Goal: Contribute content: Contribute content

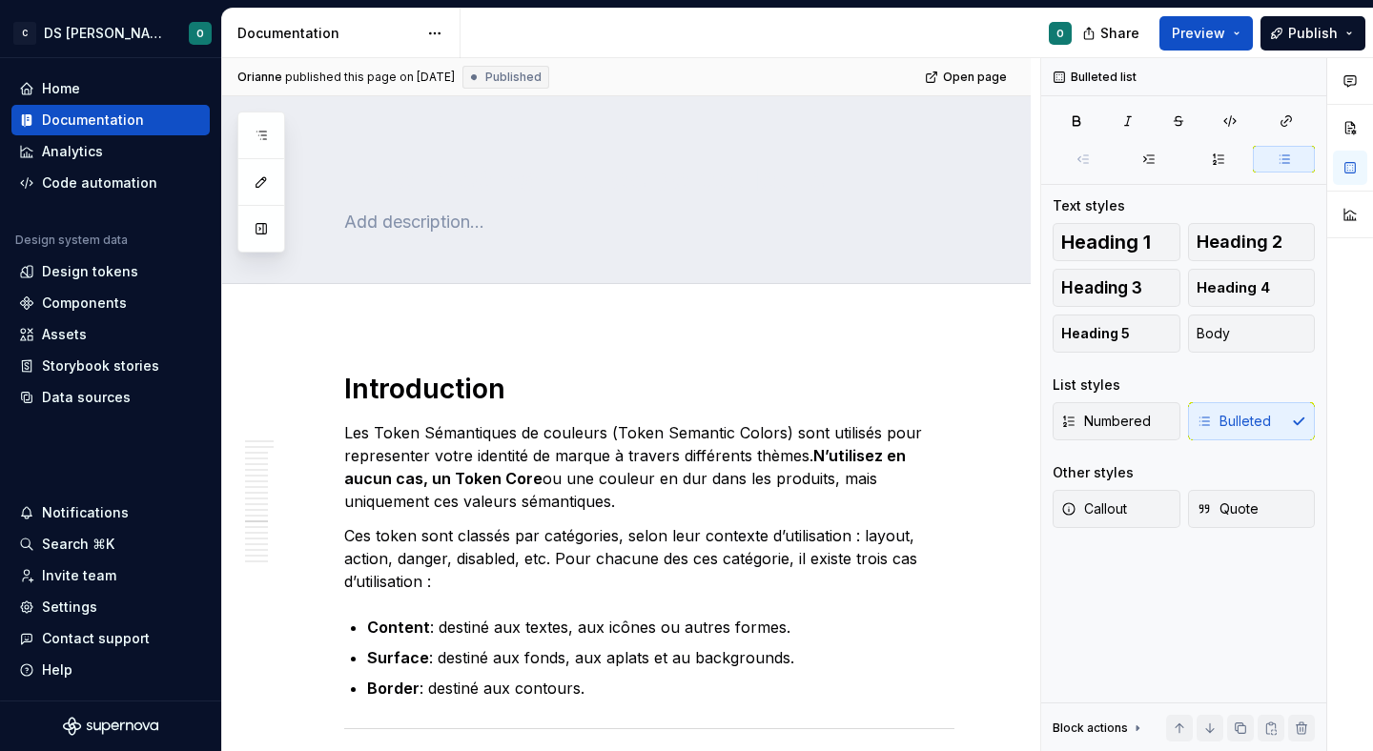
scroll to position [9502, 0]
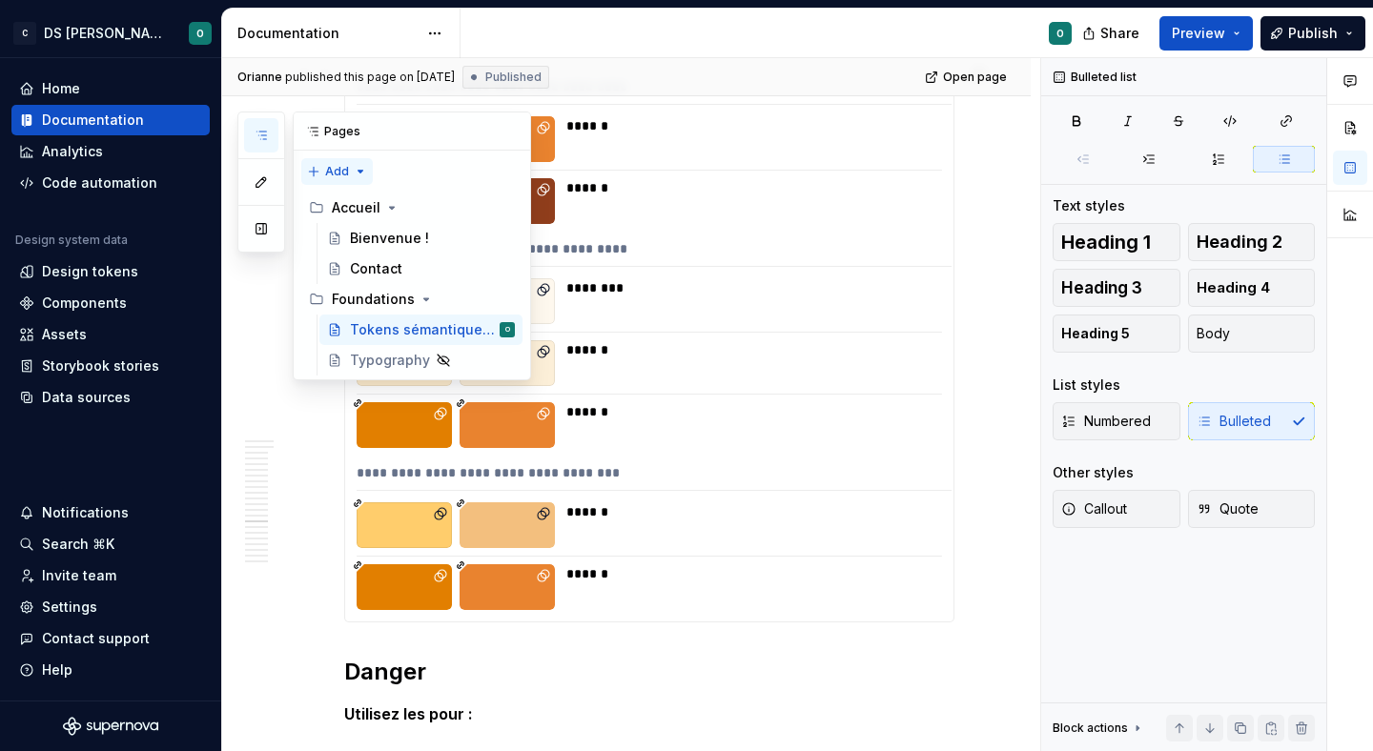
click at [347, 177] on div "Pages Add Accessibility guide for tree Page tree. Navigate the tree with the ar…" at bounding box center [384, 246] width 294 height 269
click at [383, 232] on div "New group" at bounding box center [399, 239] width 124 height 19
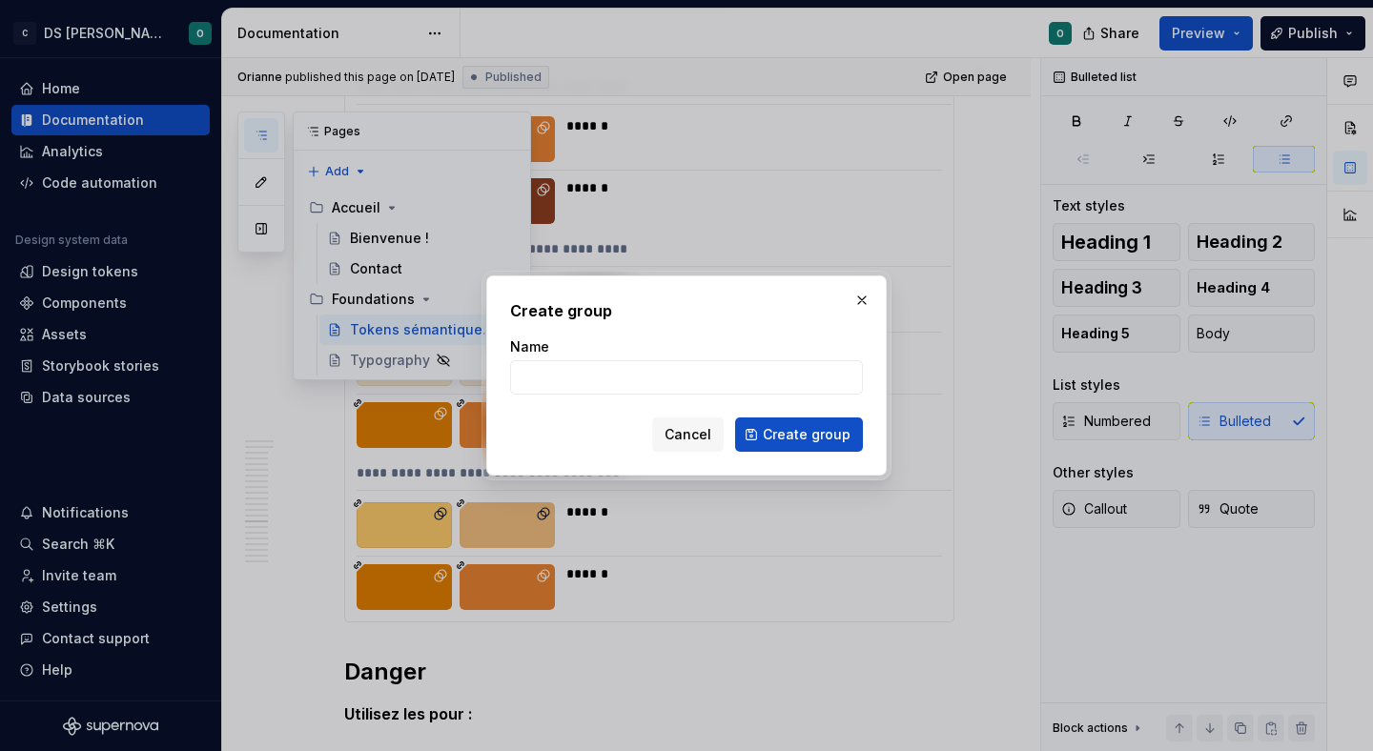
type textarea "*"
type input "Composants"
click button "Create group" at bounding box center [799, 435] width 128 height 34
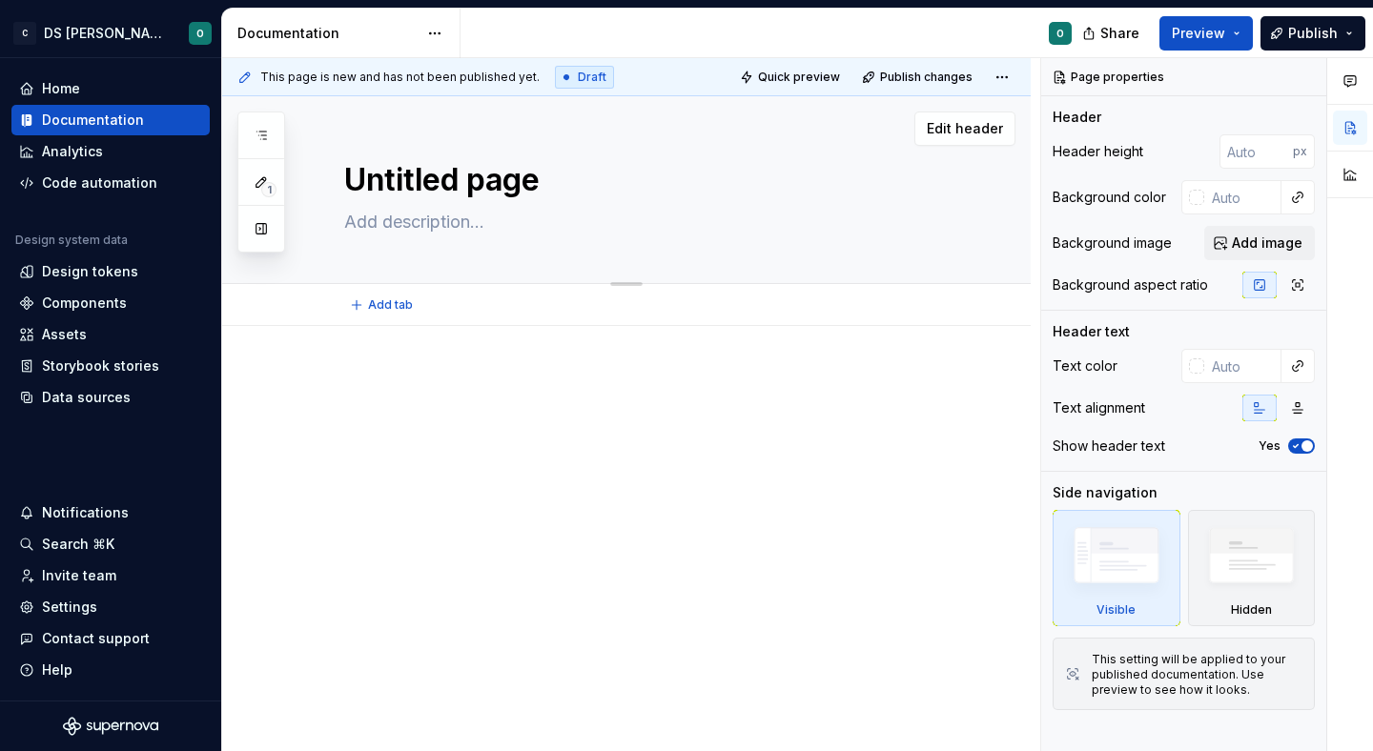
click at [499, 198] on textarea "Untitled page" at bounding box center [645, 180] width 610 height 46
type textarea "*"
type textarea "B"
type textarea "*"
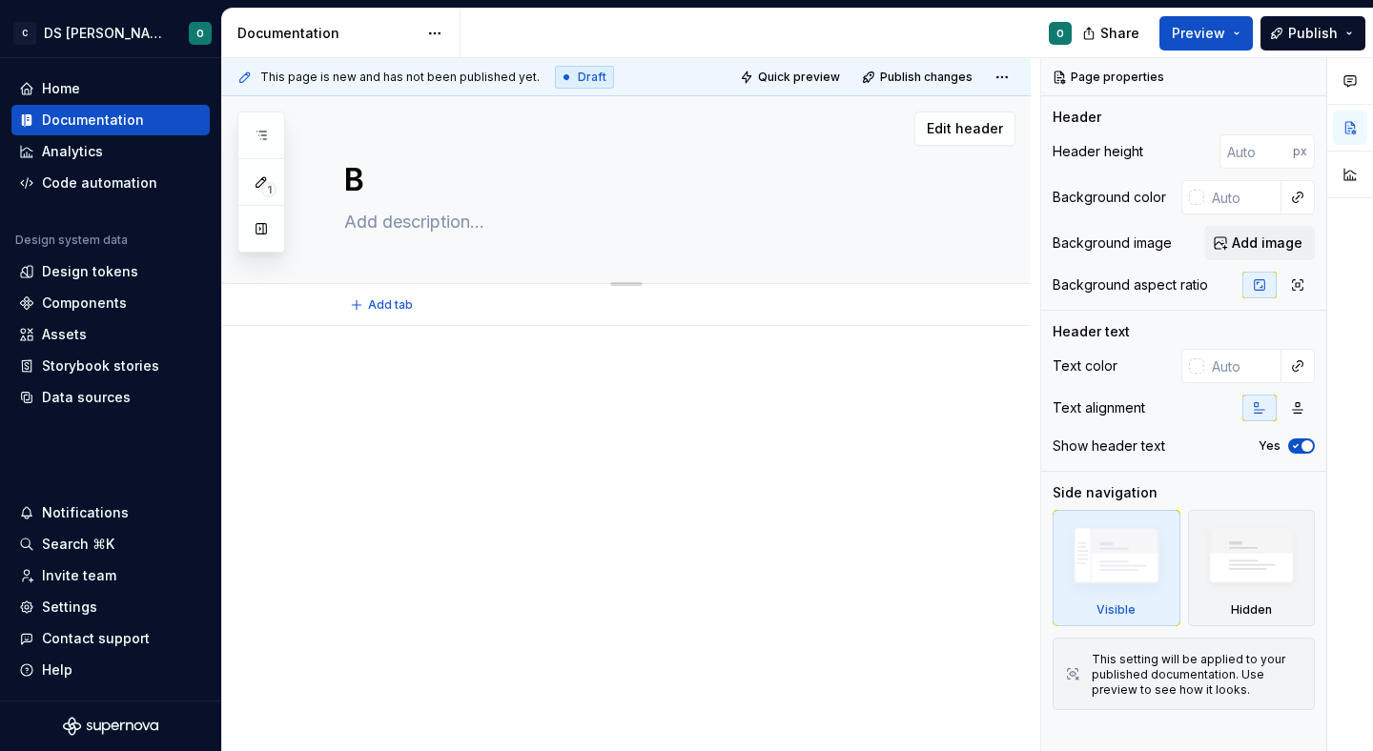
type textarea "Ba"
type textarea "*"
type textarea "Ban"
type textarea "*"
type textarea "Bann"
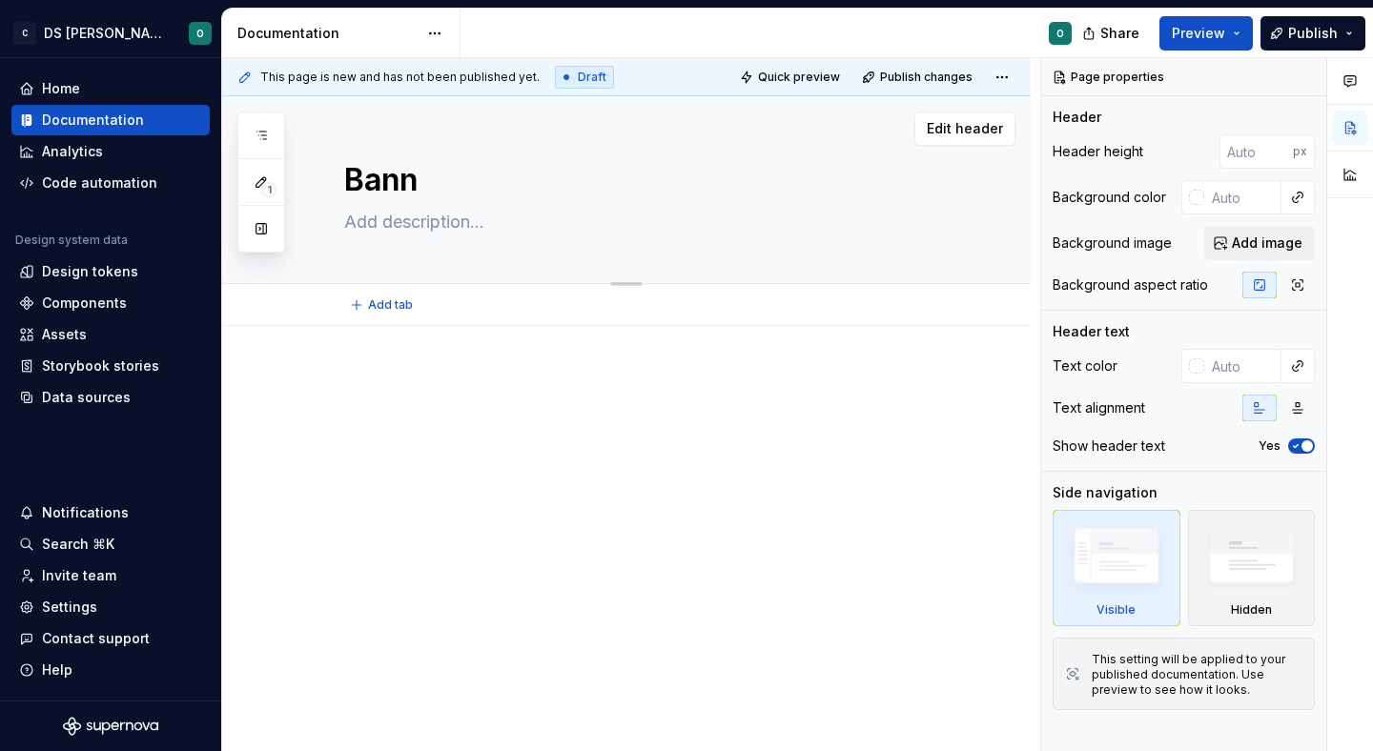
type textarea "*"
type textarea "Banne"
type textarea "*"
type textarea "Banner"
type textarea "*"
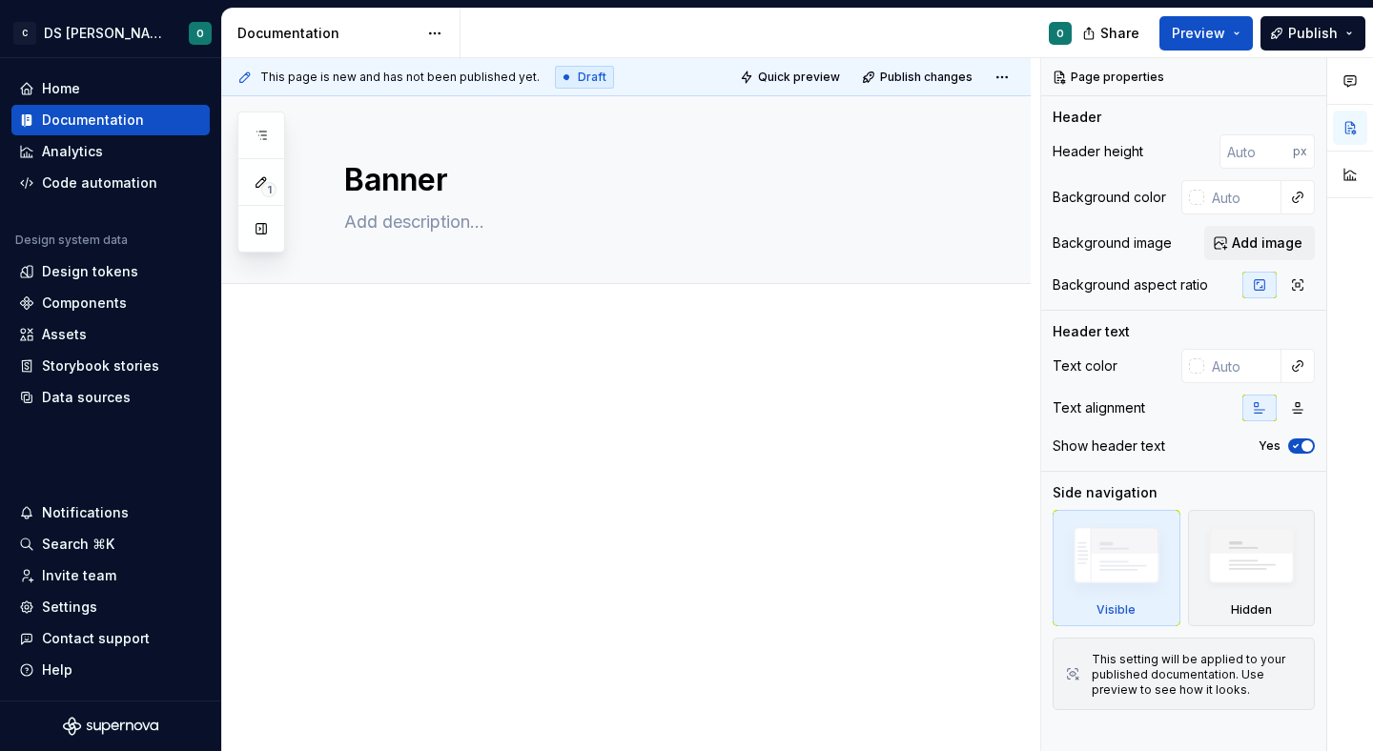
type textarea "Banner"
click at [549, 394] on p at bounding box center [649, 383] width 610 height 23
type textarea "*"
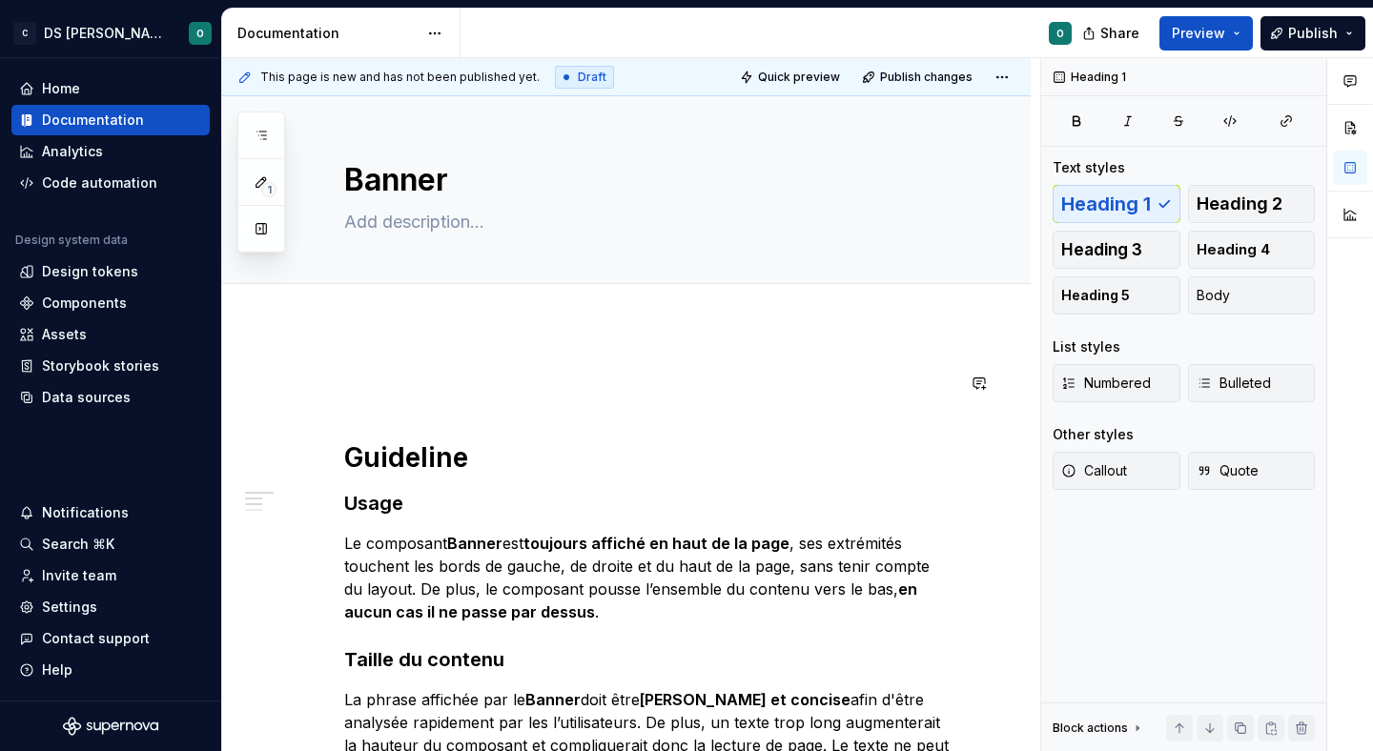
click at [511, 422] on div "Guideline Usage Le composant Banner est toujours affiché en haut de la page , s…" at bounding box center [649, 700] width 610 height 656
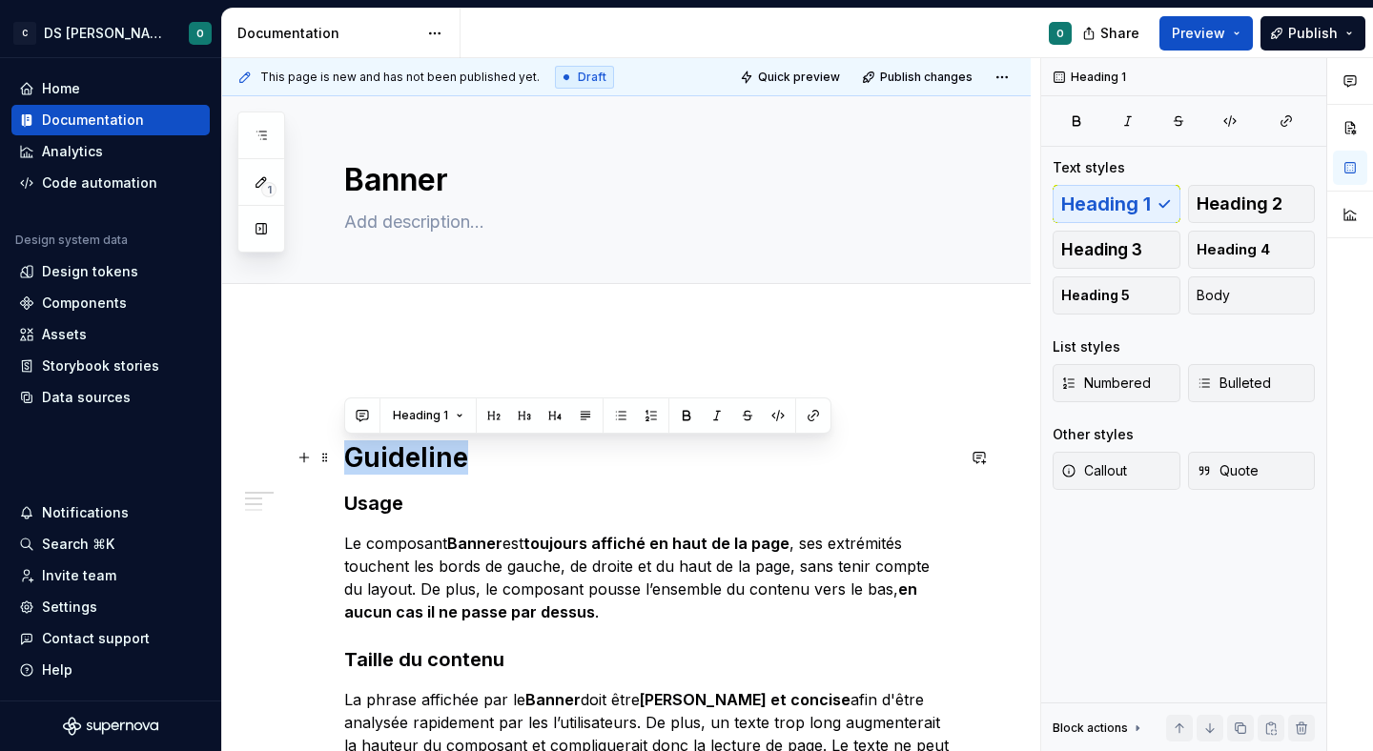
click at [506, 459] on h1 "Guideline" at bounding box center [649, 458] width 610 height 34
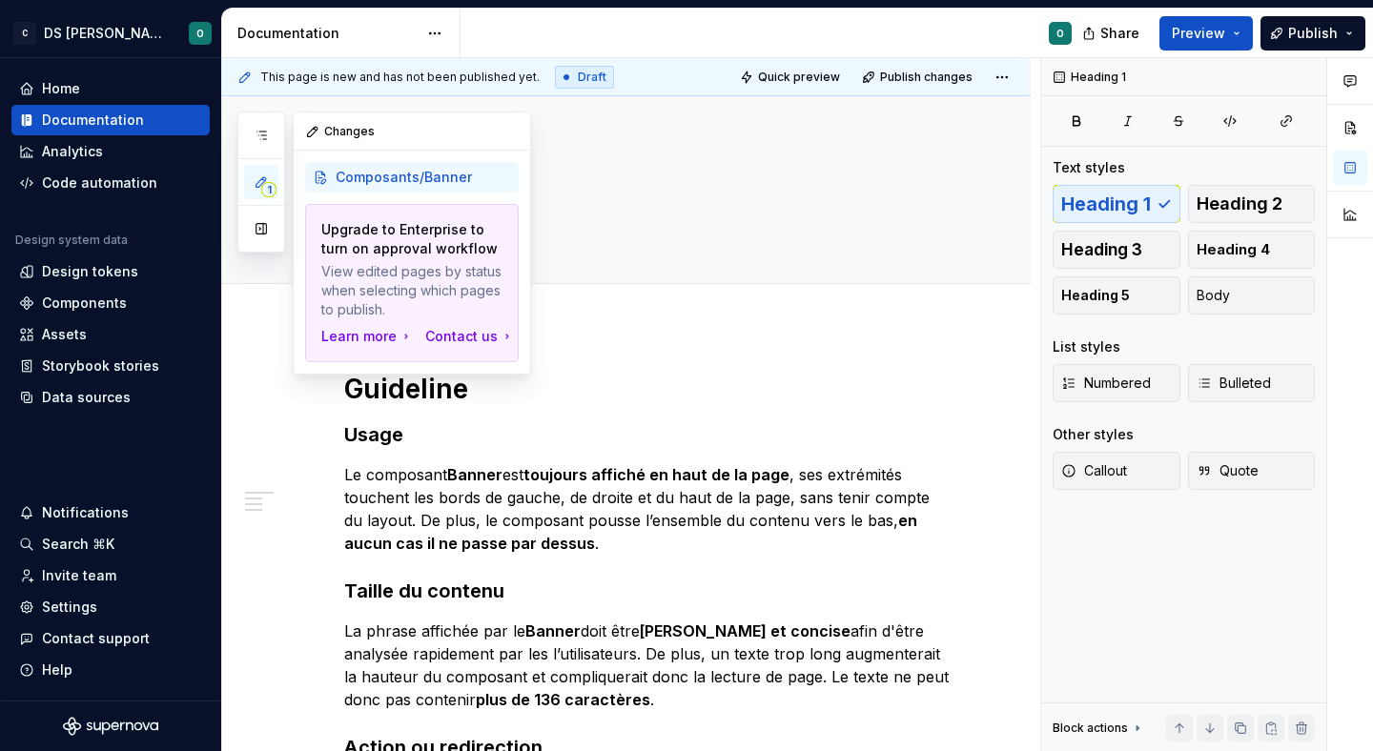
click at [261, 175] on icon "button" at bounding box center [261, 182] width 15 height 15
click at [264, 129] on icon "button" at bounding box center [261, 135] width 15 height 15
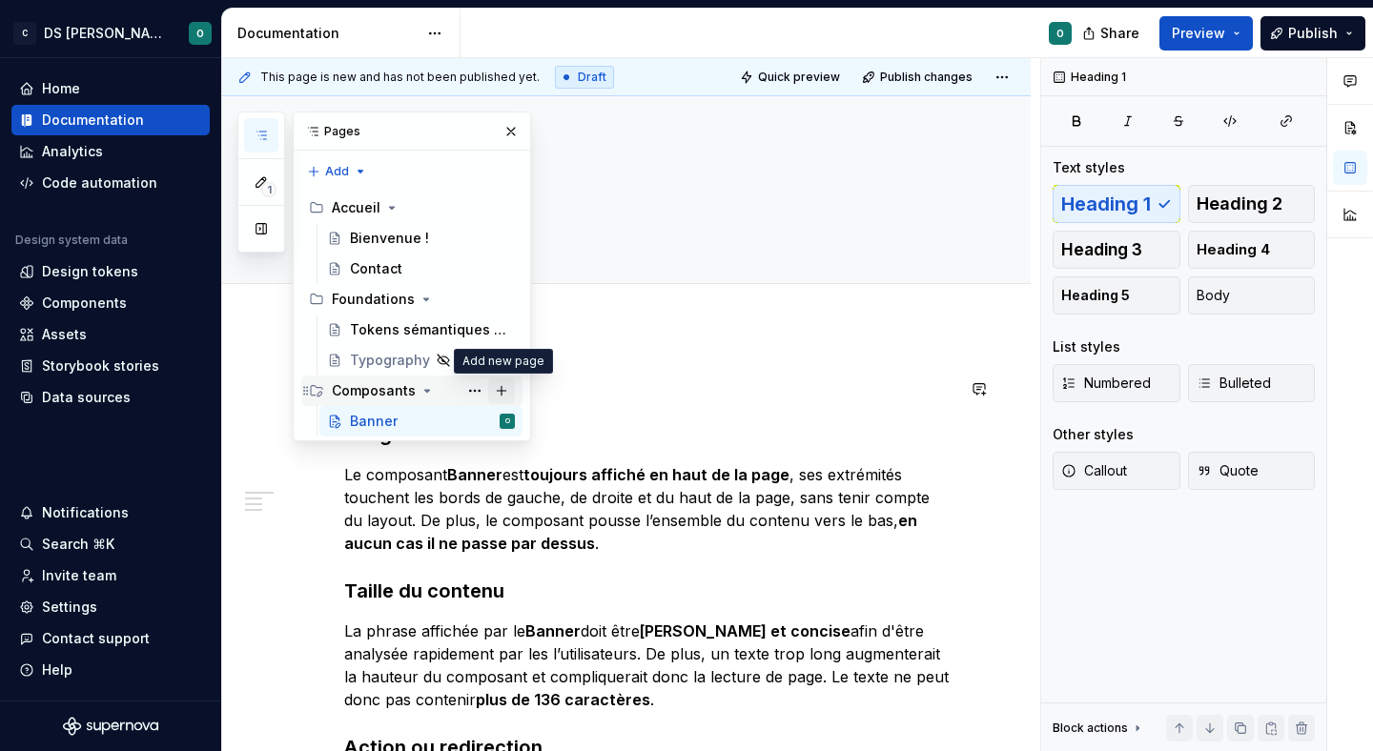
click at [505, 389] on button "Page tree" at bounding box center [501, 391] width 27 height 27
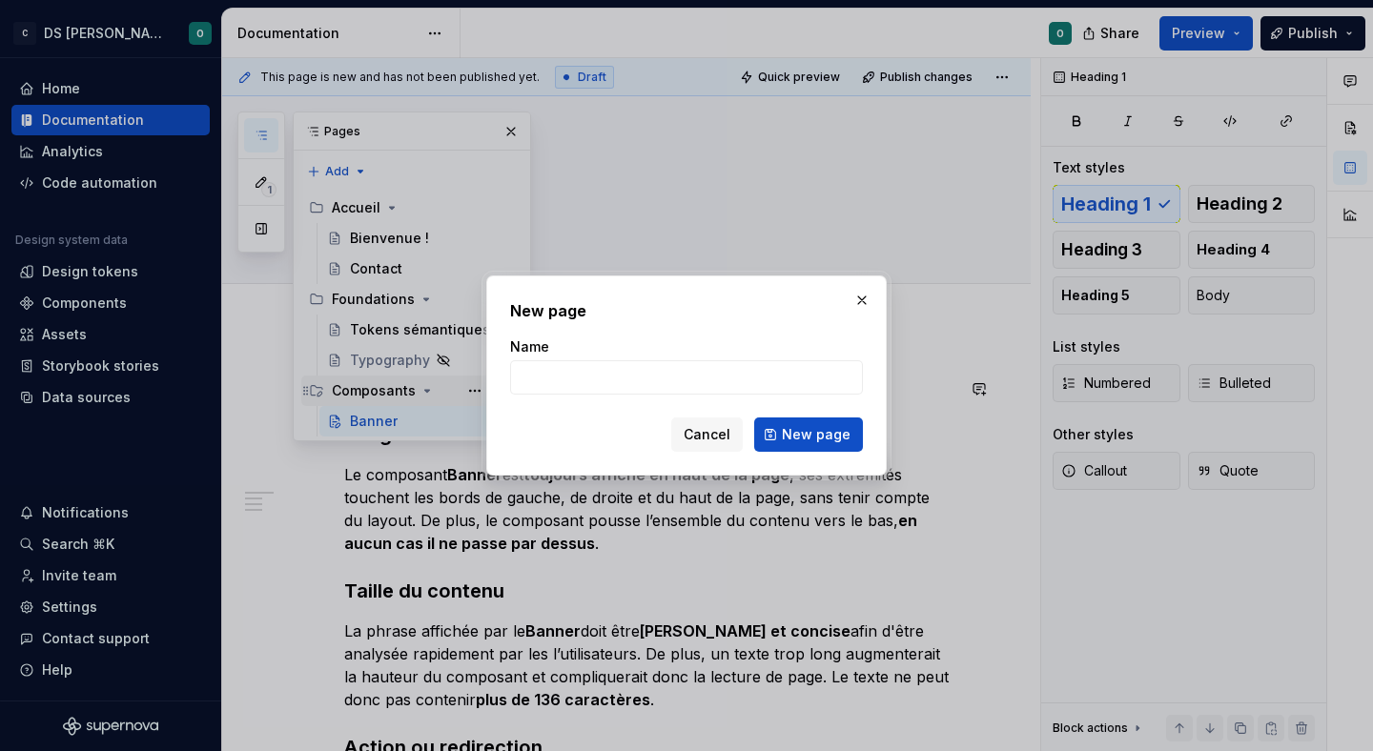
type textarea "*"
type input "Callout"
click at [812, 428] on span "New page" at bounding box center [816, 434] width 69 height 19
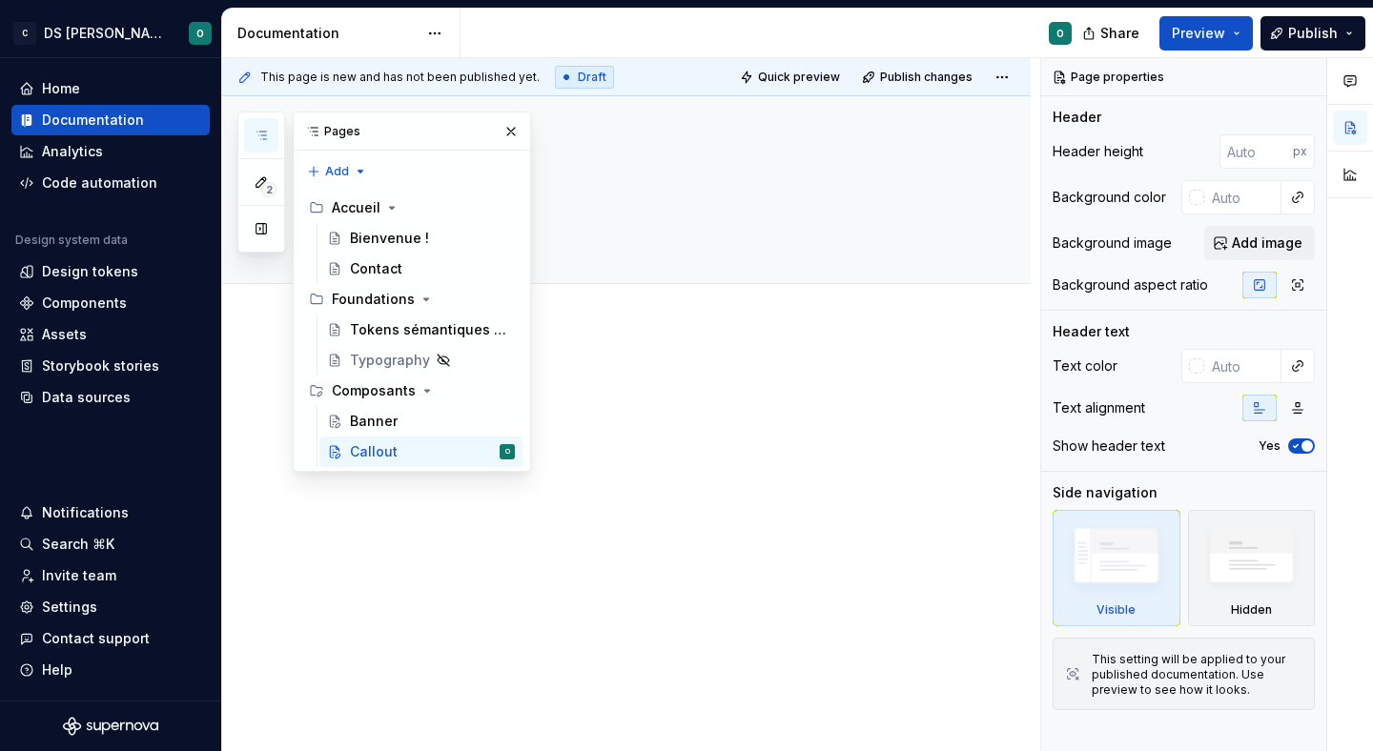
click at [731, 381] on p at bounding box center [649, 383] width 610 height 23
click at [698, 386] on p at bounding box center [649, 383] width 610 height 23
click at [512, 122] on button "button" at bounding box center [511, 131] width 27 height 27
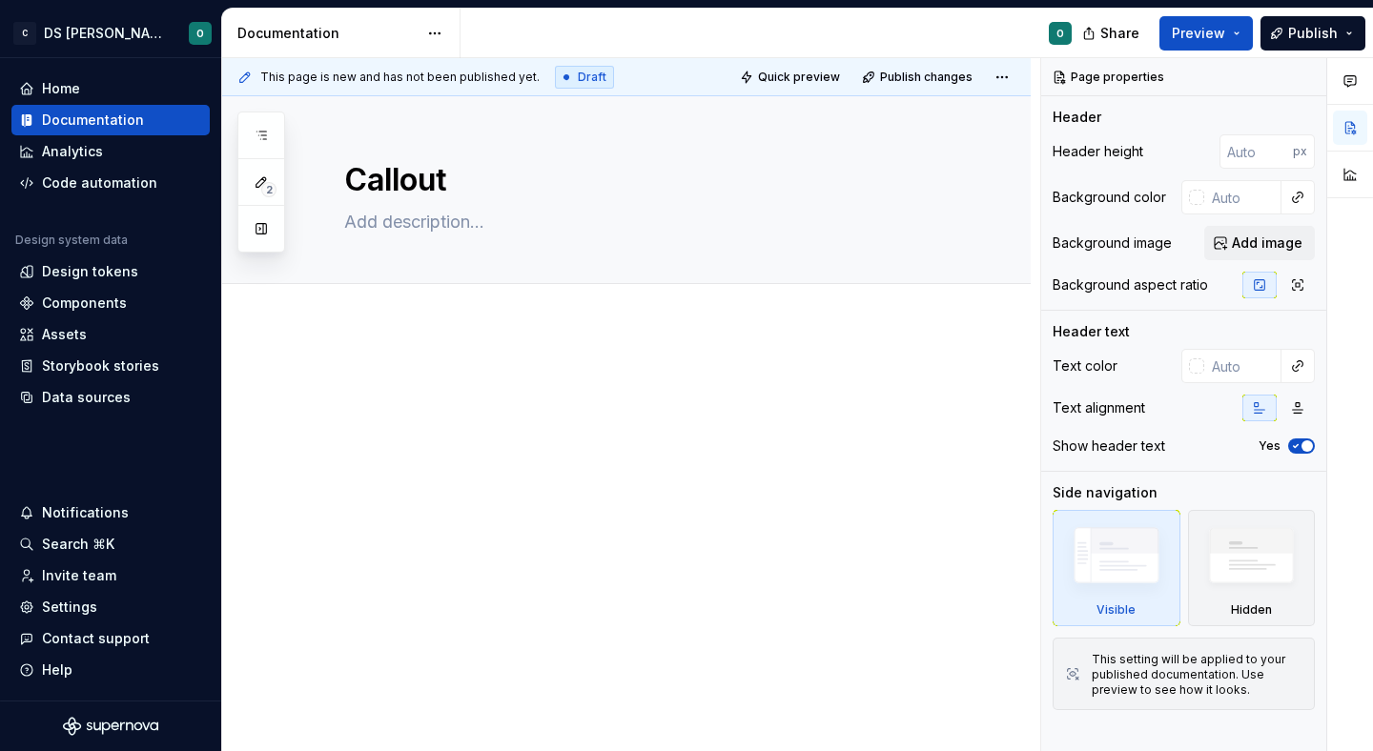
click at [521, 393] on p at bounding box center [649, 383] width 610 height 23
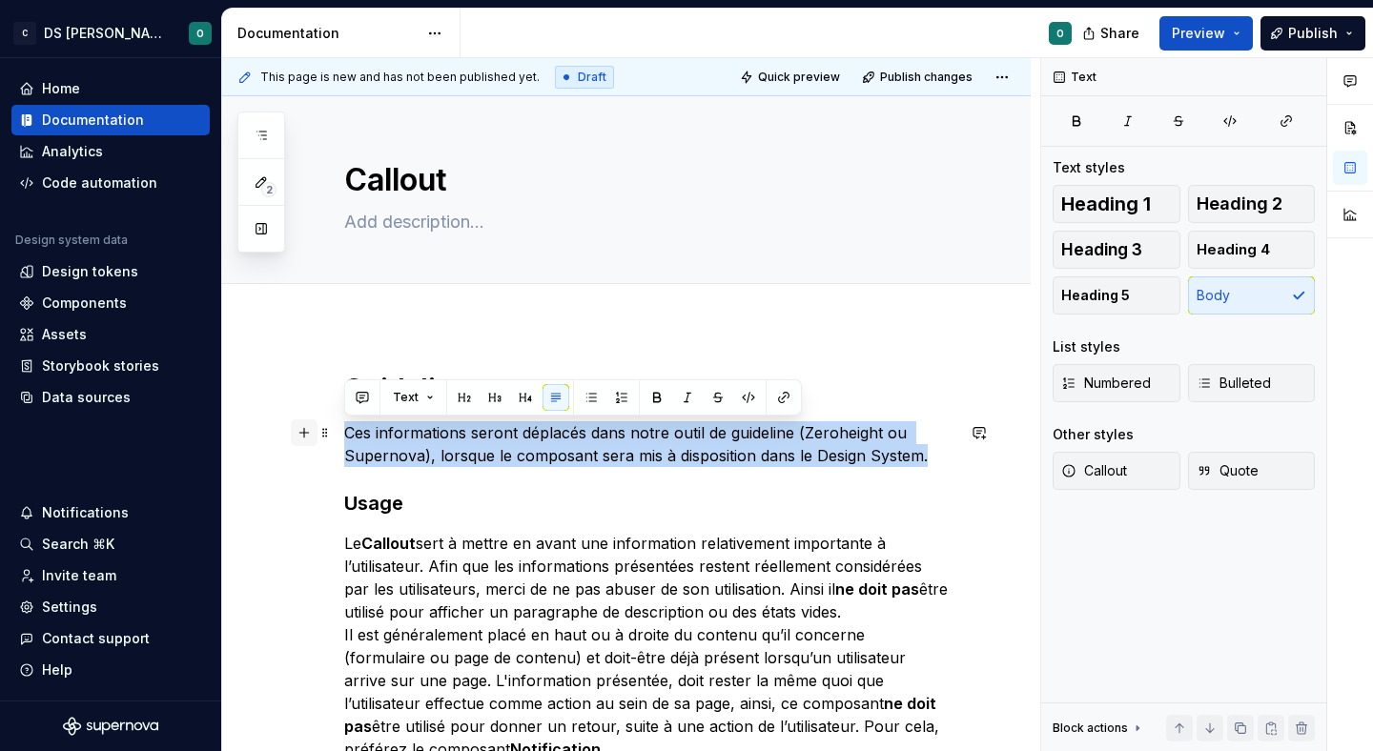
drag, startPoint x: 949, startPoint y: 460, endPoint x: 298, endPoint y: 434, distance: 650.9
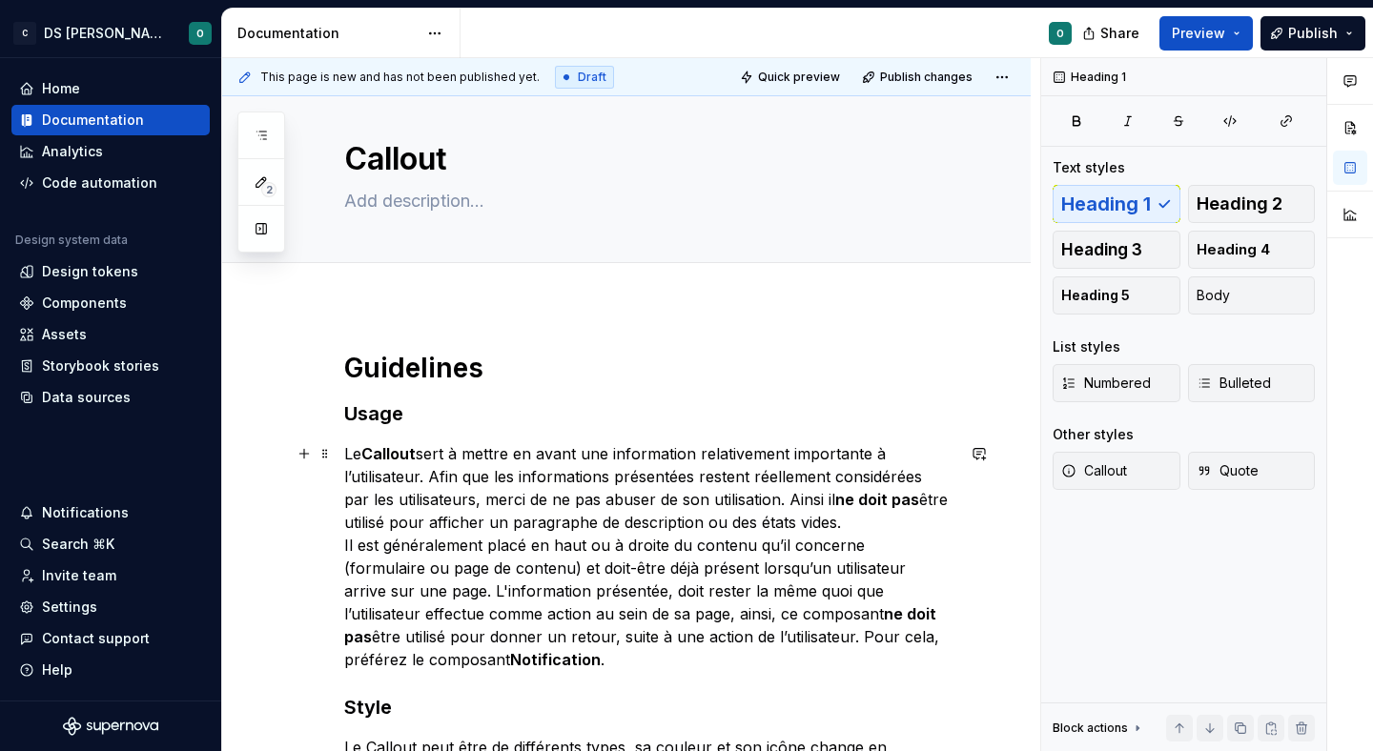
scroll to position [23, 0]
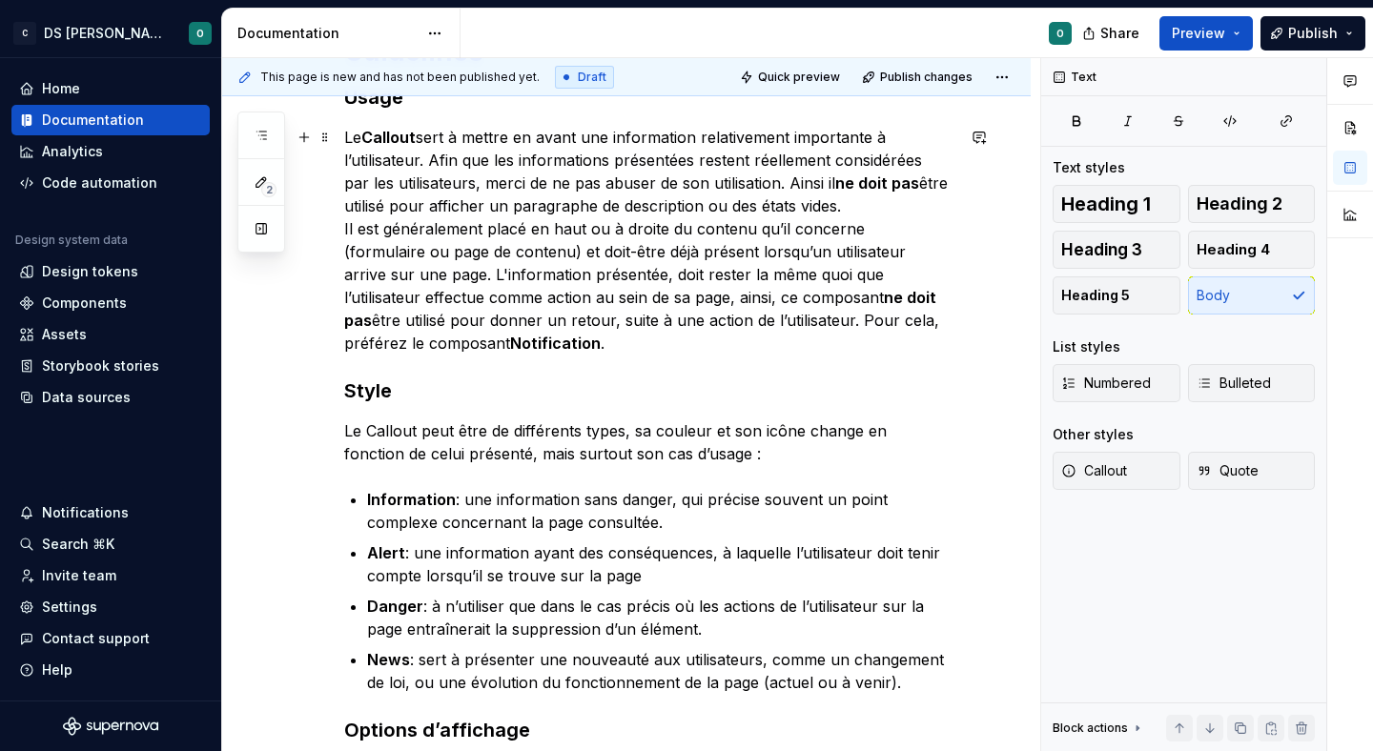
click at [458, 326] on p "Le Callout sert à mettre en avant une information relativement importante à l’u…" at bounding box center [649, 240] width 610 height 229
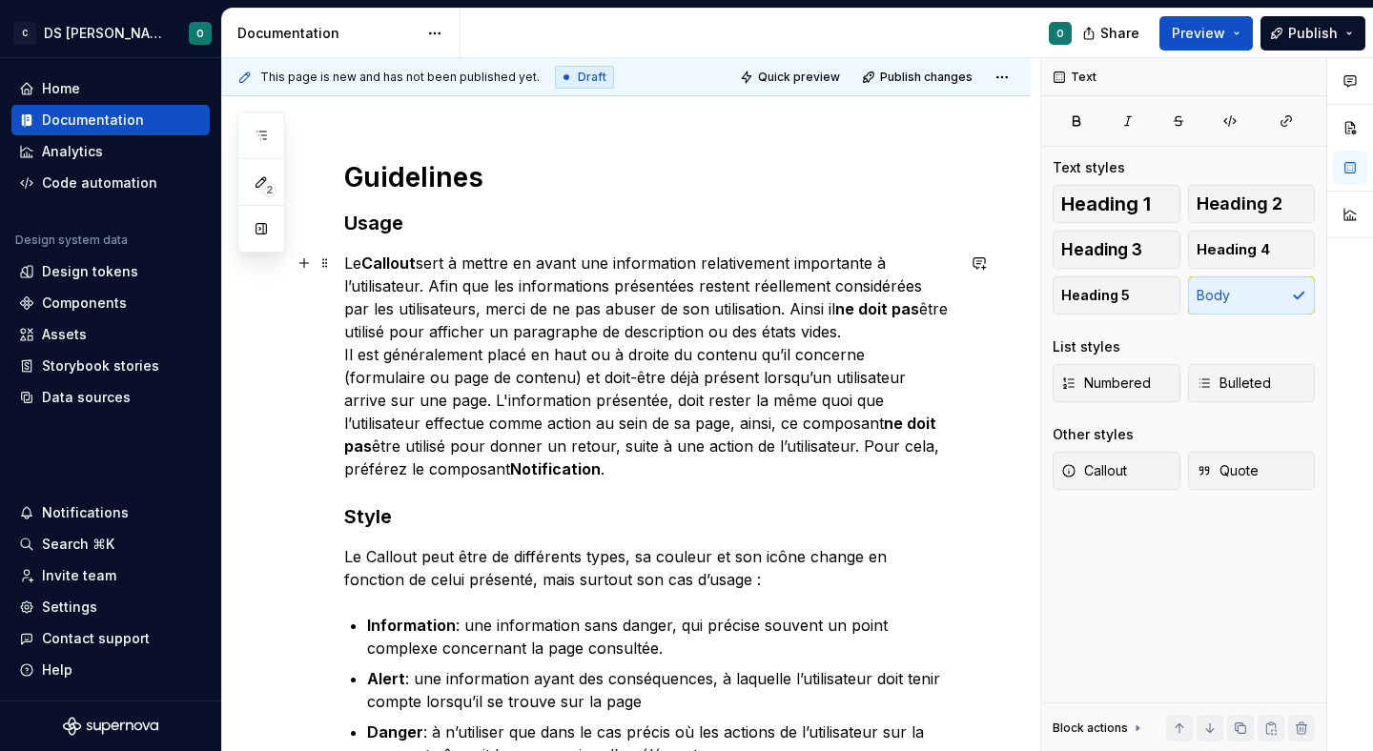
scroll to position [169, 0]
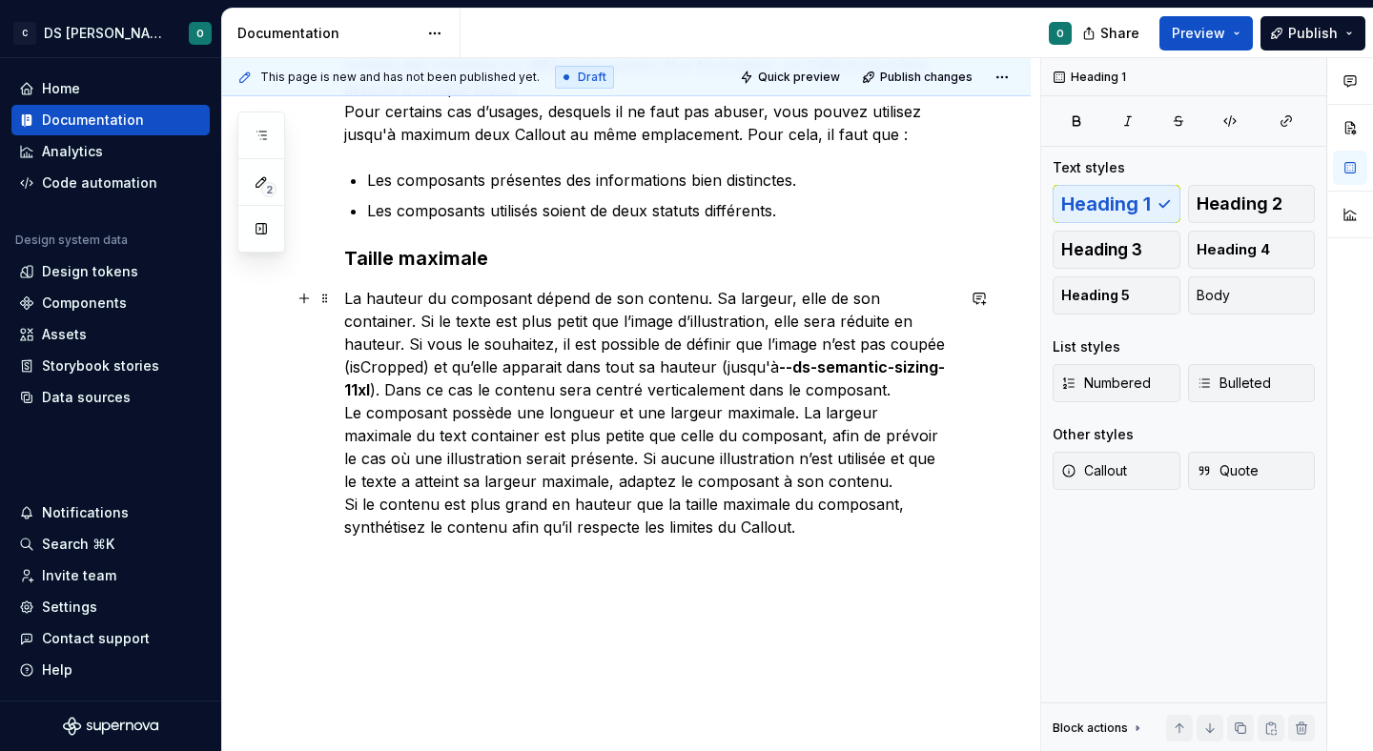
scroll to position [1653, 0]
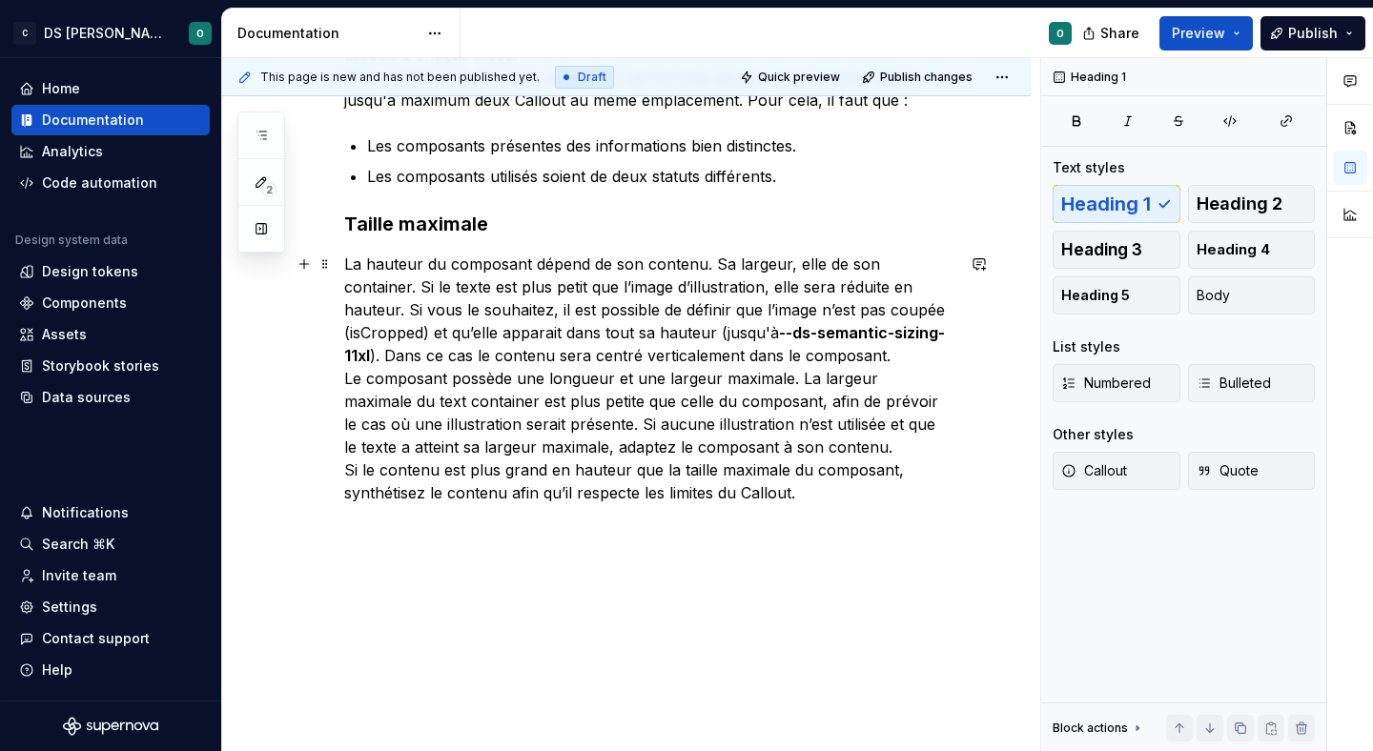
click at [726, 349] on p "La hauteur du composant dépend de son contenu. Sa largeur, elle de son containe…" at bounding box center [649, 379] width 610 height 252
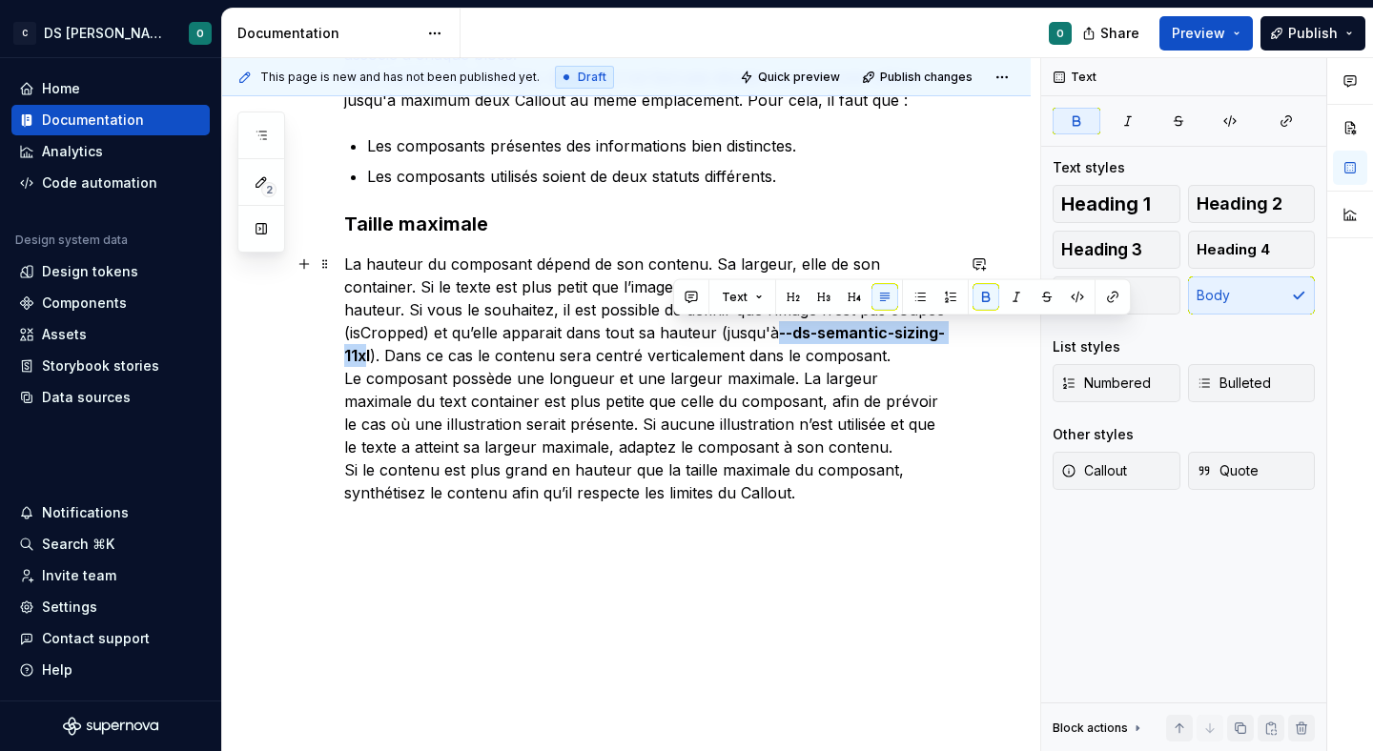
drag, startPoint x: 673, startPoint y: 334, endPoint x: 862, endPoint y: 323, distance: 189.1
click at [862, 323] on strong "--ds-semantic-sizing-11xl" at bounding box center [644, 344] width 601 height 42
drag, startPoint x: 867, startPoint y: 335, endPoint x: 676, endPoint y: 332, distance: 190.7
click at [676, 332] on p "La hauteur du composant dépend de son contenu. Sa largeur, elle de son containe…" at bounding box center [649, 379] width 610 height 252
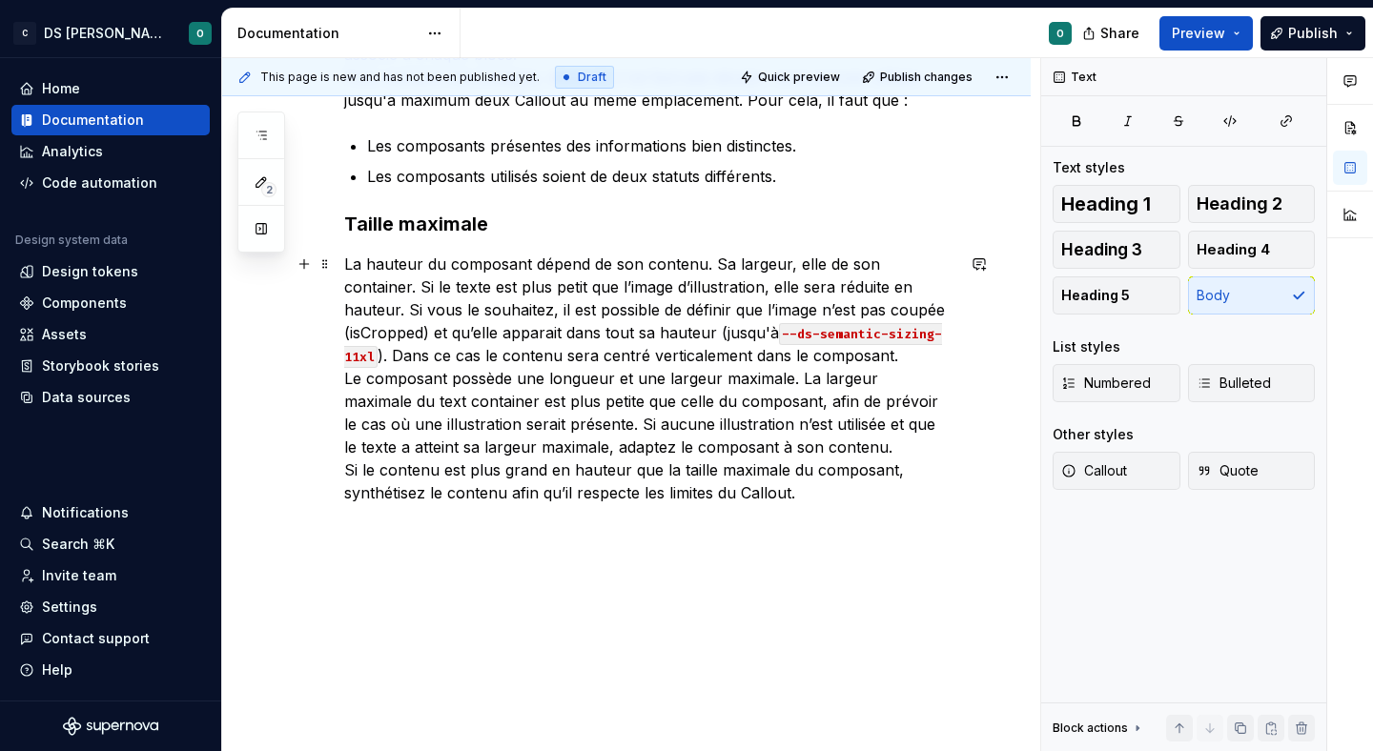
click at [709, 354] on p "La hauteur du composant dépend de son contenu. Sa largeur, elle de son containe…" at bounding box center [649, 379] width 610 height 252
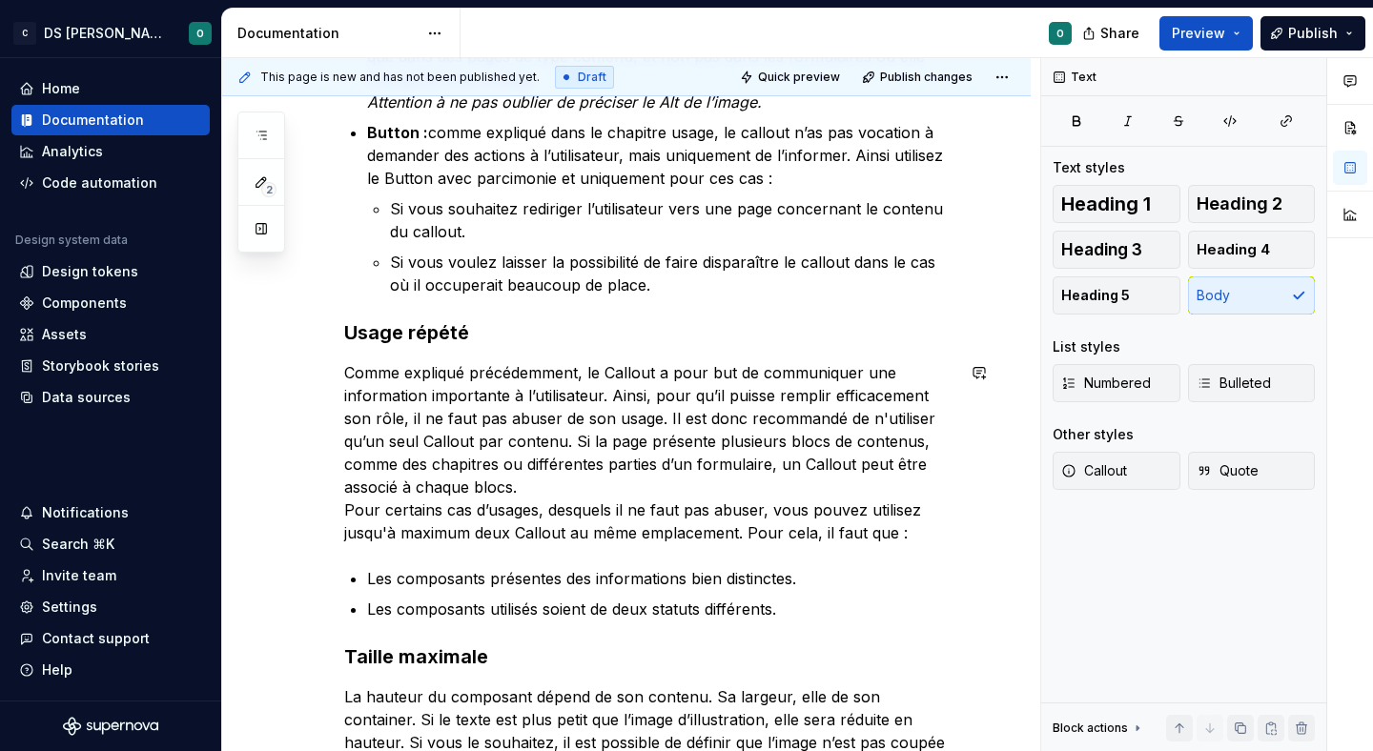
scroll to position [1219, 0]
type textarea "*"
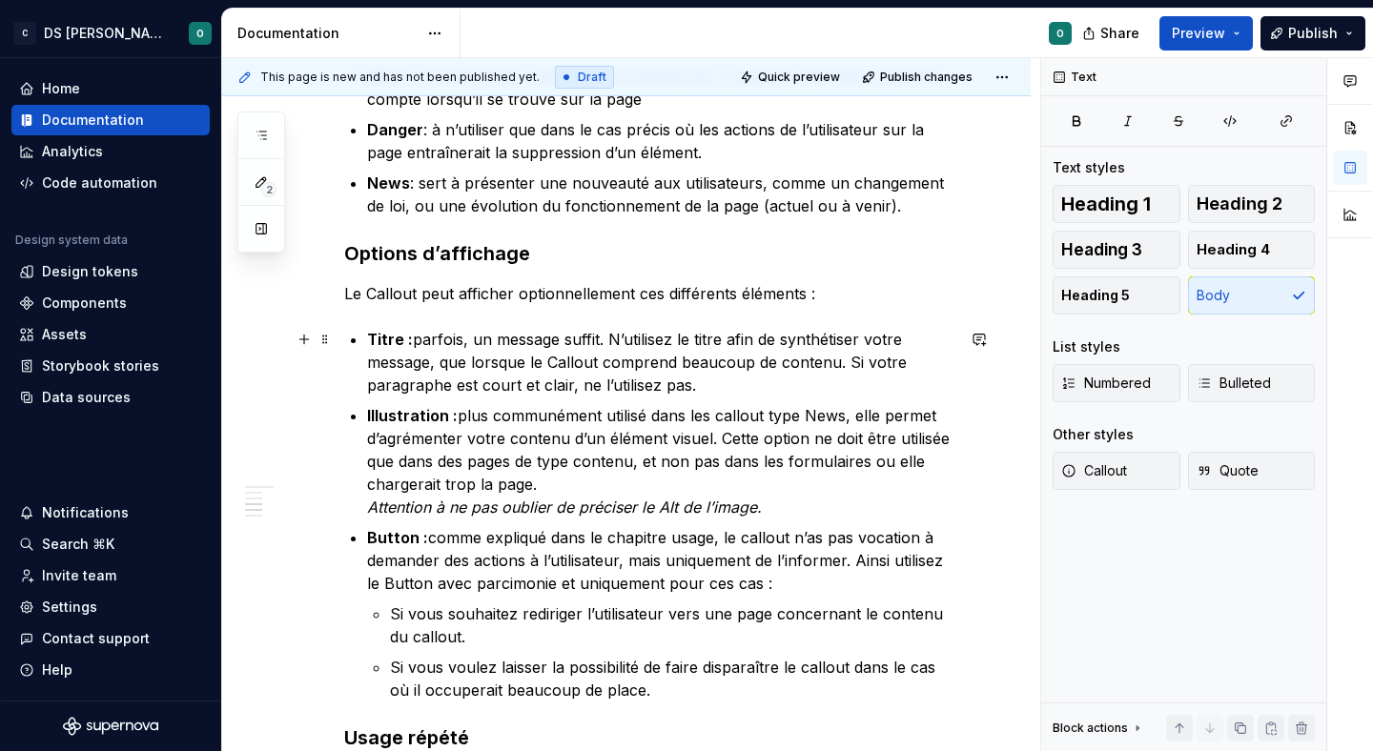
scroll to position [813, 0]
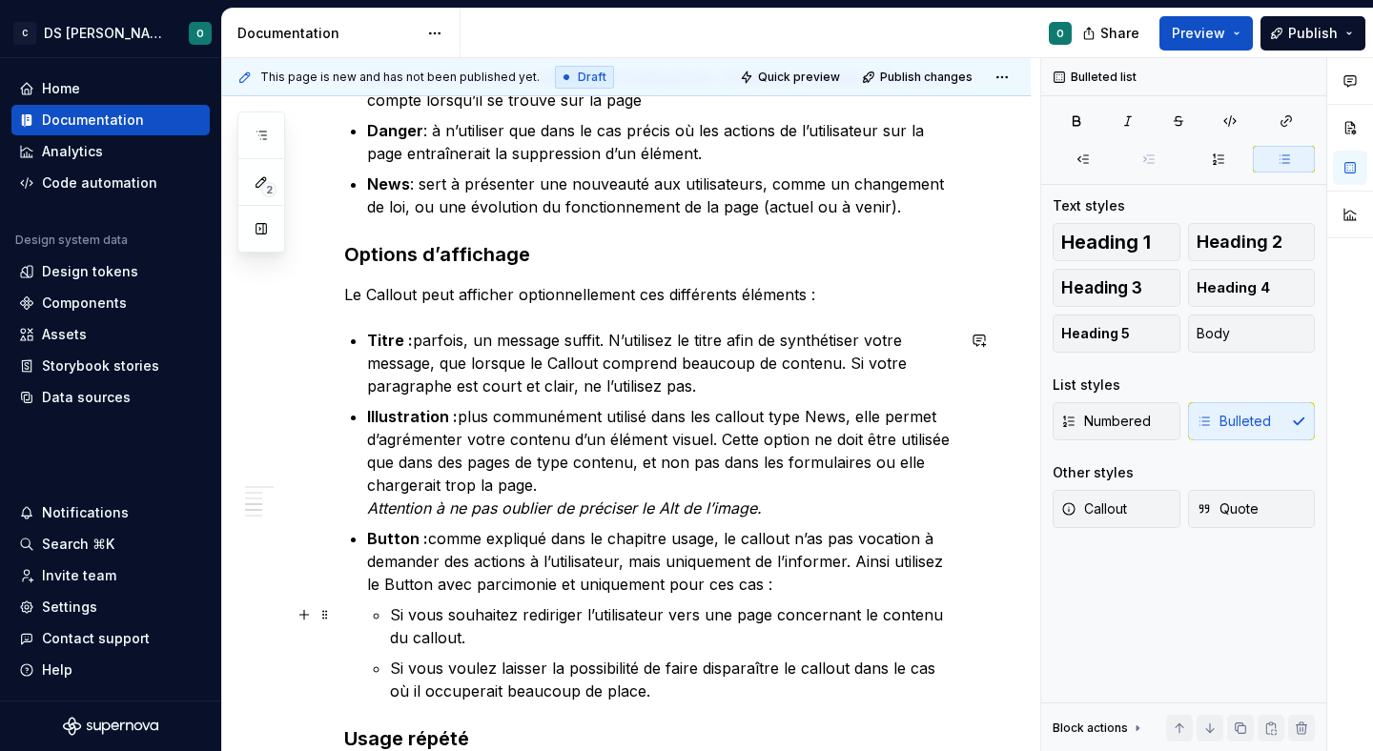
click at [399, 636] on p "Si vous souhaitez rediriger l’utilisateur vers une page concernant le contenu d…" at bounding box center [672, 627] width 565 height 46
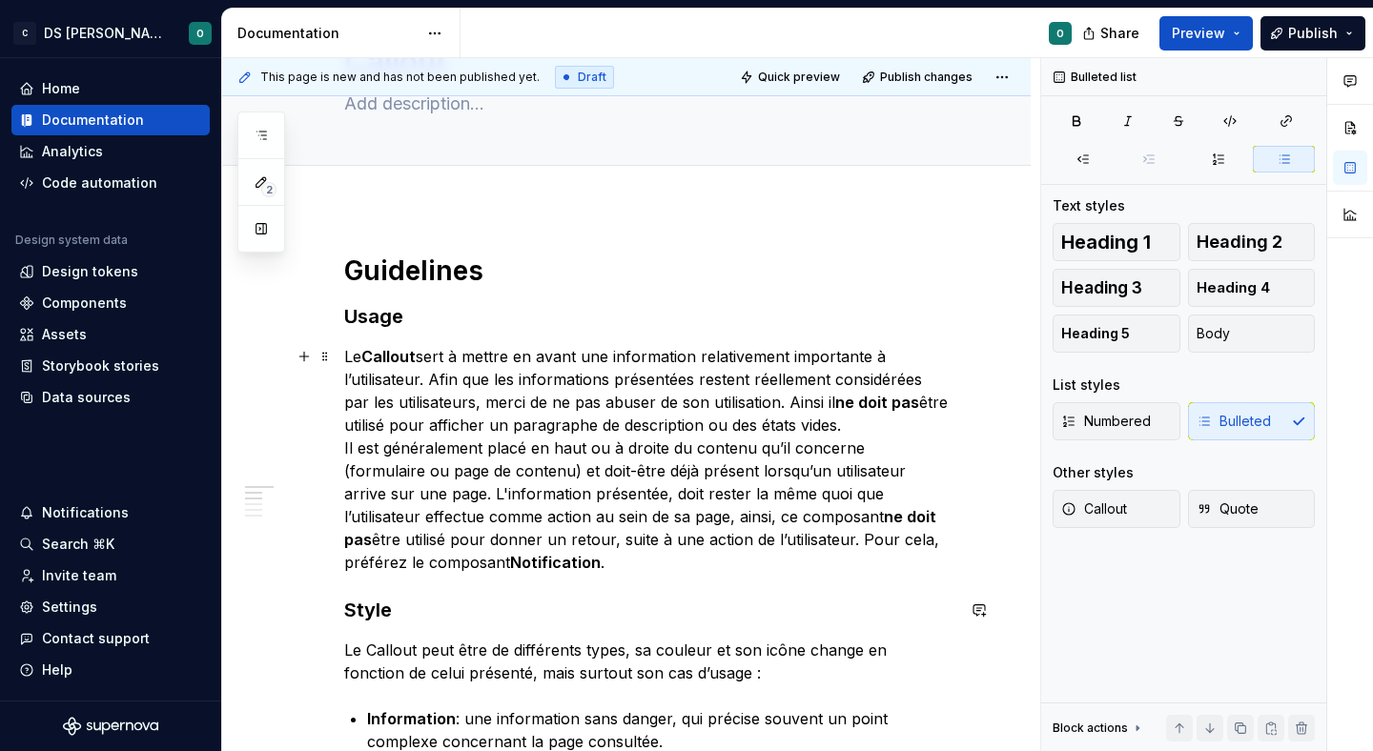
scroll to position [0, 0]
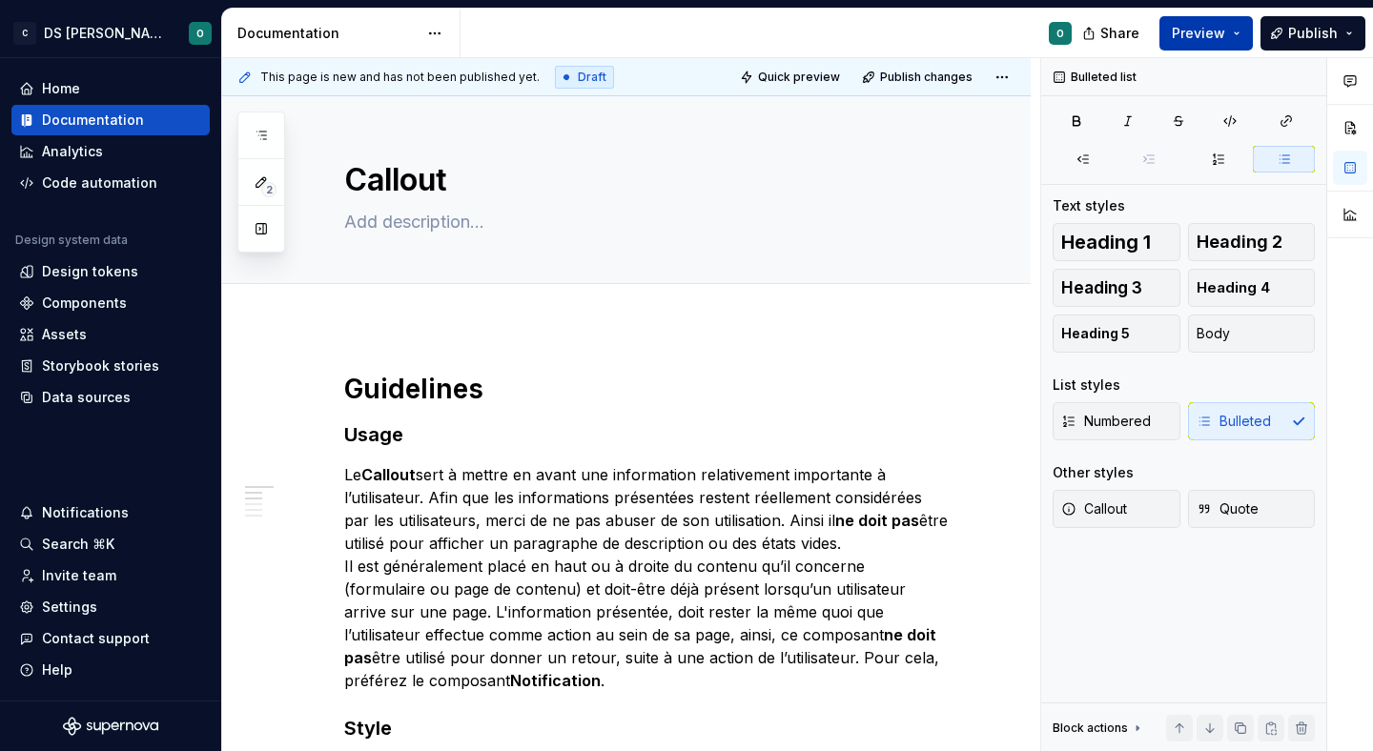
click at [1201, 31] on span "Preview" at bounding box center [1198, 33] width 53 height 19
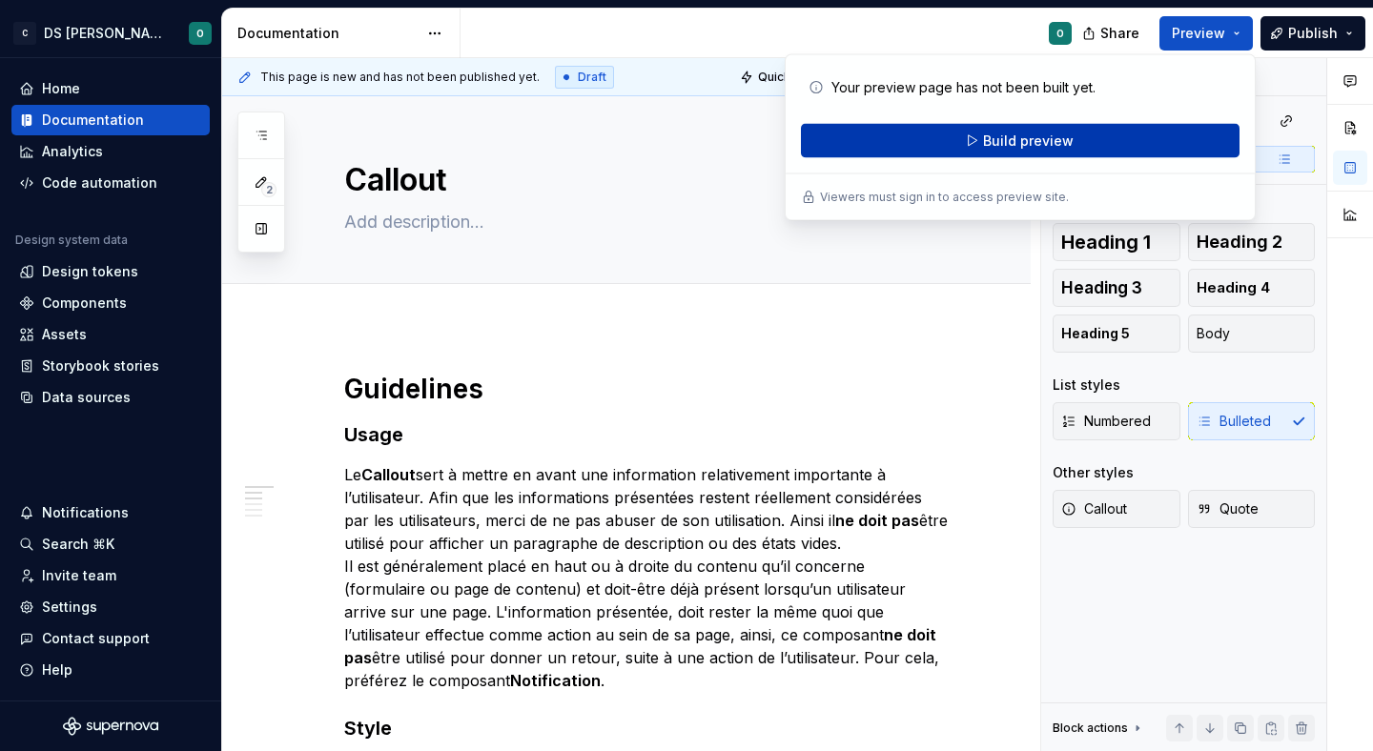
click at [1062, 135] on span "Build preview" at bounding box center [1028, 141] width 91 height 19
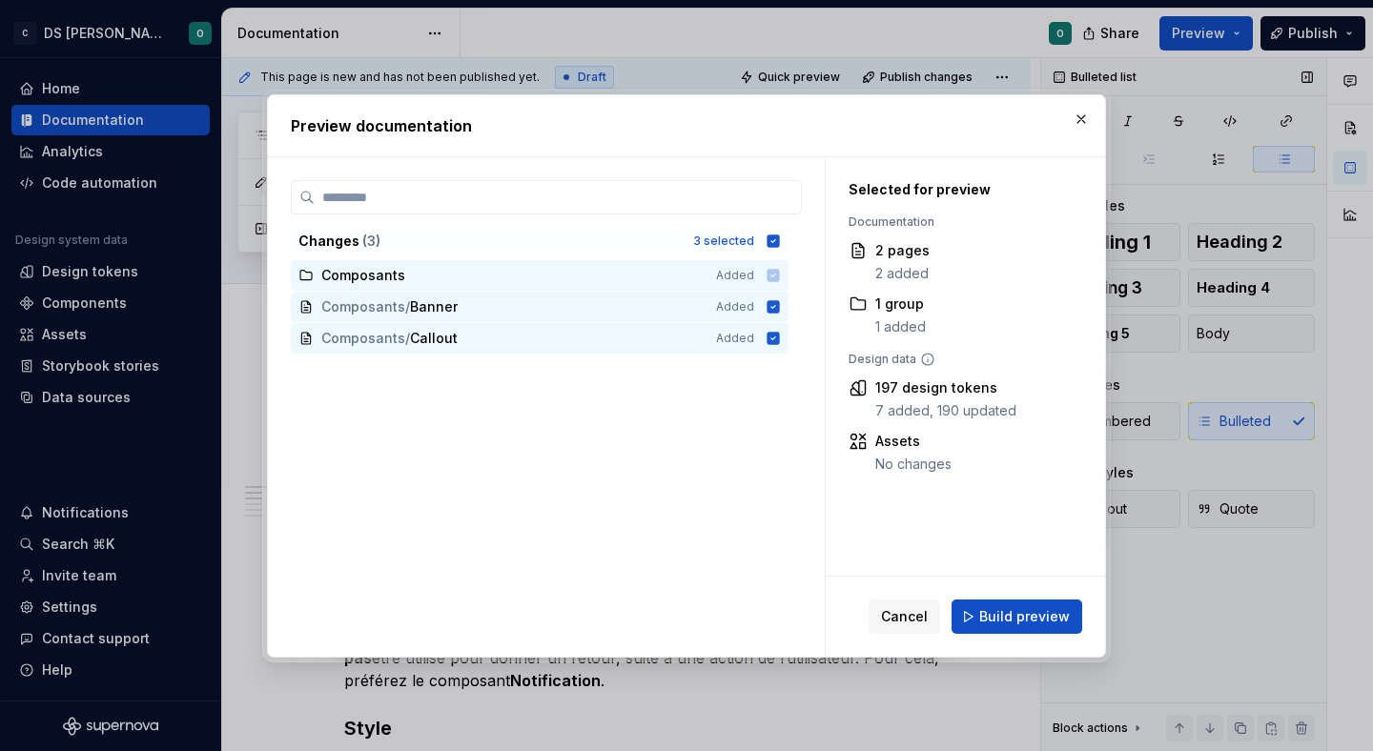
click at [1077, 118] on button "button" at bounding box center [1081, 119] width 27 height 27
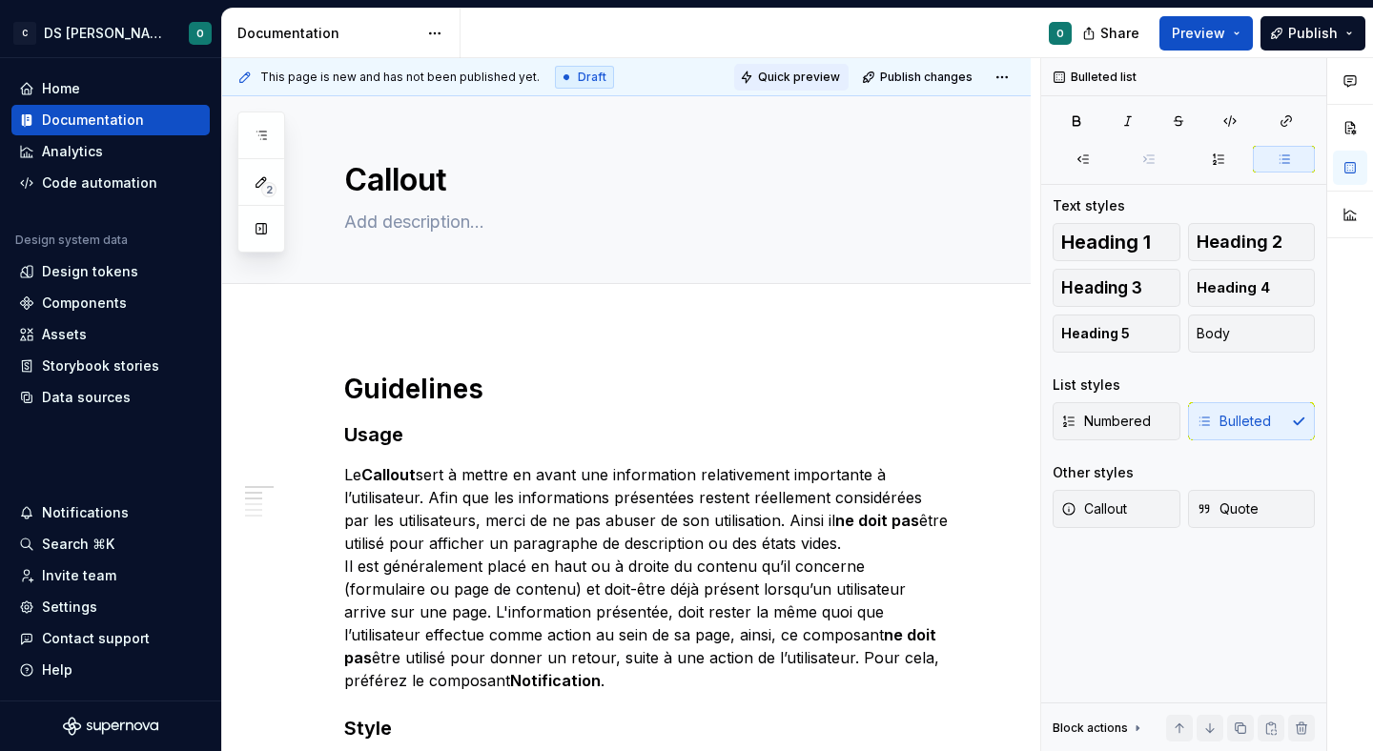
click at [808, 78] on span "Quick preview" at bounding box center [799, 77] width 82 height 15
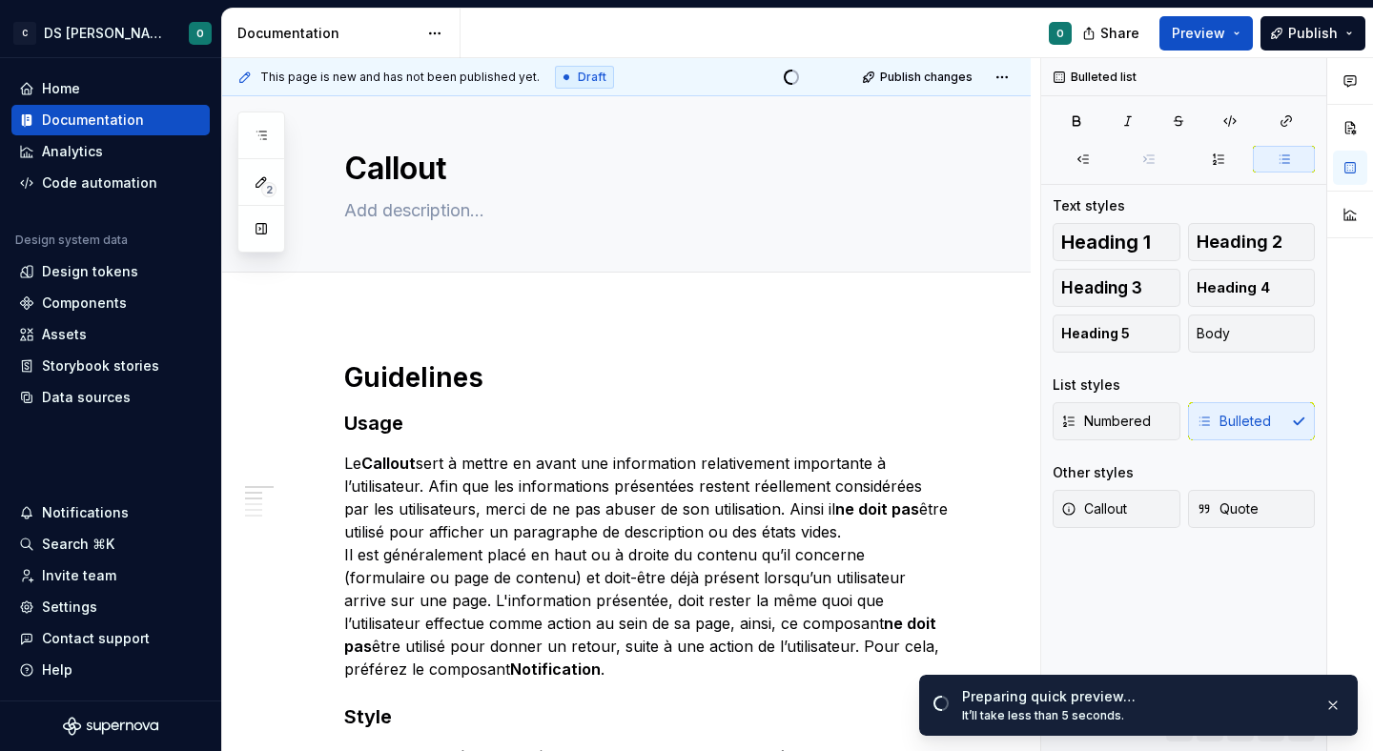
scroll to position [14, 0]
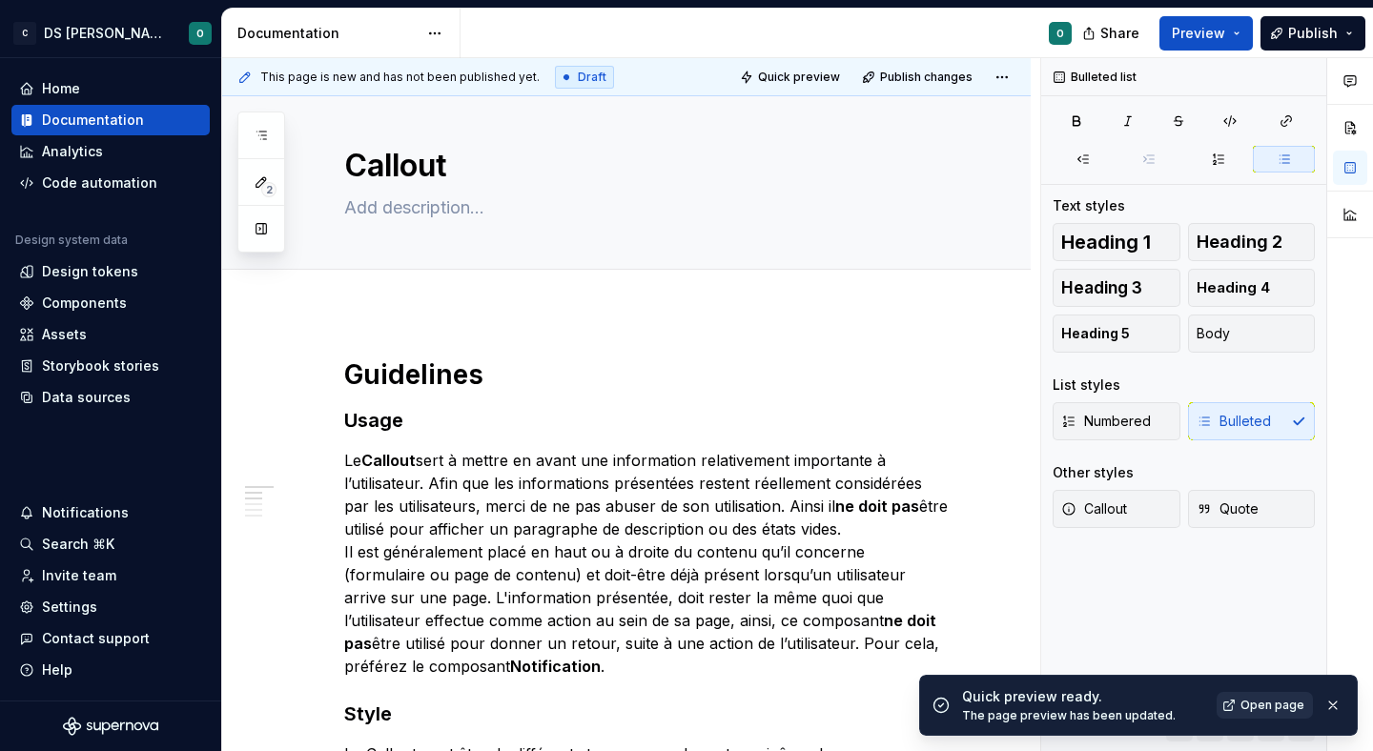
click at [1282, 709] on span "Open page" at bounding box center [1273, 705] width 64 height 15
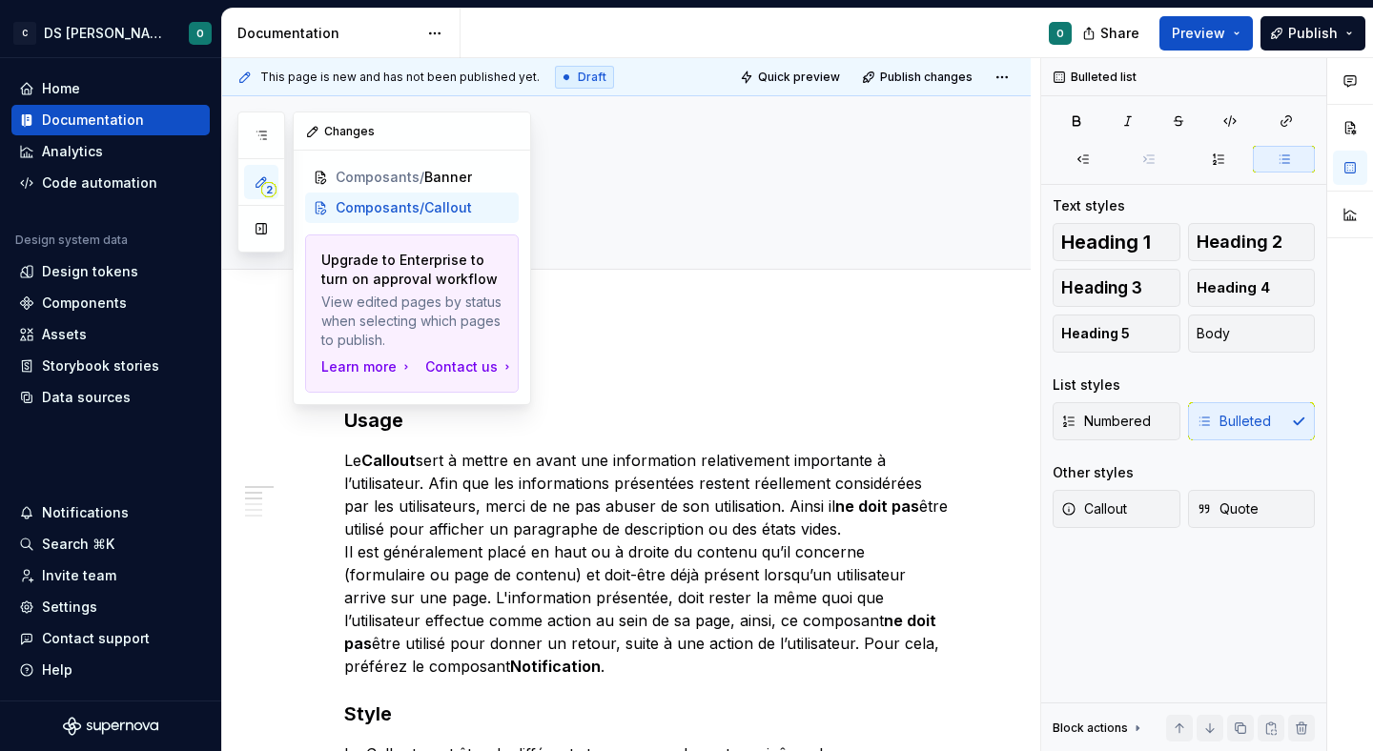
click at [259, 176] on icon "button" at bounding box center [261, 182] width 15 height 15
click at [257, 140] on icon "button" at bounding box center [261, 135] width 15 height 15
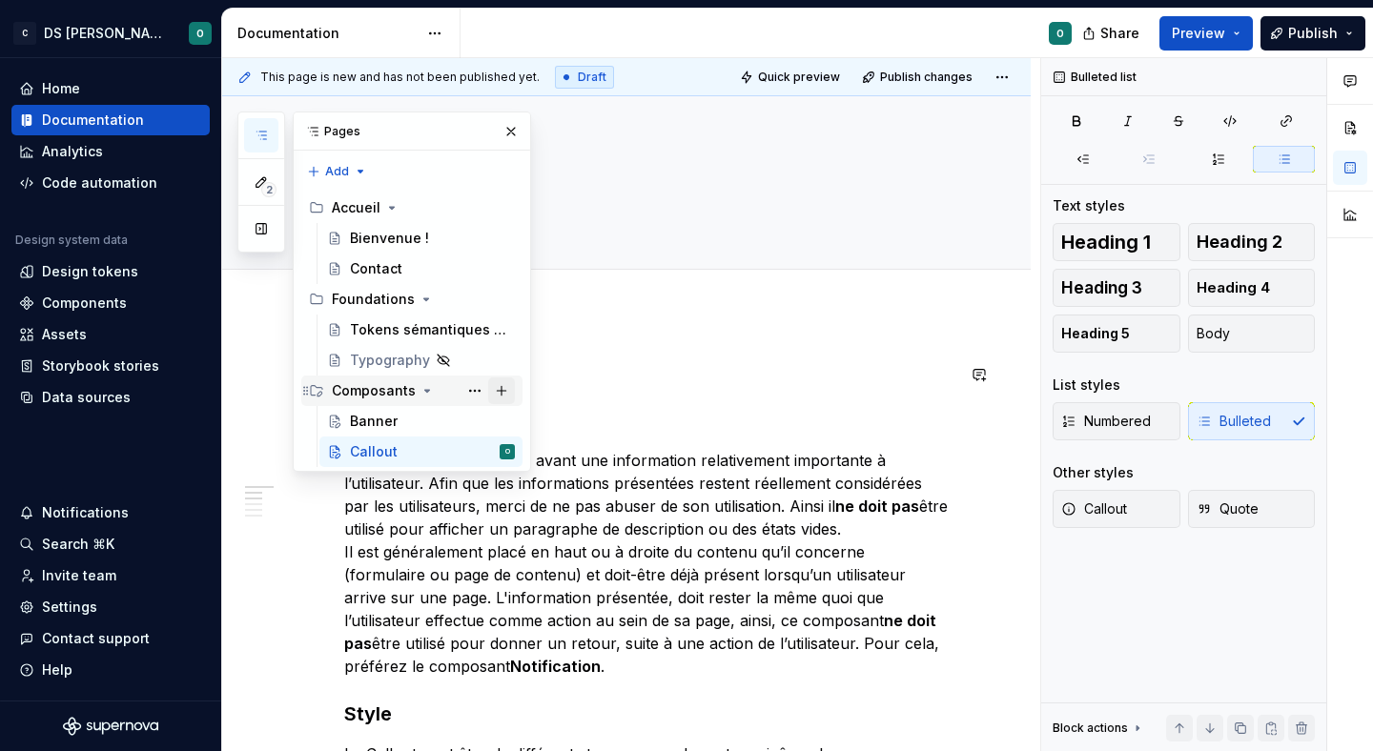
click at [498, 390] on button "Page tree" at bounding box center [501, 391] width 27 height 27
type textarea "*"
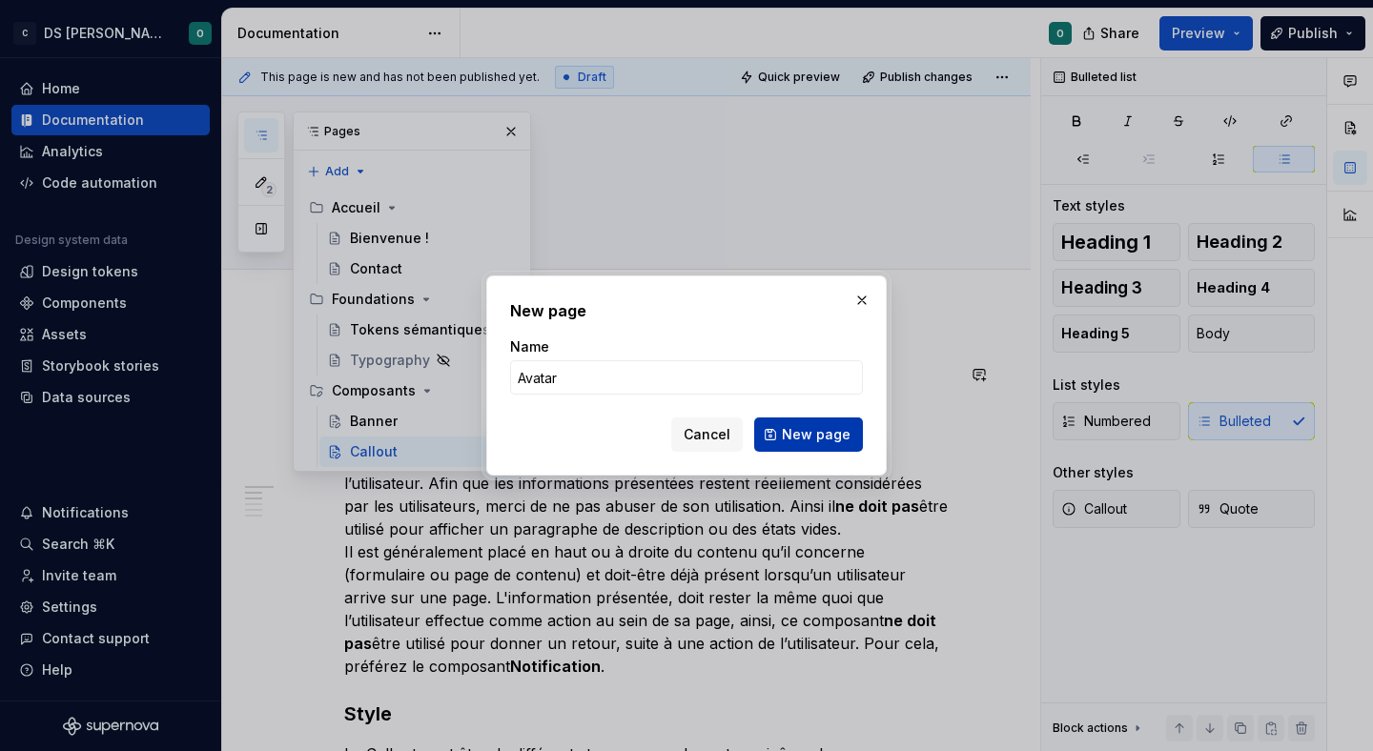
type input "Avatar"
click at [792, 437] on span "New page" at bounding box center [816, 434] width 69 height 19
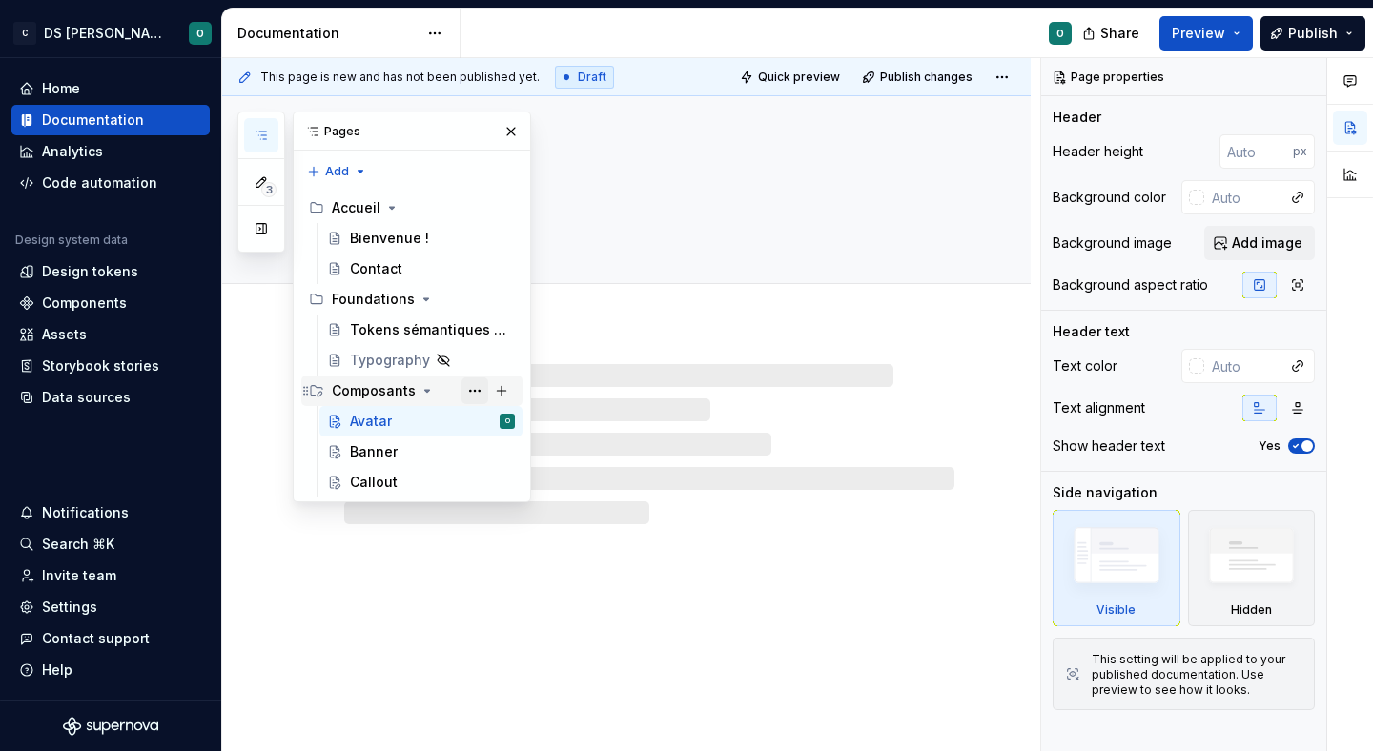
click at [477, 393] on button "Page tree" at bounding box center [475, 391] width 27 height 27
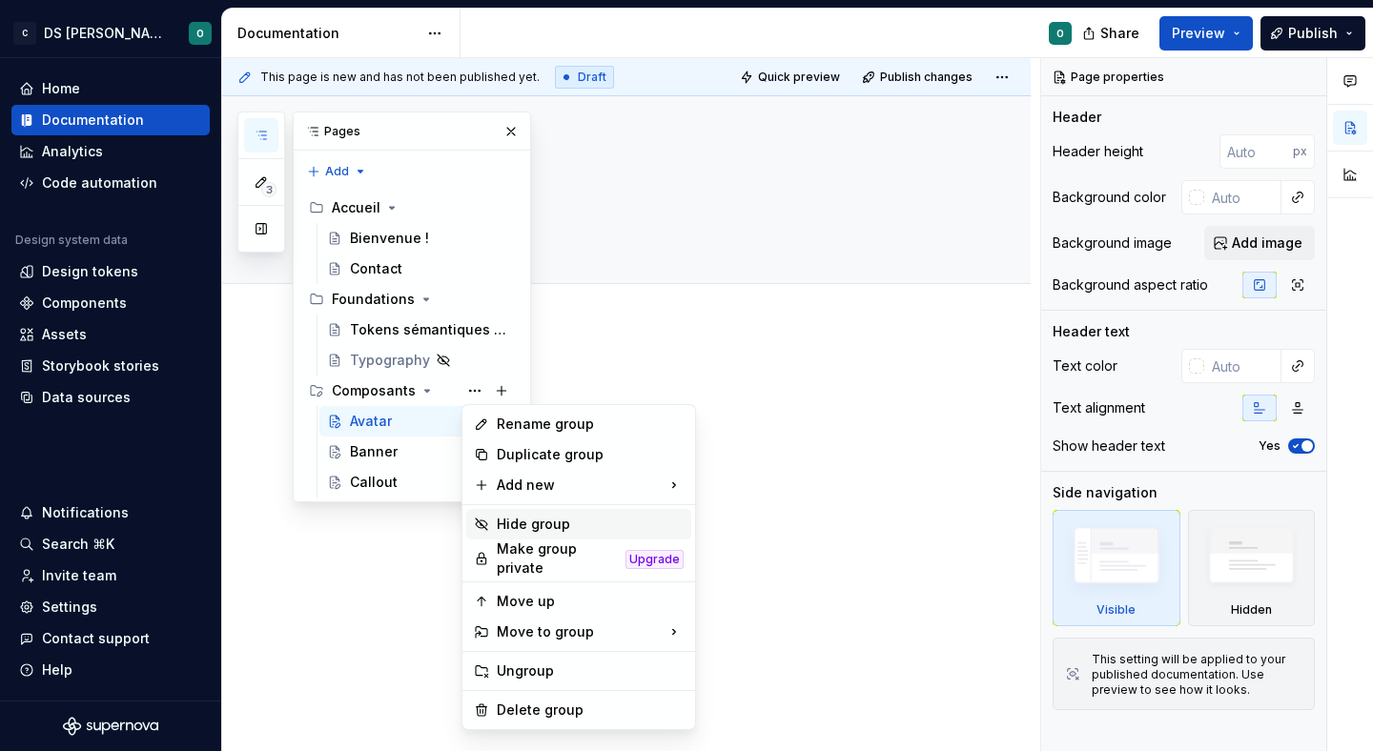
click at [541, 520] on div "Hide group" at bounding box center [590, 524] width 187 height 19
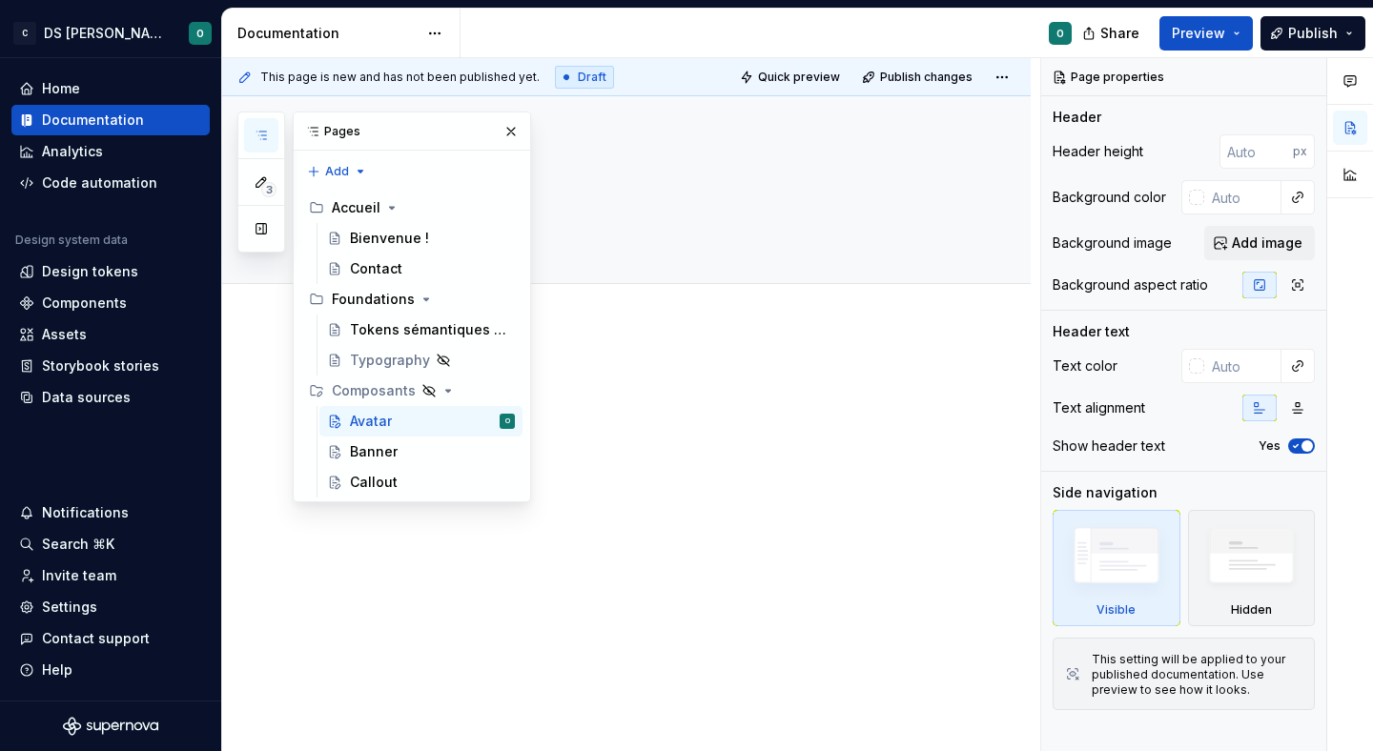
click at [885, 401] on div at bounding box center [649, 408] width 610 height 72
click at [647, 421] on div at bounding box center [649, 408] width 610 height 72
drag, startPoint x: 514, startPoint y: 136, endPoint x: 510, endPoint y: 159, distance: 23.2
click at [513, 137] on button "button" at bounding box center [511, 131] width 27 height 27
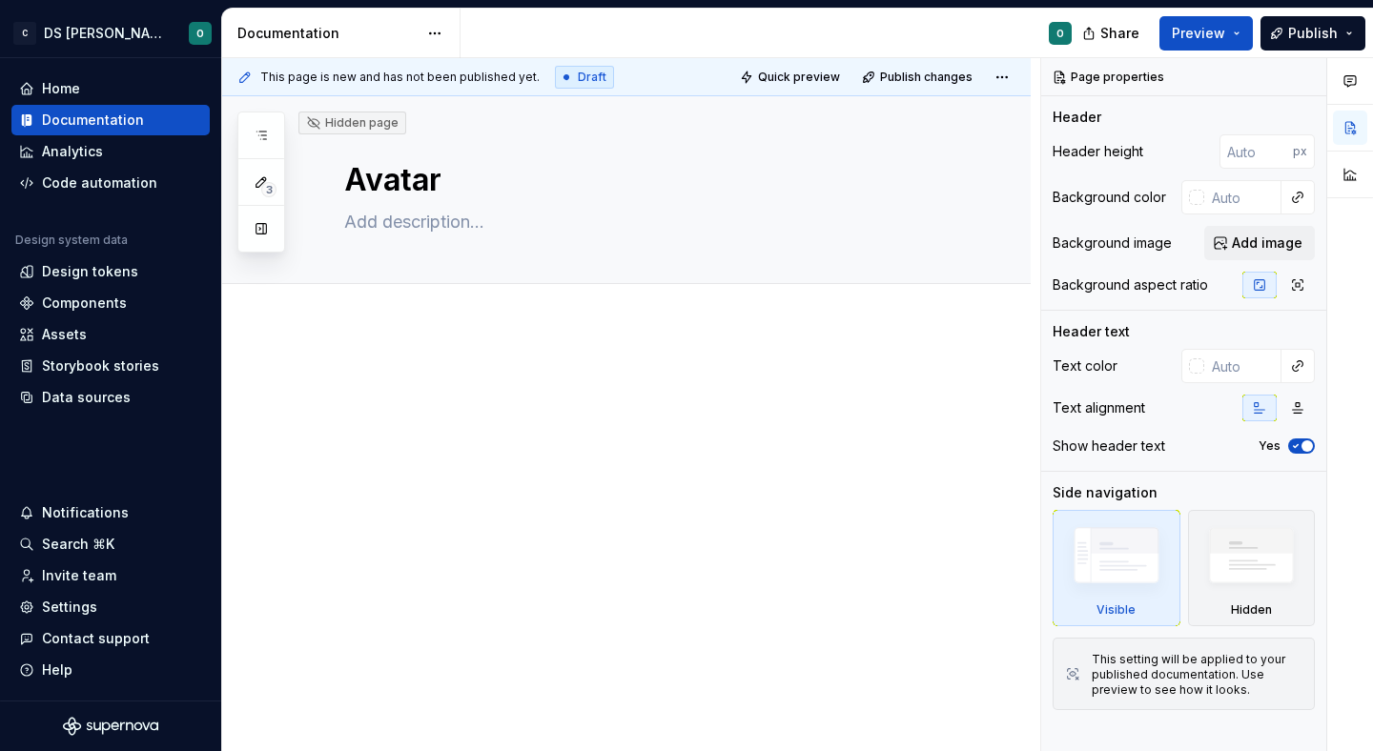
click at [500, 380] on p at bounding box center [649, 383] width 610 height 23
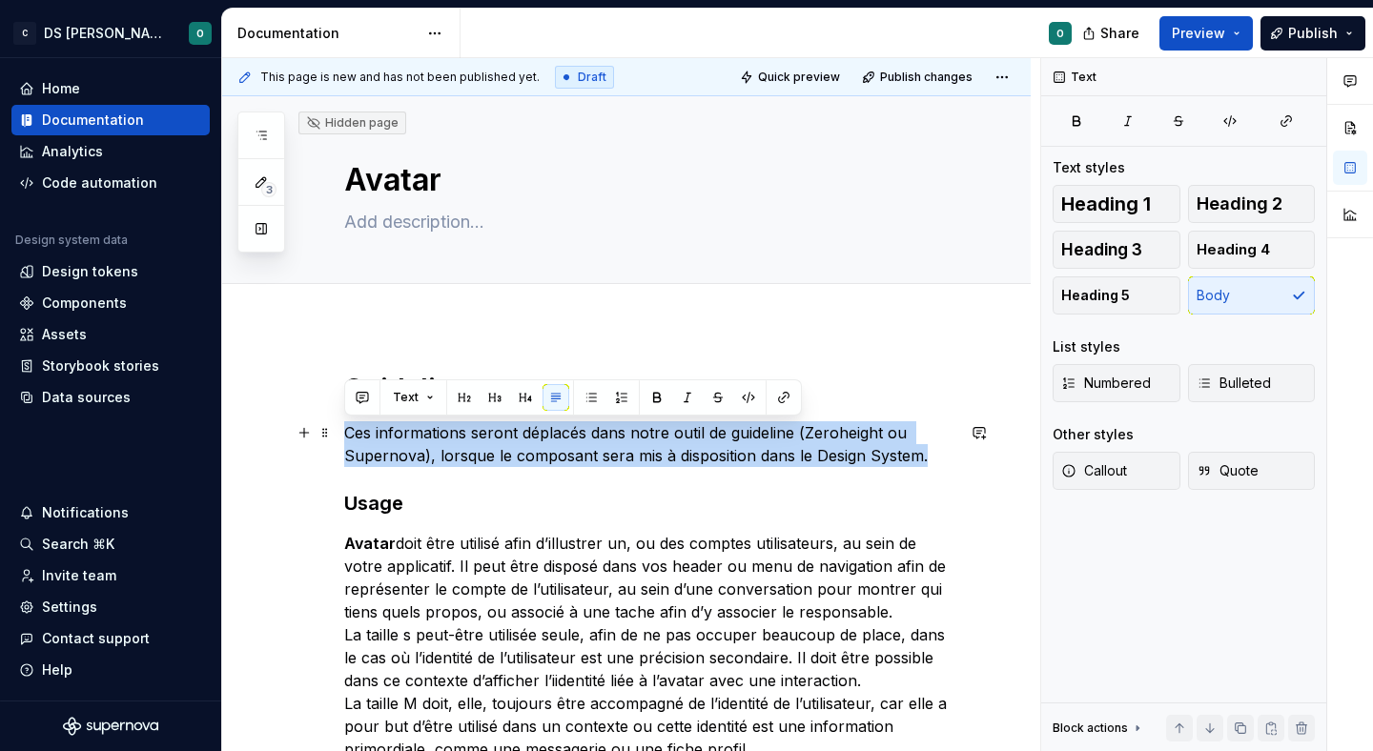
drag, startPoint x: 955, startPoint y: 456, endPoint x: 334, endPoint y: 440, distance: 621.0
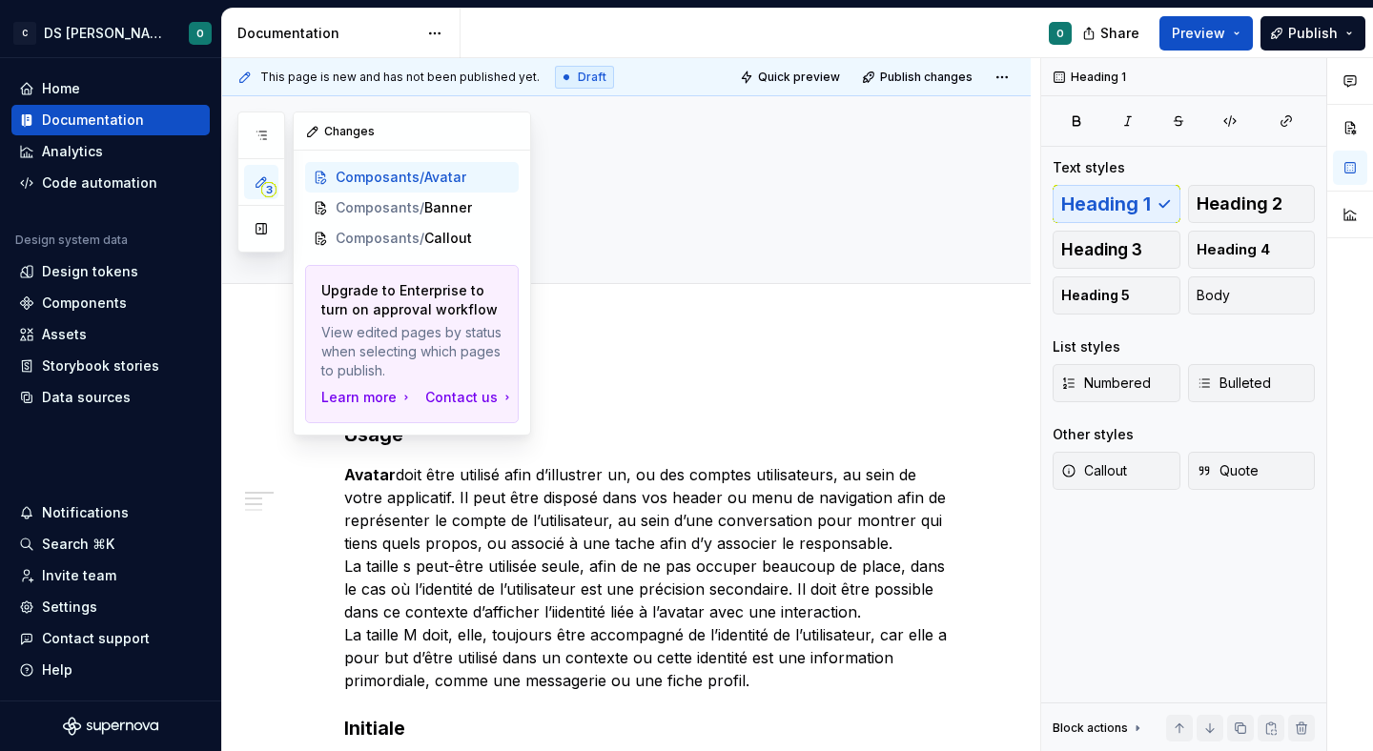
click at [271, 177] on button "3" at bounding box center [261, 182] width 34 height 34
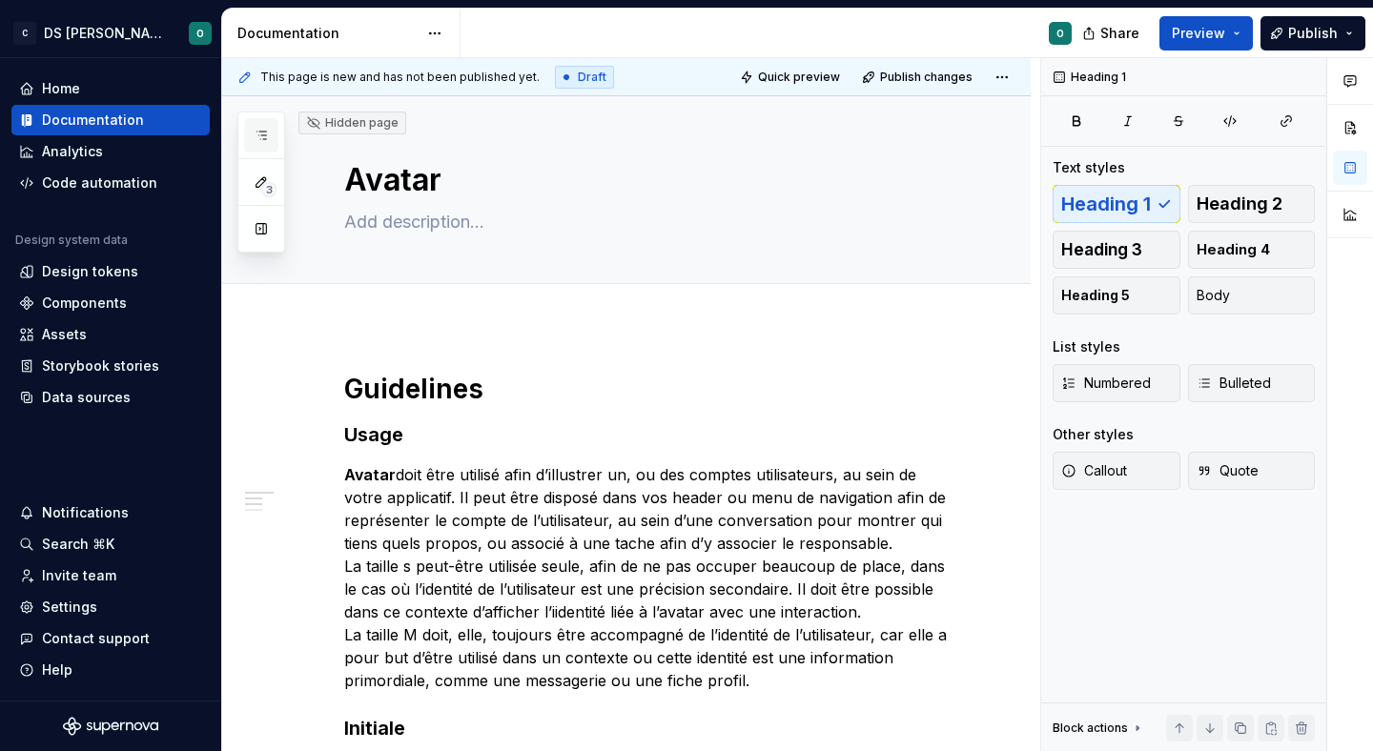
click at [265, 132] on icon "button" at bounding box center [261, 135] width 15 height 15
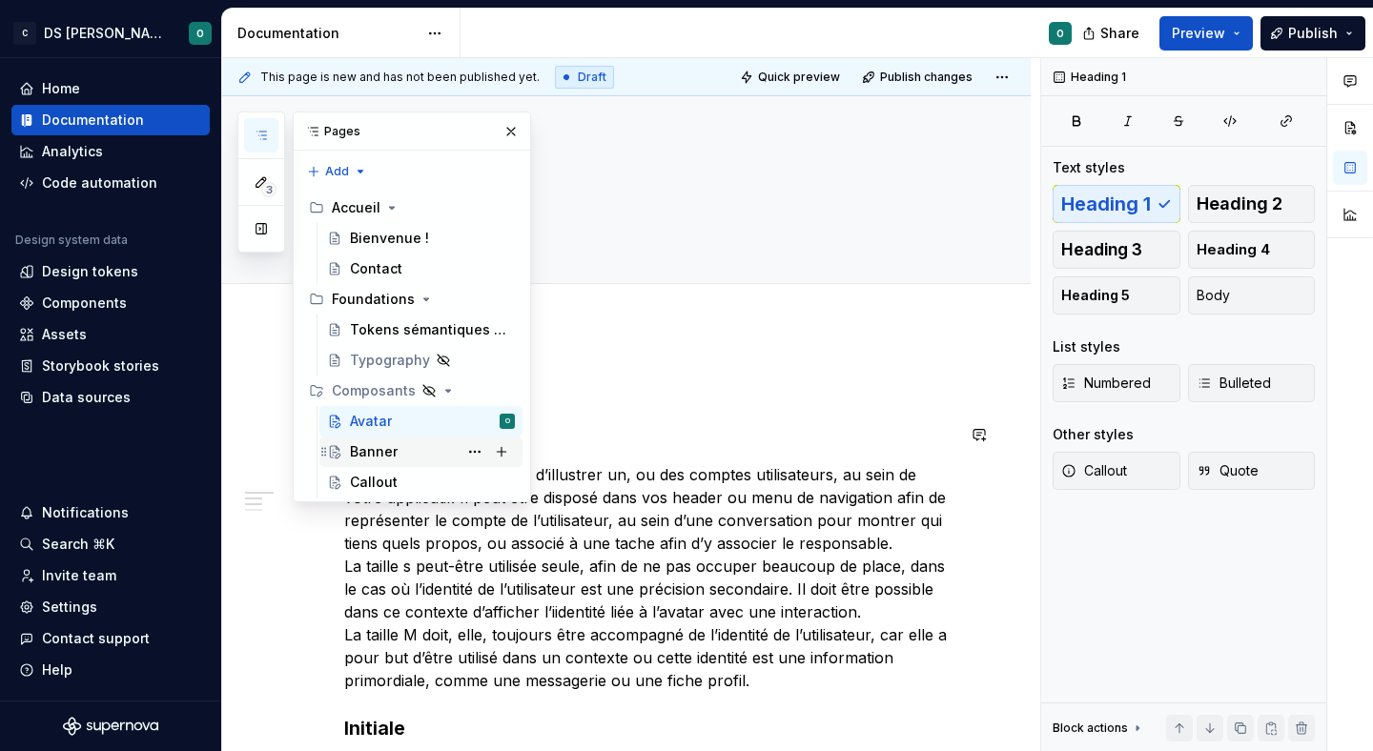
click at [401, 455] on div "Banner" at bounding box center [432, 452] width 165 height 27
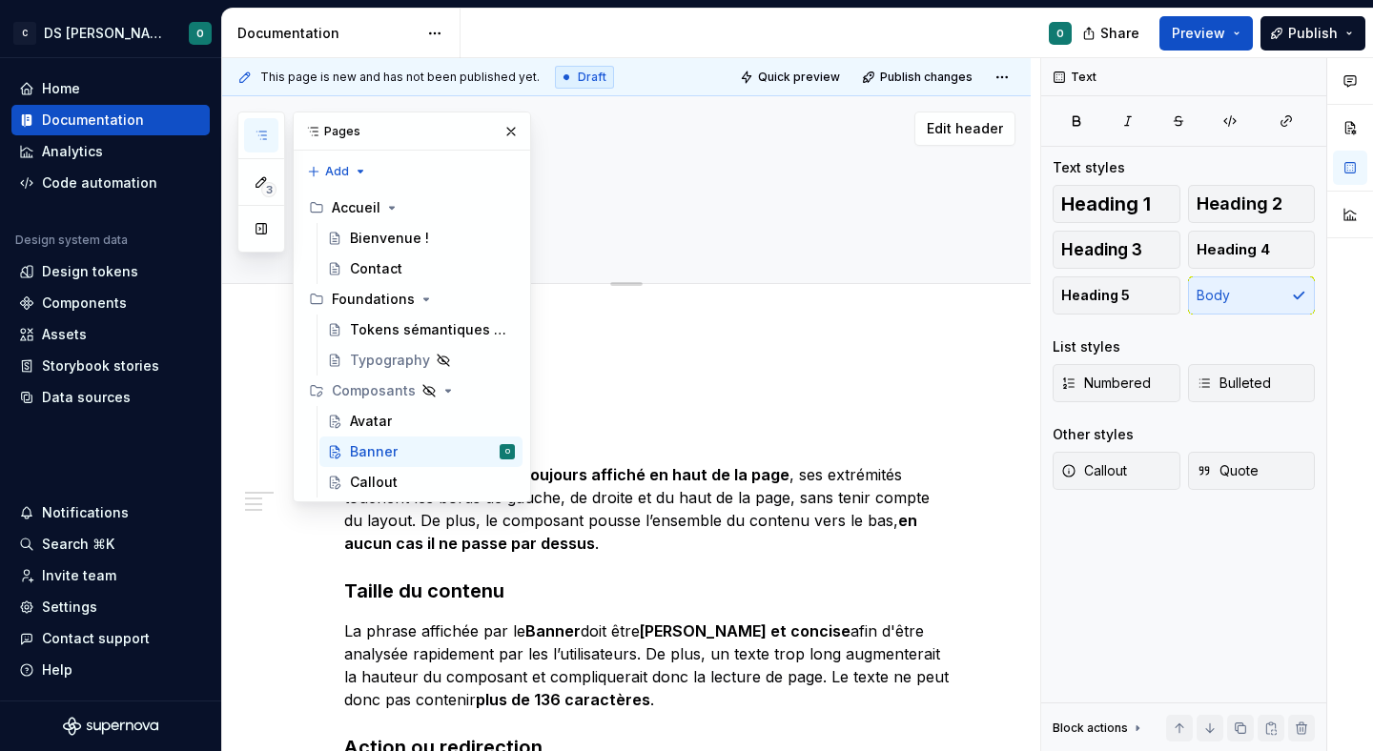
click at [522, 133] on button "button" at bounding box center [511, 131] width 27 height 27
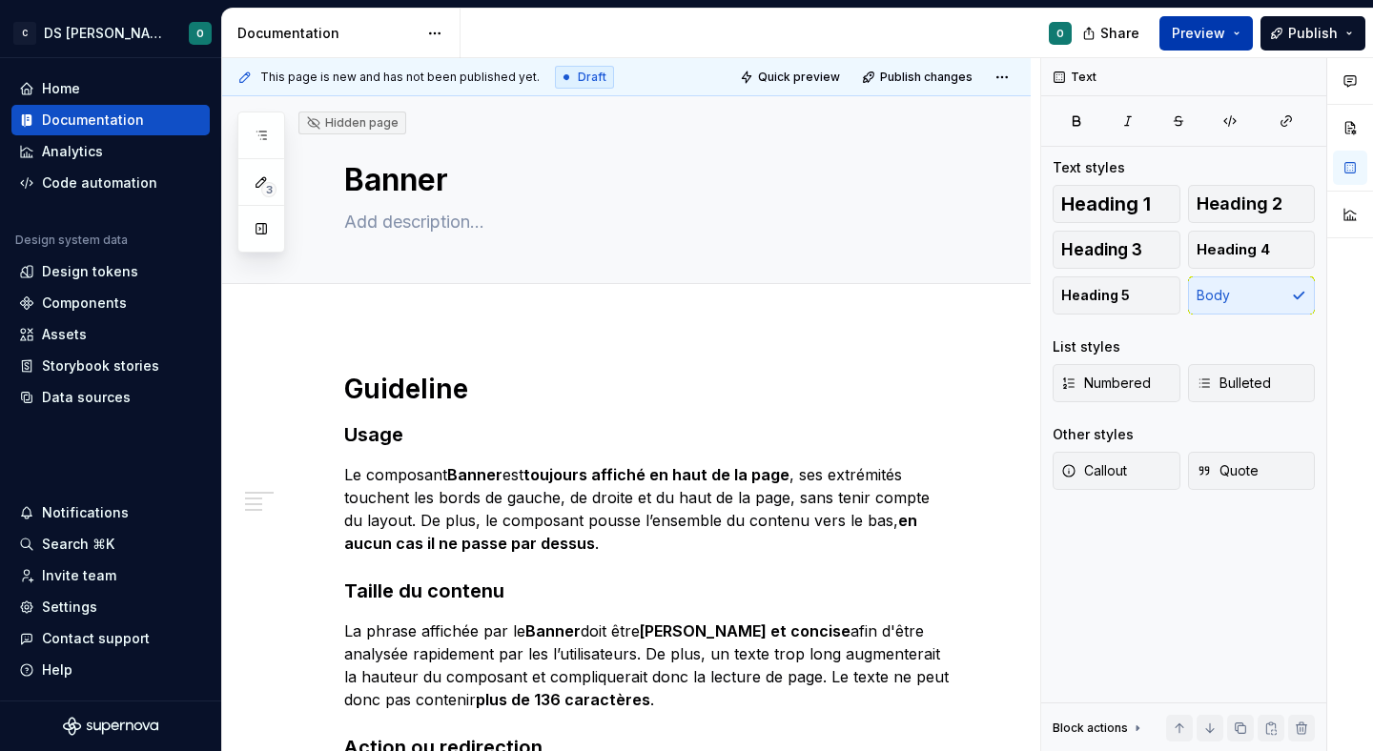
click at [1244, 37] on button "Preview" at bounding box center [1206, 33] width 93 height 34
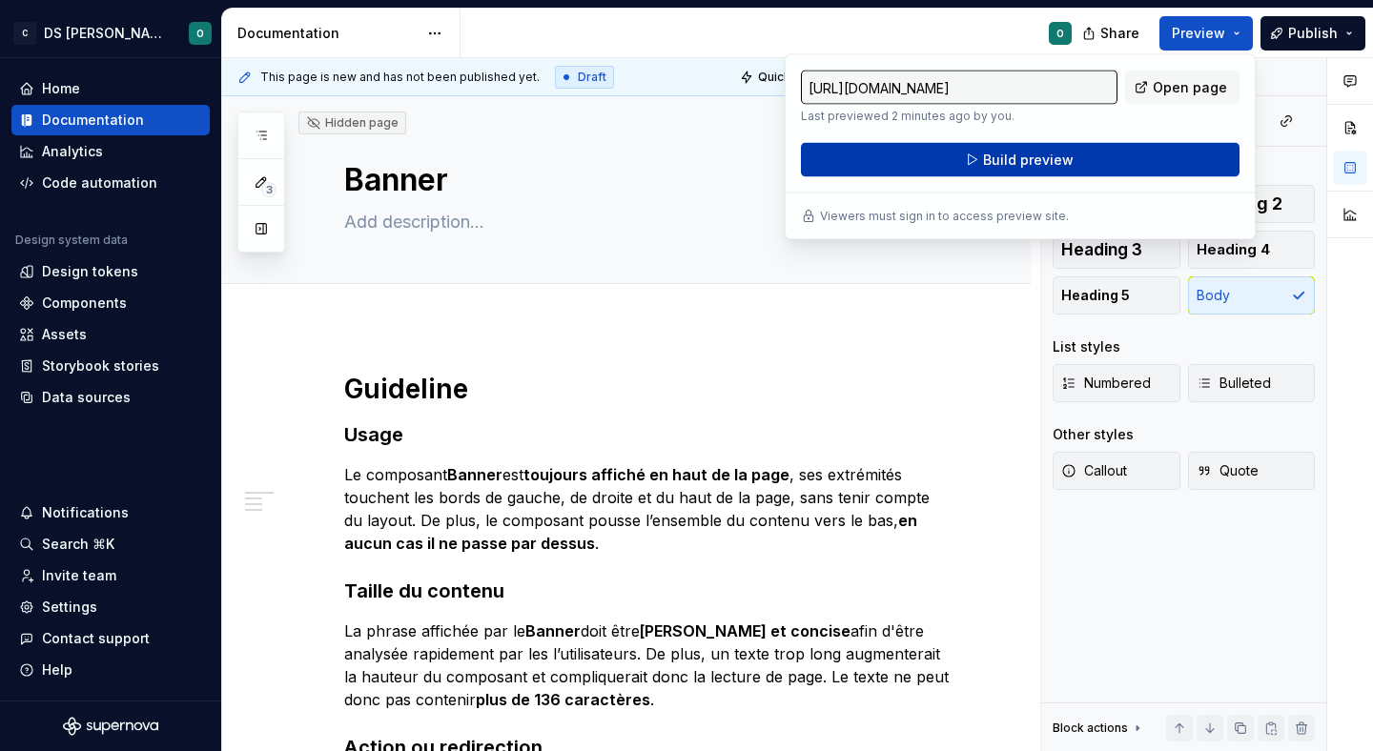
click at [1100, 143] on button "Build preview" at bounding box center [1020, 160] width 439 height 34
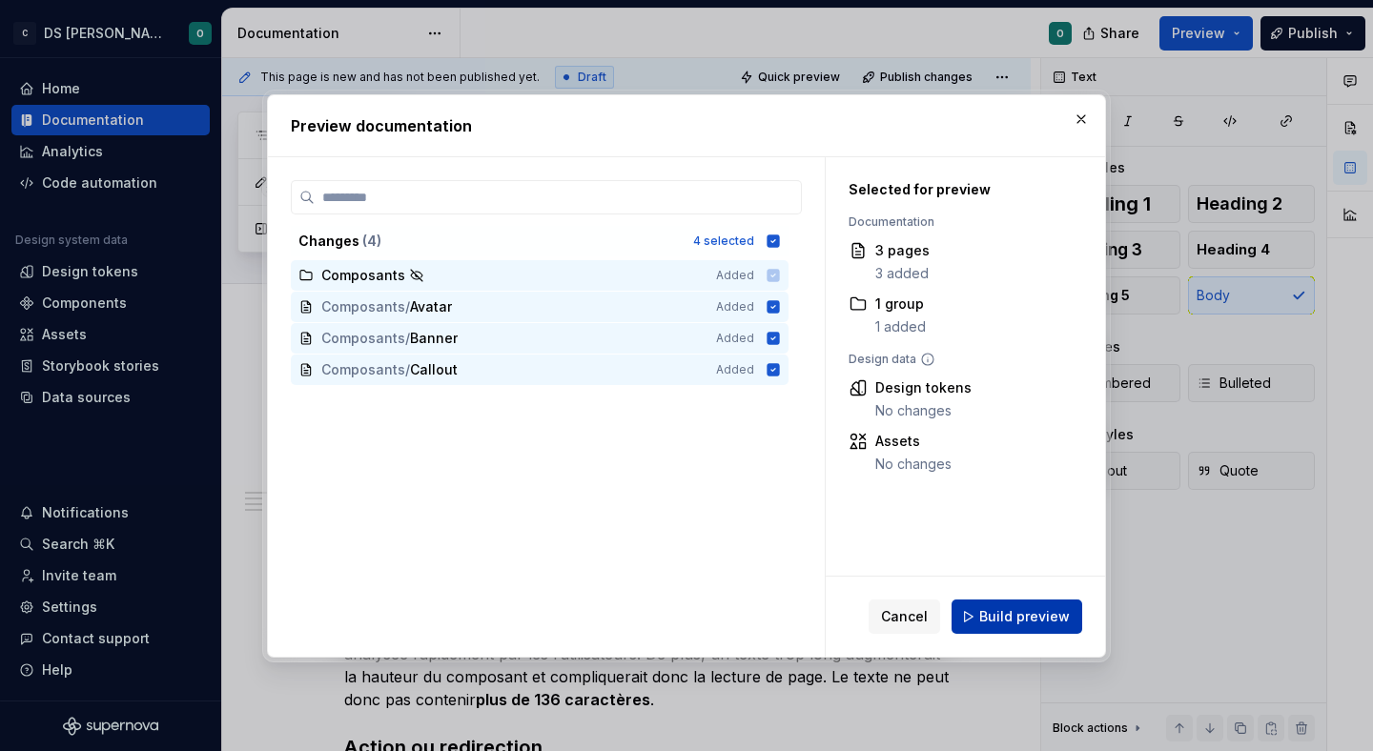
click at [1012, 608] on span "Build preview" at bounding box center [1024, 616] width 91 height 19
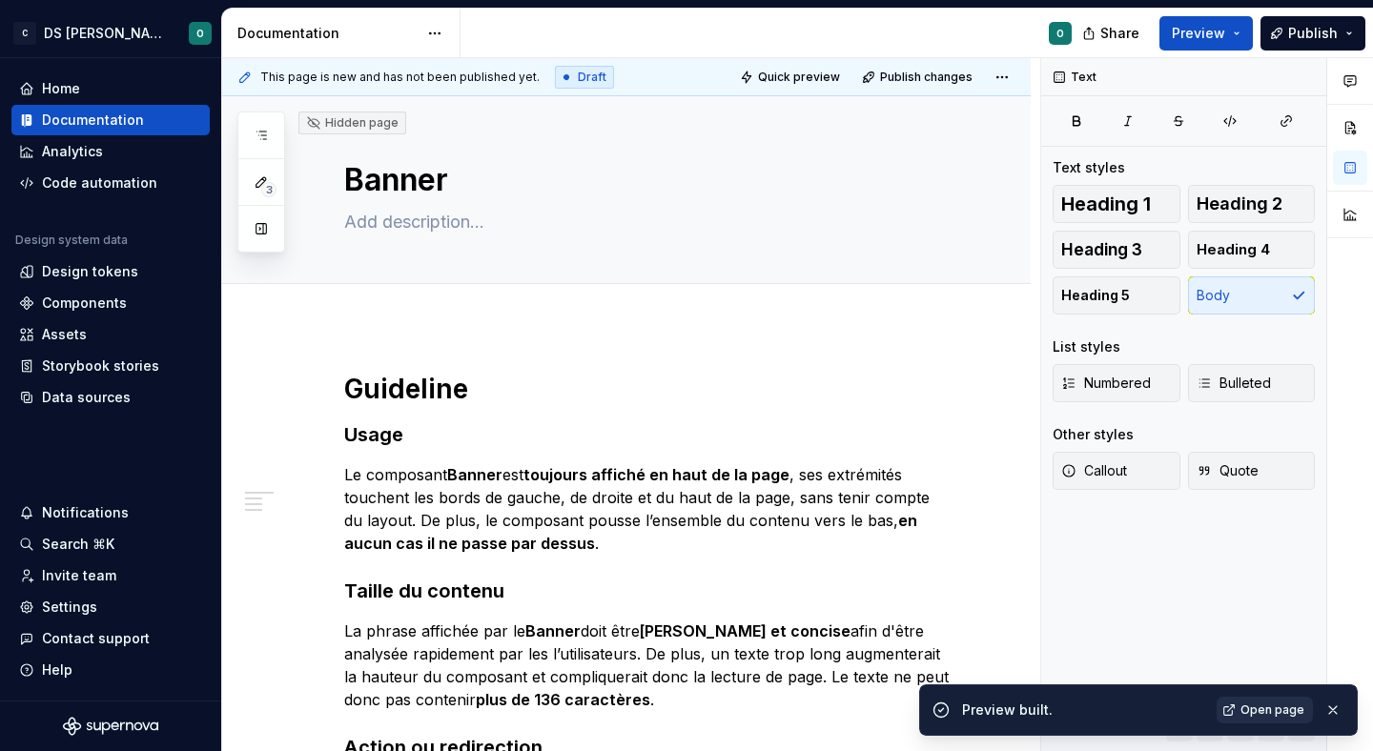
click at [1286, 706] on span "Open page" at bounding box center [1273, 710] width 64 height 15
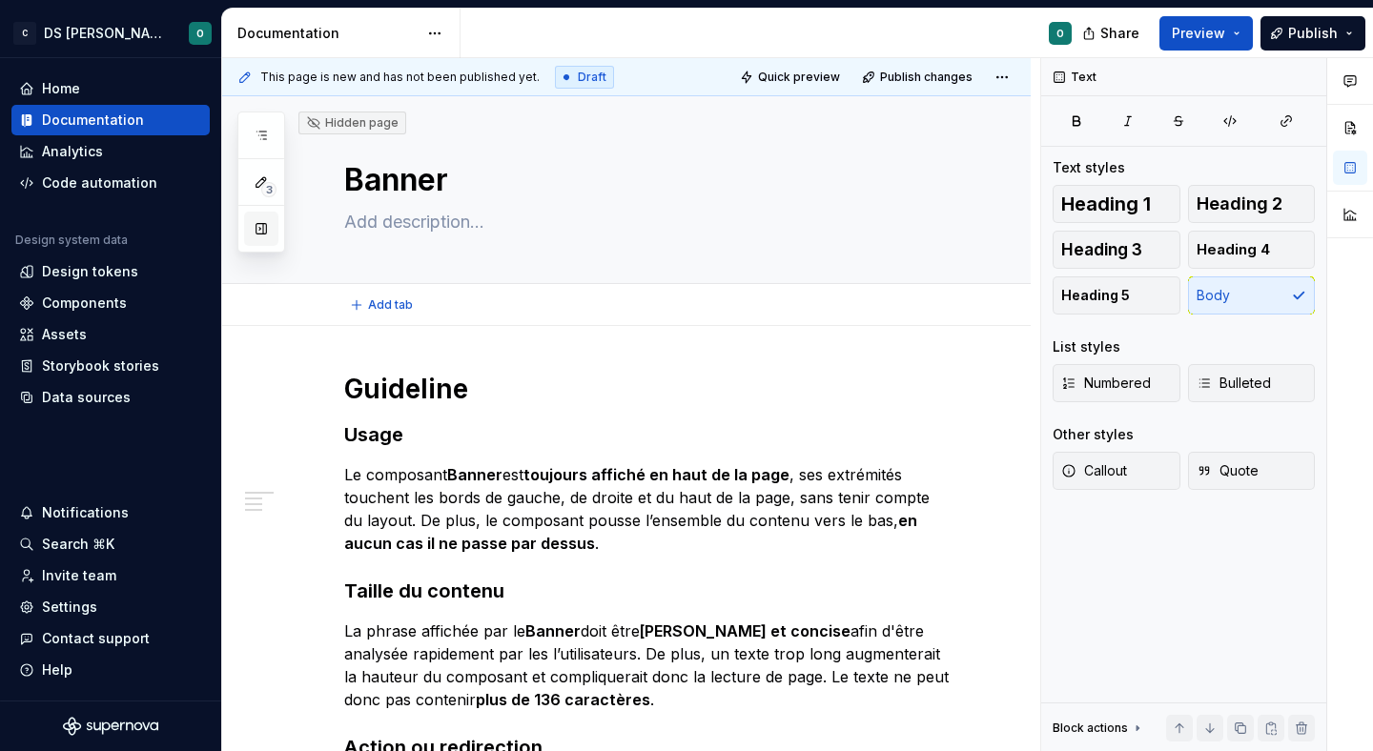
type textarea "*"
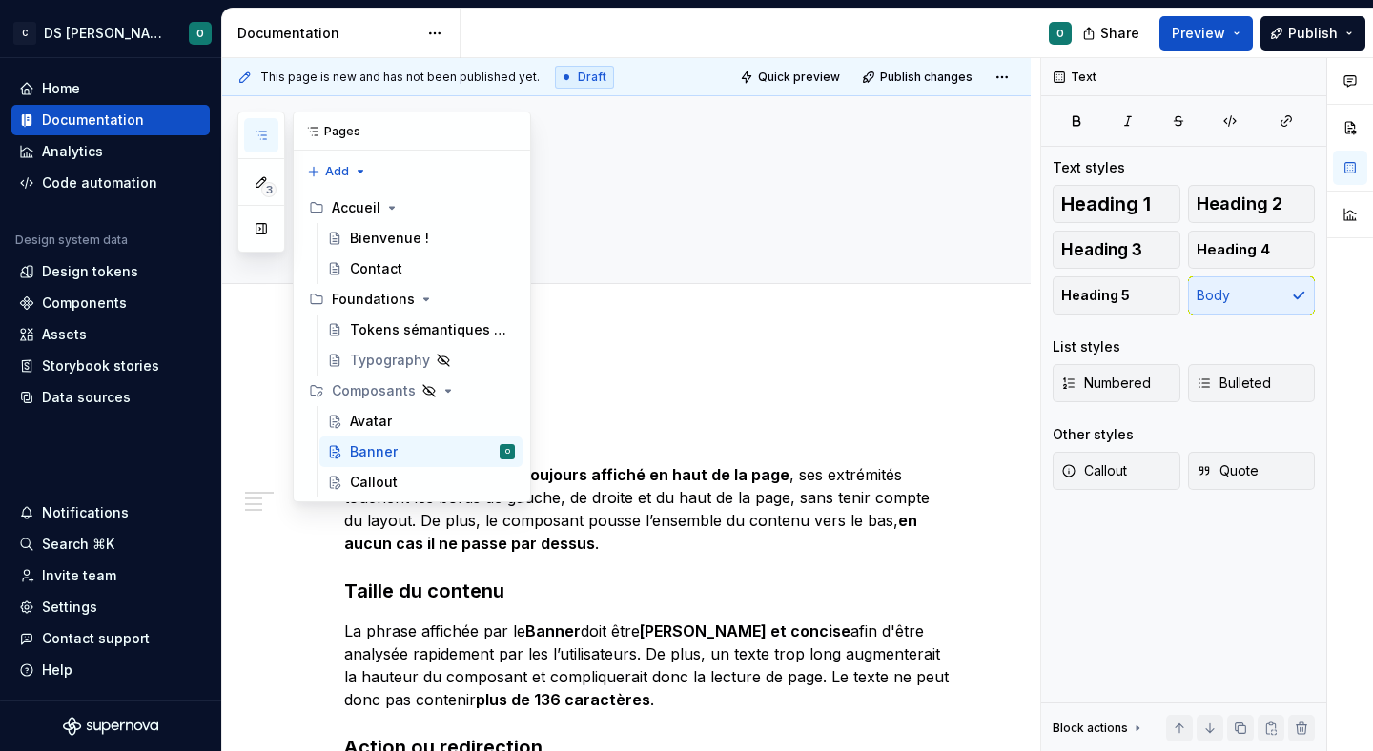
click at [268, 134] on icon "button" at bounding box center [261, 135] width 15 height 15
click at [498, 392] on button "Page tree" at bounding box center [501, 391] width 27 height 27
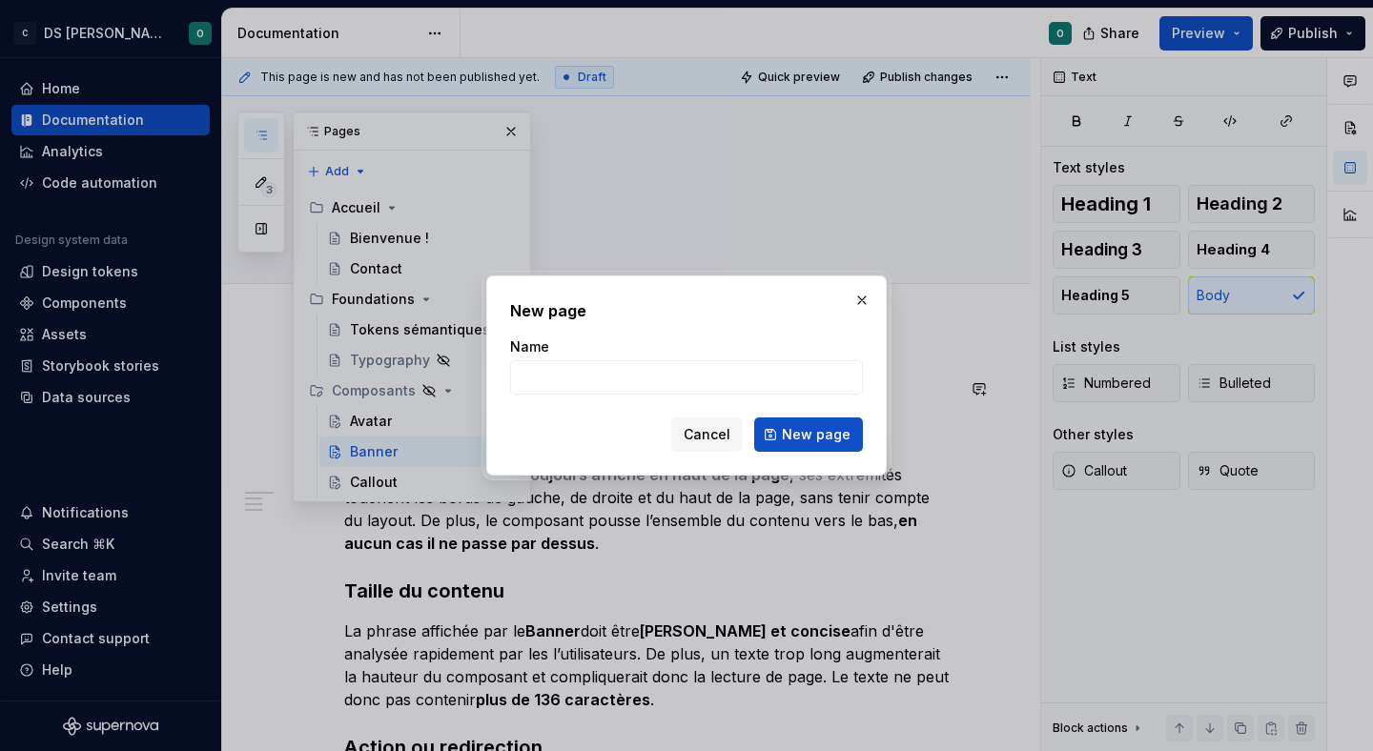
type textarea "*"
type input "Badge"
click button "New page" at bounding box center [808, 435] width 109 height 34
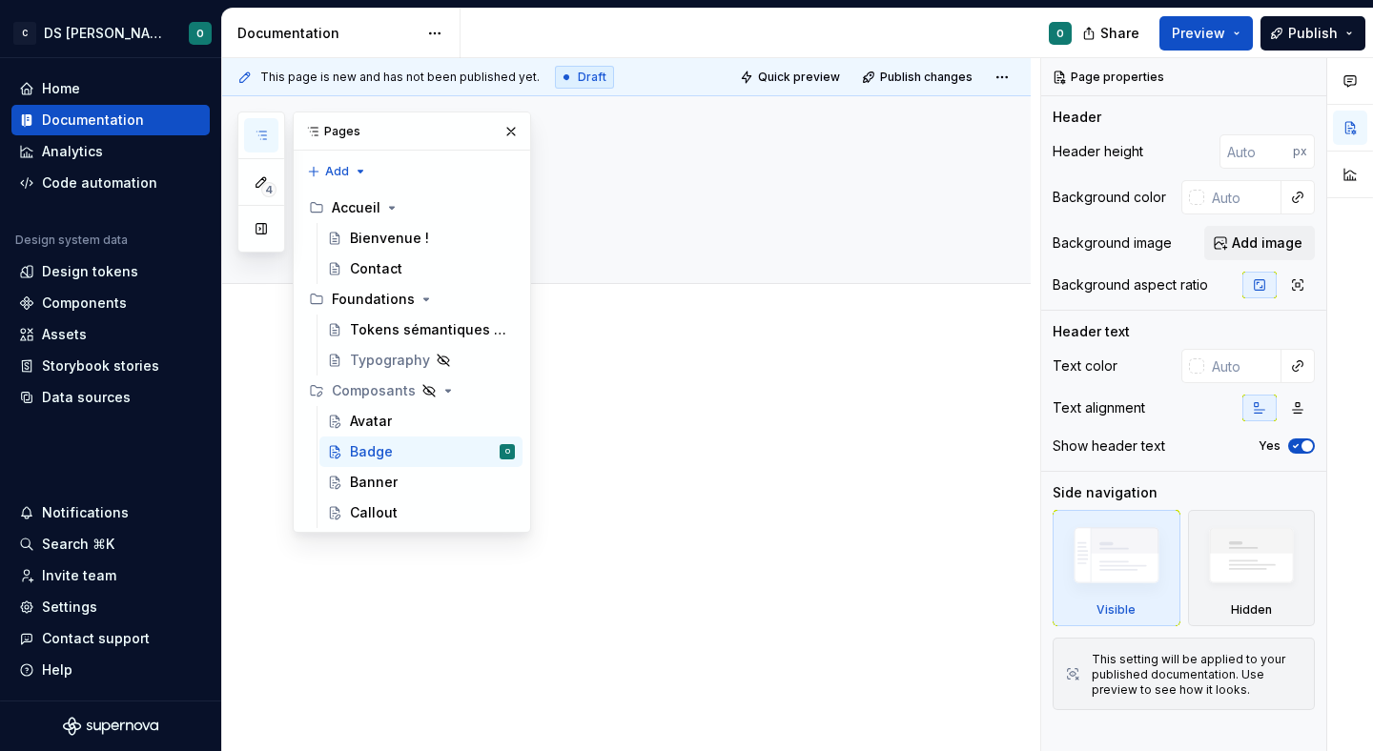
click at [610, 468] on div at bounding box center [626, 509] width 809 height 366
click at [500, 393] on button "Page tree" at bounding box center [501, 391] width 27 height 27
type textarea "*"
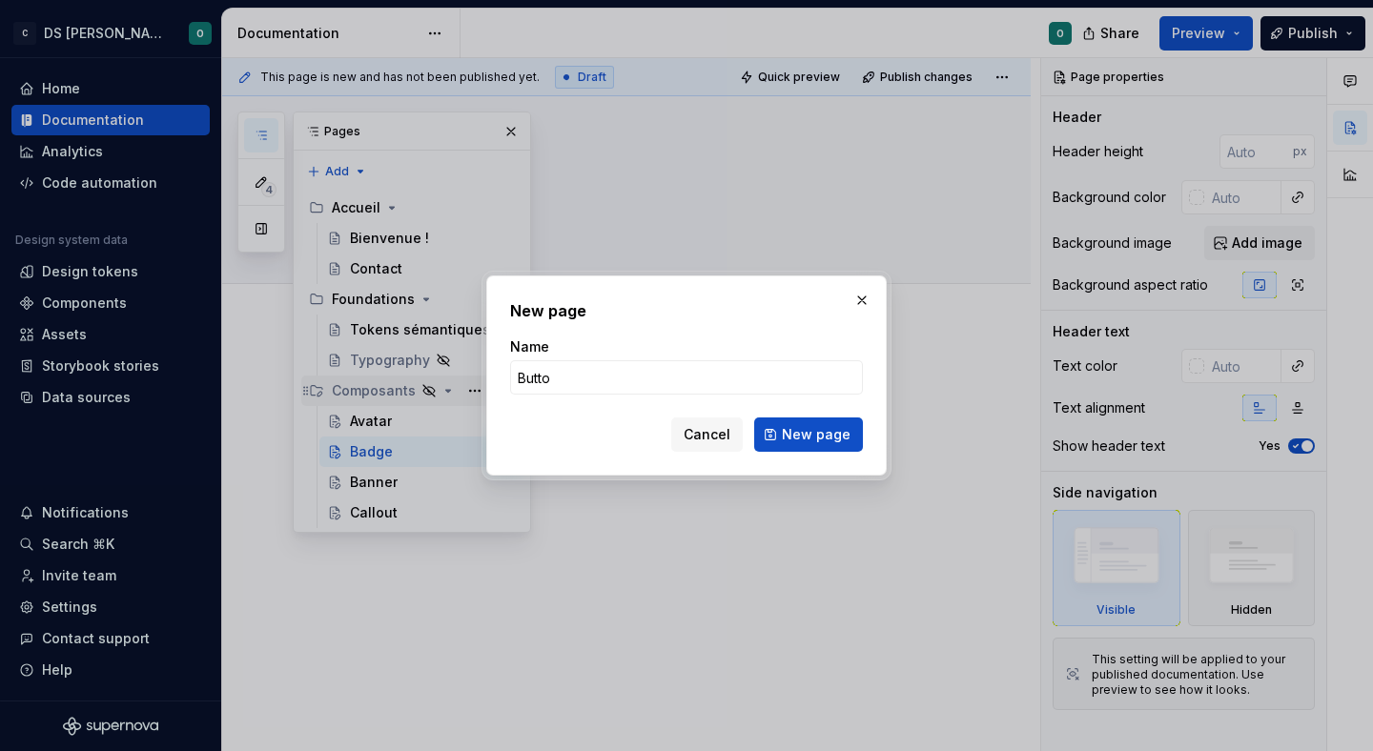
type input "Button"
click button "New page" at bounding box center [808, 435] width 109 height 34
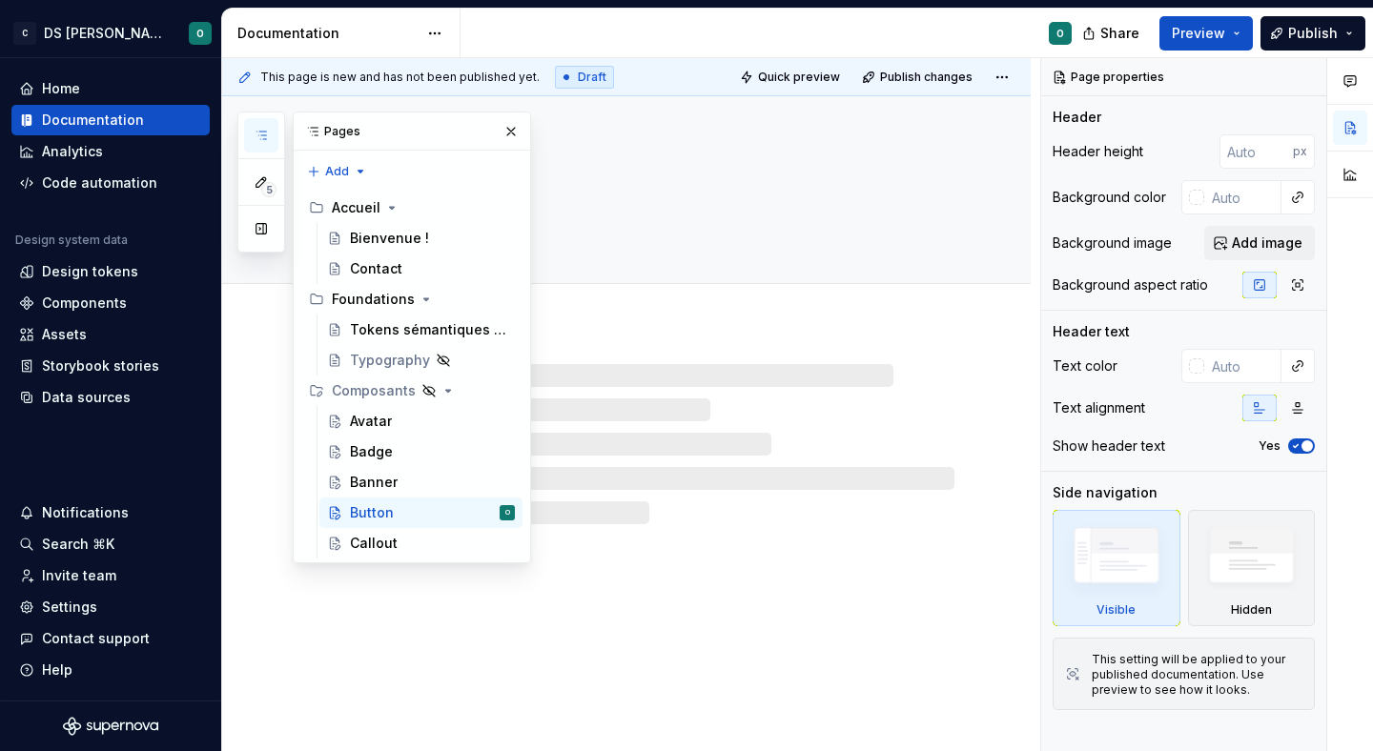
drag, startPoint x: 420, startPoint y: 544, endPoint x: 653, endPoint y: 539, distance: 233.7
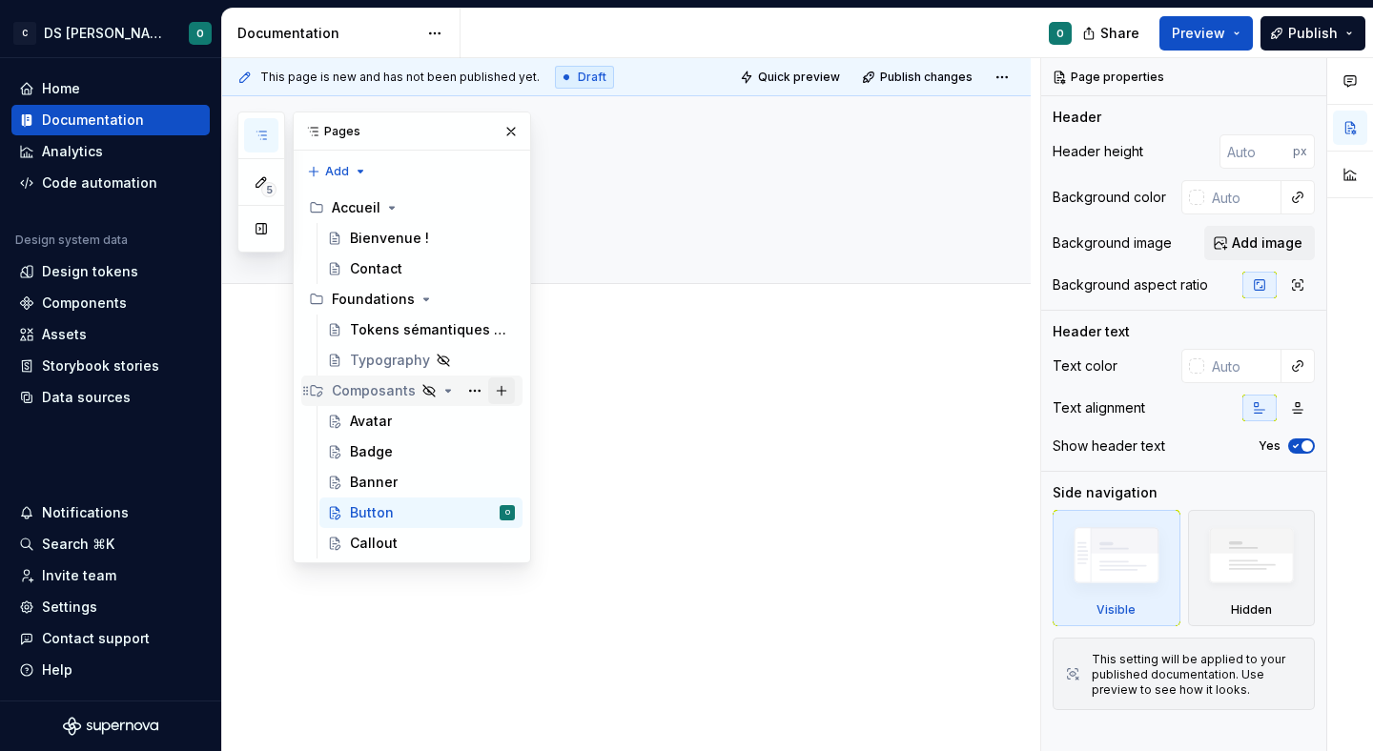
click at [498, 389] on button "Page tree" at bounding box center [501, 391] width 27 height 27
type textarea "*"
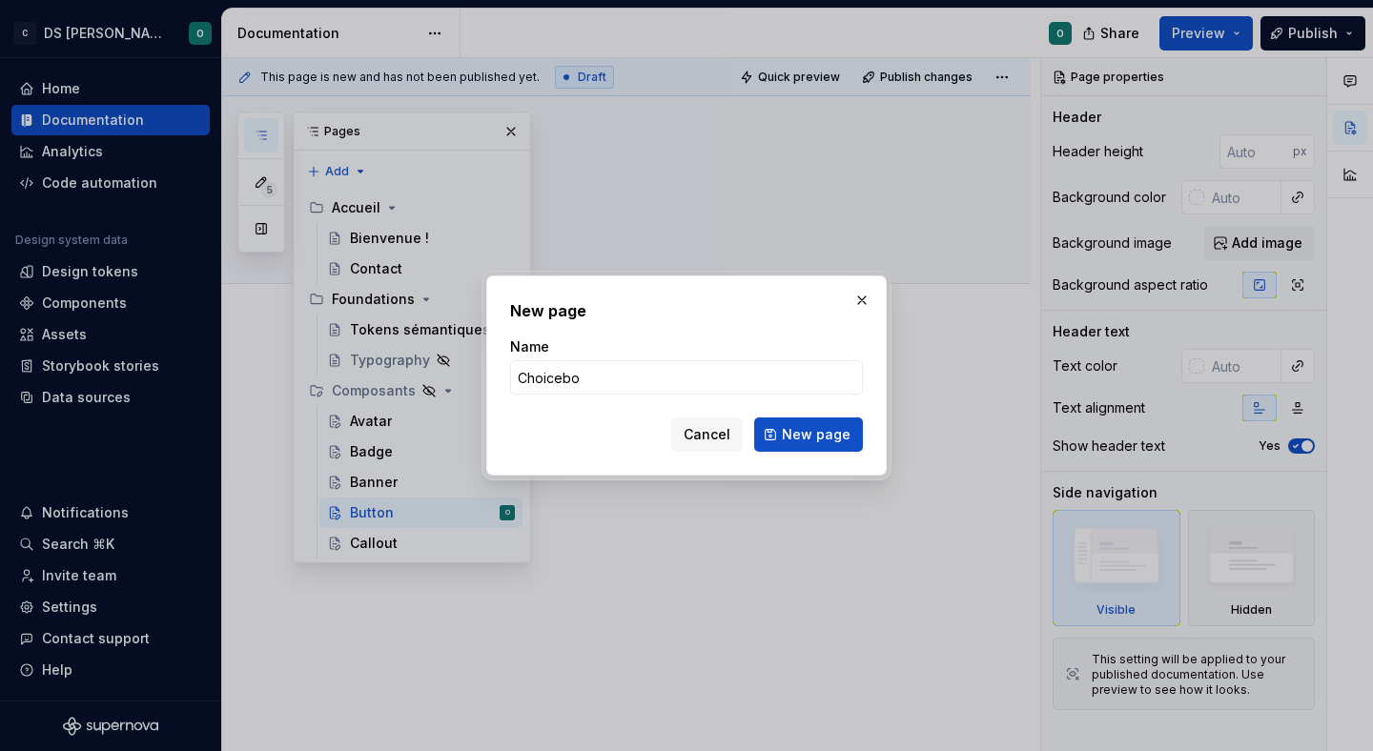
type input "Choicebox"
click button "New page" at bounding box center [808, 435] width 109 height 34
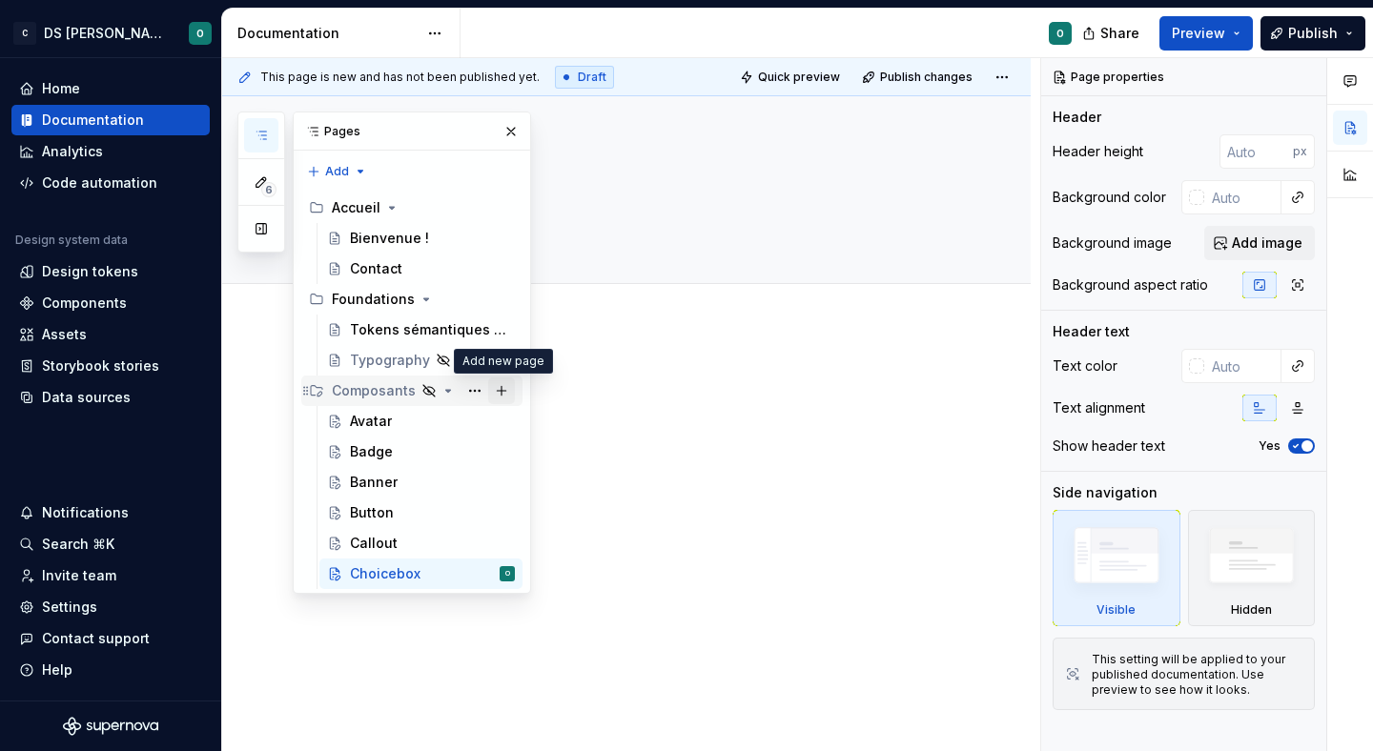
click at [502, 396] on button "Page tree" at bounding box center [501, 391] width 27 height 27
type textarea "*"
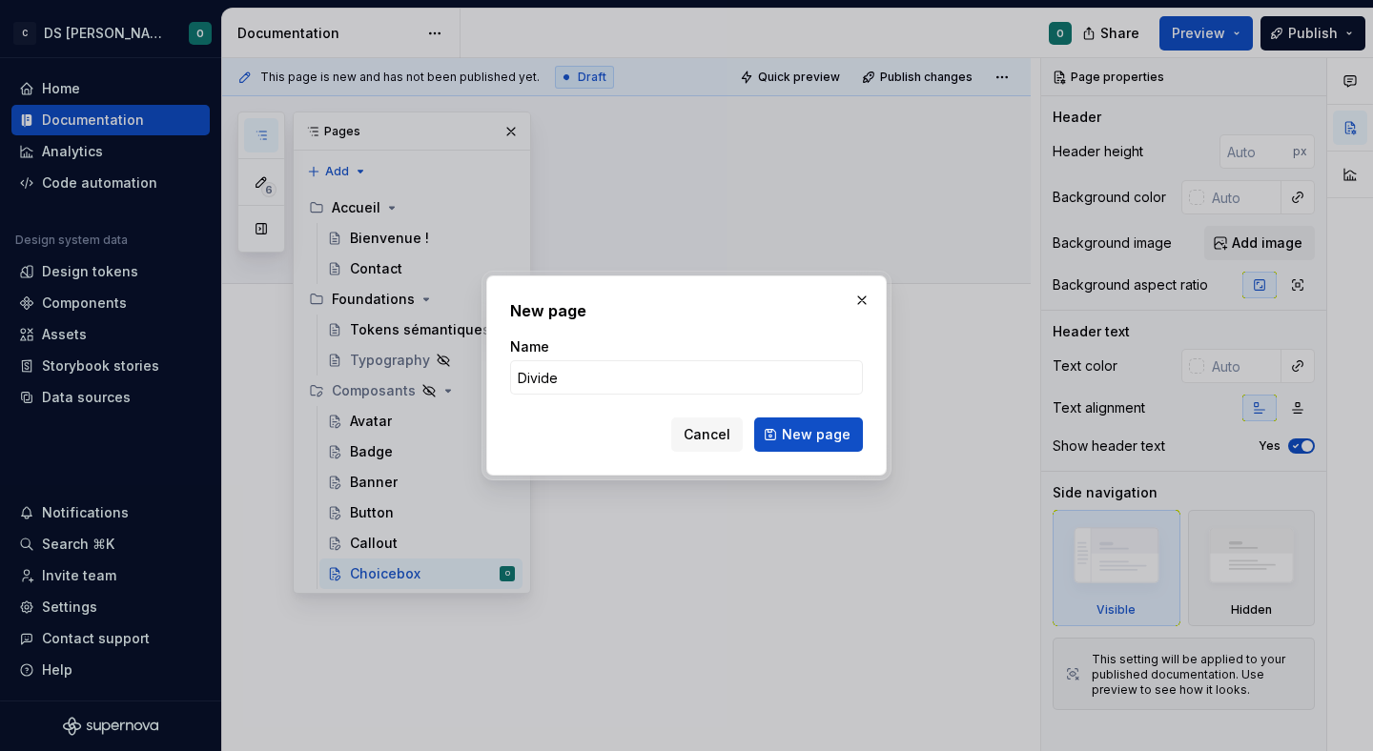
type input "Divider"
click button "New page" at bounding box center [808, 435] width 109 height 34
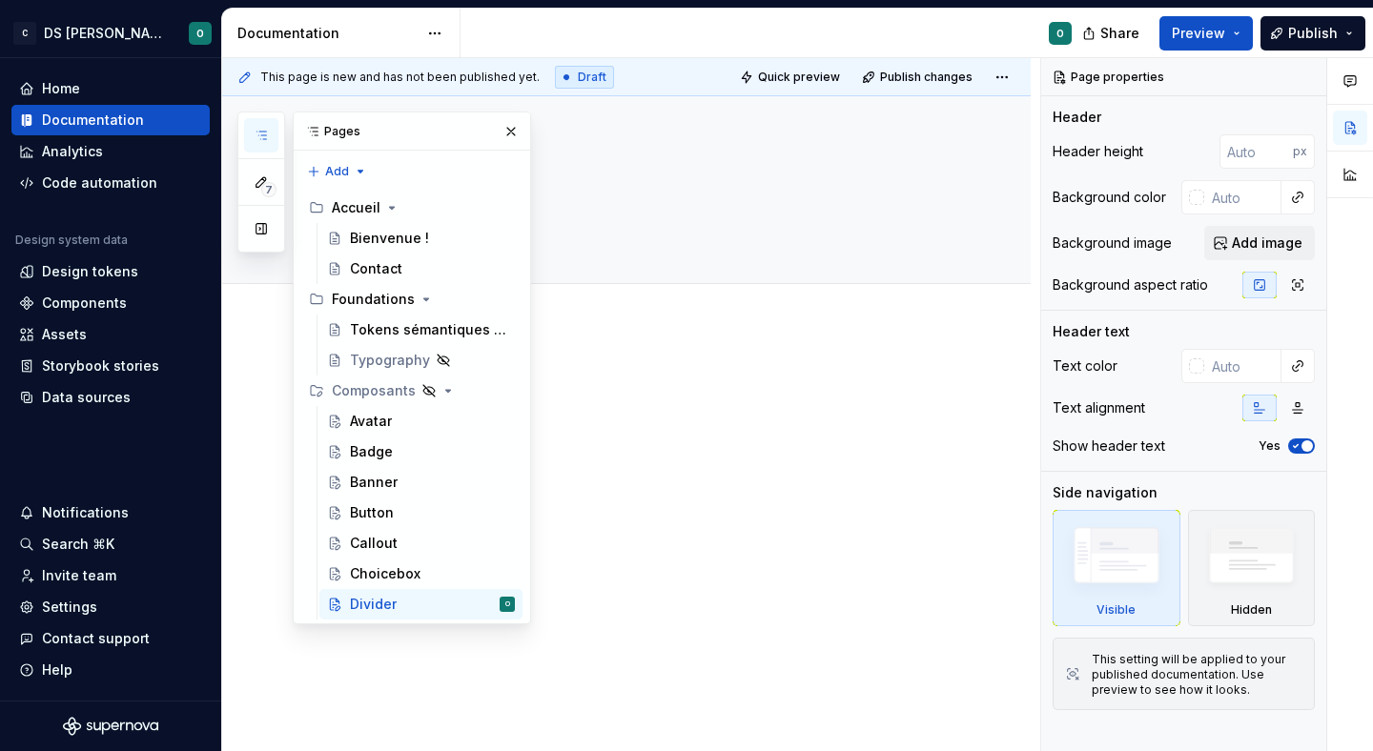
click at [723, 443] on div at bounding box center [649, 408] width 610 height 72
click at [667, 394] on p at bounding box center [649, 383] width 610 height 23
click at [516, 126] on button "button" at bounding box center [511, 131] width 27 height 27
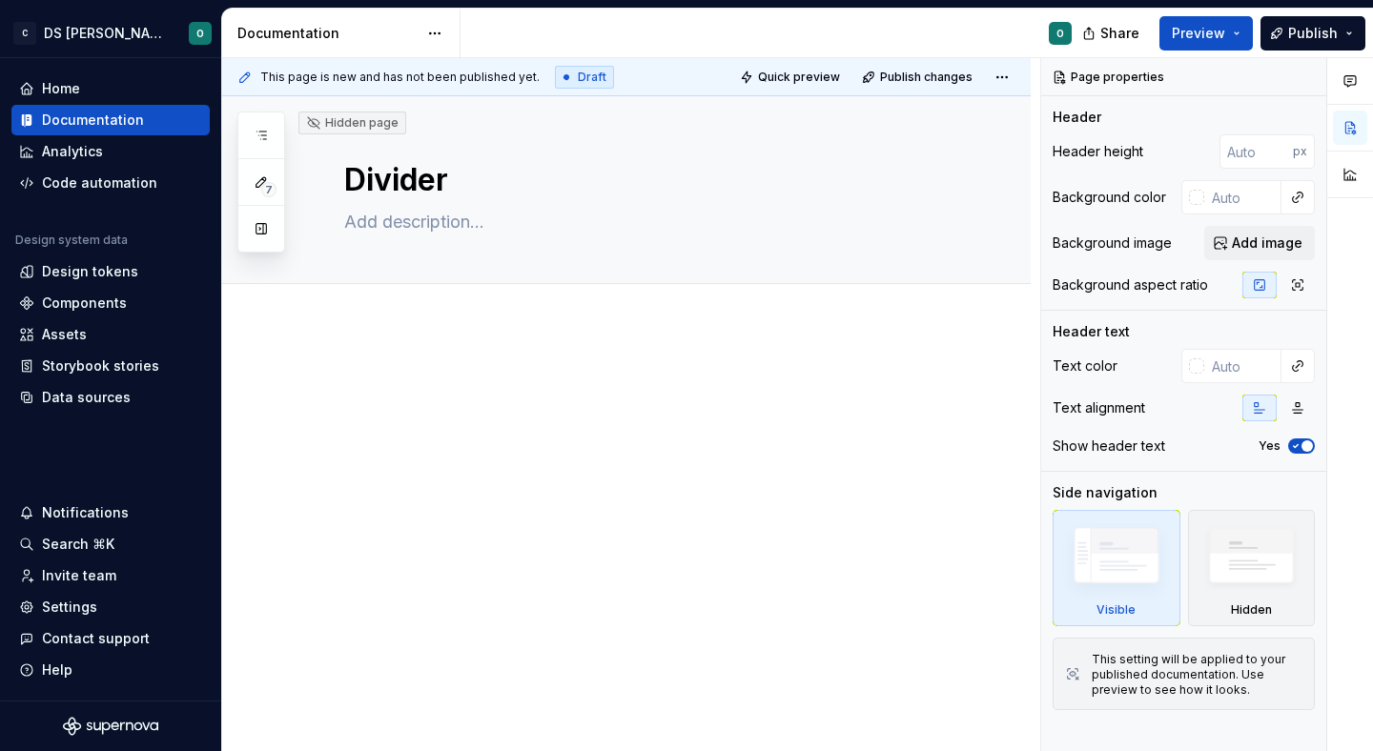
drag, startPoint x: 540, startPoint y: 348, endPoint x: 534, endPoint y: 366, distance: 19.0
click at [540, 351] on div "This page is new and has not been published yet. Draft Quick preview Publish ch…" at bounding box center [631, 405] width 818 height 694
click at [531, 376] on p at bounding box center [649, 383] width 610 height 23
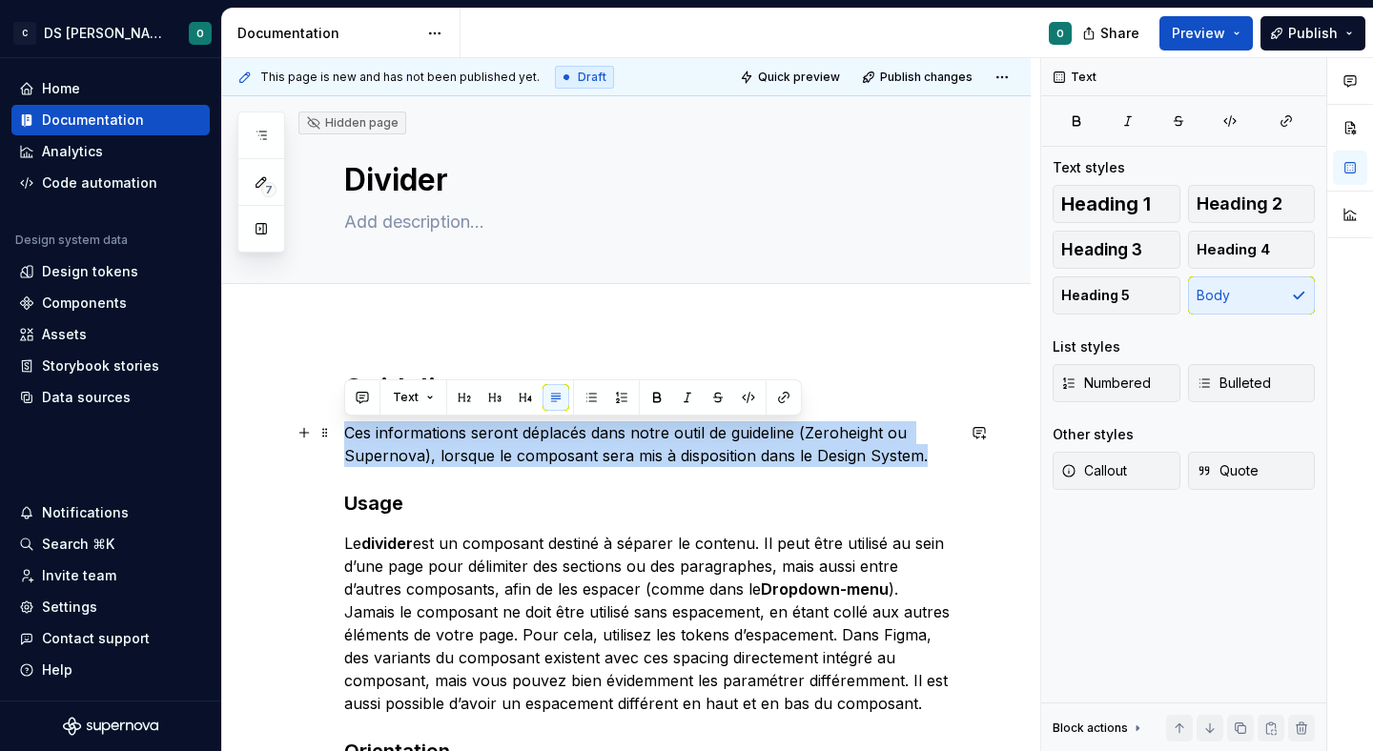
drag, startPoint x: 935, startPoint y: 454, endPoint x: 276, endPoint y: 421, distance: 660.7
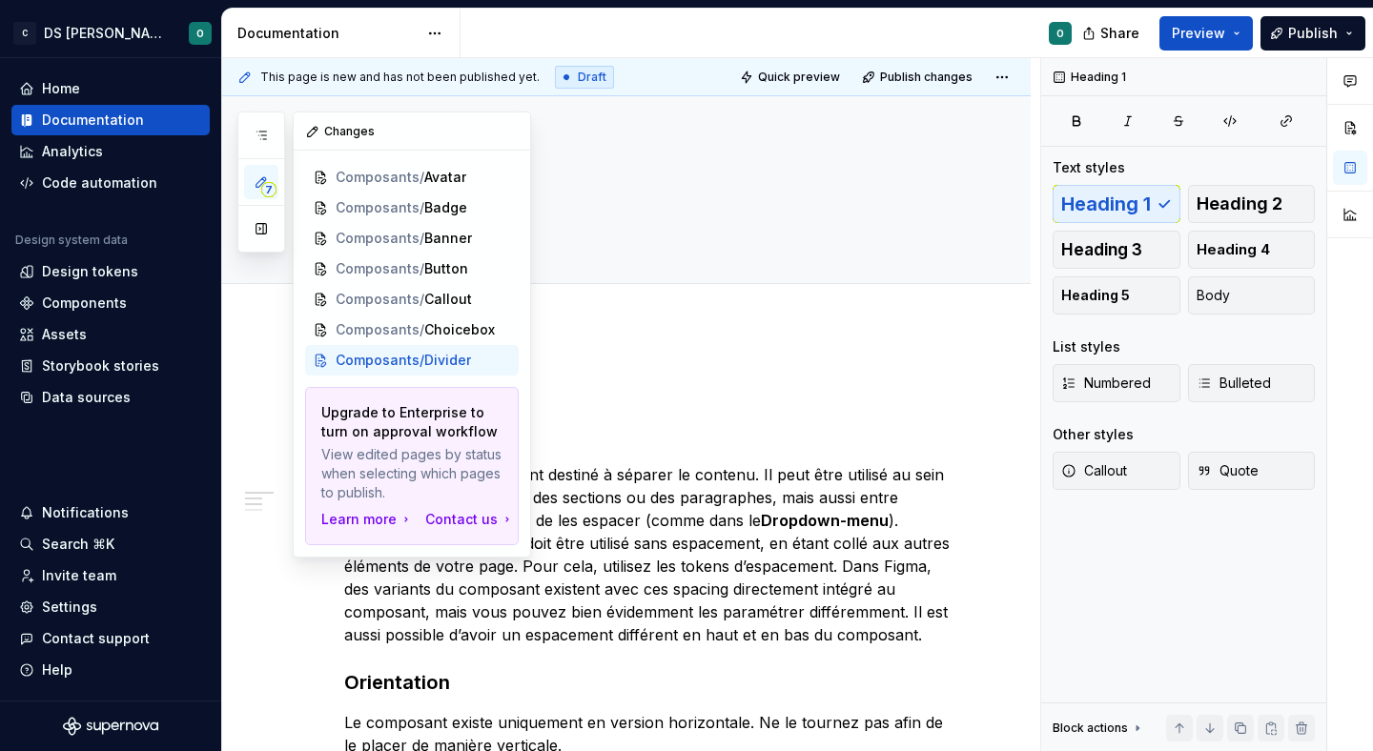
click at [267, 179] on icon "button" at bounding box center [261, 182] width 15 height 15
click at [258, 141] on icon "button" at bounding box center [261, 135] width 15 height 15
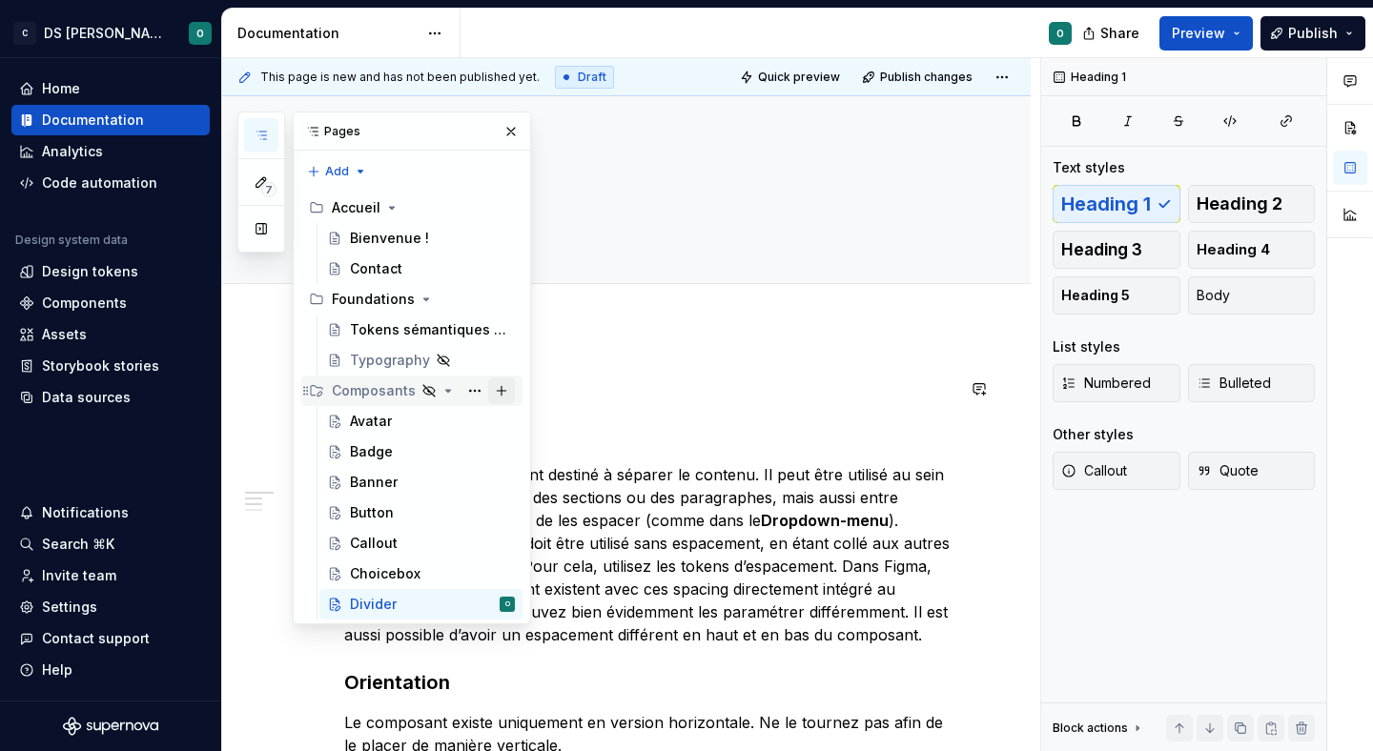
click at [504, 396] on button "Page tree" at bounding box center [501, 391] width 27 height 27
type textarea "*"
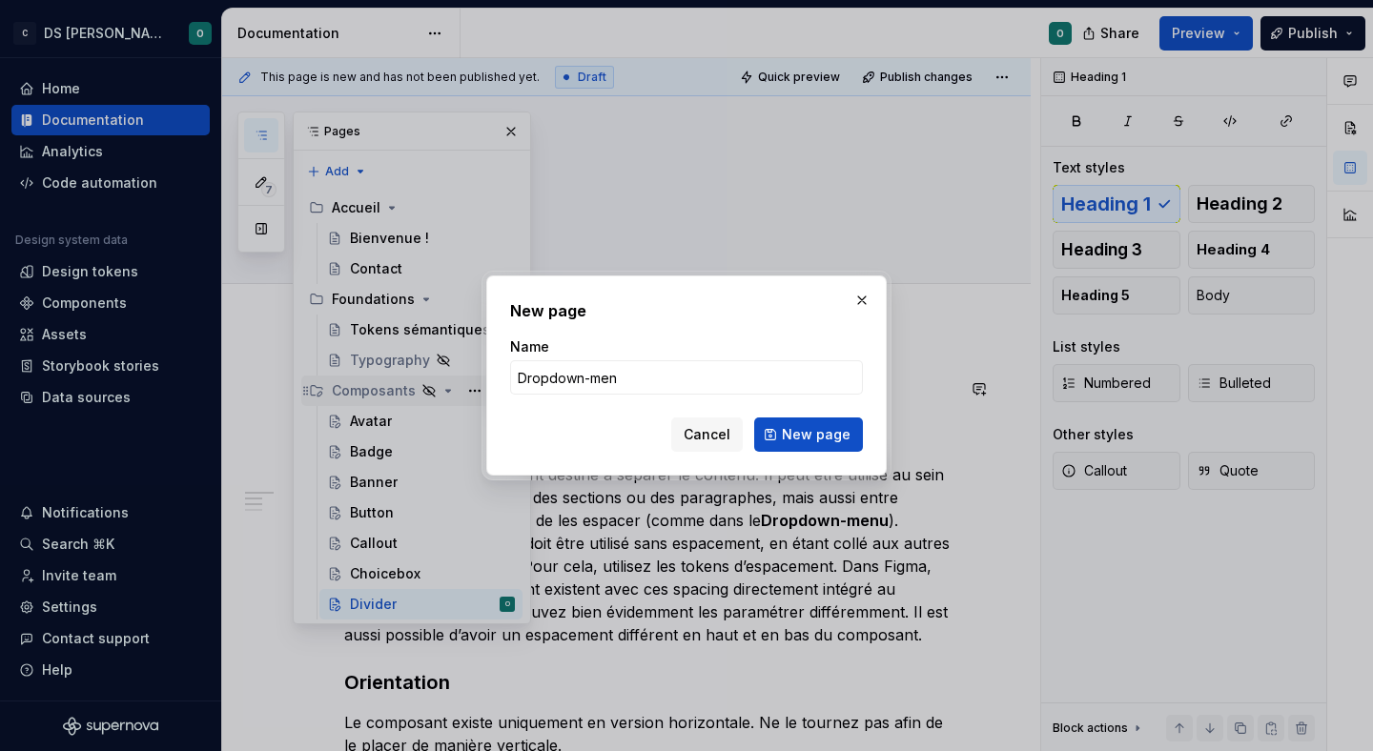
type input "Dropdown-menu"
click button "New page" at bounding box center [808, 435] width 109 height 34
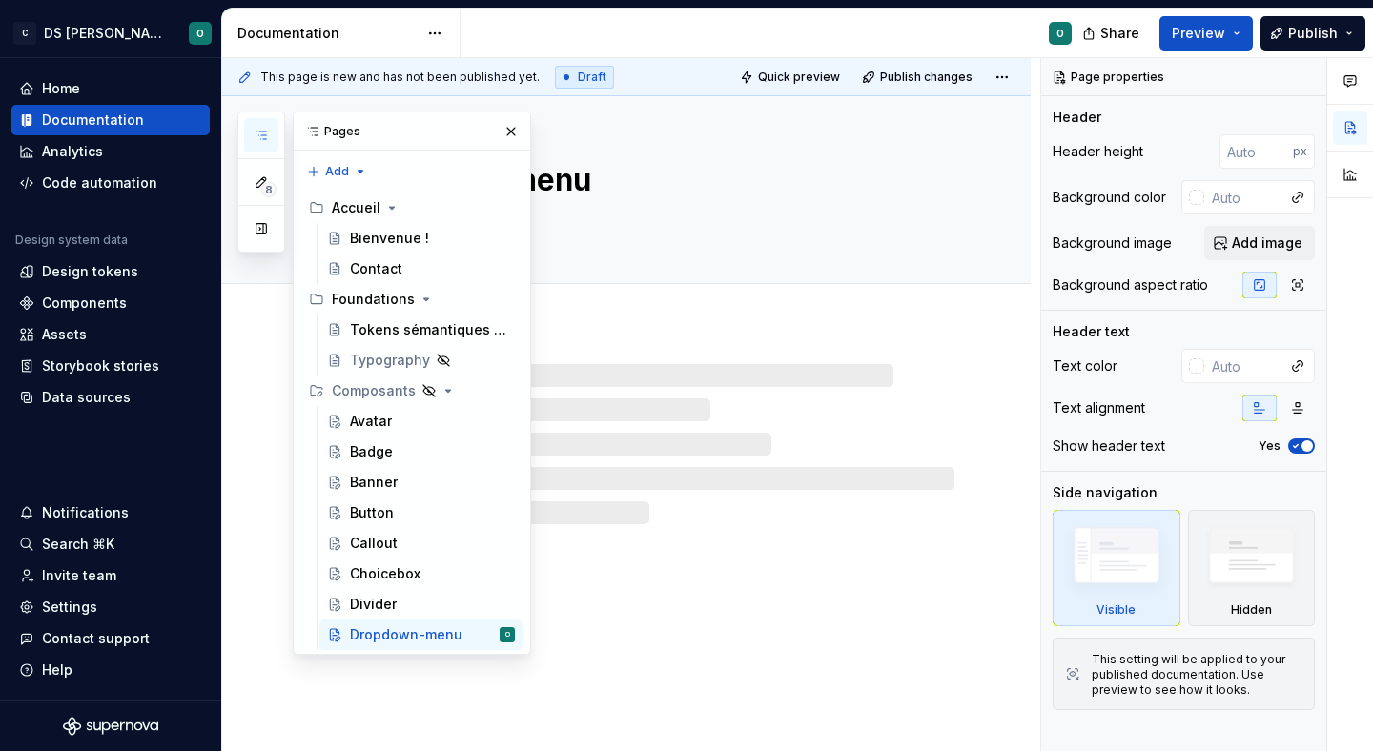
click at [663, 417] on div at bounding box center [649, 444] width 610 height 160
click at [511, 124] on button "button" at bounding box center [511, 131] width 27 height 27
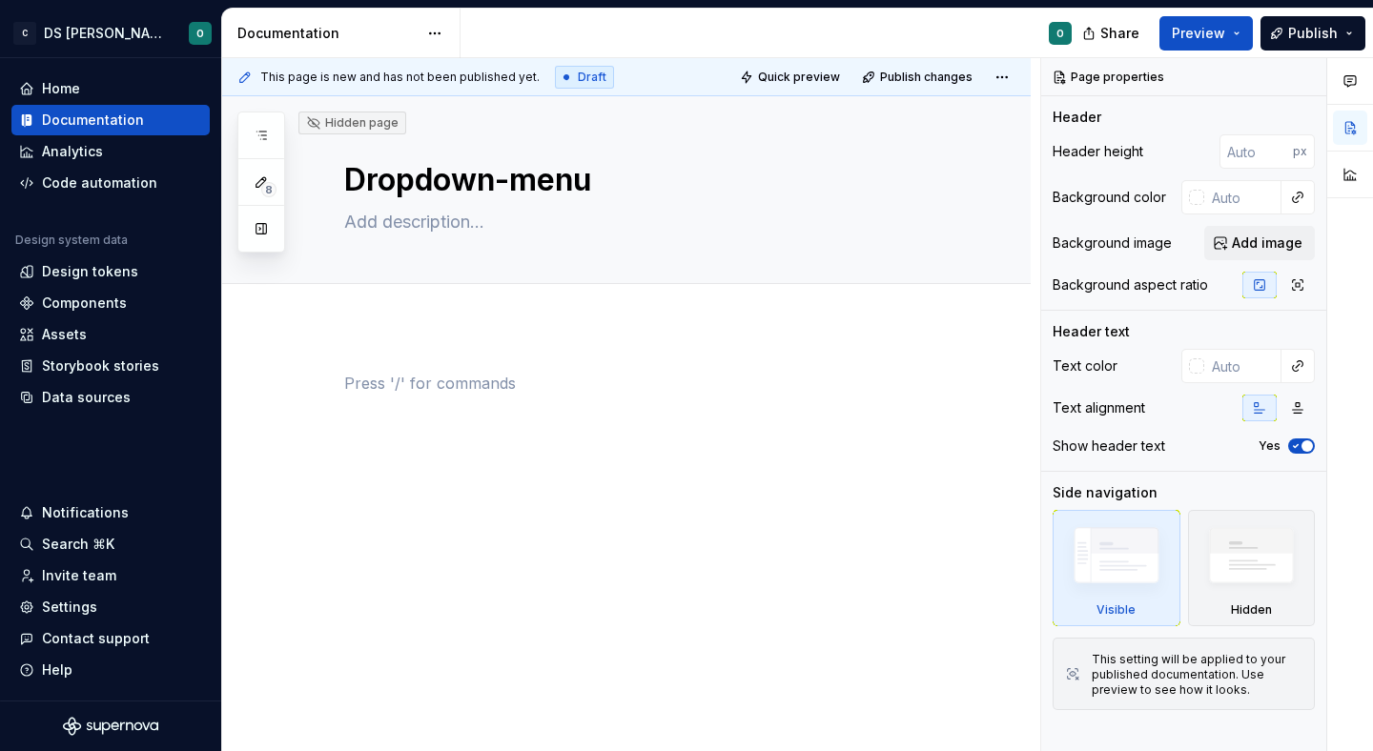
click at [534, 402] on div at bounding box center [649, 408] width 610 height 72
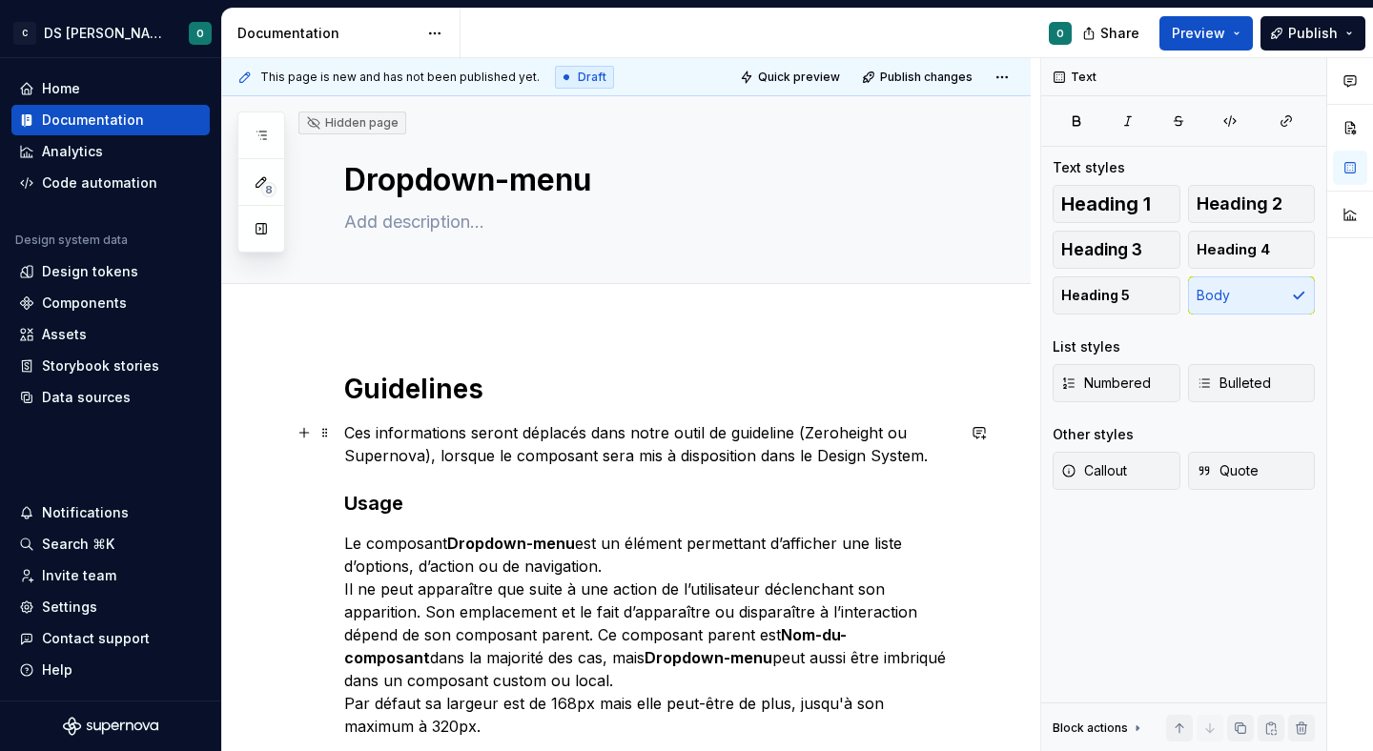
click at [749, 455] on p "Ces informations seront déplacés dans notre outil de guideline (Zeroheight ou S…" at bounding box center [649, 444] width 610 height 46
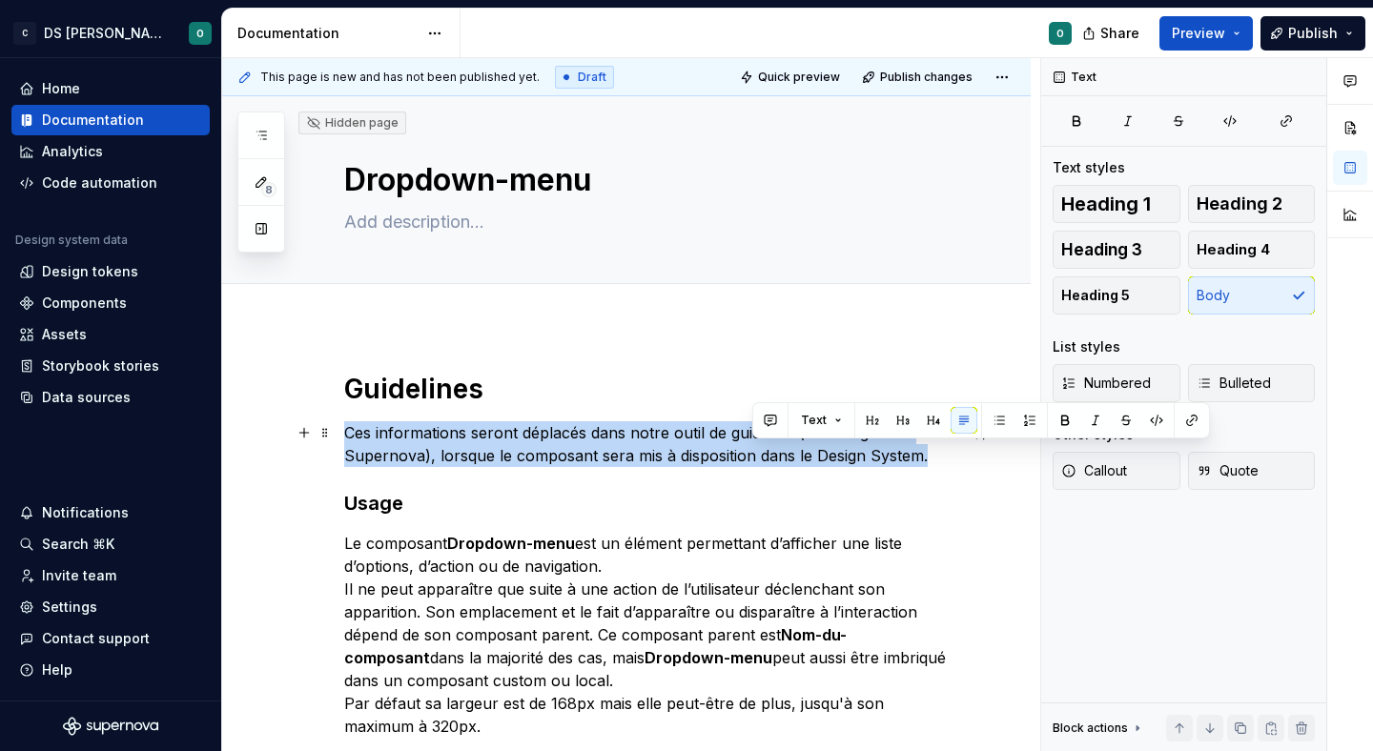
click at [749, 455] on p "Ces informations seront déplacés dans notre outil de guideline (Zeroheight ou S…" at bounding box center [649, 444] width 610 height 46
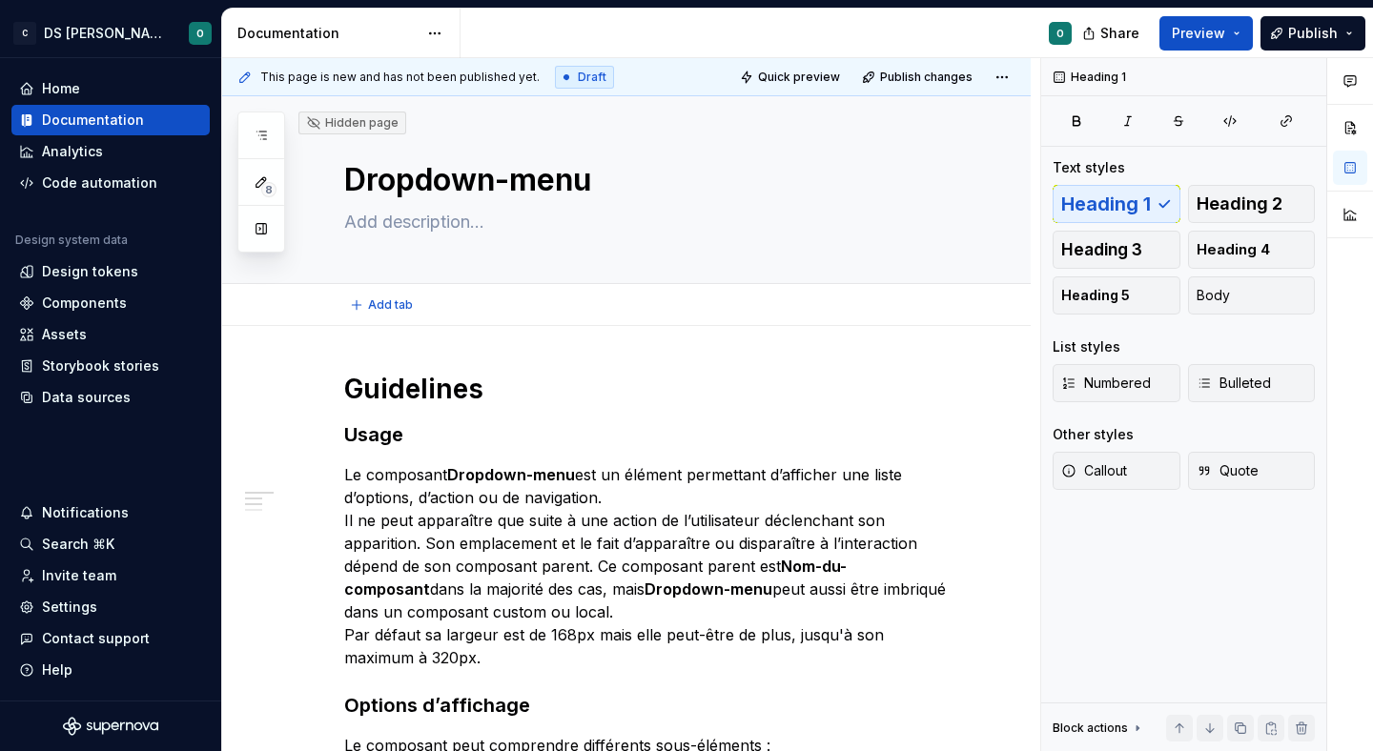
click at [649, 304] on div "Add tab" at bounding box center [649, 305] width 610 height 27
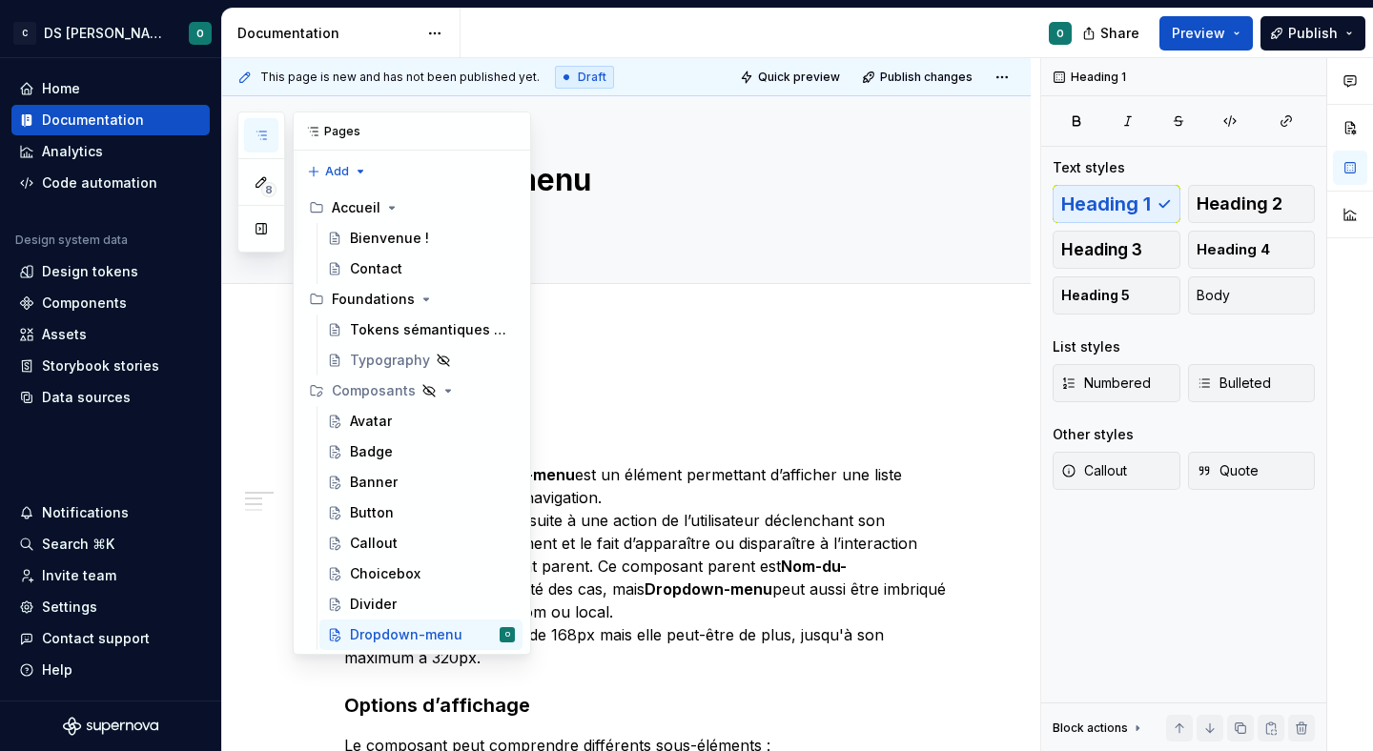
click at [269, 134] on button "button" at bounding box center [261, 135] width 34 height 34
click at [500, 384] on button "Page tree" at bounding box center [501, 391] width 27 height 27
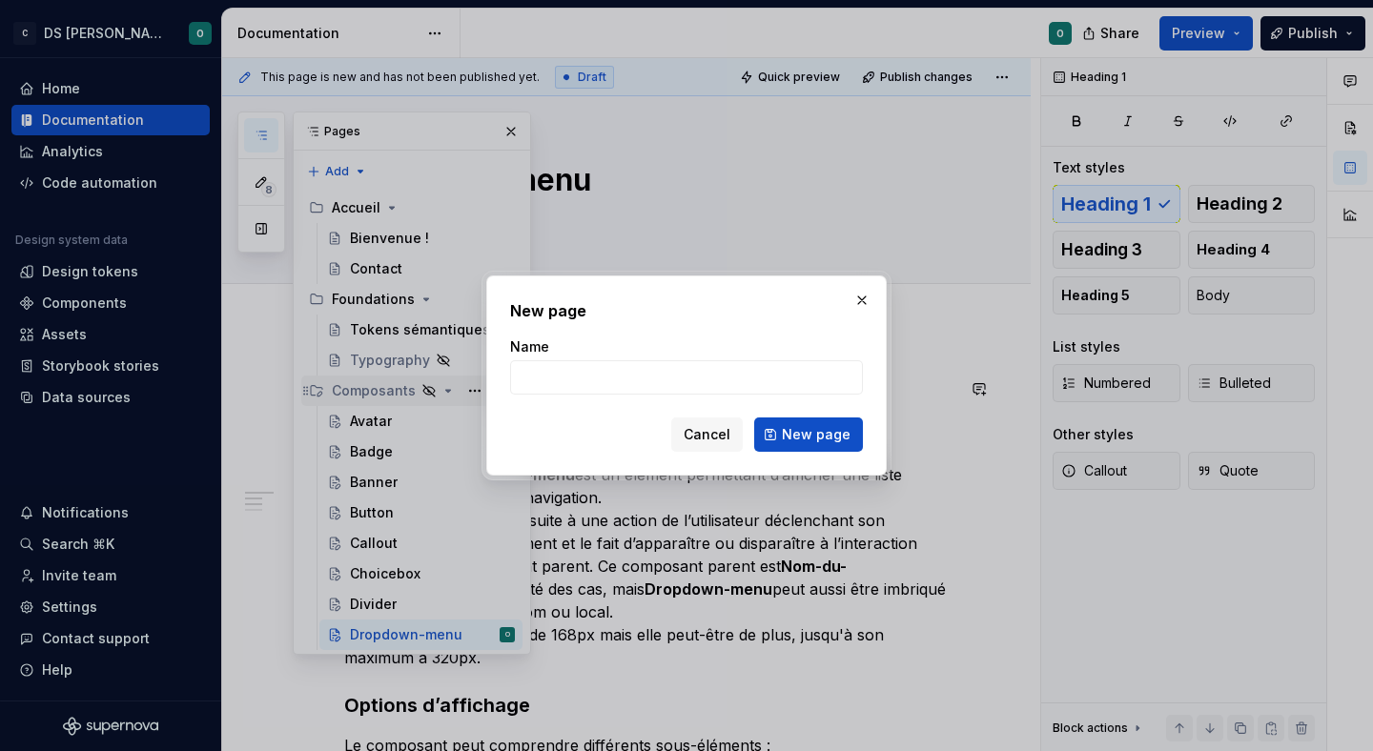
type textarea "*"
type input "Loremipsum Dol sitametconse adipis elitsedd eius tempo incid ut laboreetd (Magn…"
type input "Icon-tile"
click button "New page" at bounding box center [808, 435] width 109 height 34
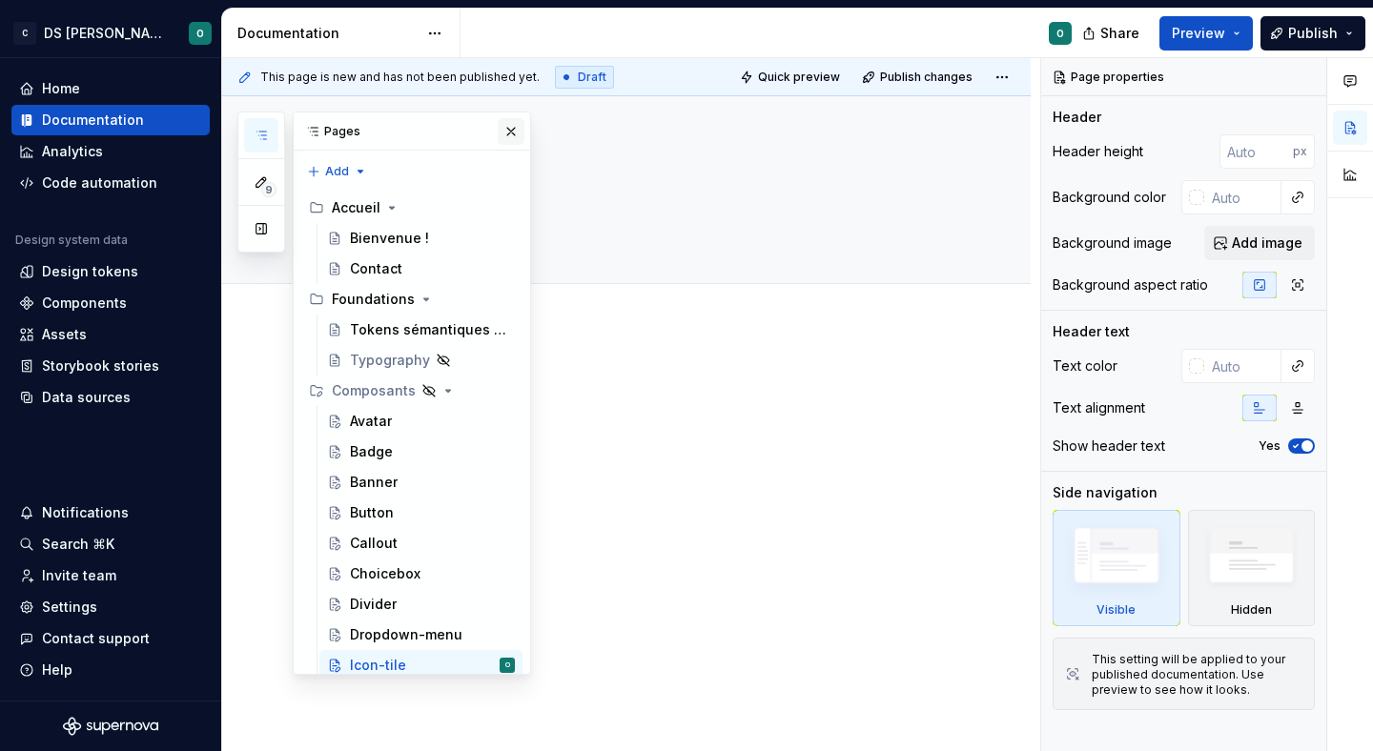
click at [512, 121] on button "button" at bounding box center [511, 131] width 27 height 27
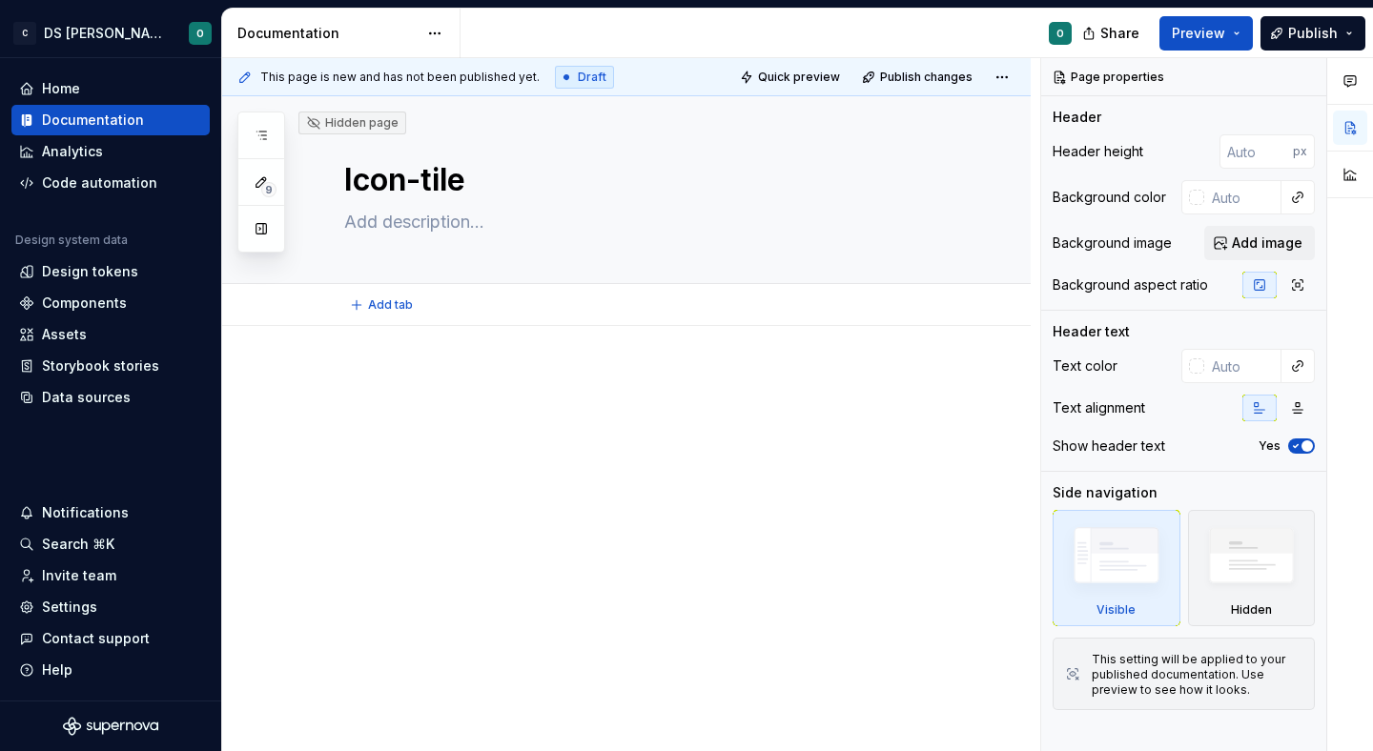
type textarea "*"
click at [546, 423] on div at bounding box center [649, 408] width 610 height 72
paste div
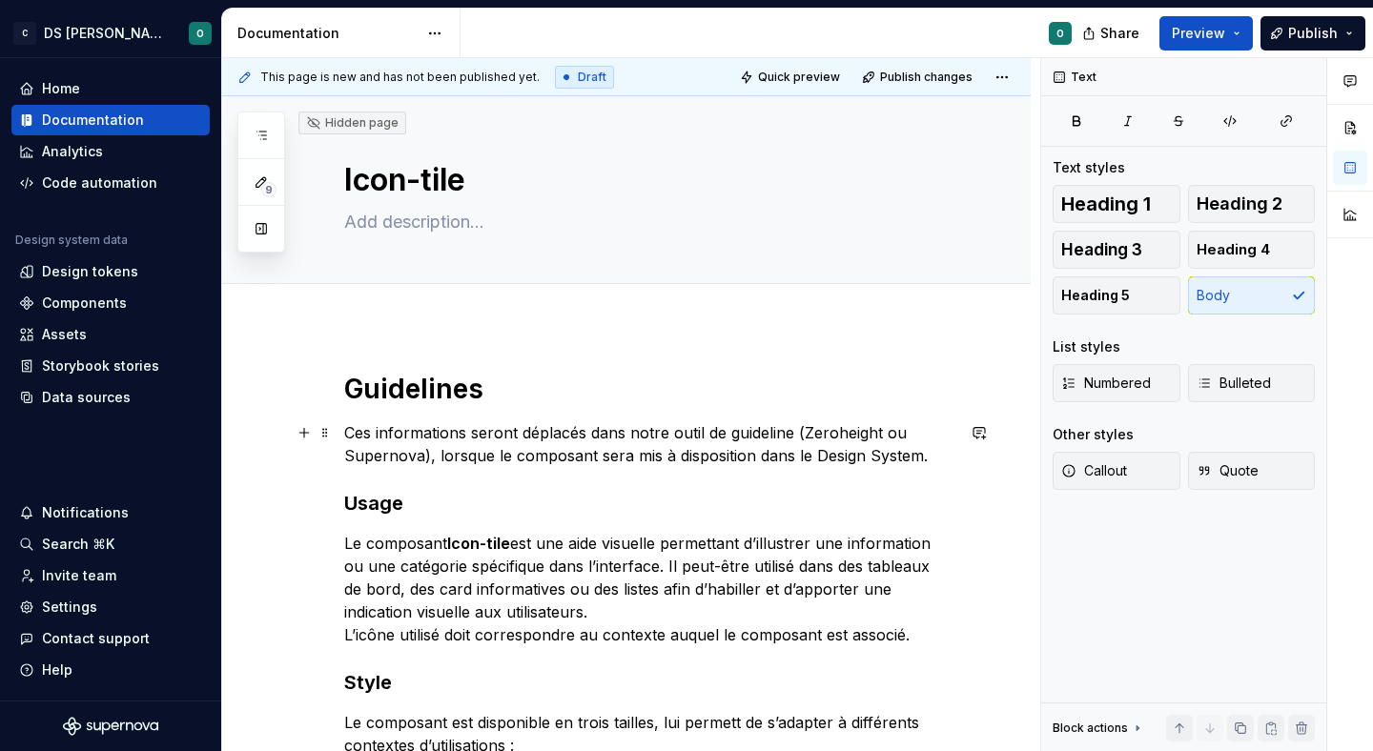
click at [845, 445] on p "Ces informations seront déplacés dans notre outil de guideline (Zeroheight ou S…" at bounding box center [649, 444] width 610 height 46
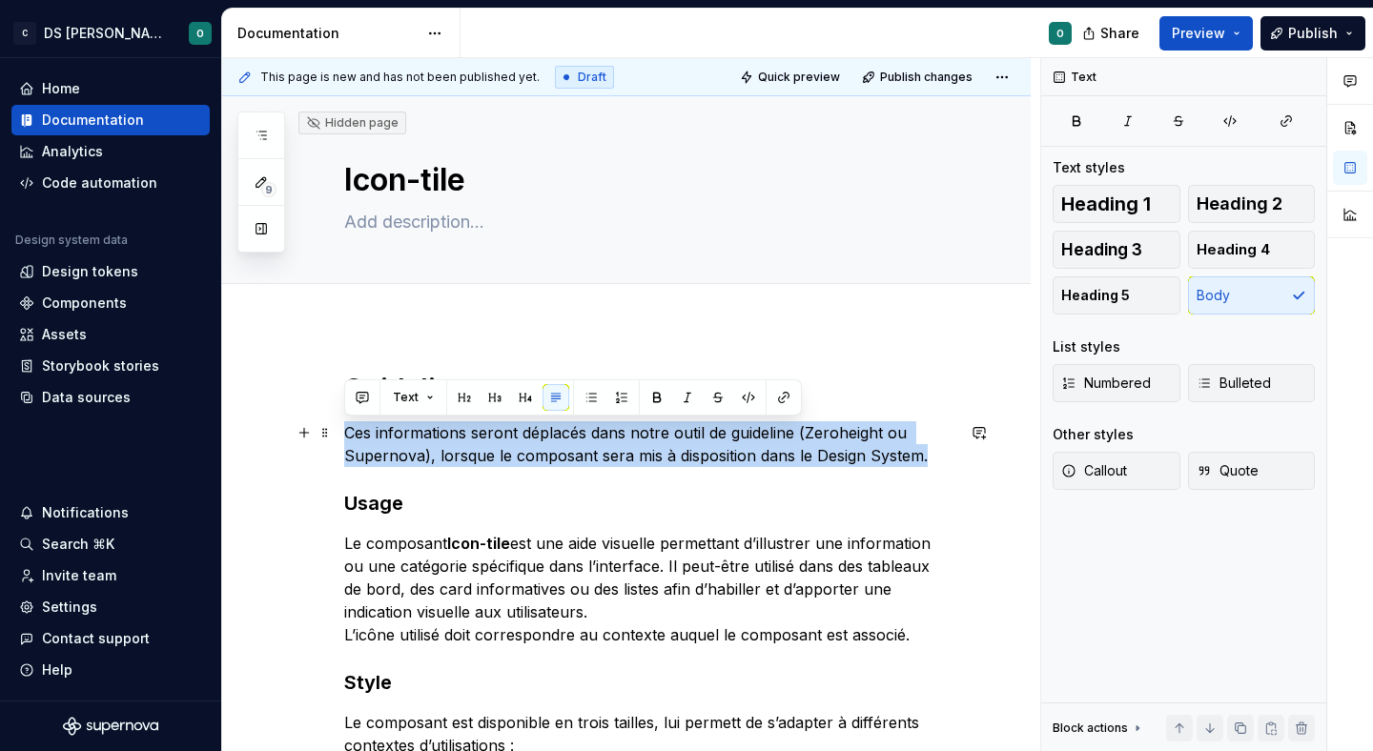
click at [845, 445] on p "Ces informations seront déplacés dans notre outil de guideline (Zeroheight ou S…" at bounding box center [649, 444] width 610 height 46
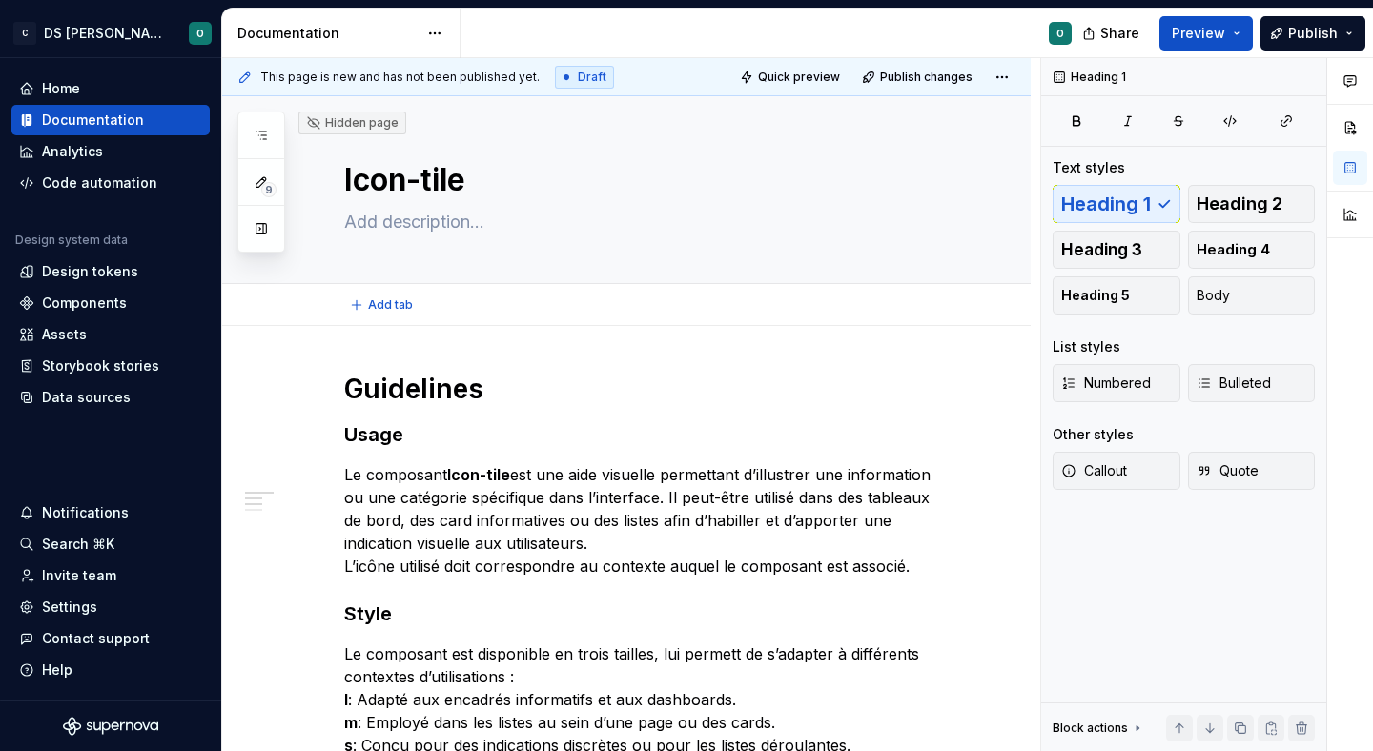
type textarea "*"
click at [264, 125] on button "button" at bounding box center [261, 135] width 34 height 34
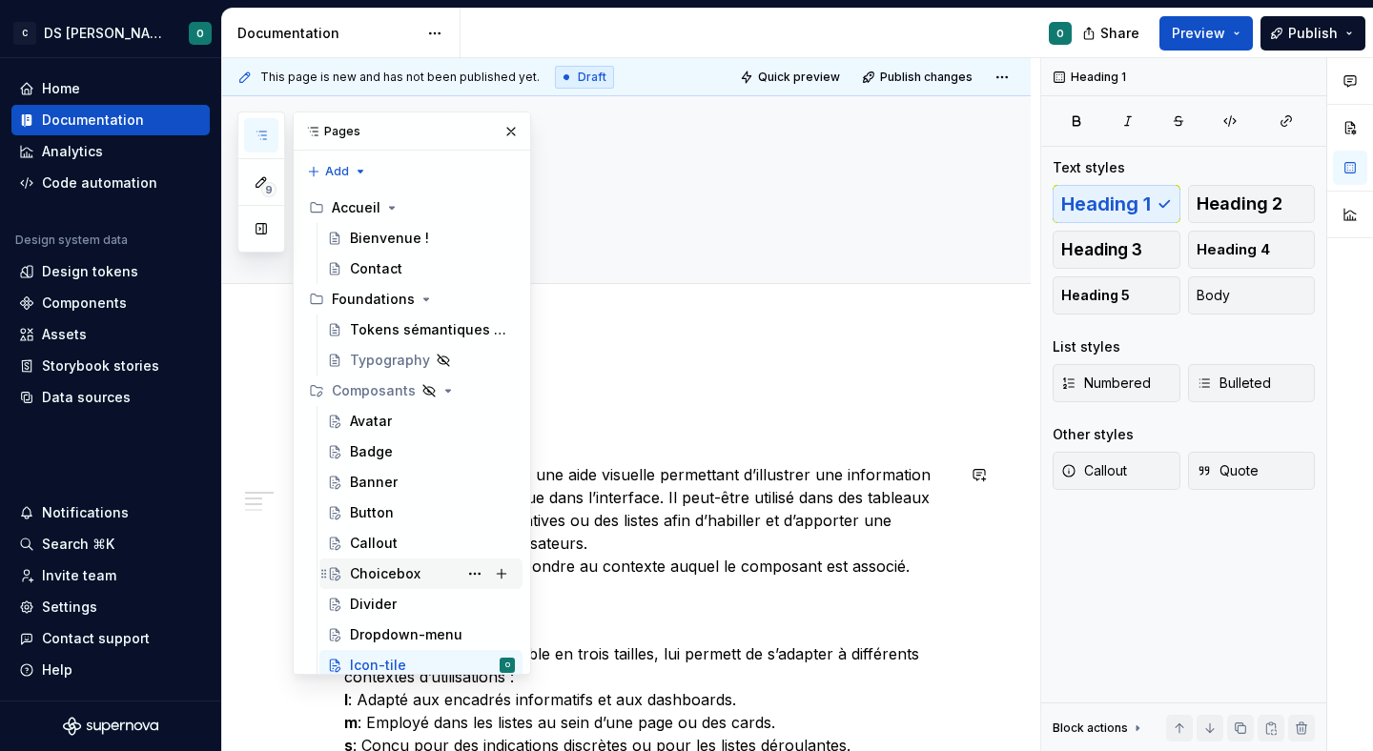
scroll to position [10, 0]
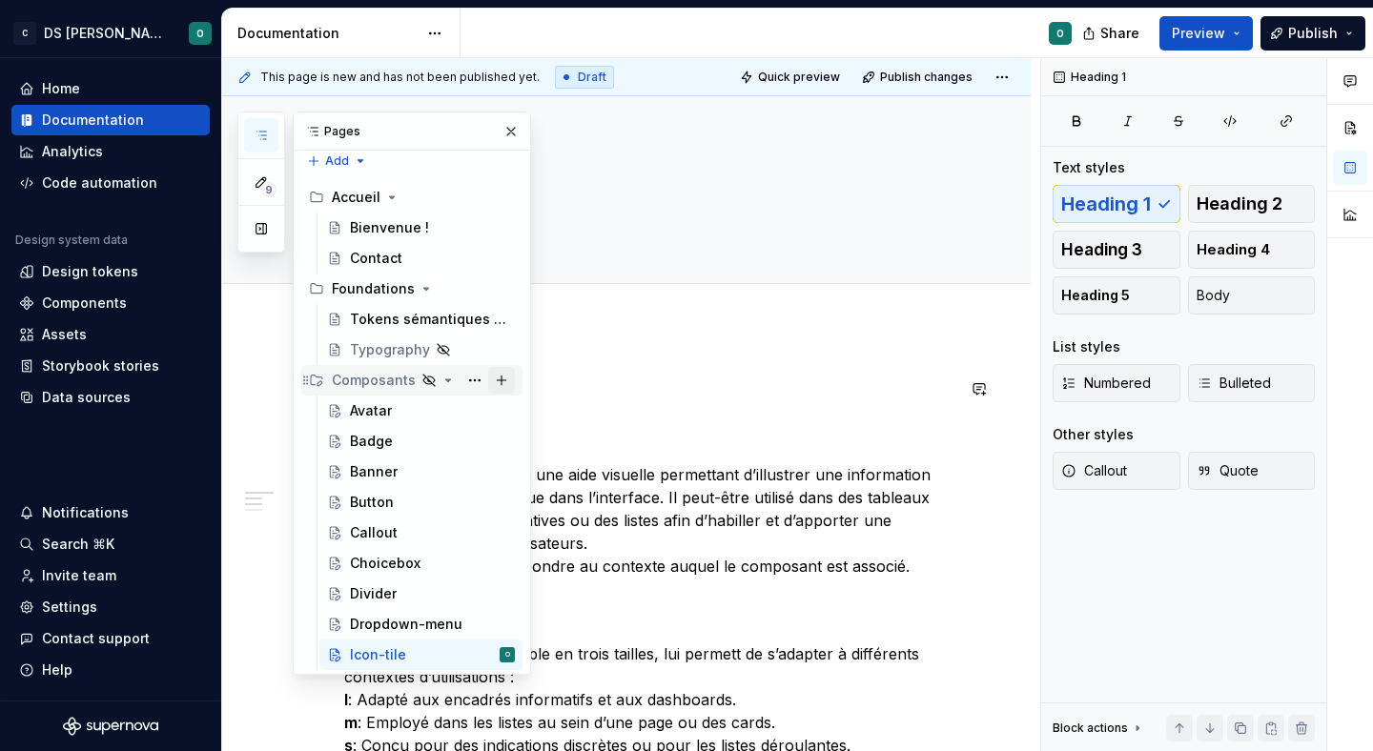
click at [500, 387] on button "Page tree" at bounding box center [501, 380] width 27 height 27
type textarea "*"
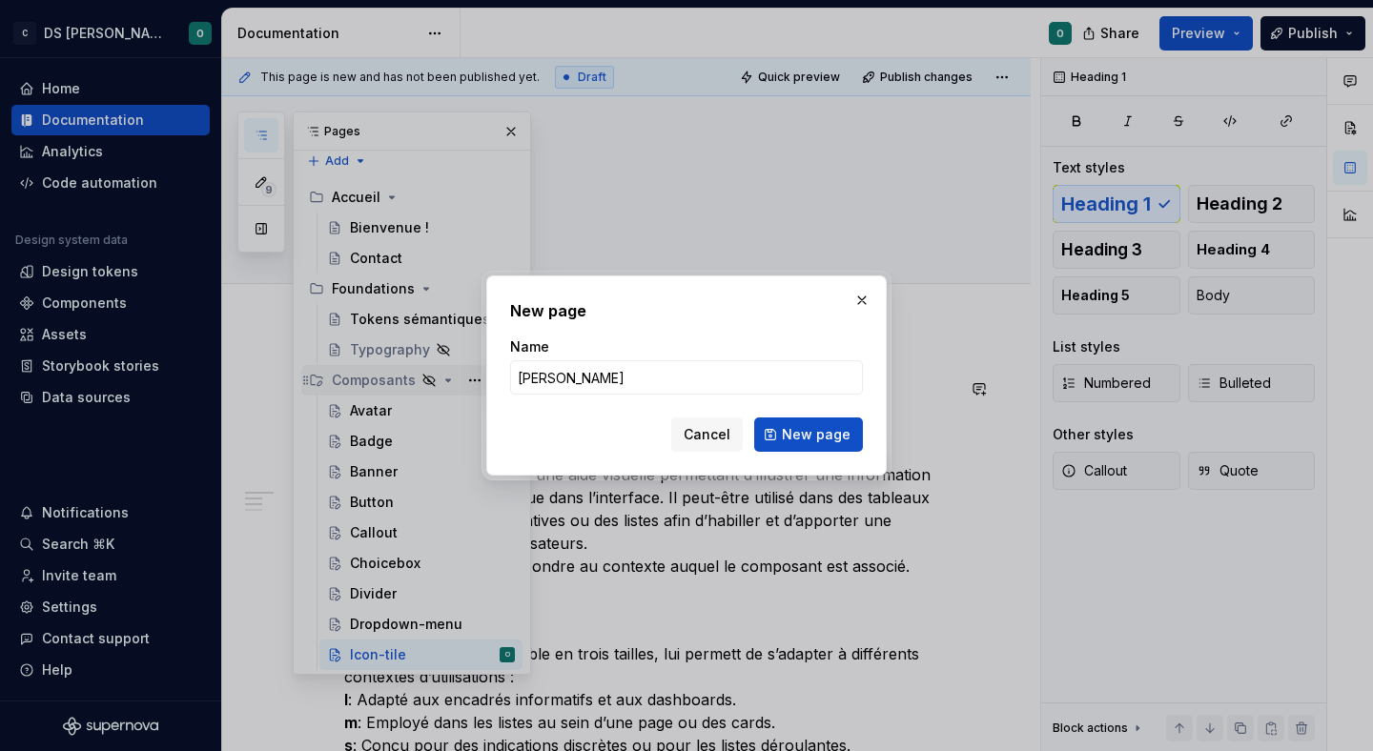
type input "Link"
click button "New page" at bounding box center [808, 435] width 109 height 34
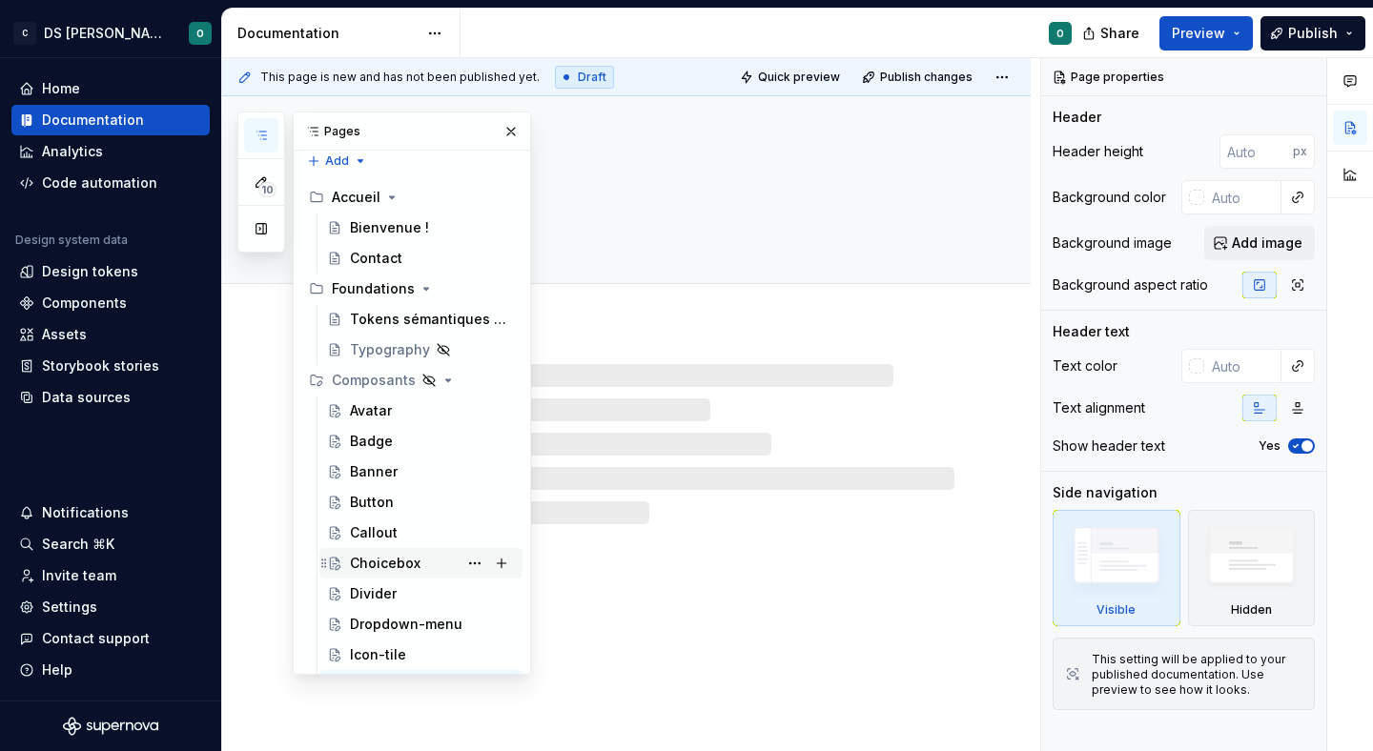
scroll to position [41, 0]
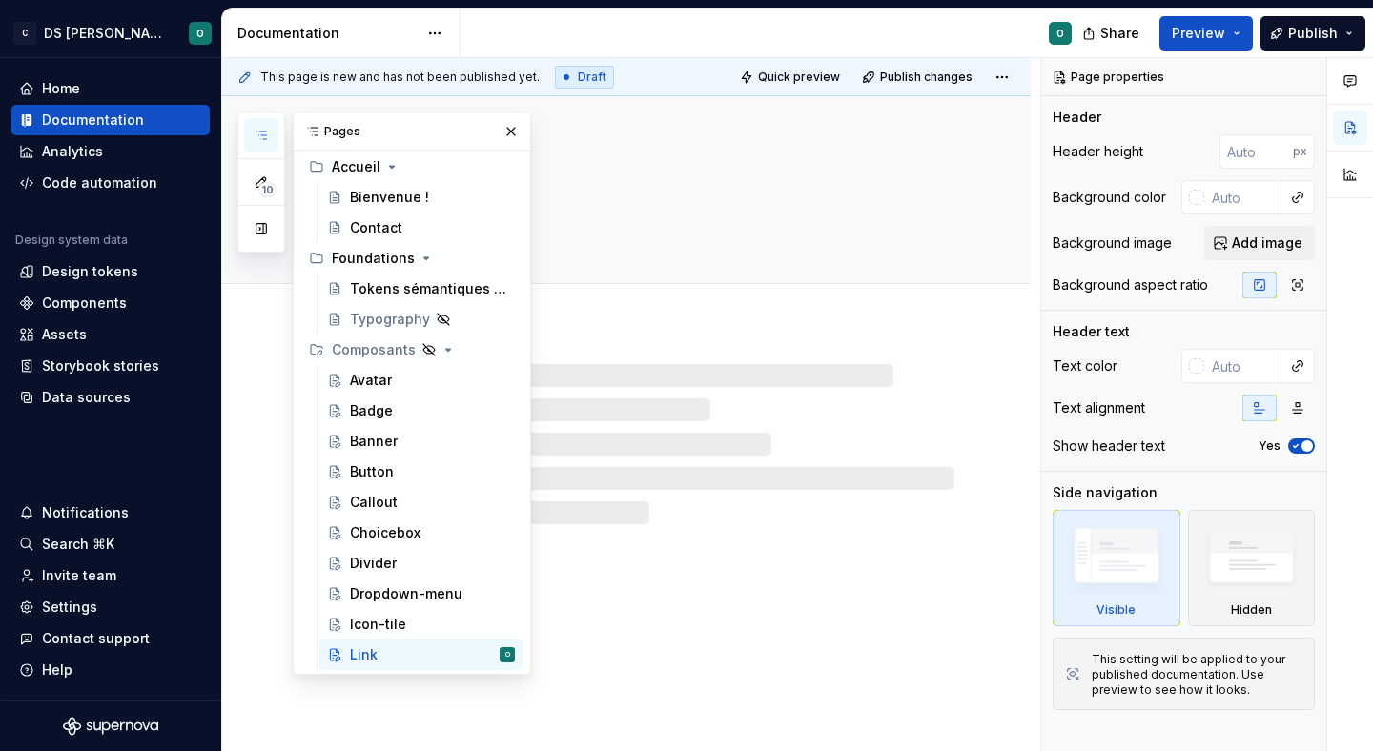
click at [701, 499] on div at bounding box center [649, 444] width 610 height 160
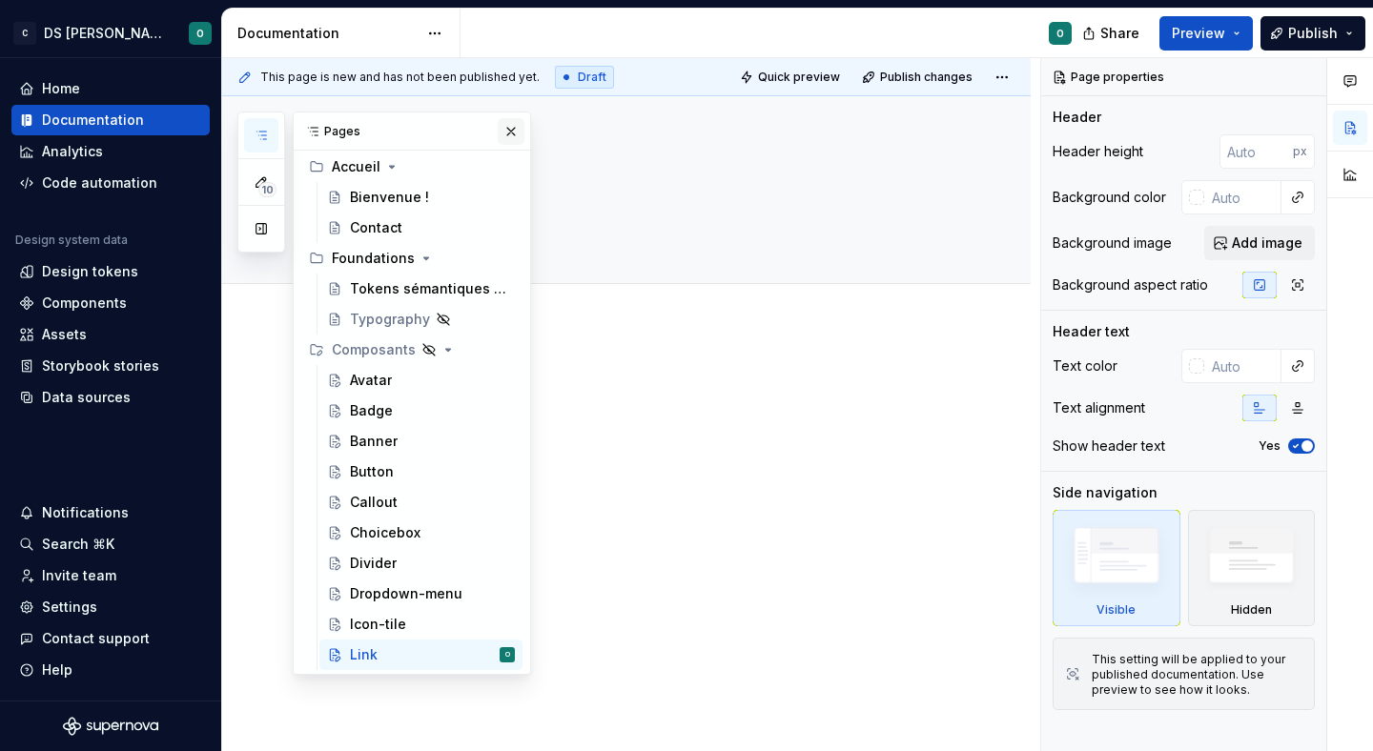
click at [509, 141] on button "button" at bounding box center [511, 131] width 27 height 27
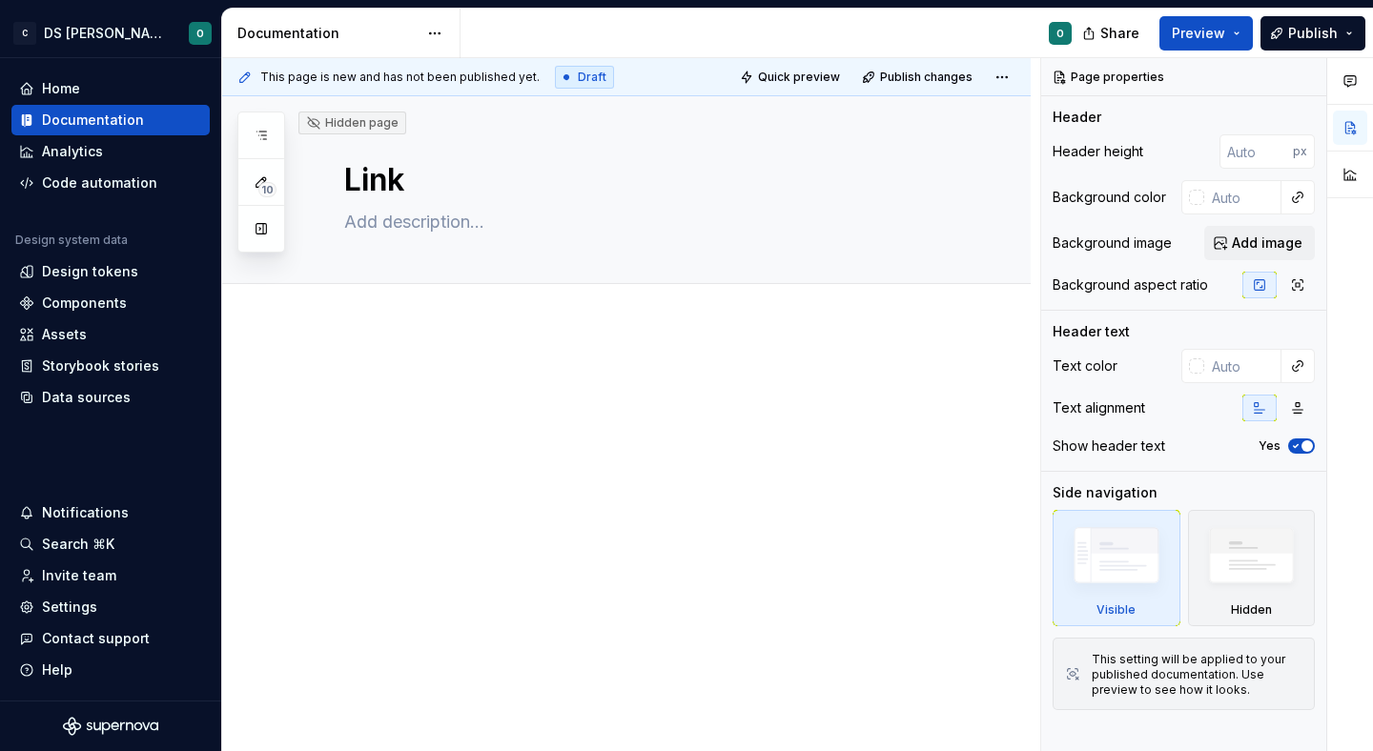
click at [505, 380] on p at bounding box center [649, 383] width 610 height 23
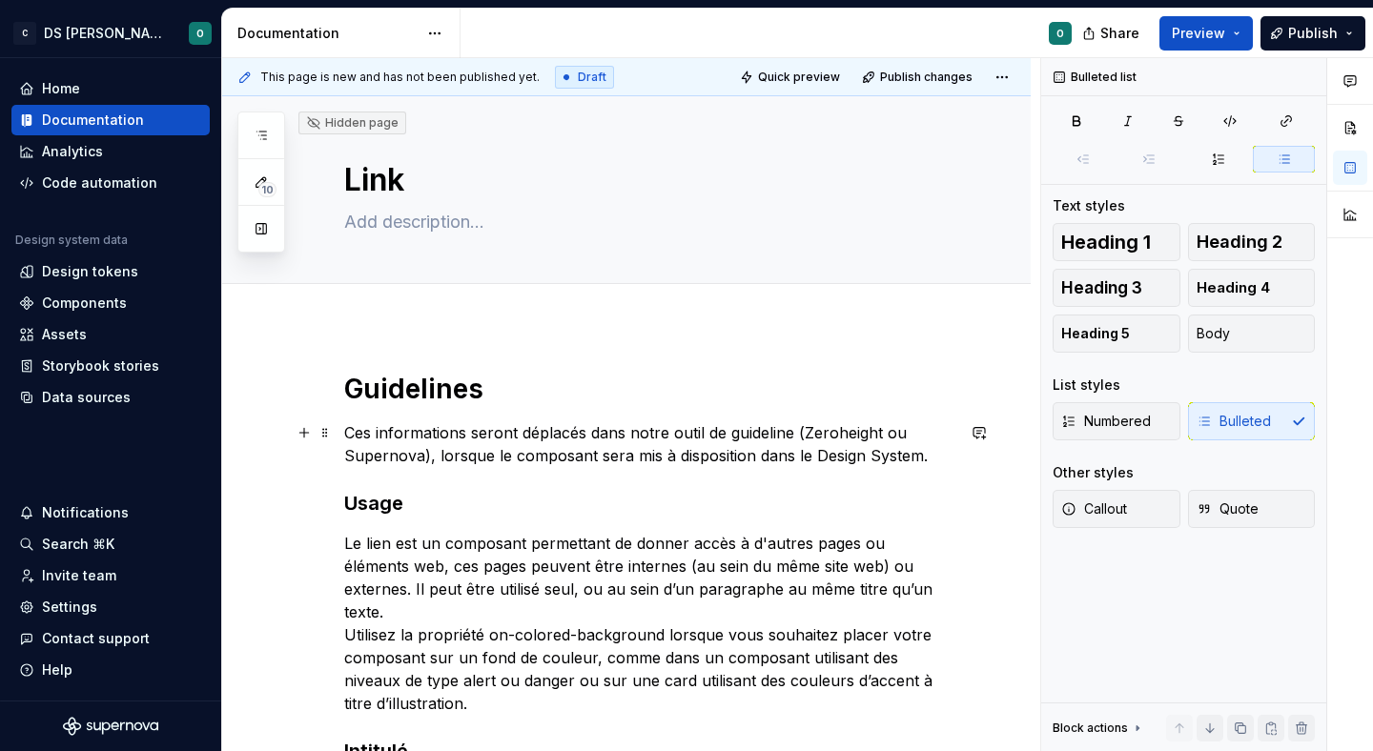
click at [546, 449] on p "Ces informations seront déplacés dans notre outil de guideline (Zeroheight ou S…" at bounding box center [649, 444] width 610 height 46
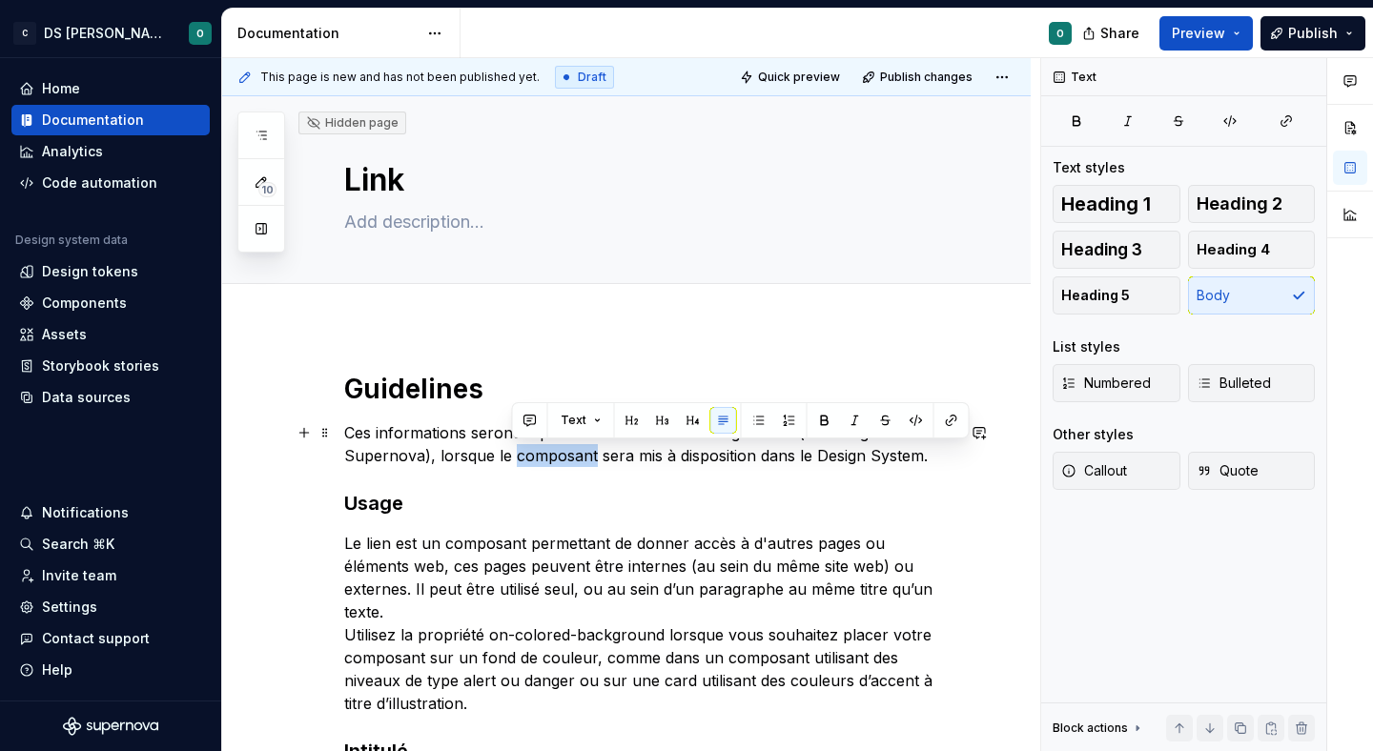
click at [546, 449] on p "Ces informations seront déplacés dans notre outil de guideline (Zeroheight ou S…" at bounding box center [649, 444] width 610 height 46
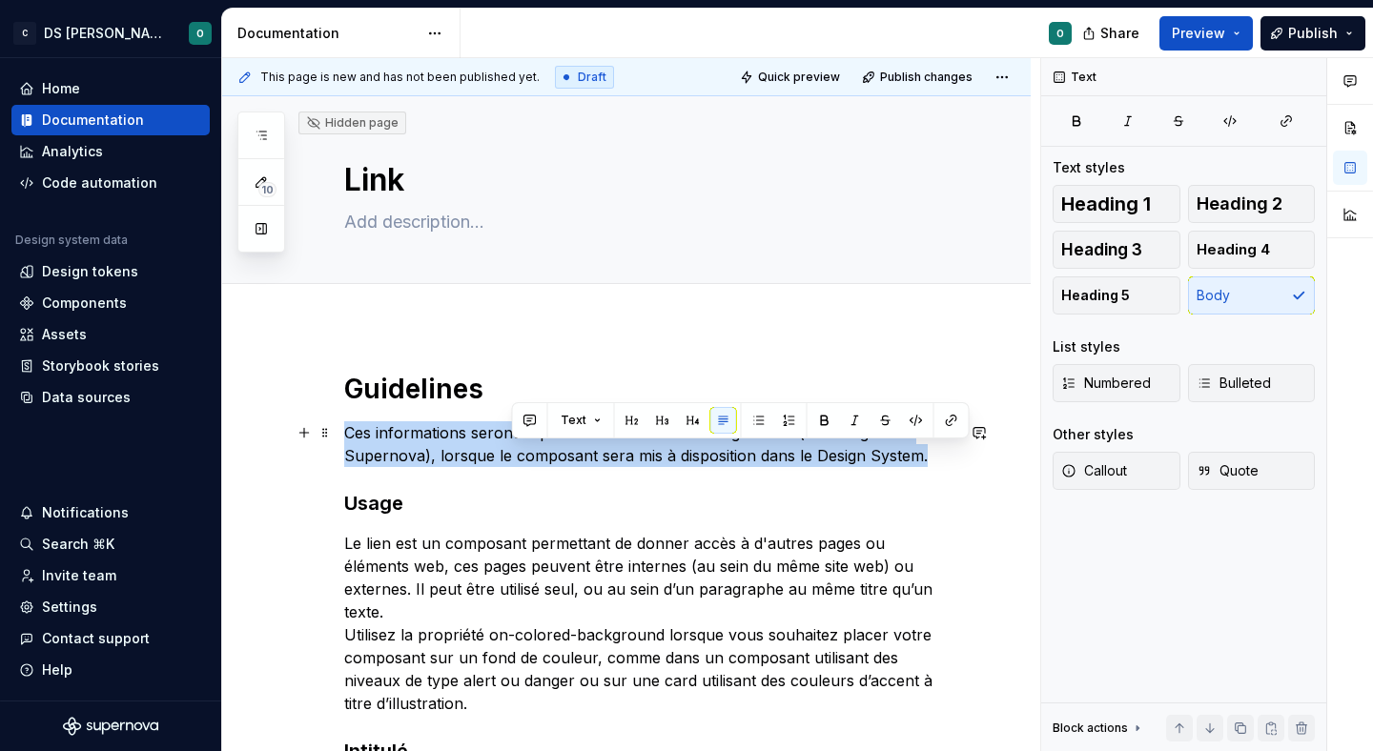
click at [546, 449] on p "Ces informations seront déplacés dans notre outil de guideline (Zeroheight ou S…" at bounding box center [649, 444] width 610 height 46
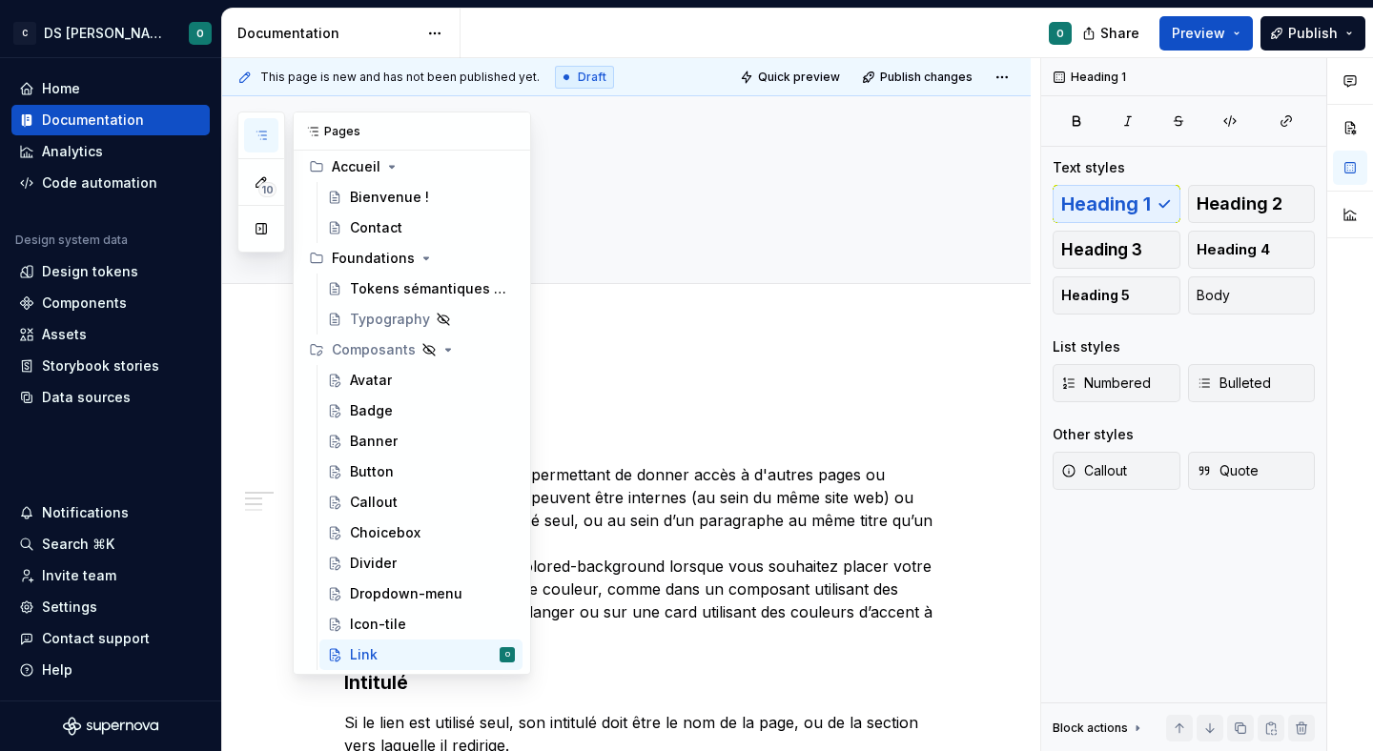
click at [259, 136] on icon "button" at bounding box center [261, 135] width 15 height 15
click at [504, 343] on button "Page tree" at bounding box center [501, 350] width 27 height 27
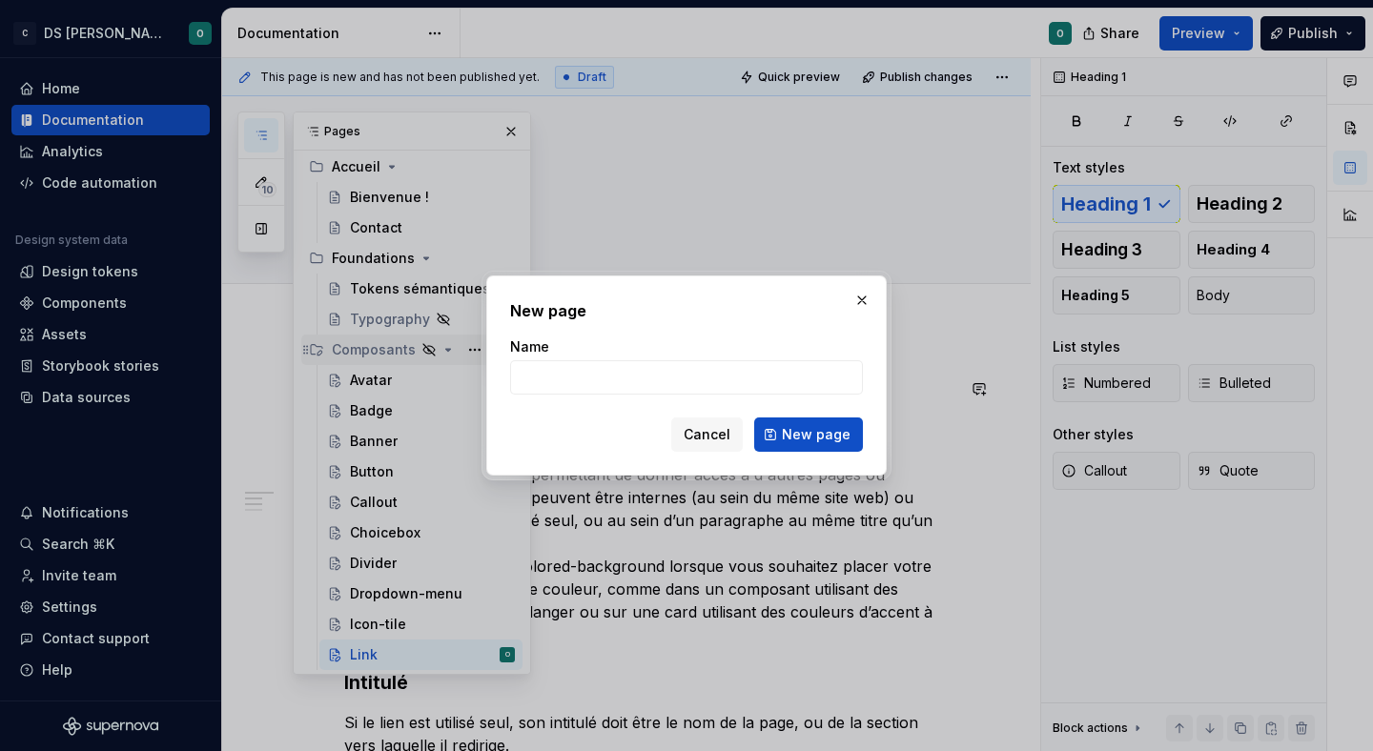
type textarea "*"
type input "Notification"
click button "New page" at bounding box center [808, 435] width 109 height 34
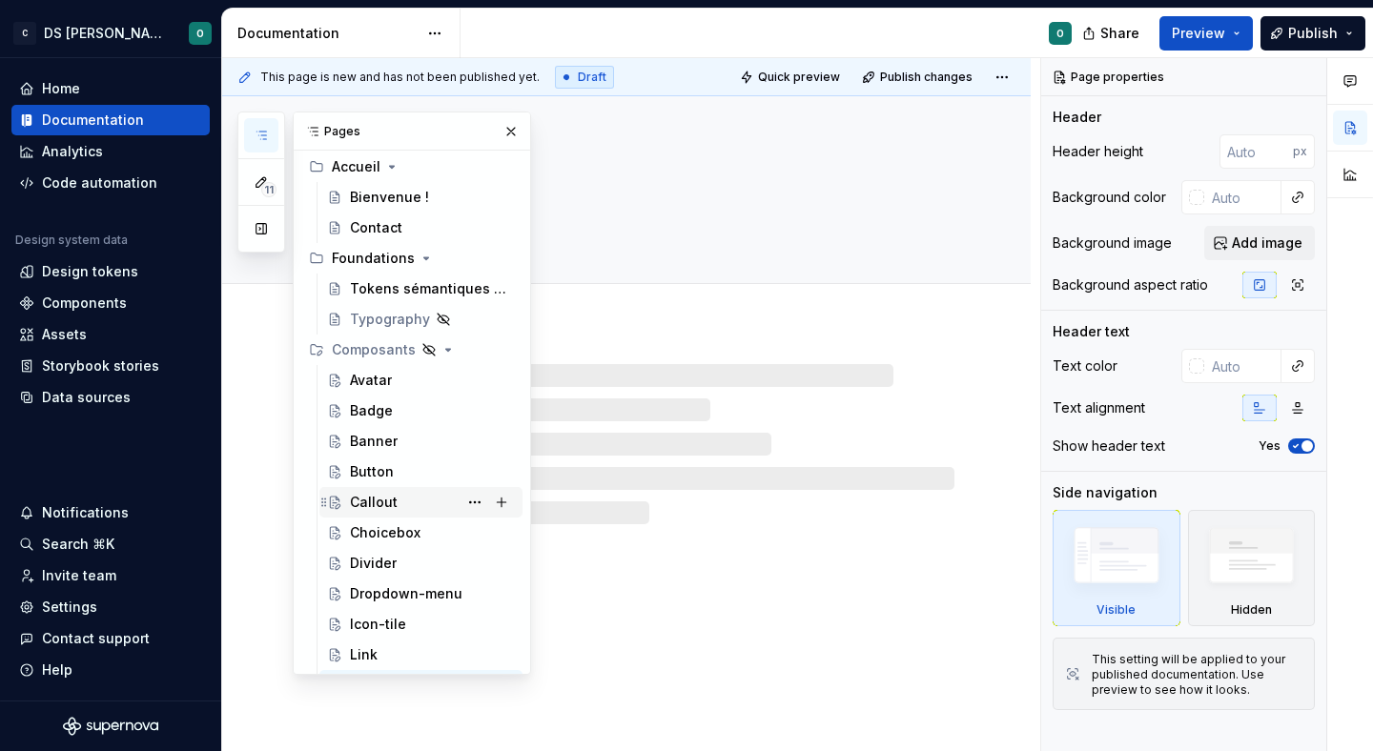
scroll to position [72, 0]
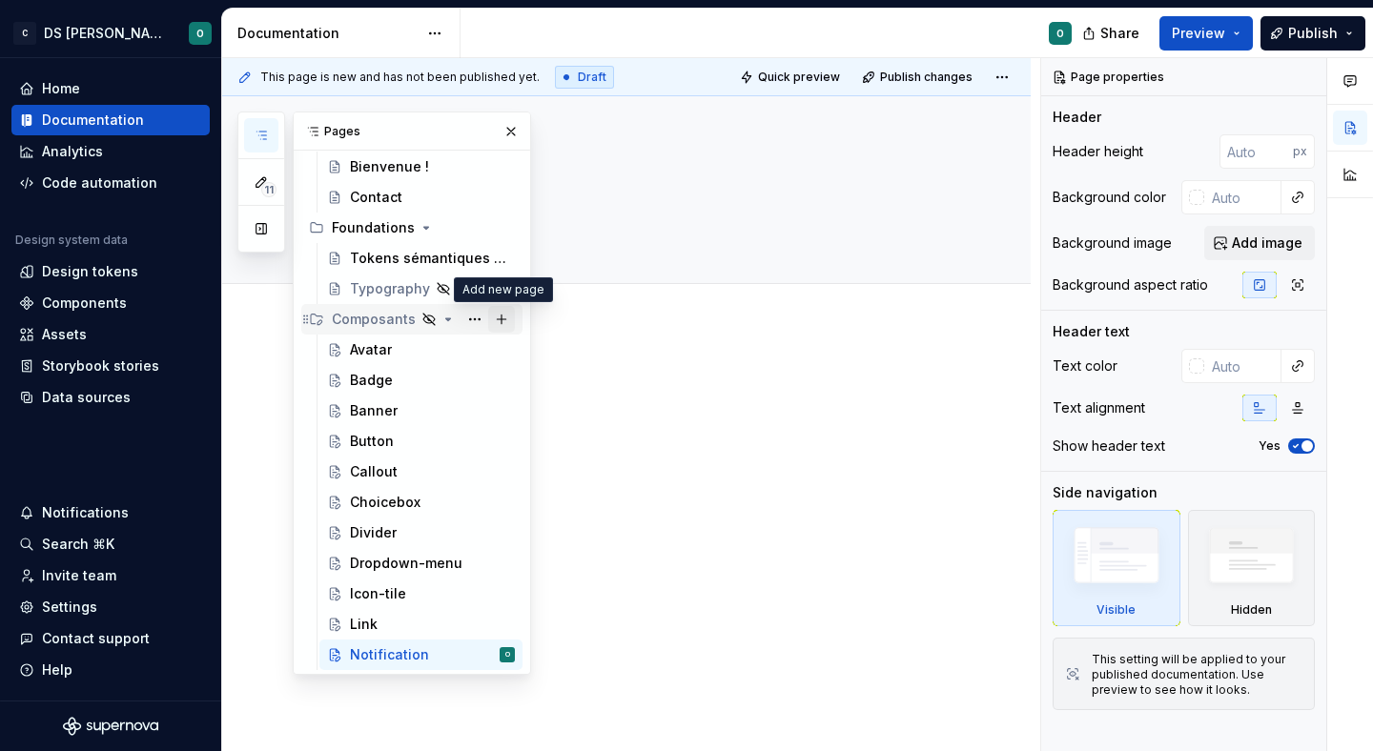
click at [501, 321] on button "Page tree" at bounding box center [501, 319] width 27 height 27
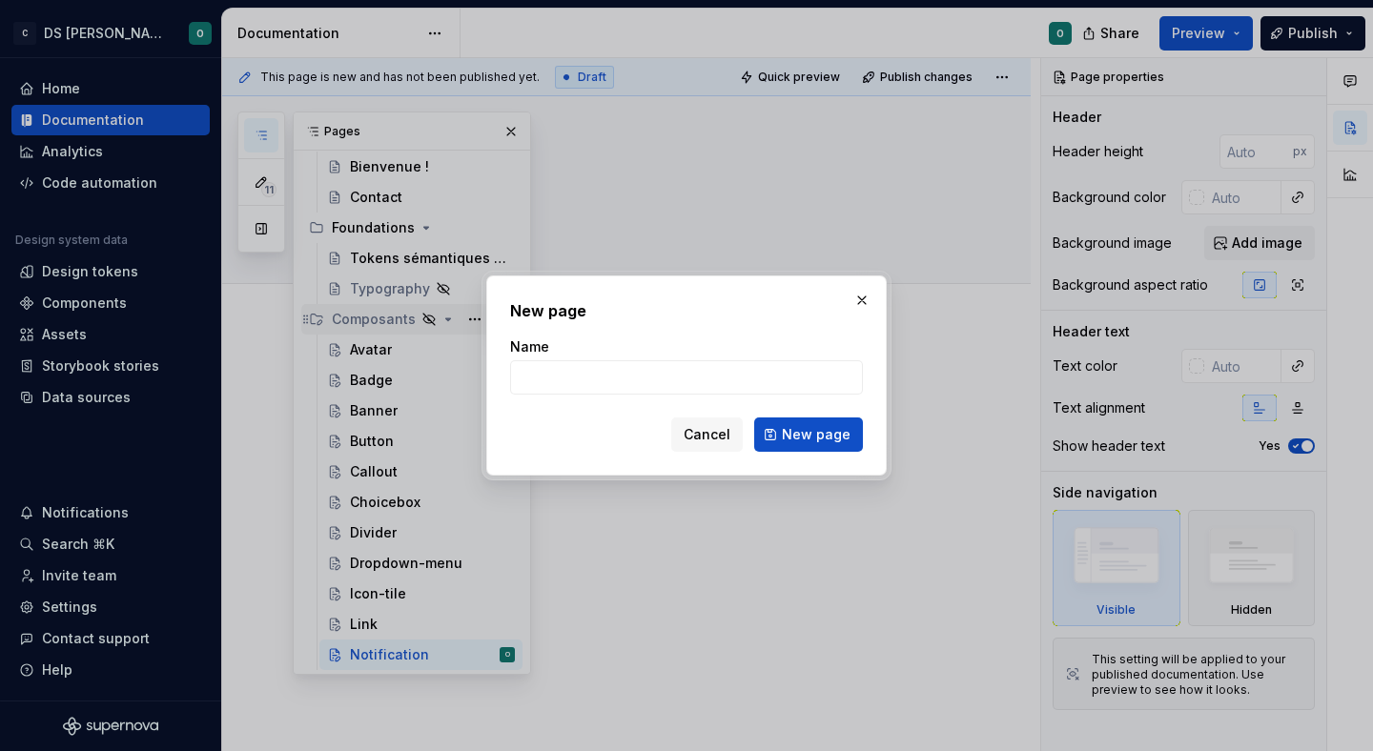
type textarea "*"
type input "Pagination"
click button "New page" at bounding box center [808, 435] width 109 height 34
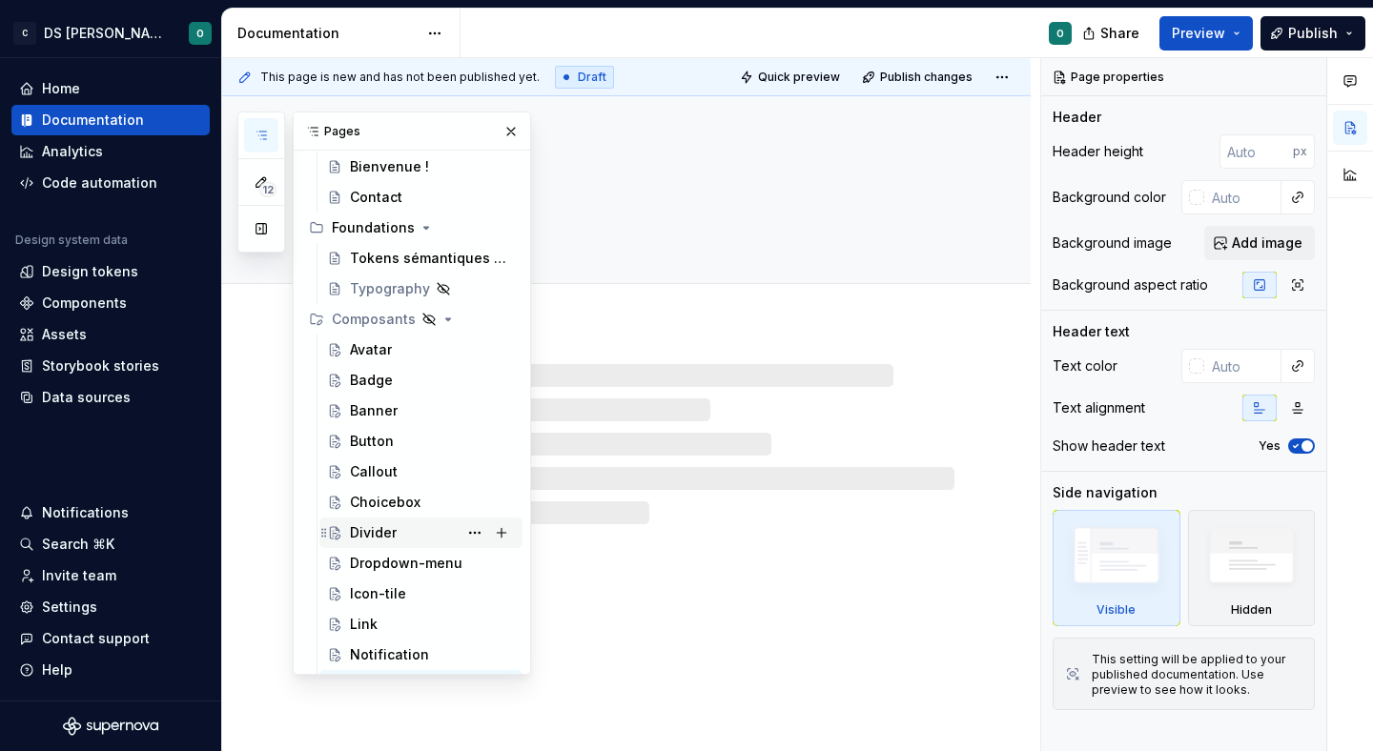
scroll to position [102, 0]
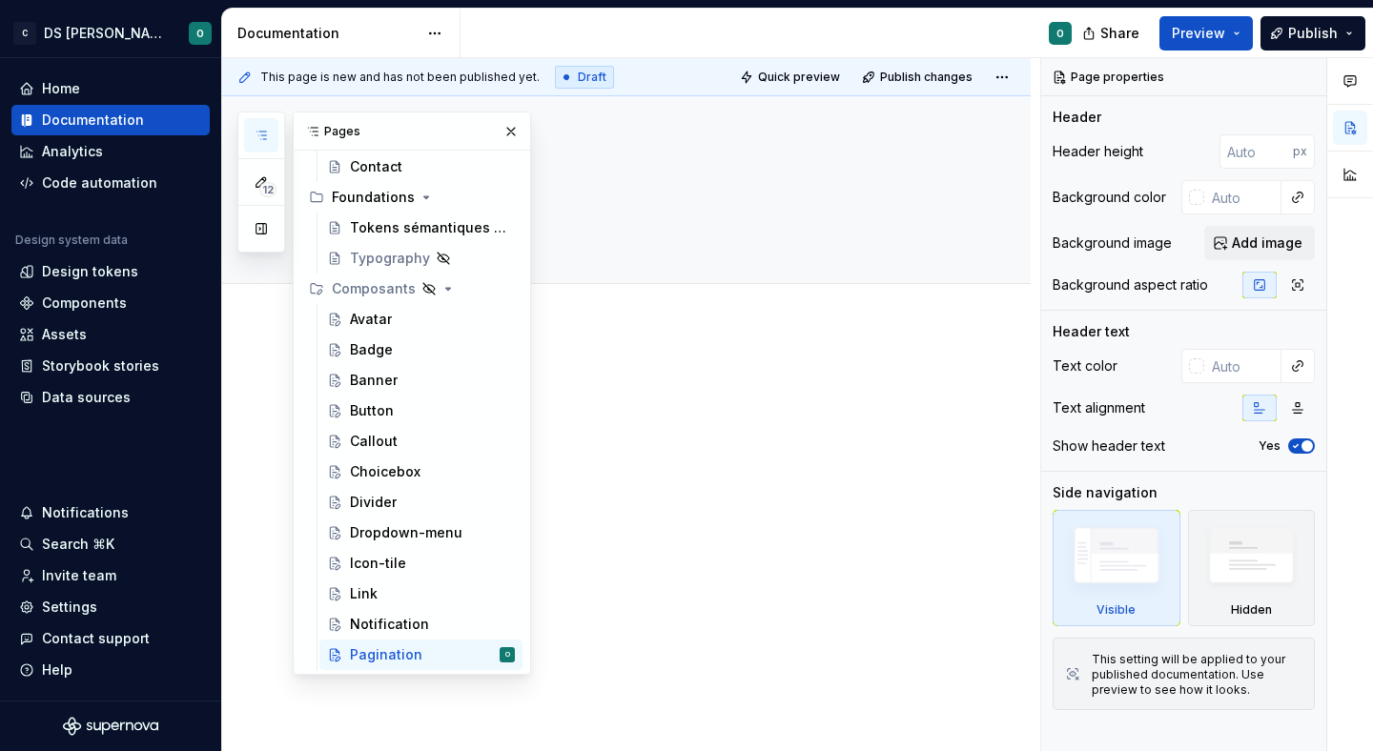
click at [765, 495] on div at bounding box center [626, 509] width 809 height 366
click at [760, 447] on div at bounding box center [649, 419] width 610 height 95
click at [504, 295] on button "Page tree" at bounding box center [501, 289] width 27 height 27
type textarea "*"
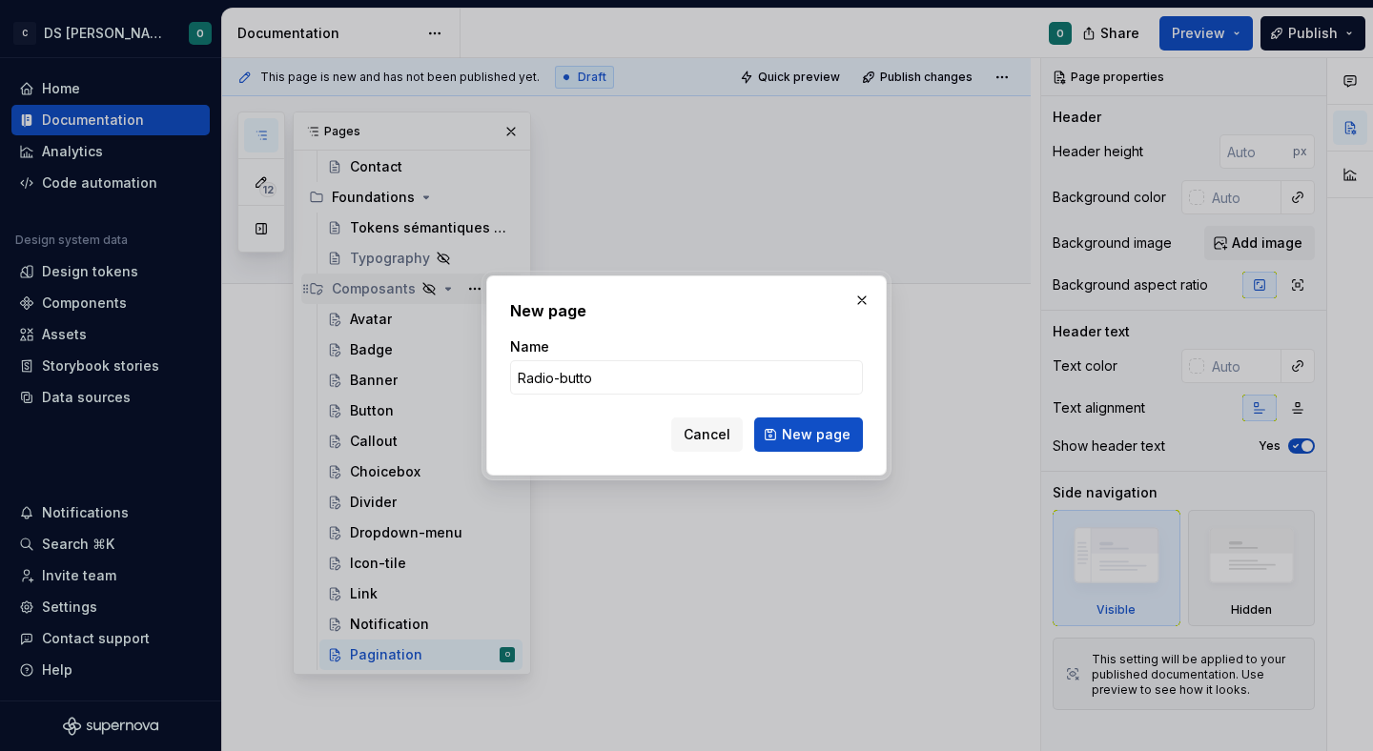
type input "Radio-button"
click button "New page" at bounding box center [808, 435] width 109 height 34
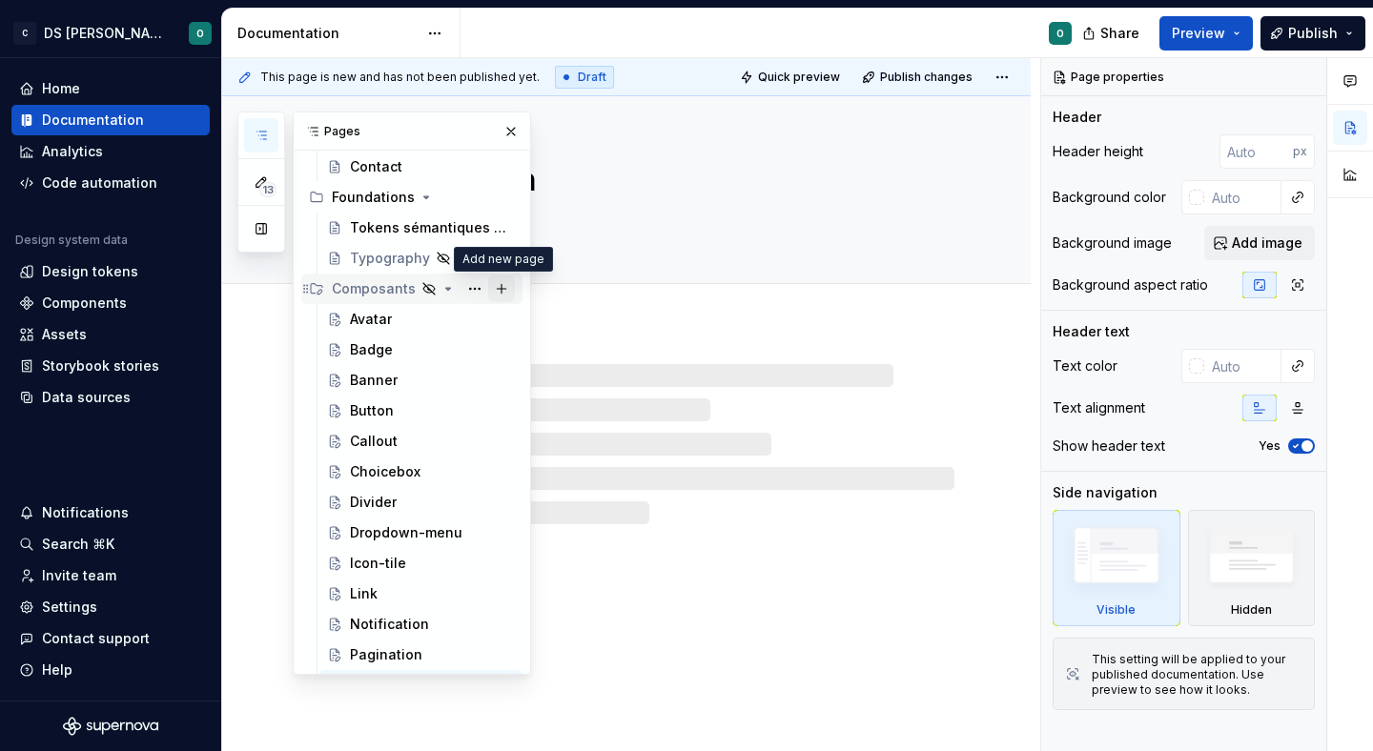
click at [505, 295] on button "Page tree" at bounding box center [501, 289] width 27 height 27
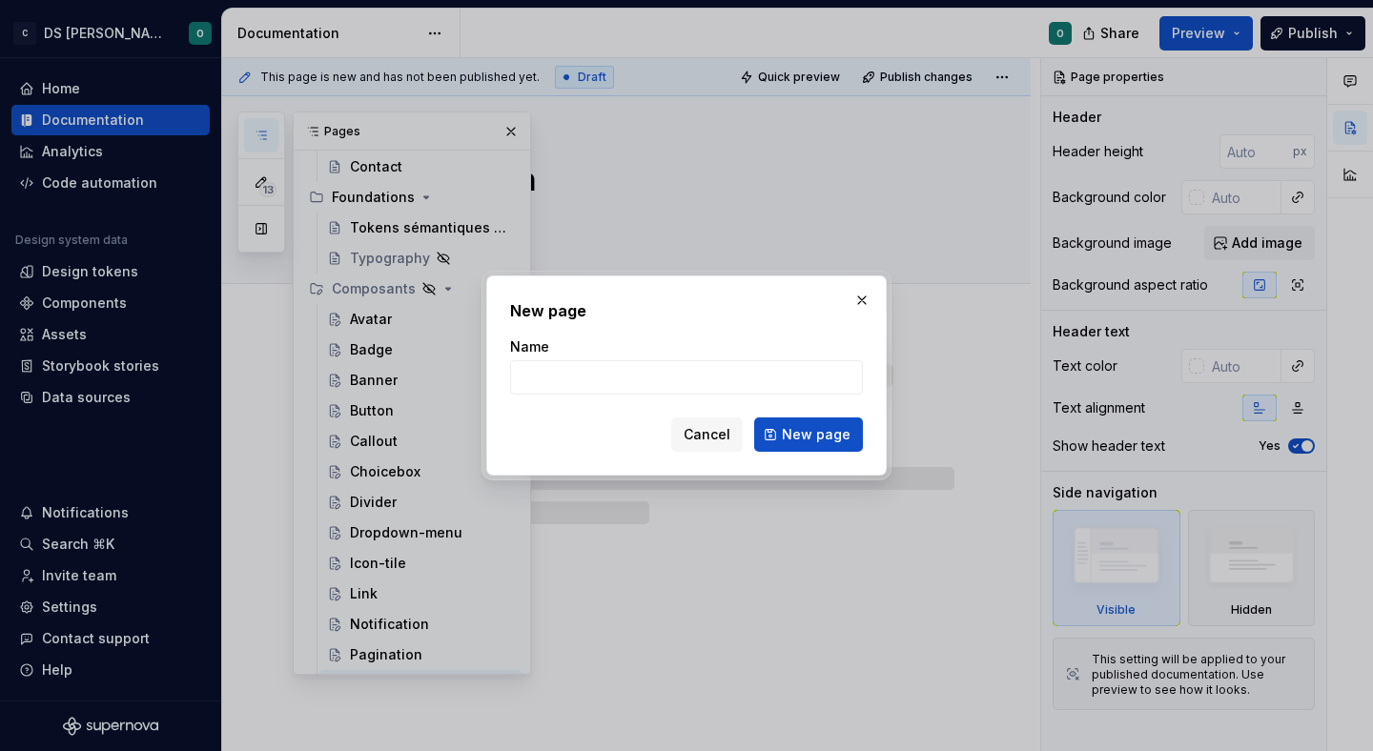
type textarea "*"
type input "C"
type textarea "*"
type input "Chec"
type textarea "*"
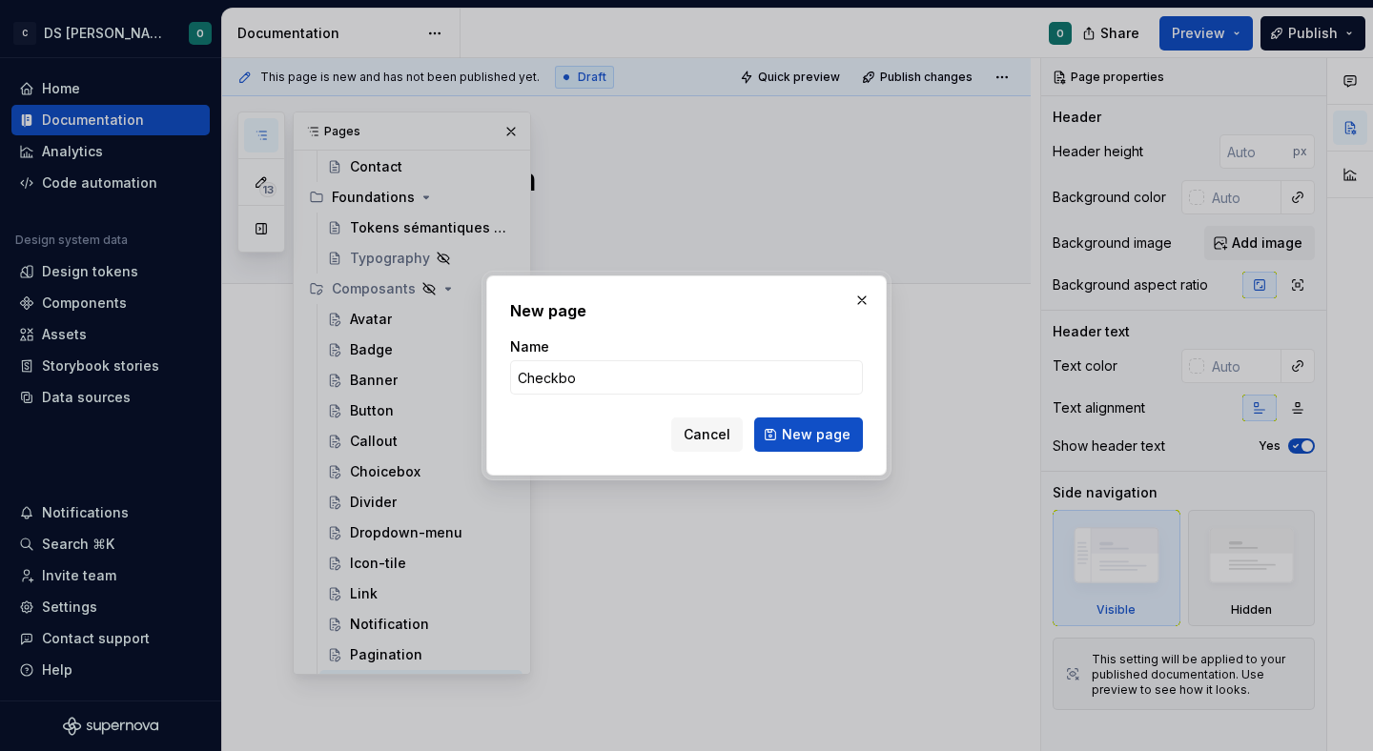
type input "Checkbox"
click button "New page" at bounding box center [808, 435] width 109 height 34
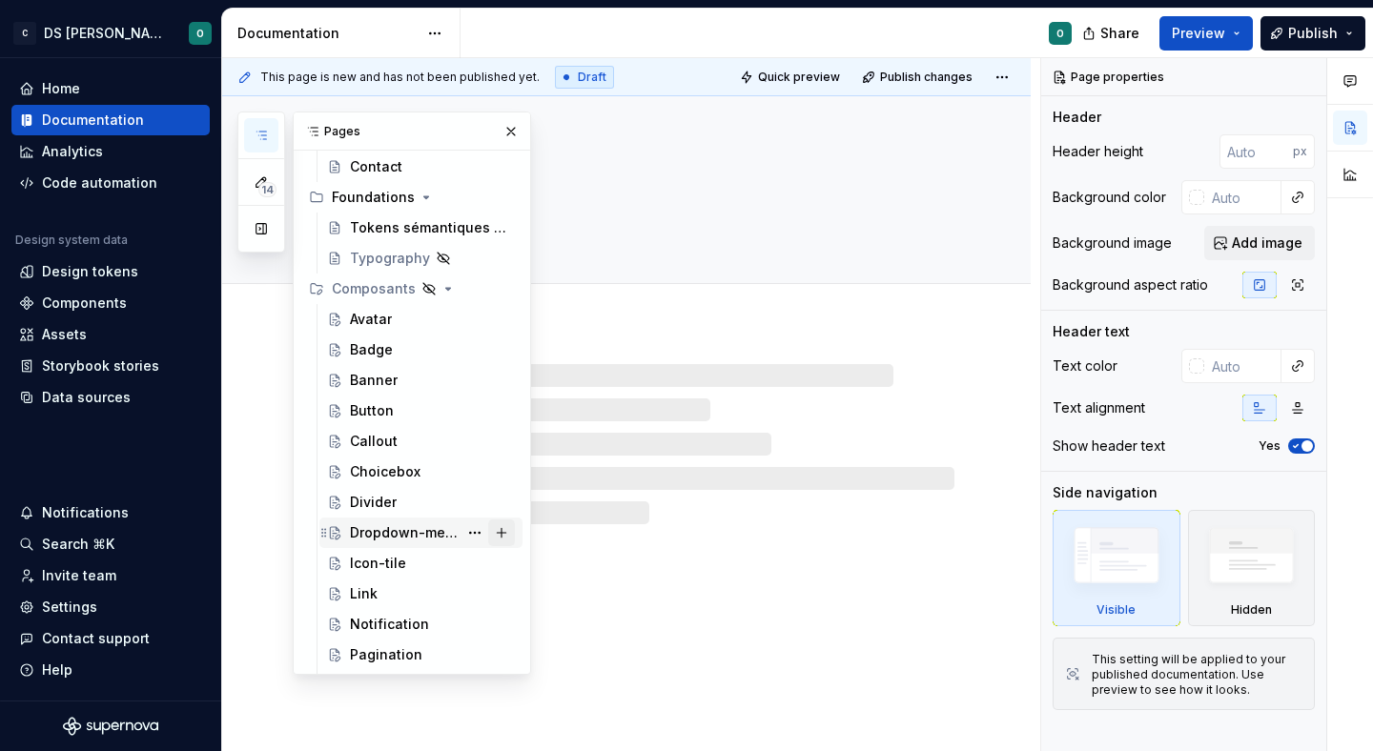
scroll to position [163, 0]
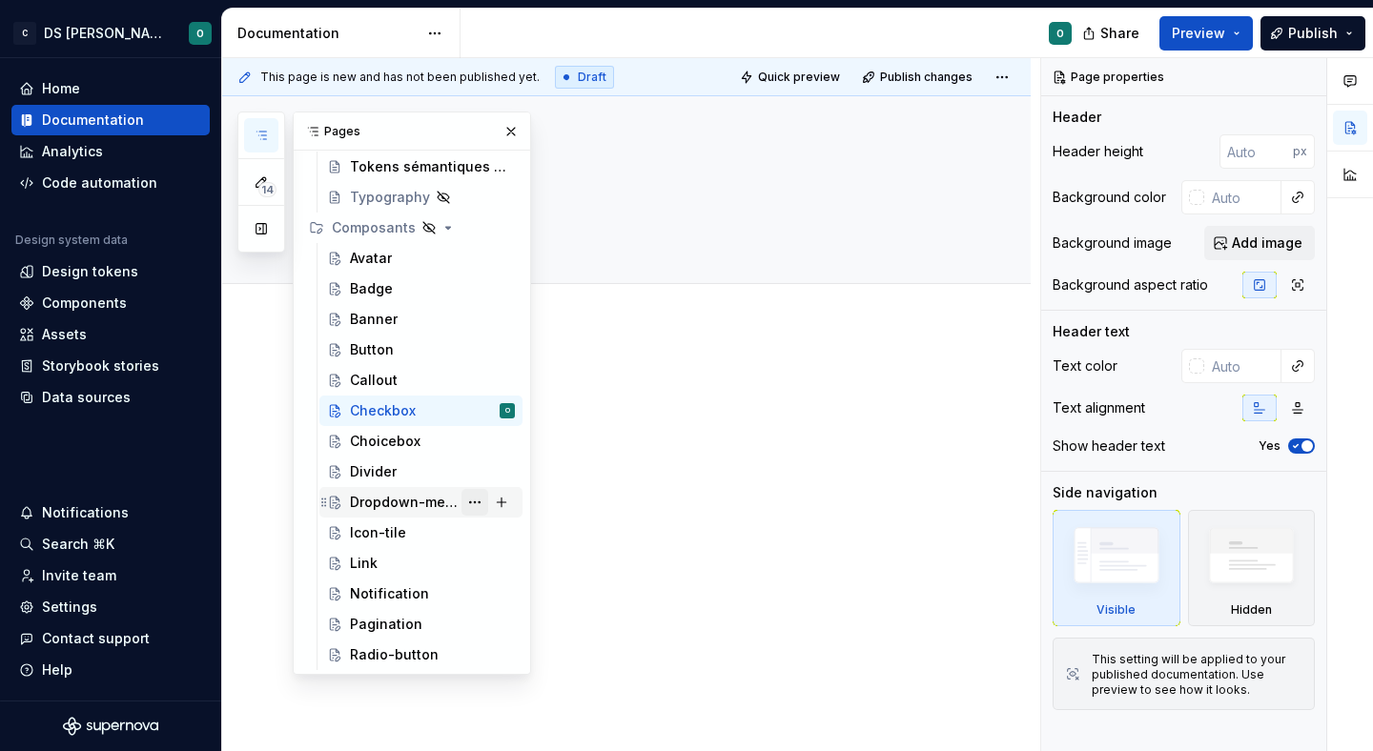
drag, startPoint x: 408, startPoint y: 650, endPoint x: 478, endPoint y: 512, distance: 154.8
click at [511, 231] on button "Page tree" at bounding box center [501, 228] width 27 height 27
type textarea "*"
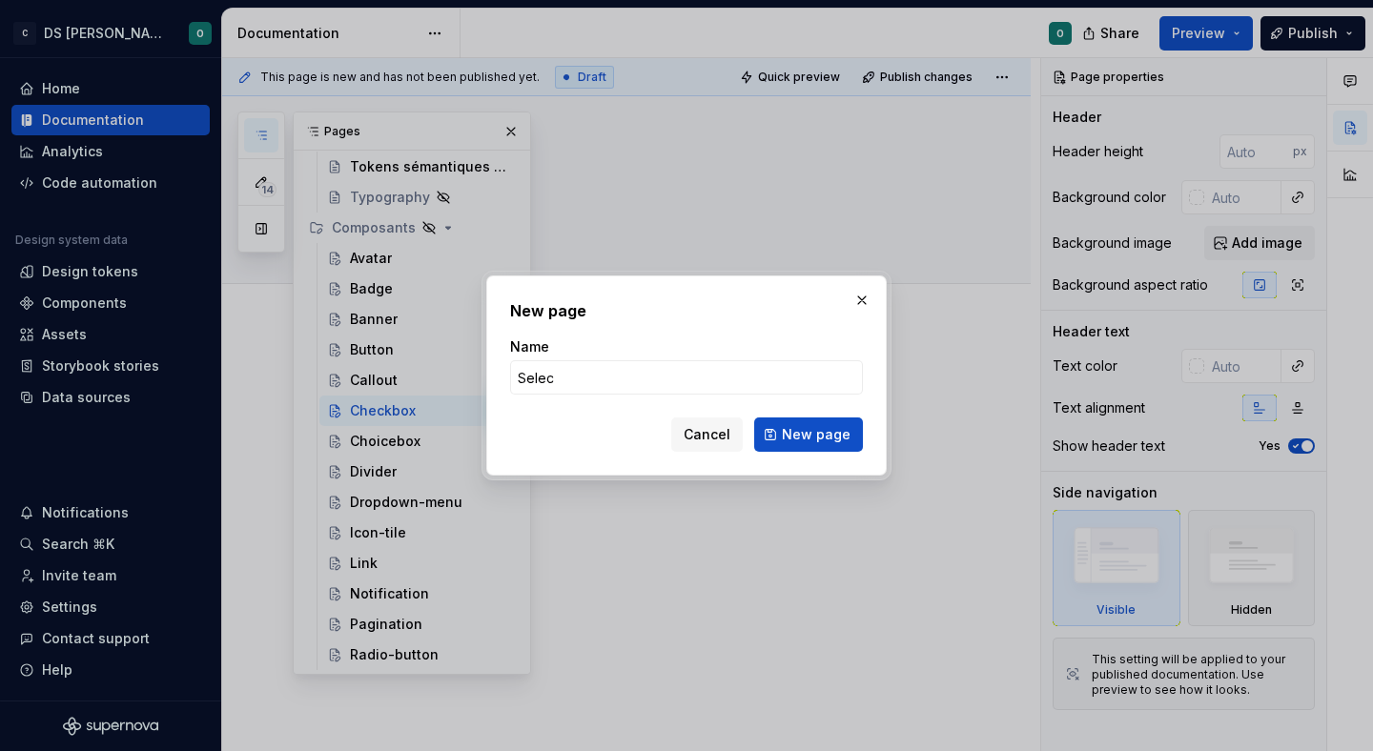
type input "Select"
click button "New page" at bounding box center [808, 435] width 109 height 34
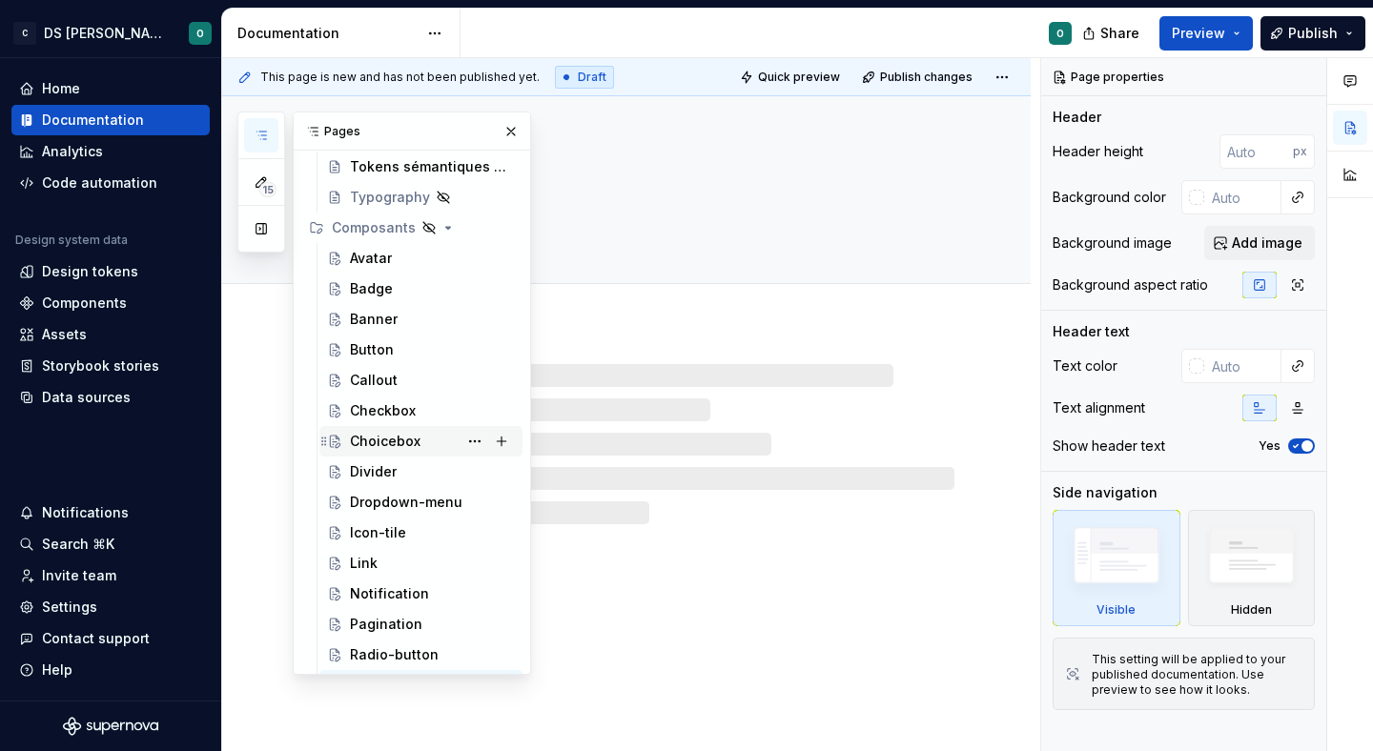
scroll to position [194, 0]
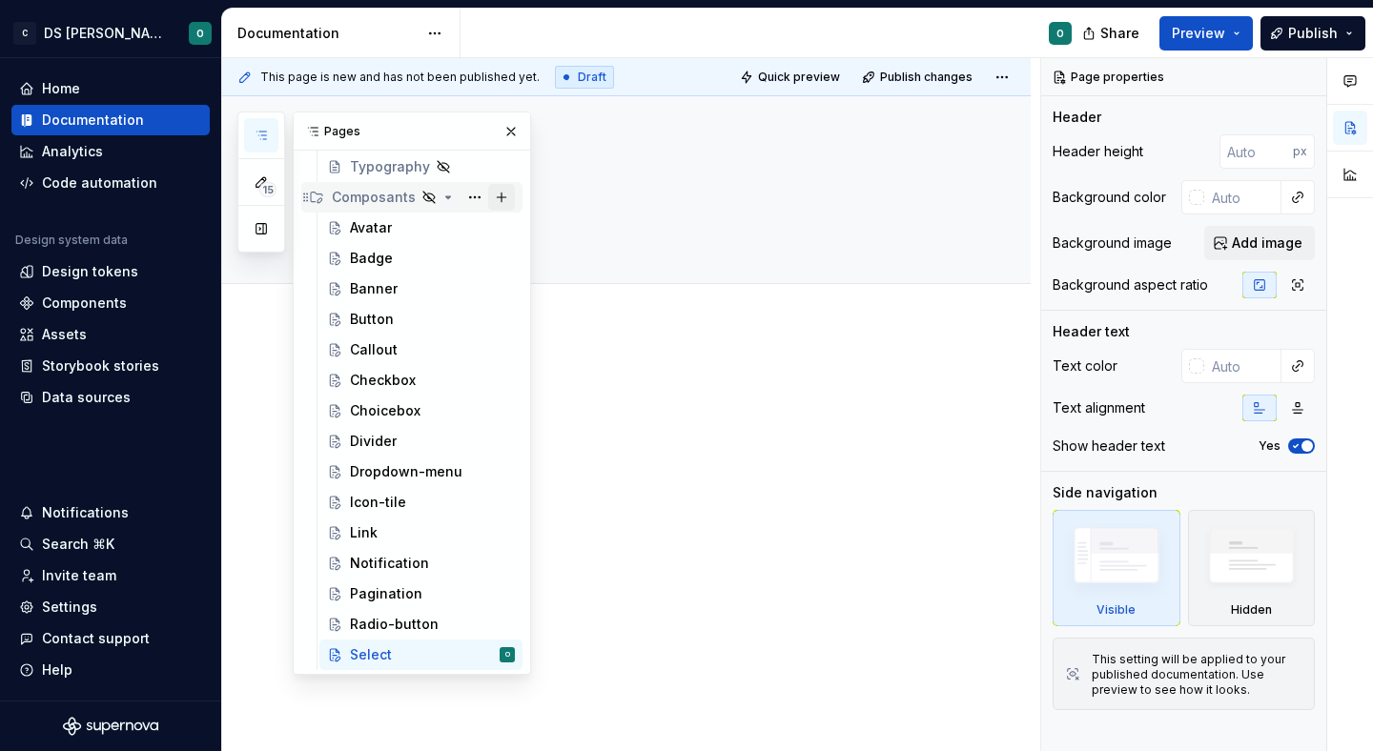
click at [503, 199] on button "Page tree" at bounding box center [501, 197] width 27 height 27
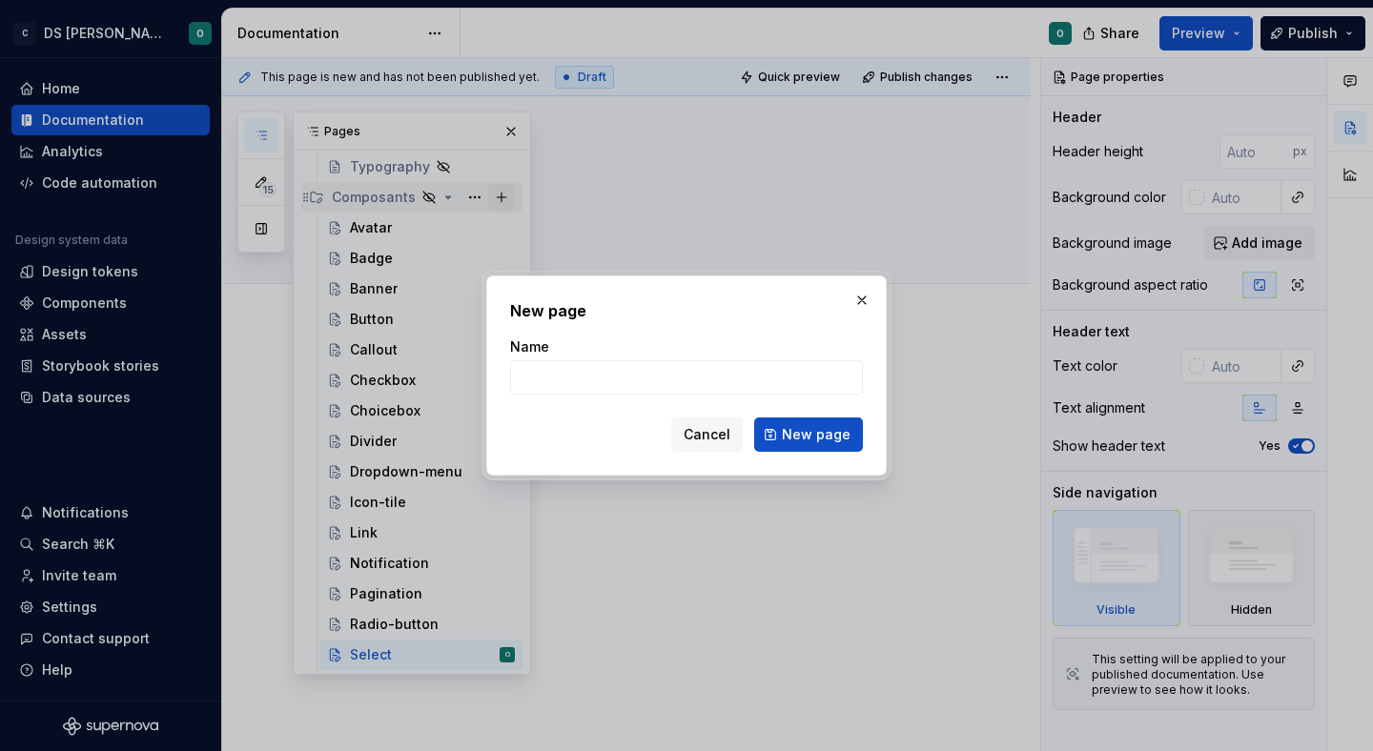
type textarea "*"
type input "Space-icon"
click button "New page" at bounding box center [808, 435] width 109 height 34
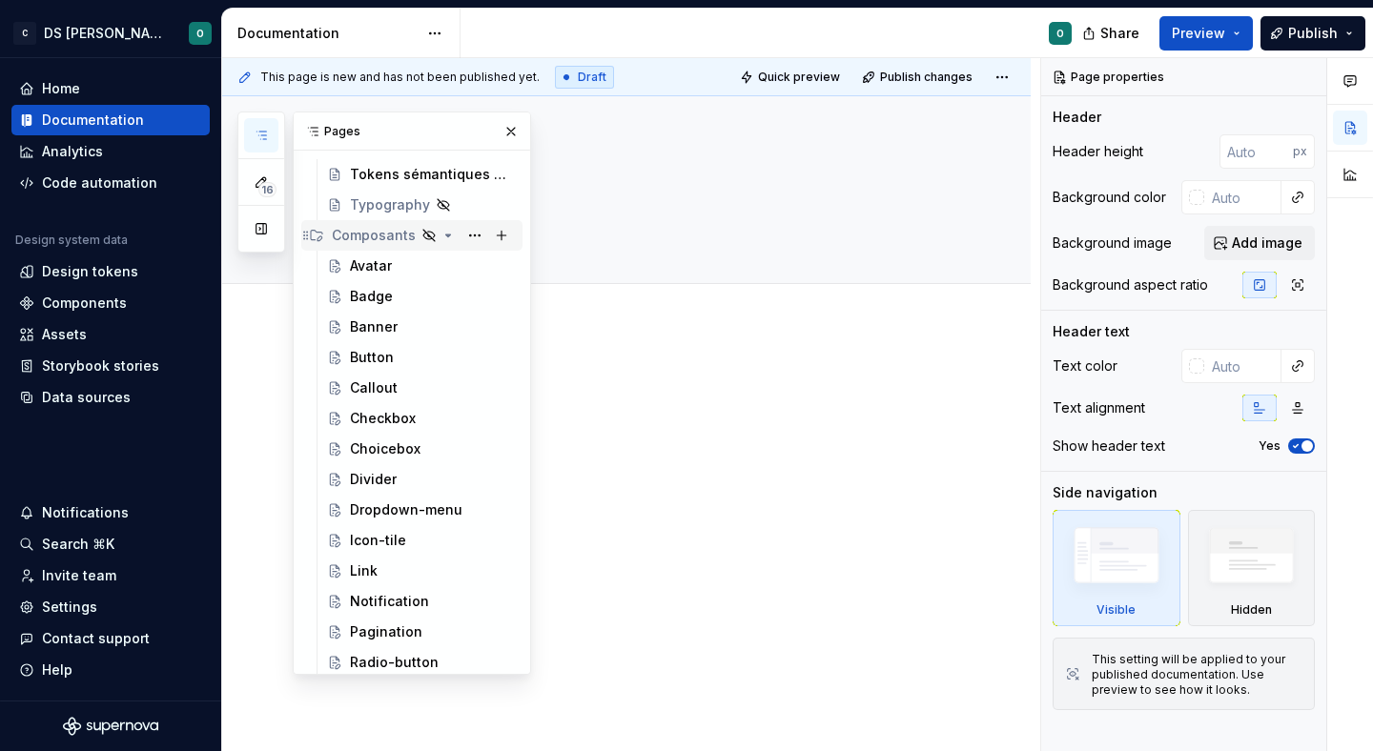
scroll to position [154, 0]
click at [504, 240] on button "Page tree" at bounding box center [501, 237] width 27 height 27
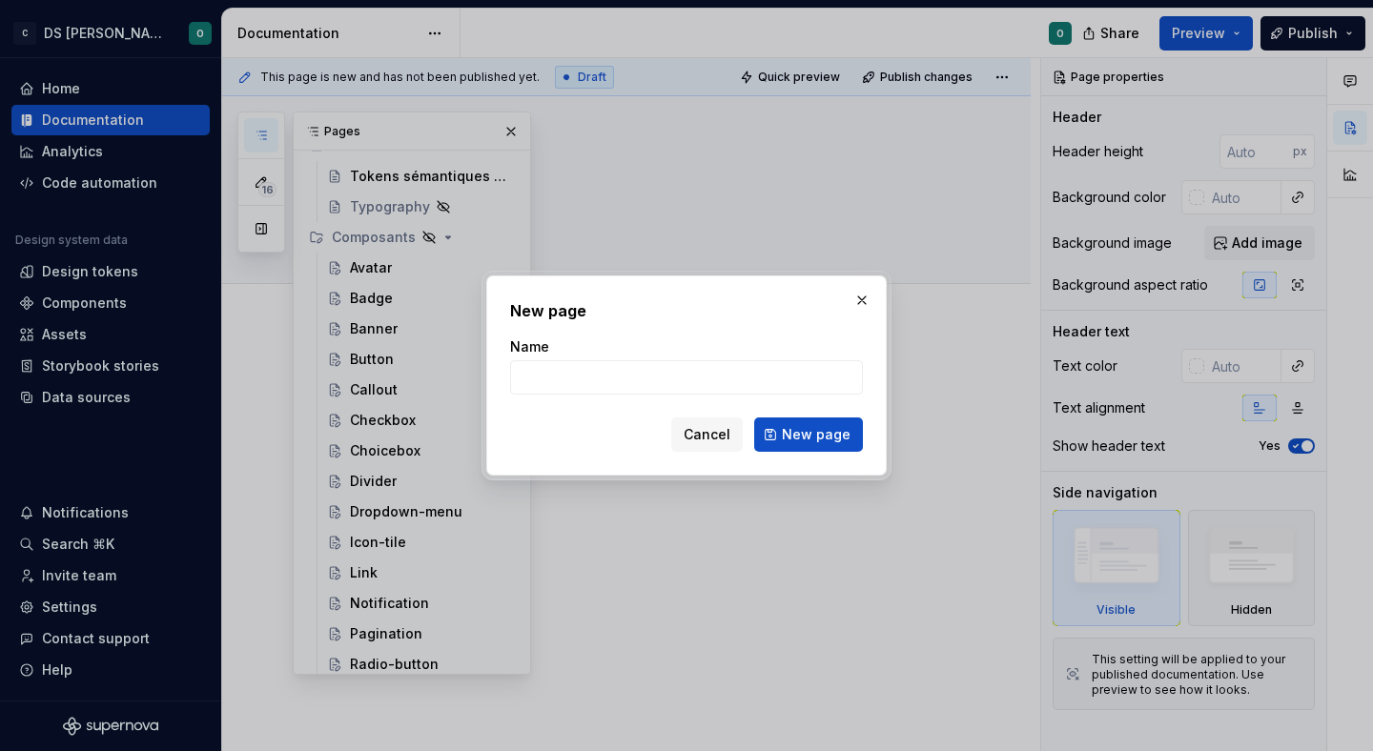
type textarea "*"
type input "Side-nav-item"
click button "New page" at bounding box center [808, 435] width 109 height 34
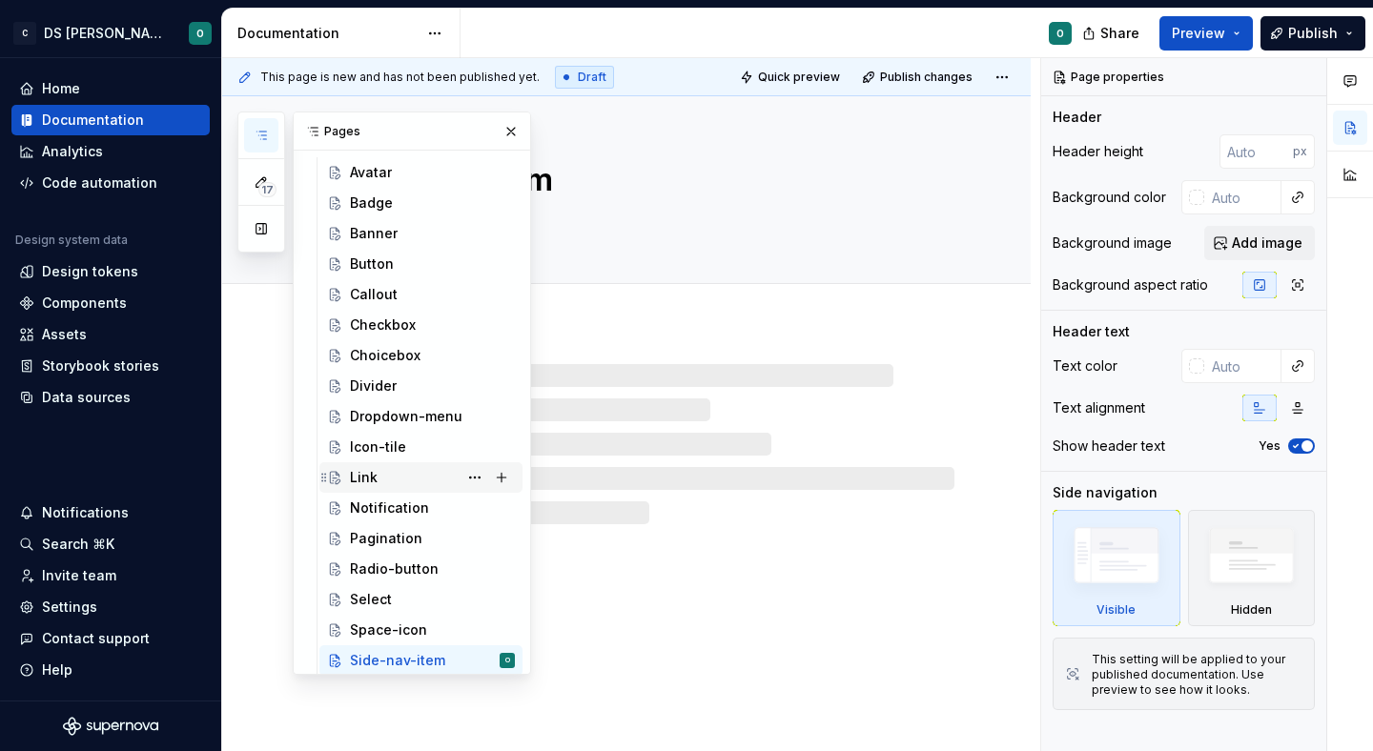
scroll to position [255, 0]
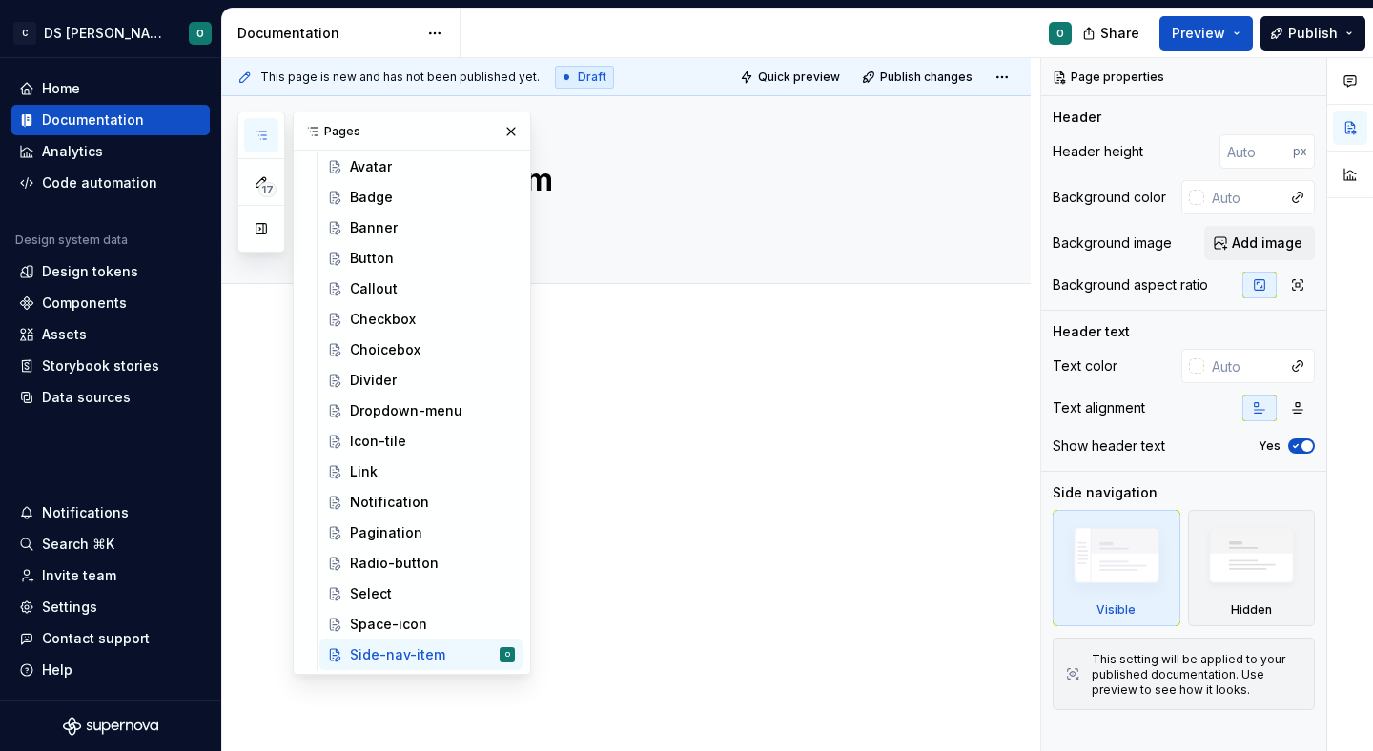
click at [661, 391] on p at bounding box center [649, 383] width 610 height 23
click at [400, 627] on div "Space-icon" at bounding box center [388, 624] width 77 height 19
click at [515, 134] on button "button" at bounding box center [511, 131] width 27 height 27
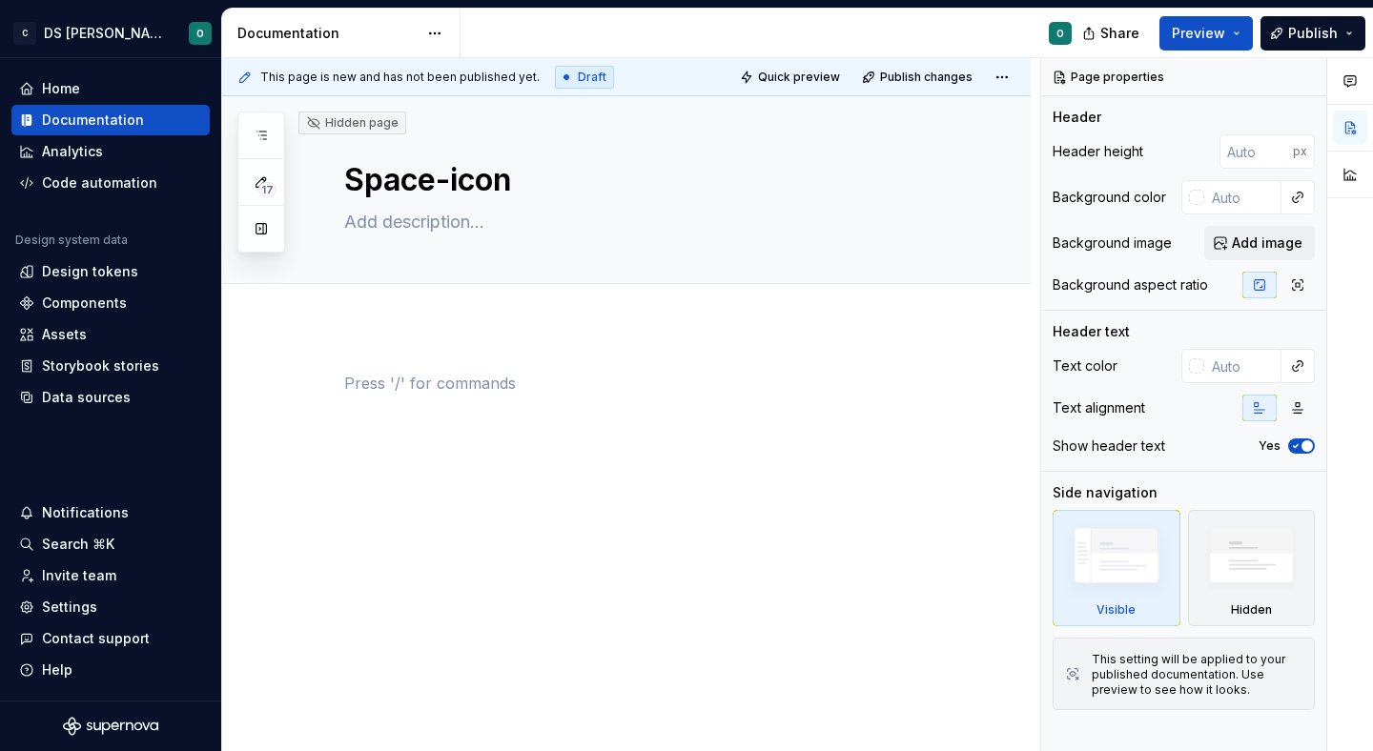
click at [525, 417] on div at bounding box center [649, 408] width 610 height 72
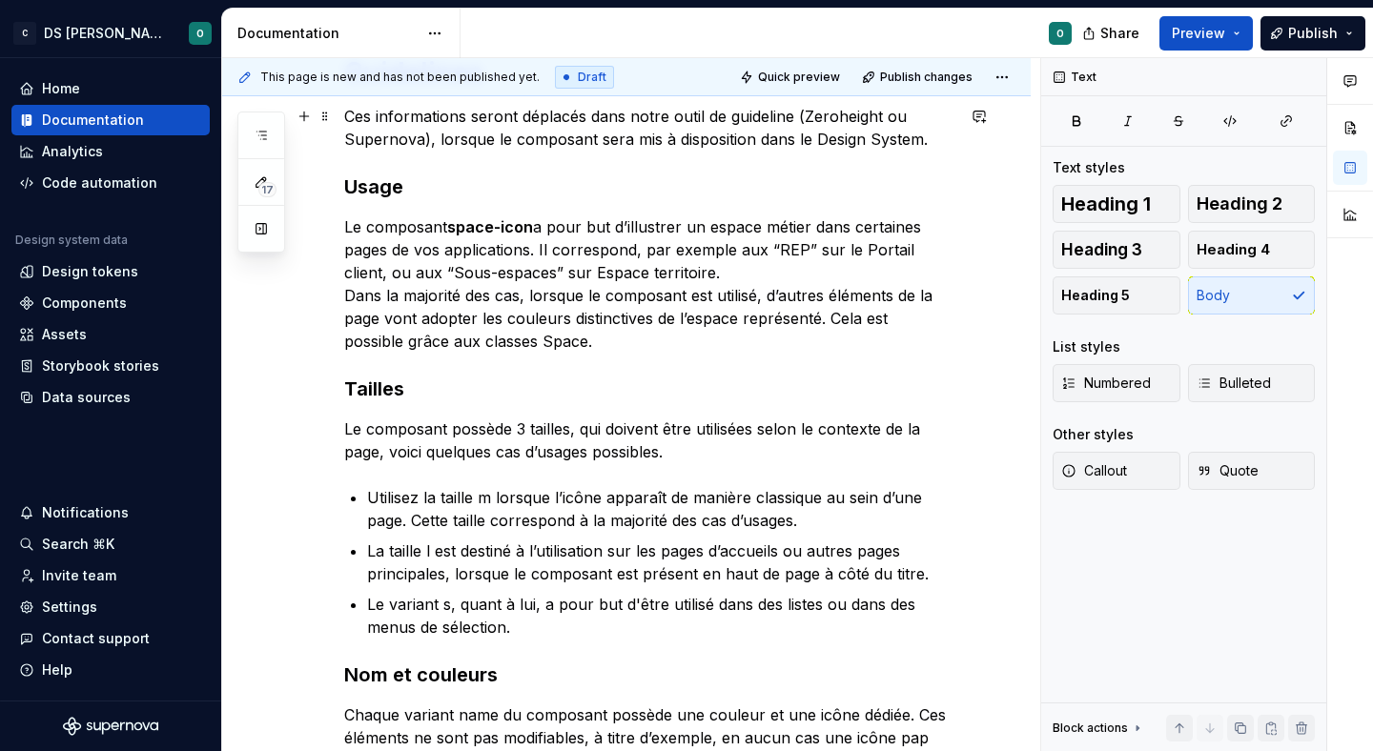
click at [617, 129] on p "Ces informations seront déplacés dans notre outil de guideline (Zeroheight ou S…" at bounding box center [649, 128] width 610 height 46
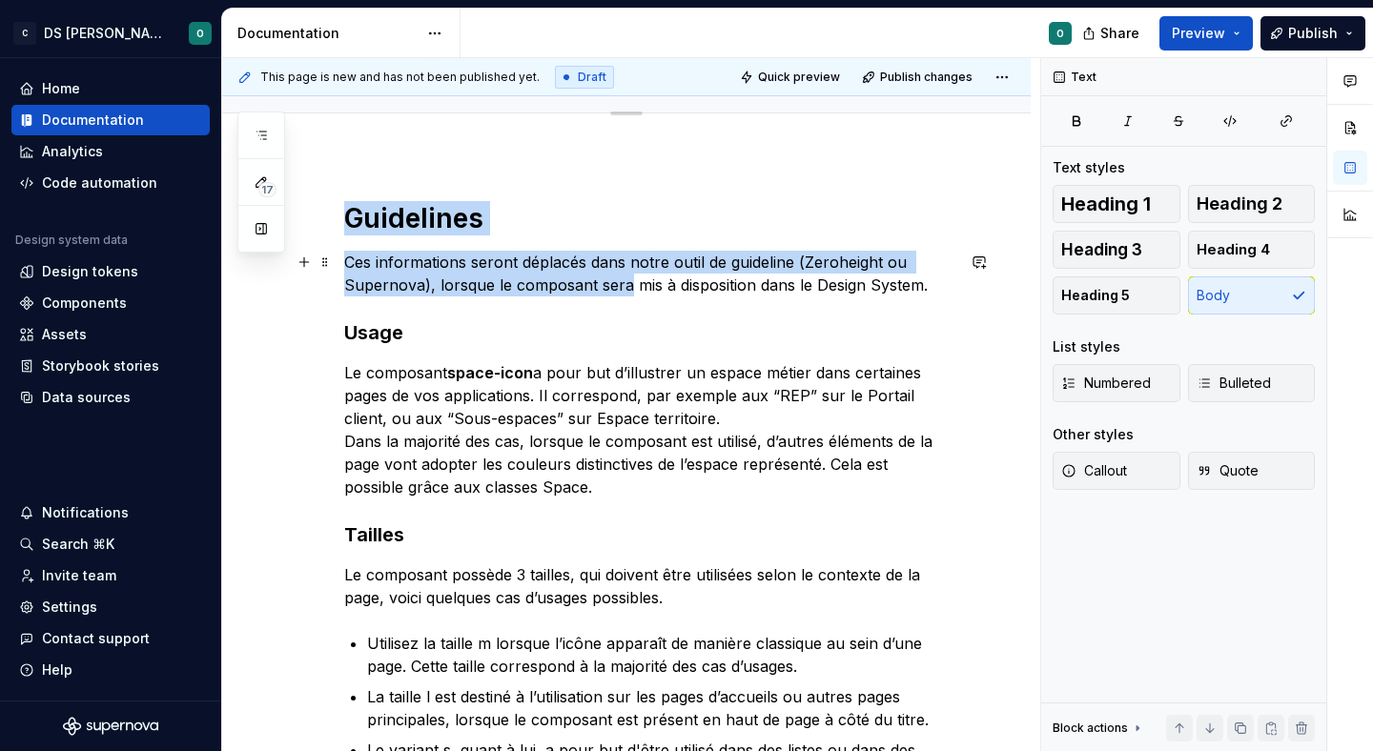
click at [617, 129] on div "Hidden page Space-icon Edit header Guidelines Ces informations seront déplacés …" at bounding box center [626, 704] width 809 height 1557
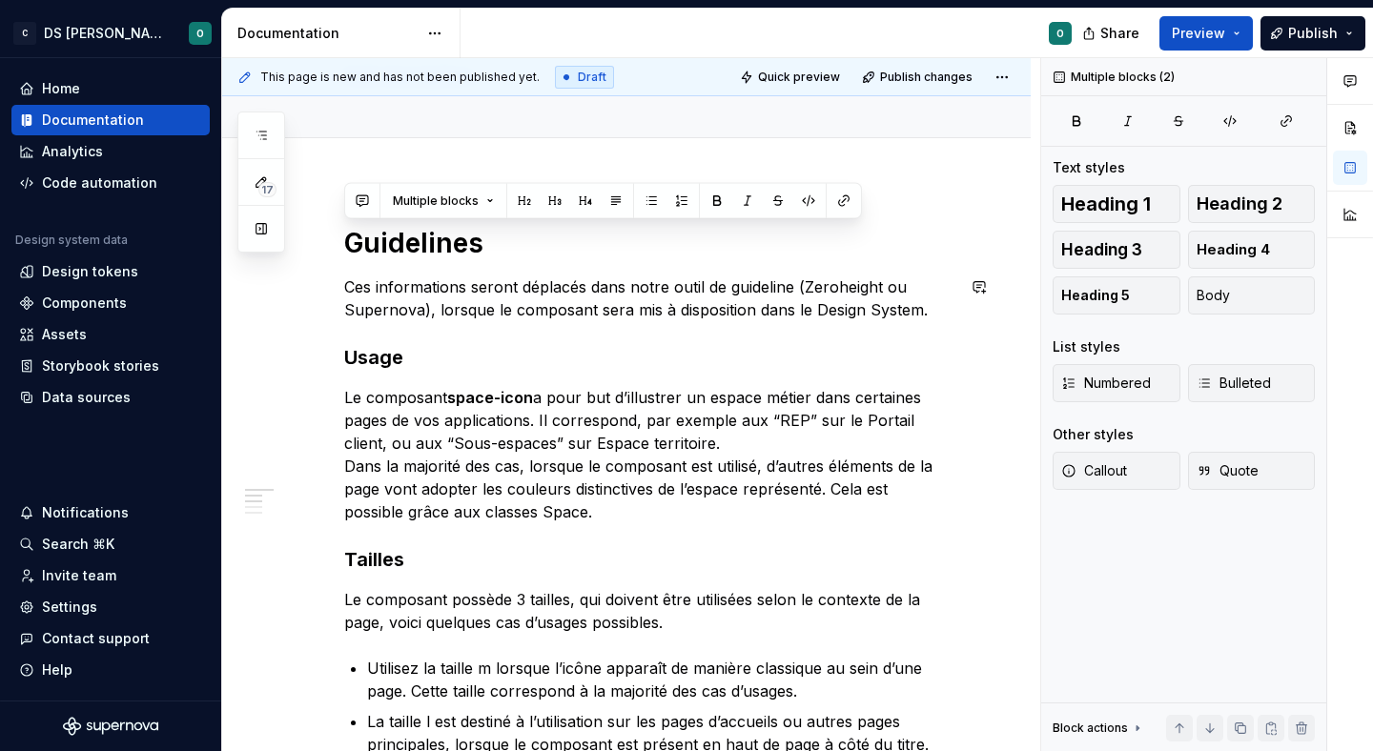
click at [684, 306] on p "Ces informations seront déplacés dans notre outil de guideline (Zeroheight ou S…" at bounding box center [649, 299] width 610 height 46
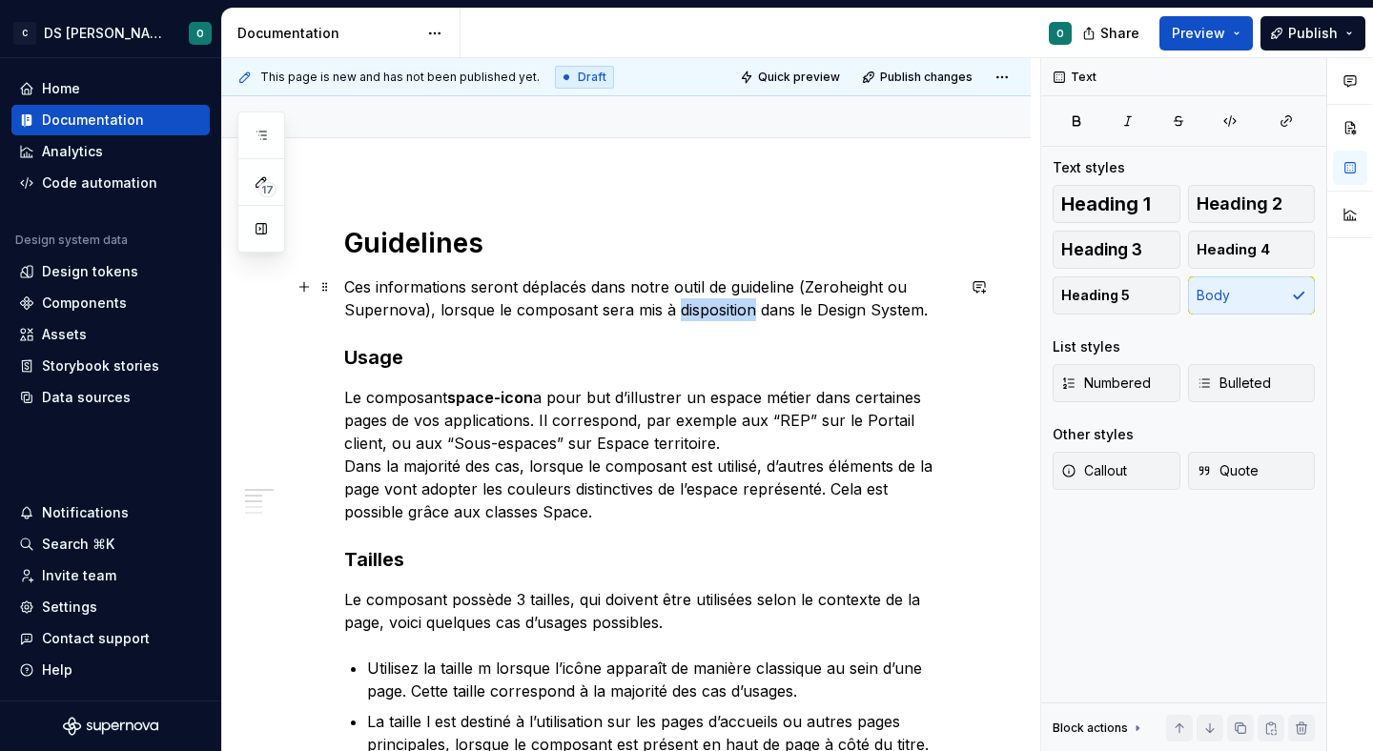
click at [684, 306] on p "Ces informations seront déplacés dans notre outil de guideline (Zeroheight ou S…" at bounding box center [649, 299] width 610 height 46
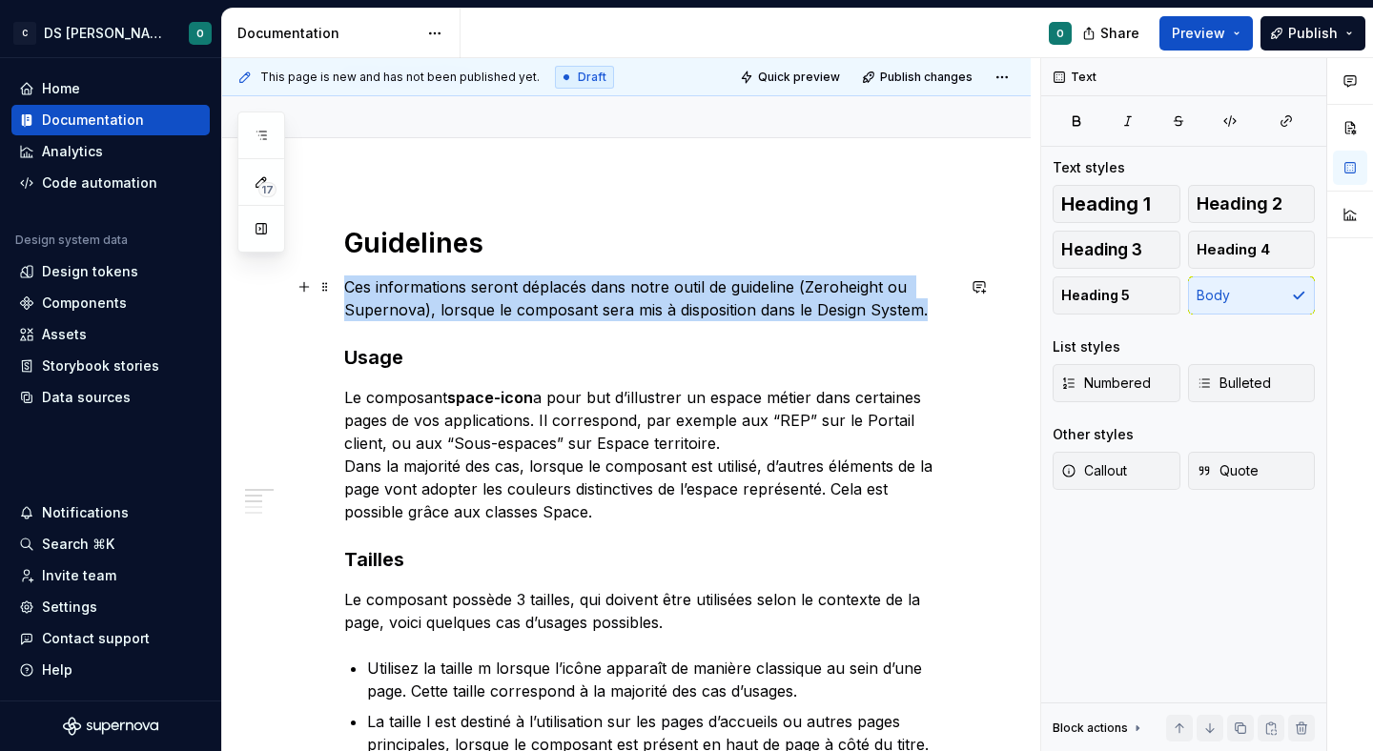
click at [684, 306] on p "Ces informations seront déplacés dans notre outil de guideline (Zeroheight ou S…" at bounding box center [649, 299] width 610 height 46
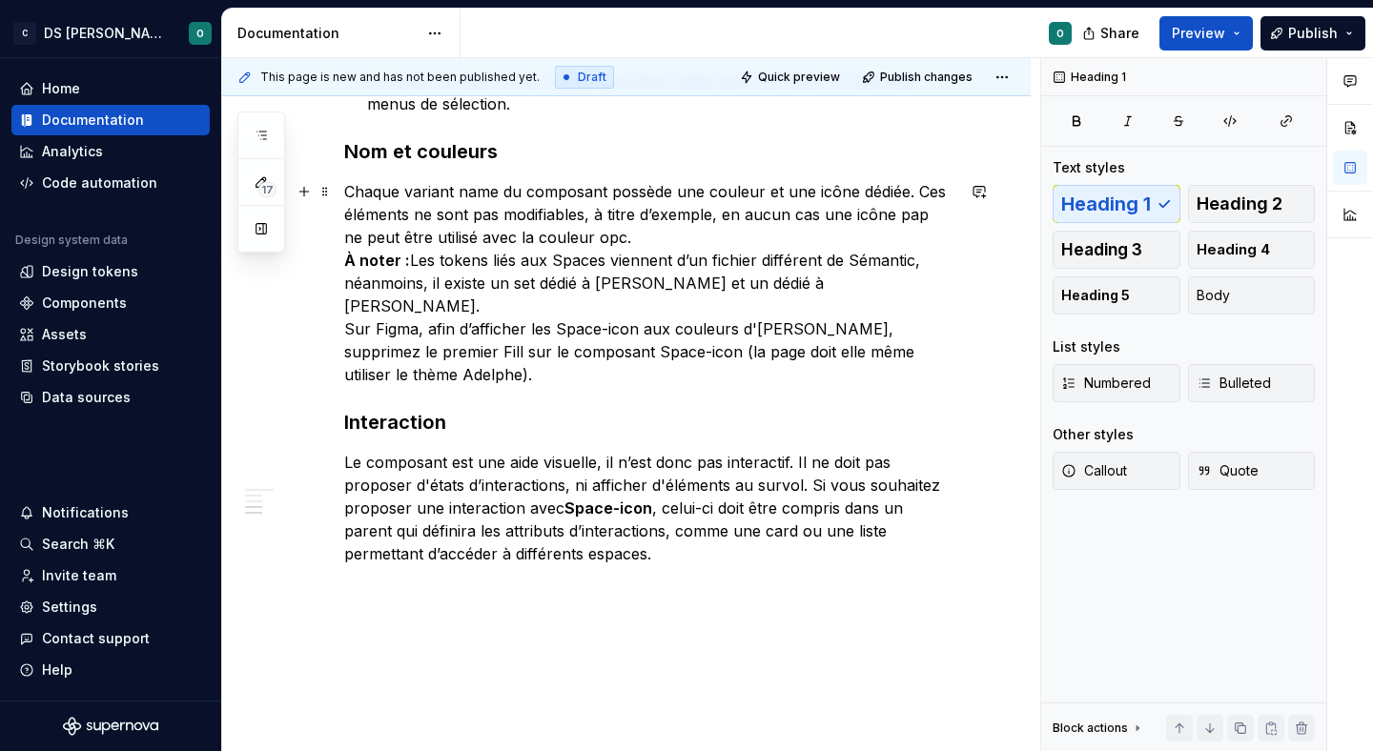
scroll to position [810, 0]
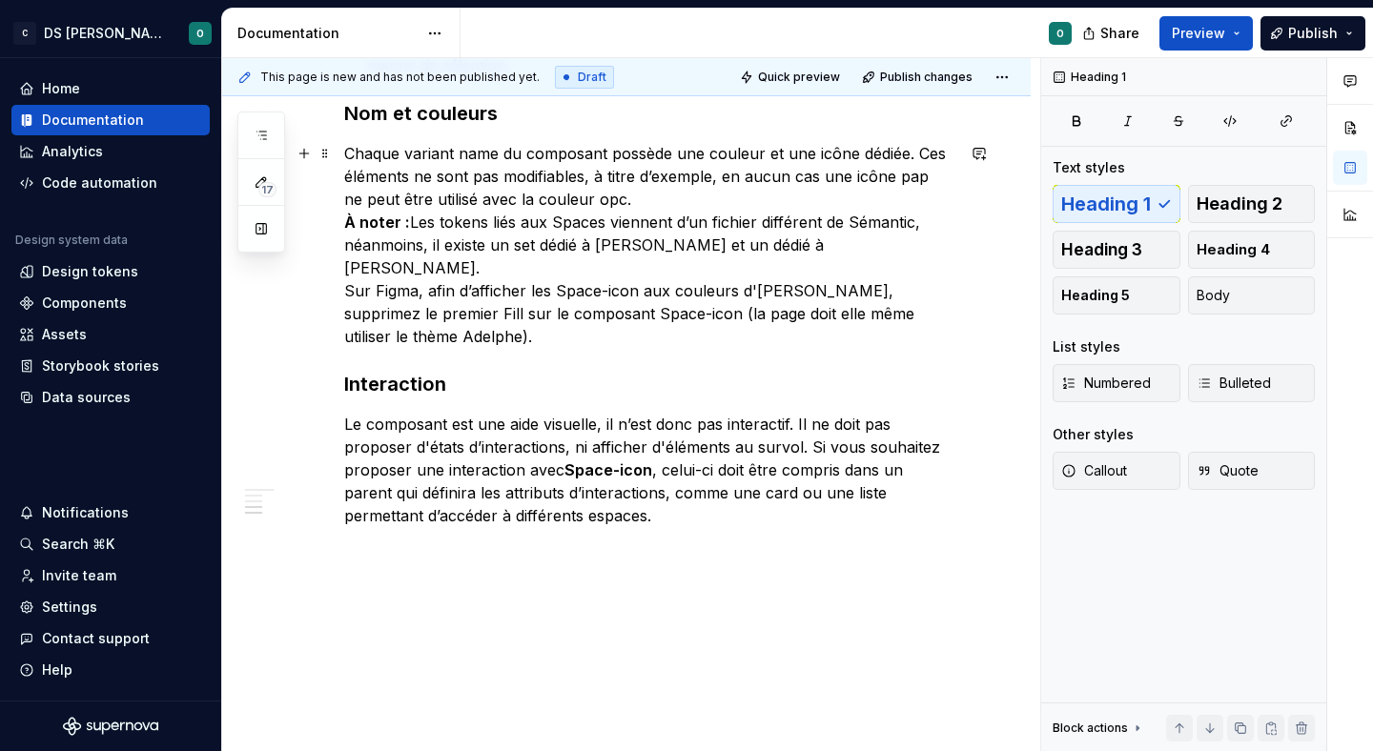
click at [464, 294] on p "Chaque variant name du composant possède une couleur et une icône dédiée. Ces é…" at bounding box center [649, 245] width 610 height 206
click at [464, 293] on p "Chaque variant name du composant possède une couleur et une icône dédiée. Ces é…" at bounding box center [649, 245] width 610 height 206
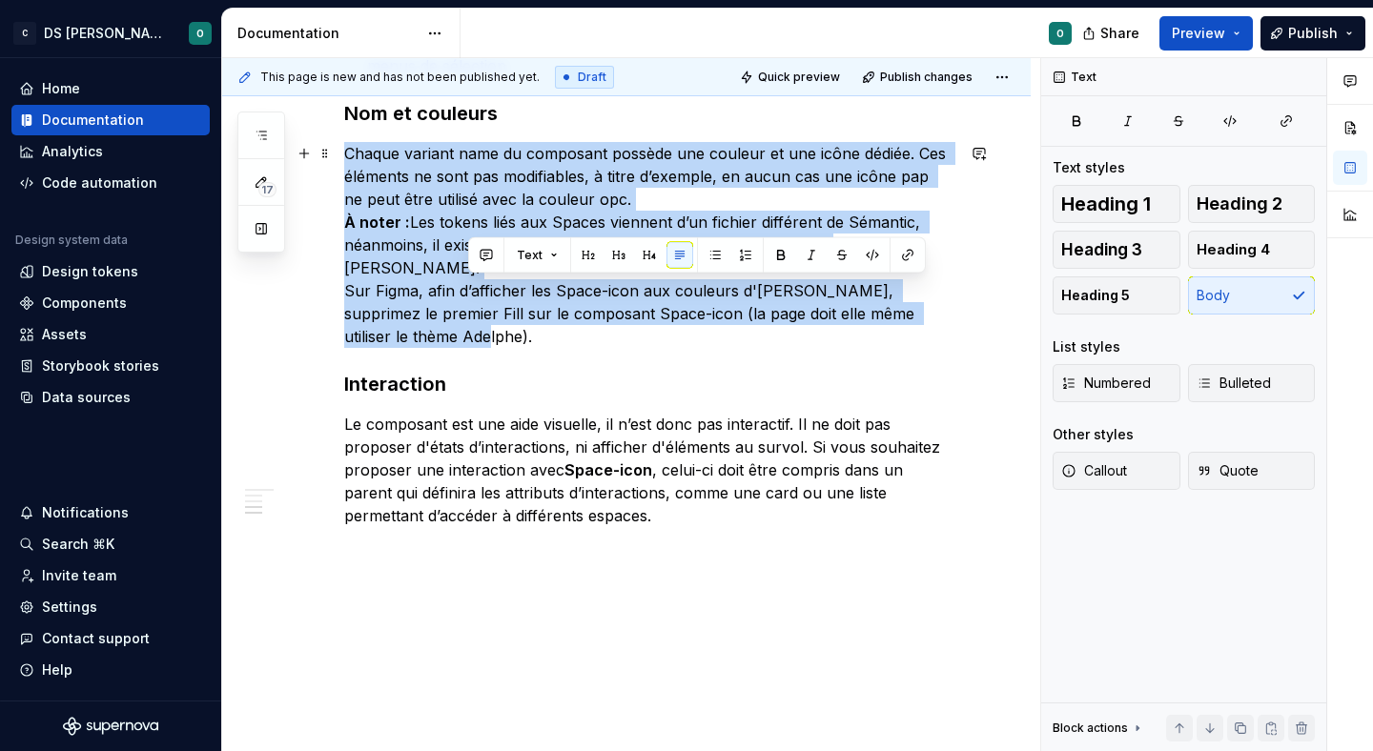
click at [463, 293] on p "Chaque variant name du composant possède une couleur et une icône dédiée. Ces é…" at bounding box center [649, 245] width 610 height 206
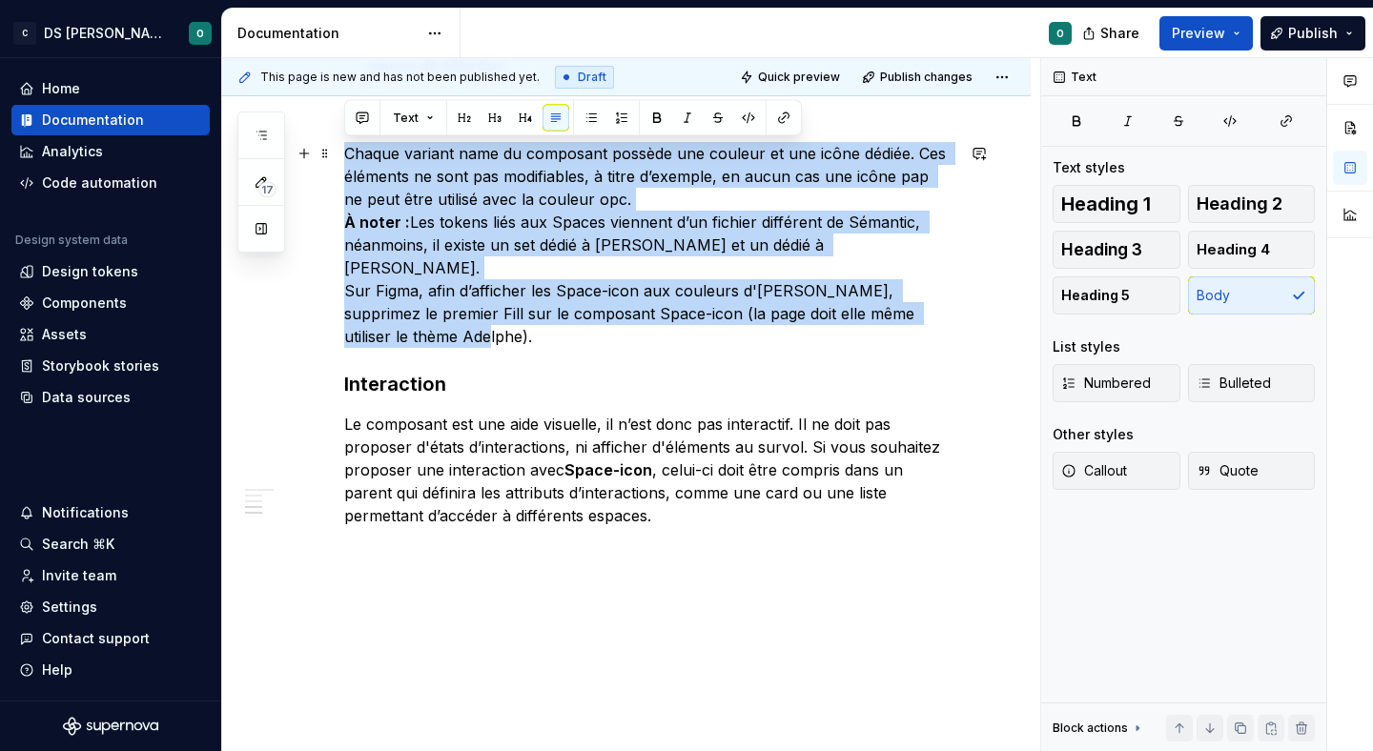
drag, startPoint x: 421, startPoint y: 293, endPoint x: 386, endPoint y: 260, distance: 47.9
click at [421, 292] on p "Chaque variant name du composant possède une couleur et une icône dédiée. Ces é…" at bounding box center [649, 245] width 610 height 206
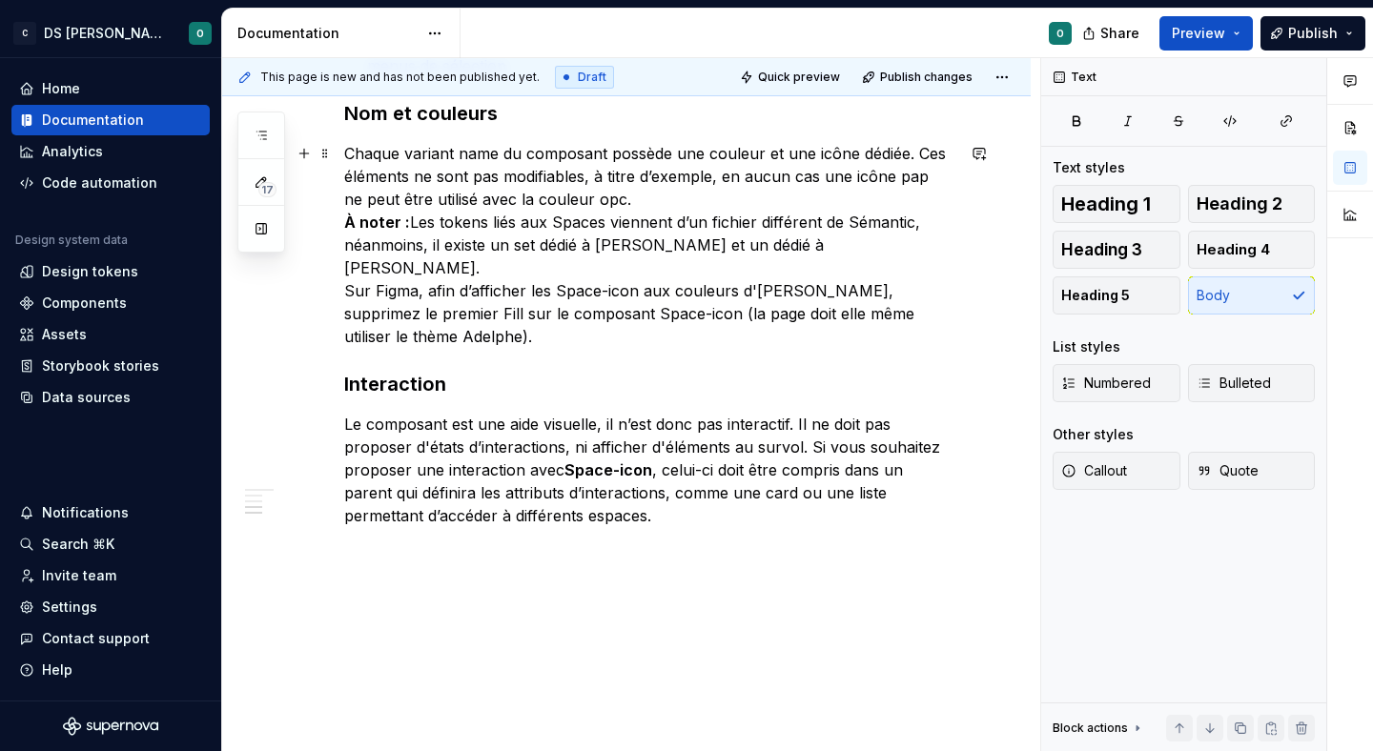
click at [344, 265] on p "Chaque variant name du composant possède une couleur et une icône dédiée. Ces é…" at bounding box center [649, 245] width 610 height 206
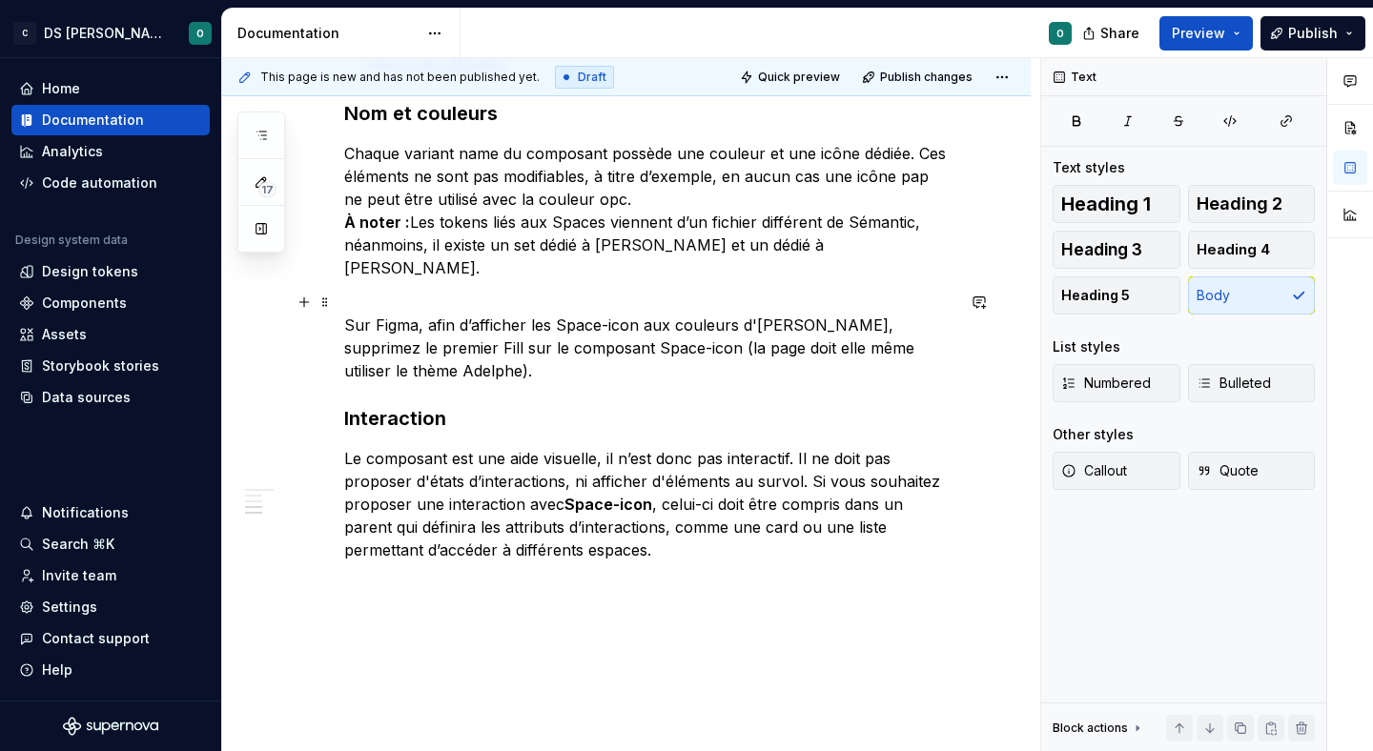
click at [429, 328] on p "Sur Figma, afin d’afficher les Space-icon aux couleurs d'[PERSON_NAME], supprim…" at bounding box center [649, 348] width 610 height 69
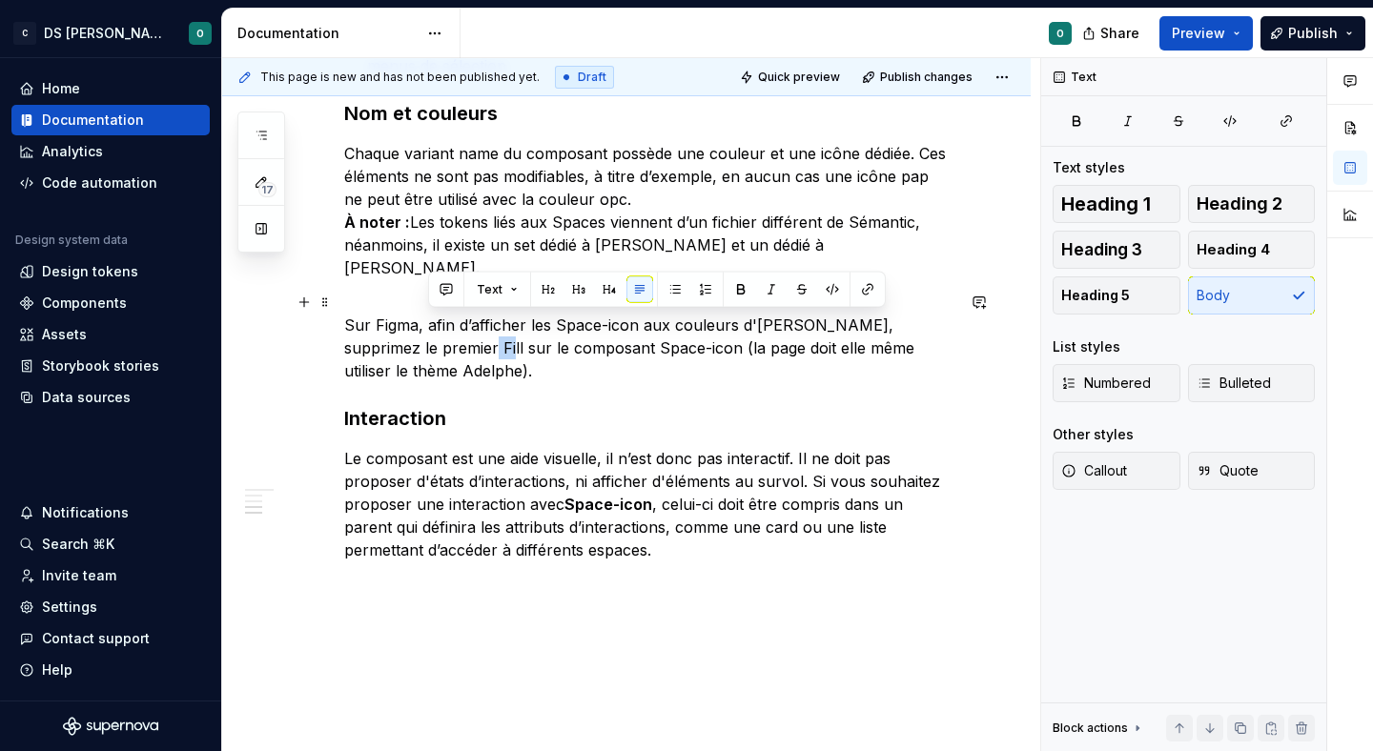
click at [429, 328] on p "Sur Figma, afin d’afficher les Space-icon aux couleurs d'[PERSON_NAME], supprim…" at bounding box center [649, 348] width 610 height 69
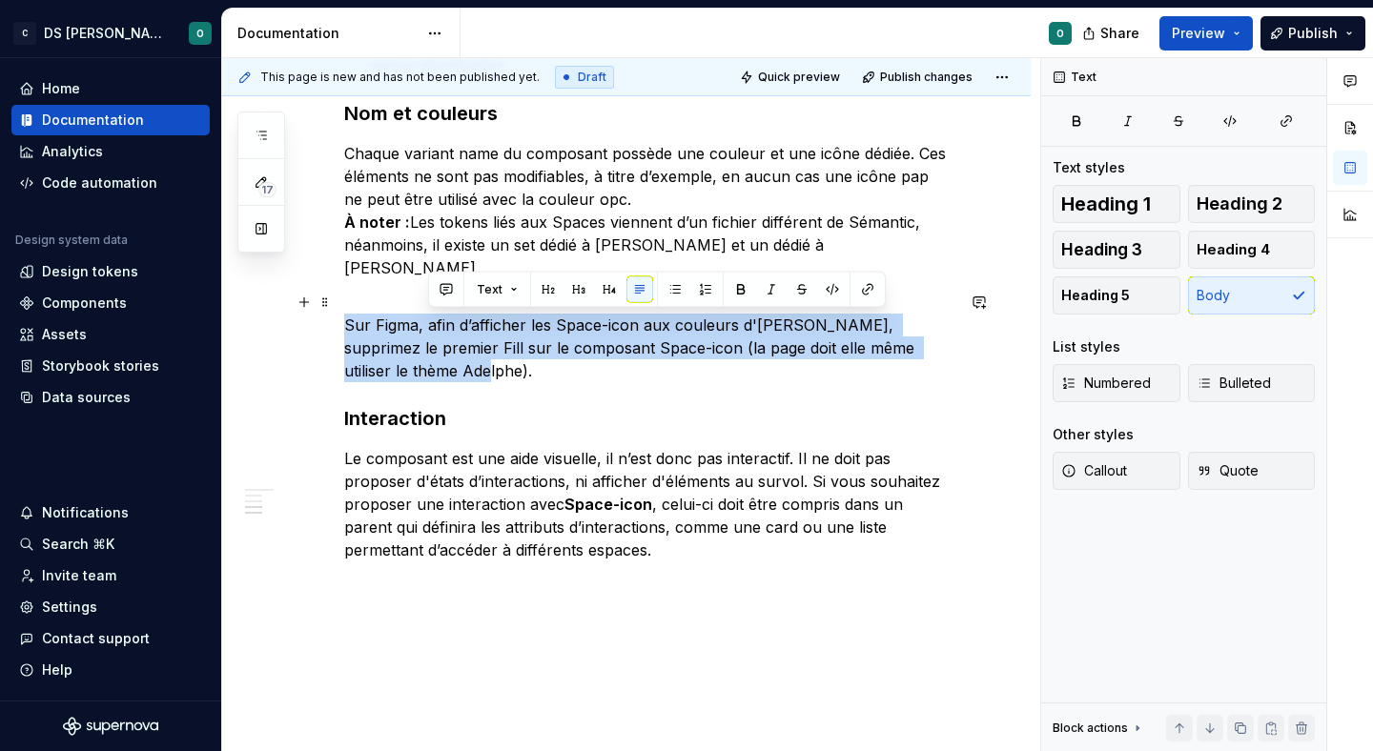
click at [429, 328] on p "Sur Figma, afin d’afficher les Space-icon aux couleurs d'[PERSON_NAME], supprim…" at bounding box center [649, 348] width 610 height 69
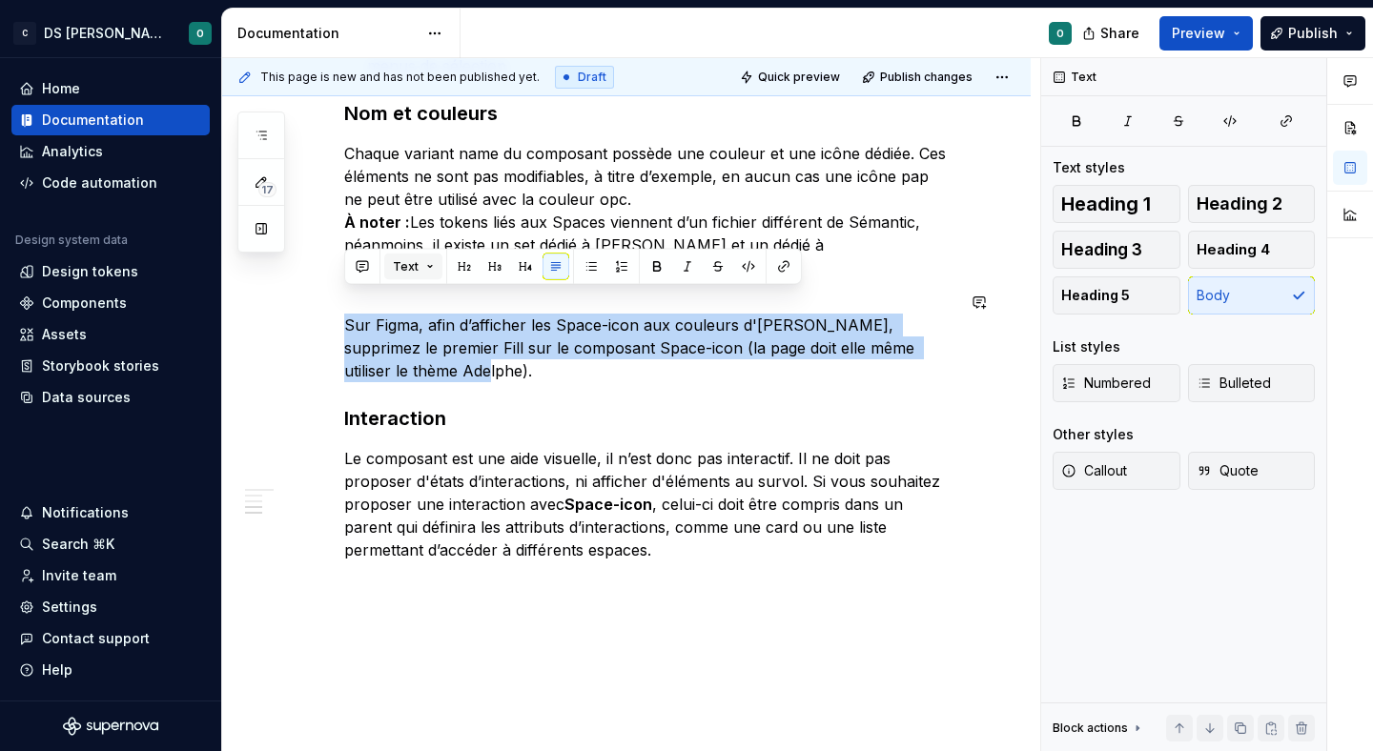
click at [400, 256] on button "Text" at bounding box center [413, 267] width 58 height 27
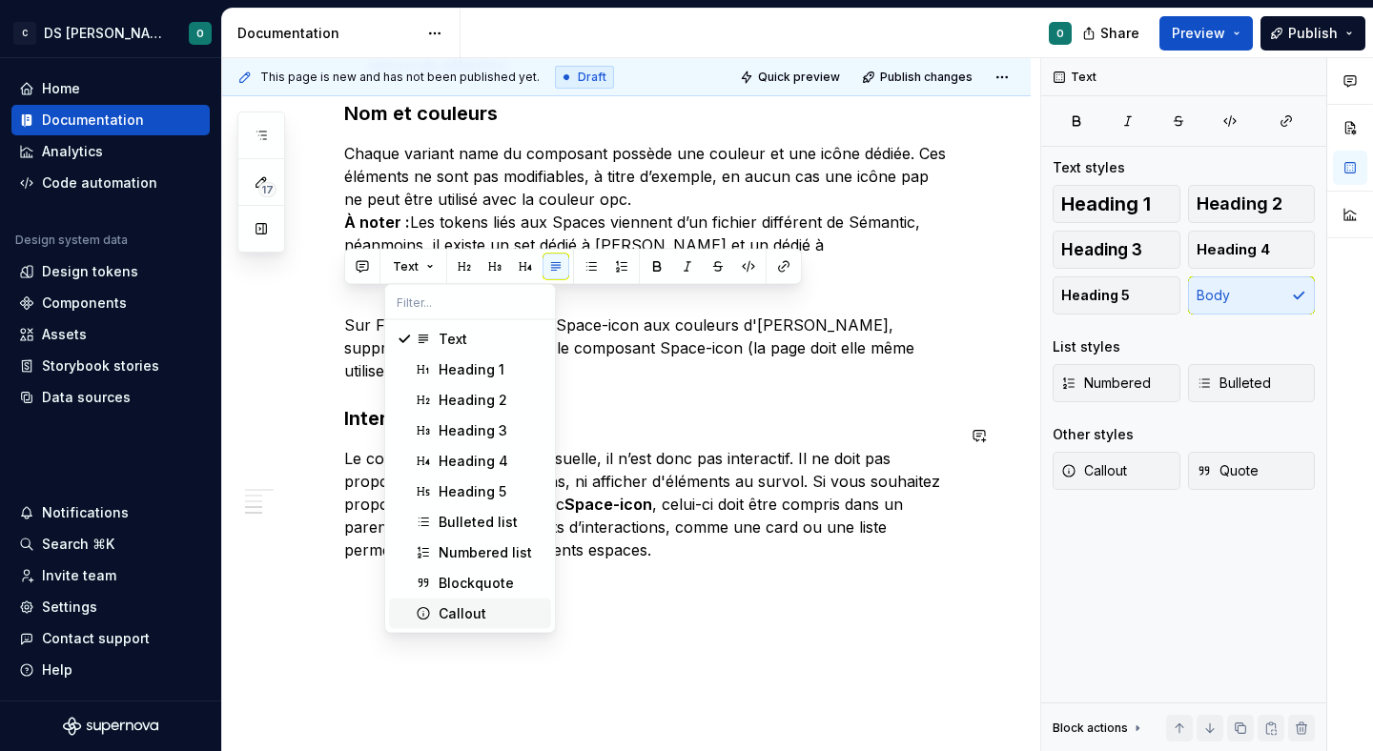
click at [501, 619] on div "Callout" at bounding box center [491, 614] width 105 height 19
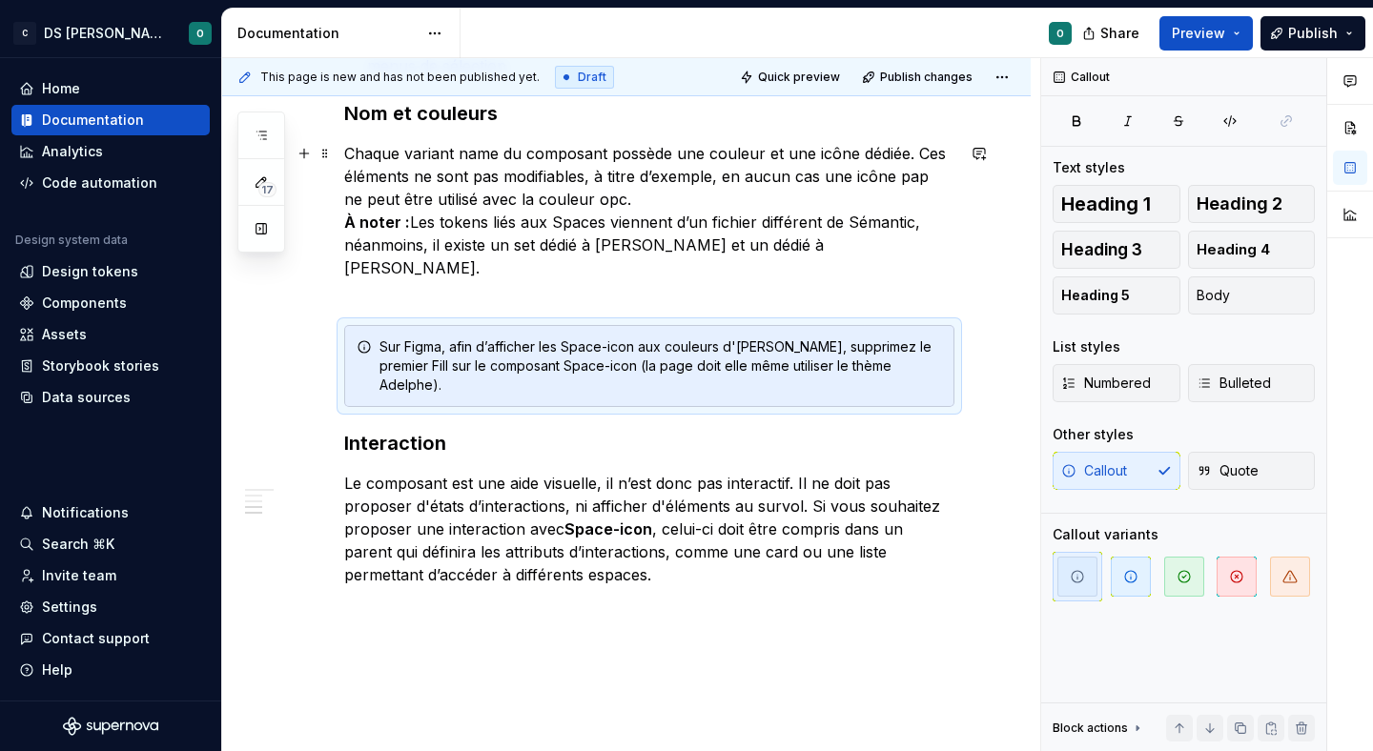
click at [545, 265] on p "Chaque variant name du composant possède une couleur et une icône dédiée. Ces é…" at bounding box center [649, 222] width 610 height 160
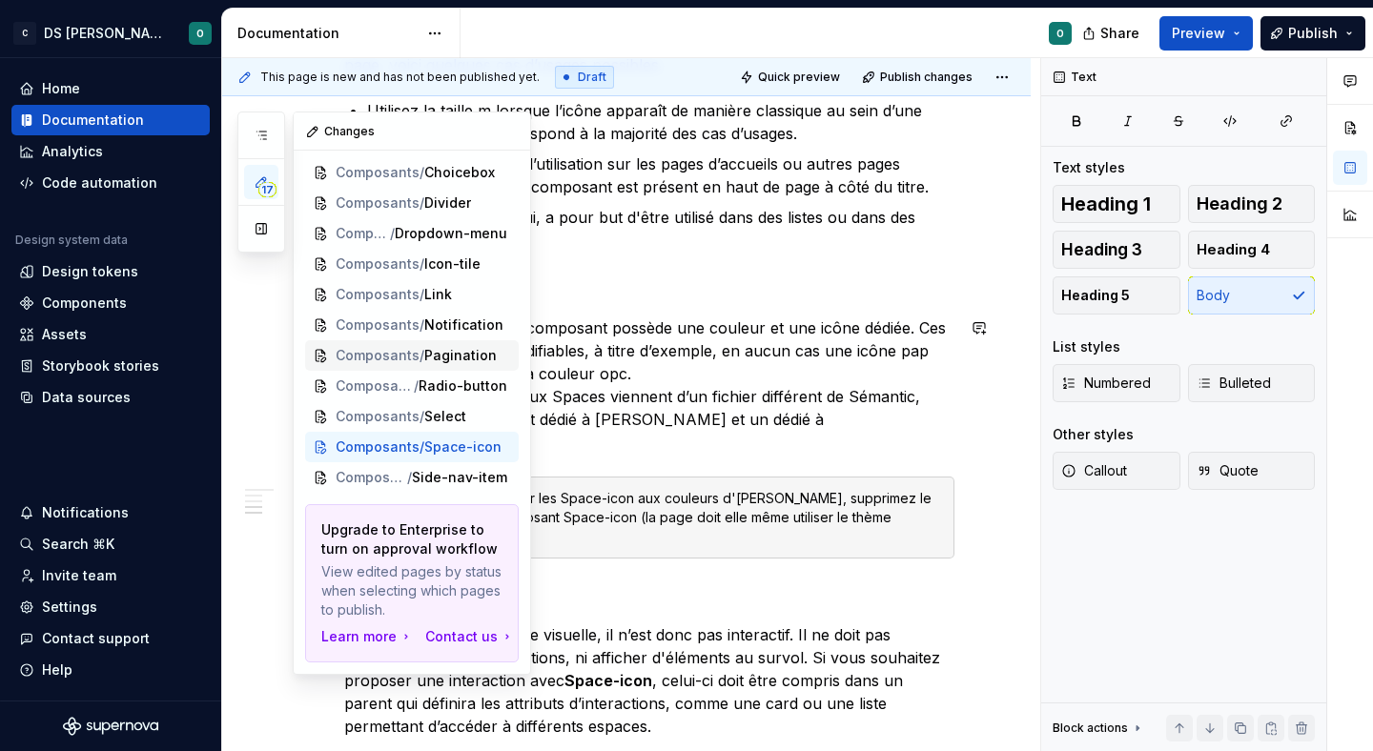
scroll to position [188, 0]
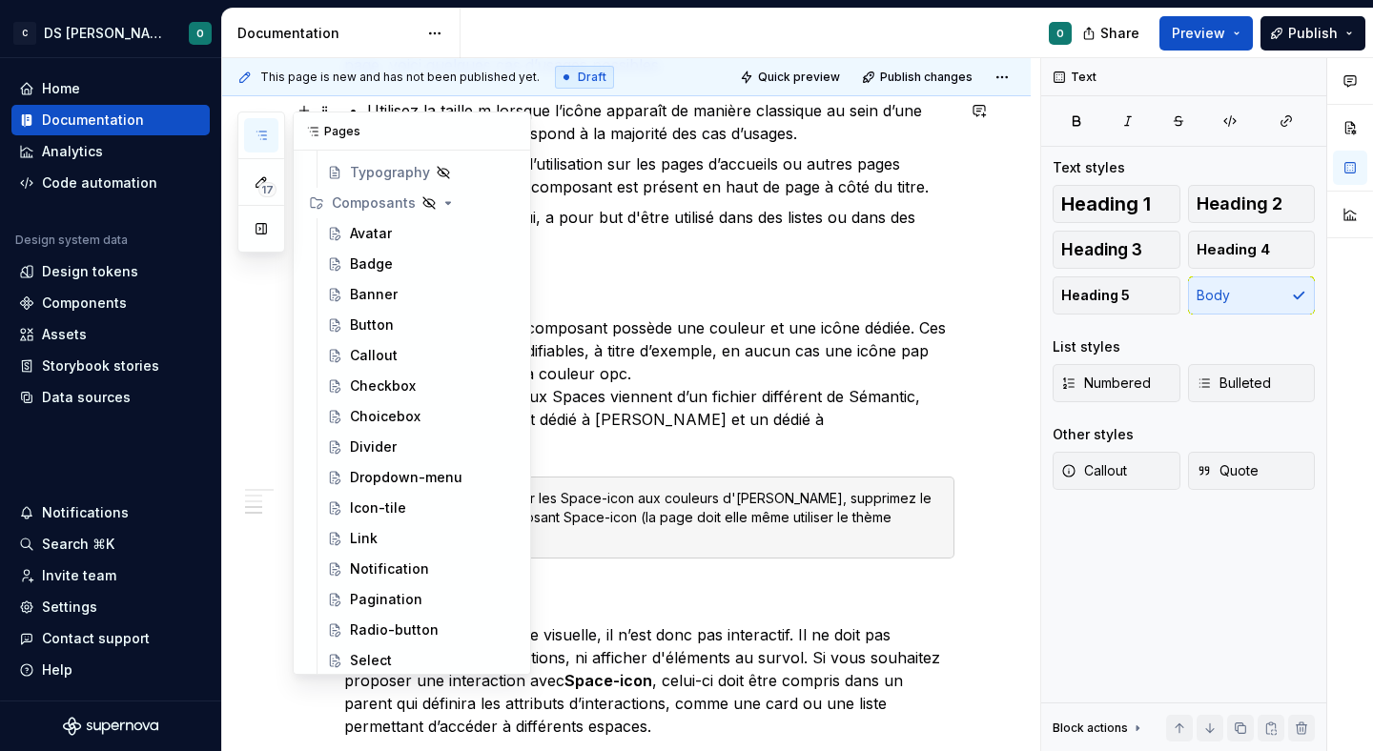
click at [266, 139] on icon "button" at bounding box center [261, 135] width 15 height 15
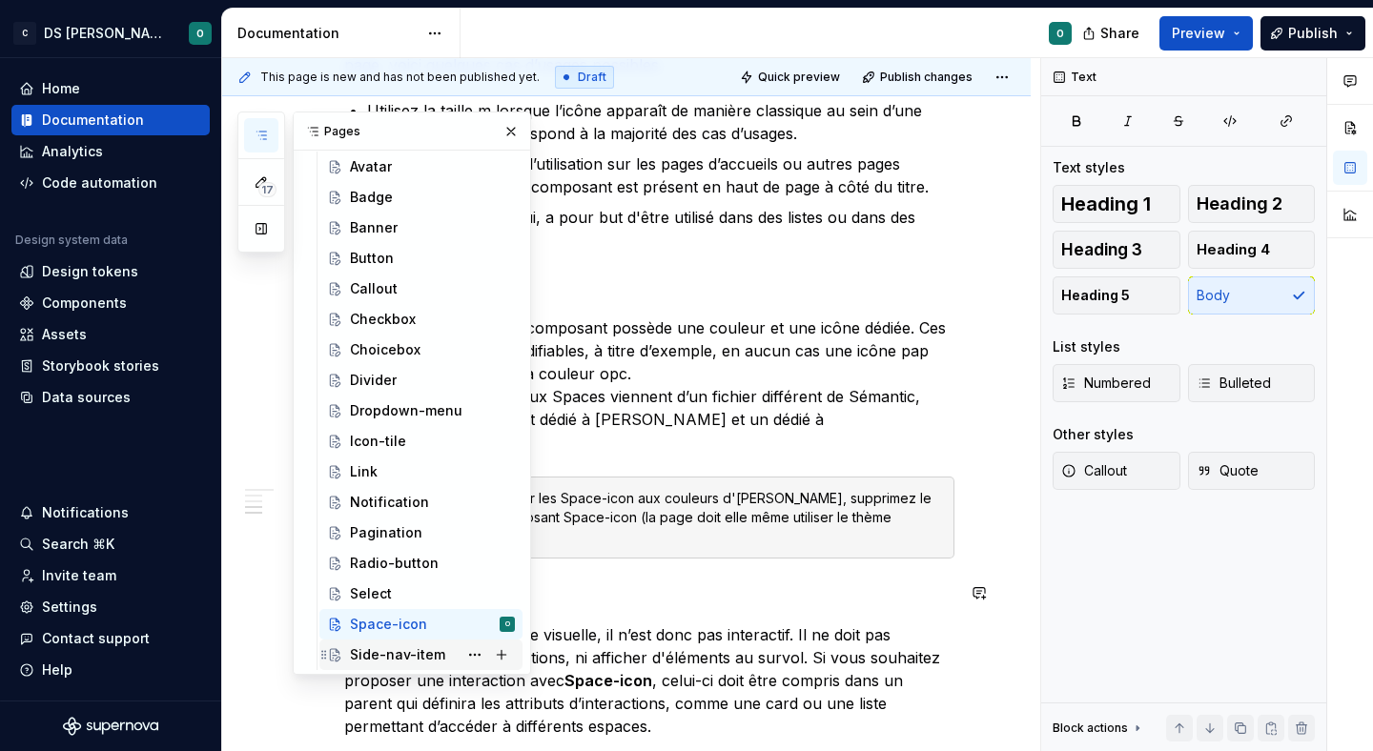
click at [410, 653] on div "Side-nav-item" at bounding box center [397, 655] width 95 height 19
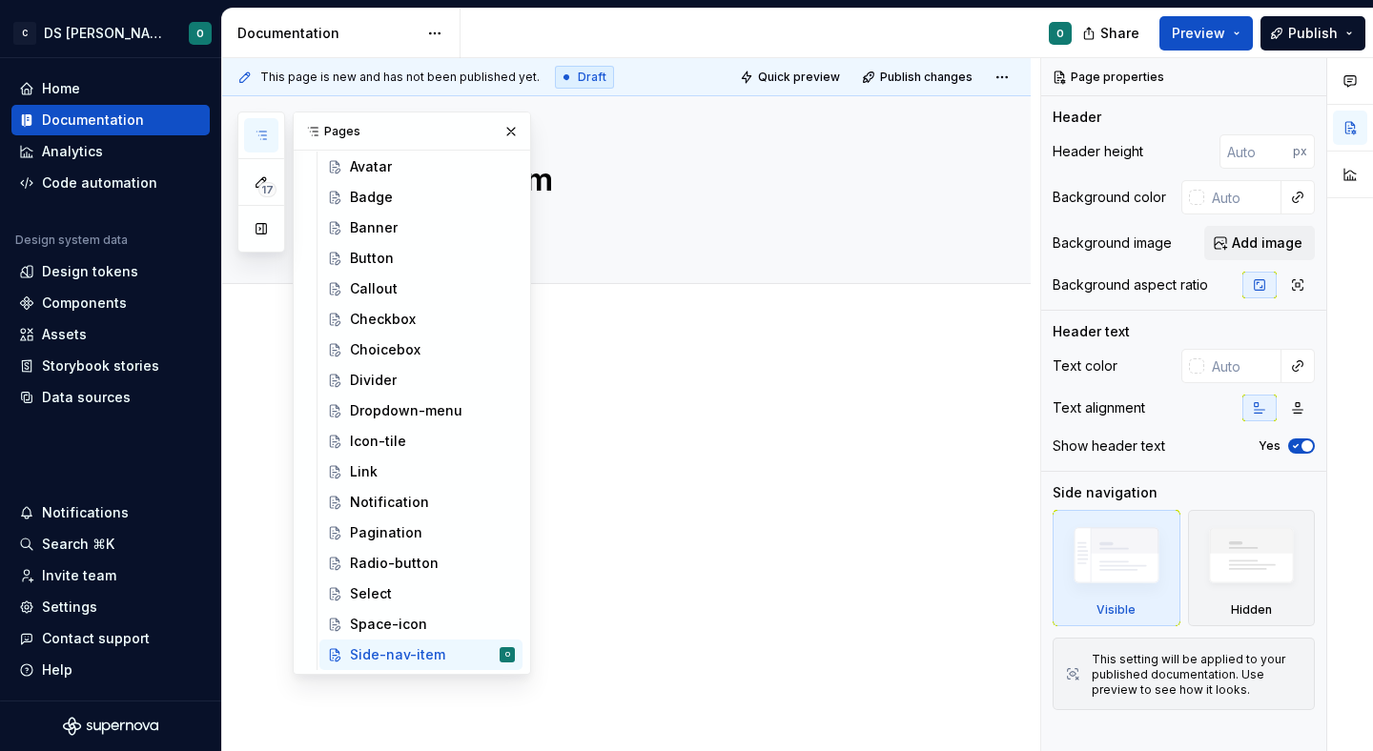
click at [634, 651] on div at bounding box center [626, 509] width 809 height 366
click at [643, 529] on div at bounding box center [626, 509] width 809 height 366
click at [512, 123] on button "button" at bounding box center [511, 131] width 27 height 27
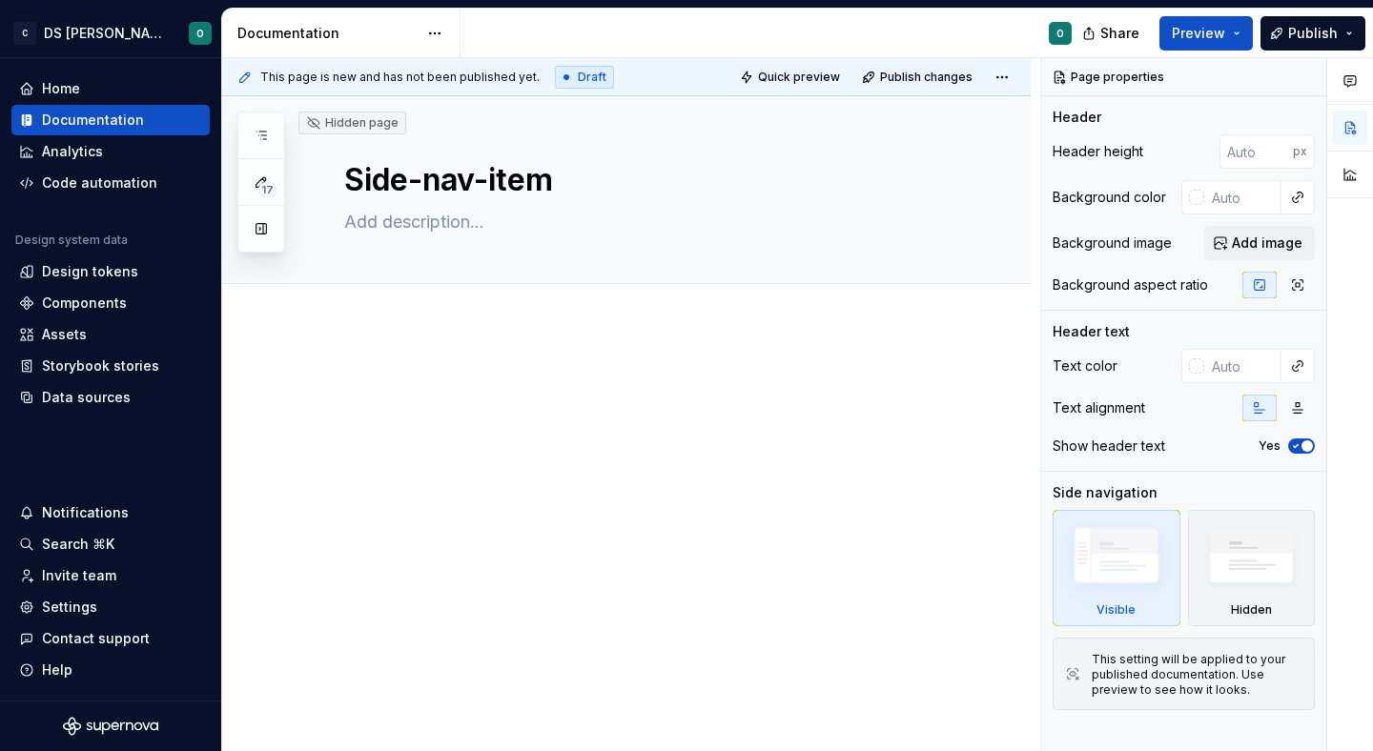
click at [513, 410] on div at bounding box center [649, 408] width 610 height 72
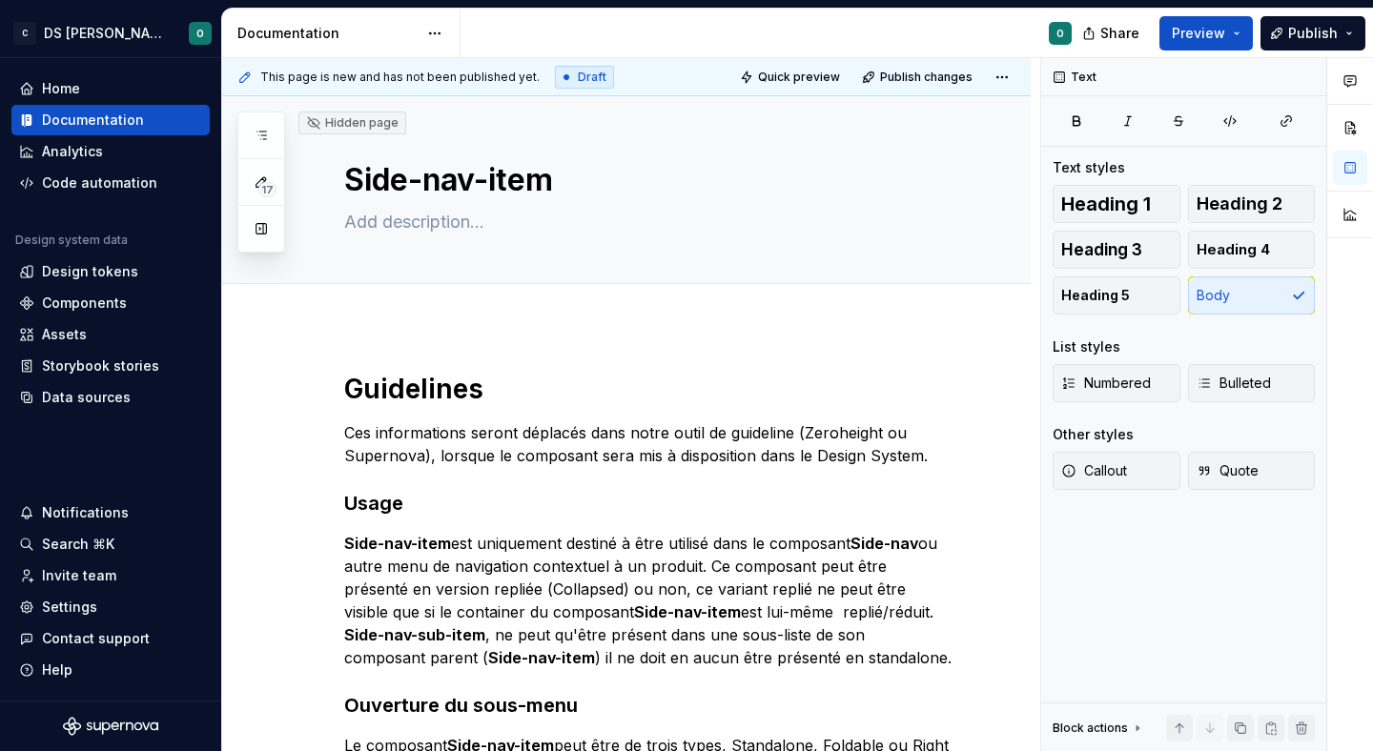
click at [488, 434] on p "Ces informations seront déplacés dans notre outil de guideline (Zeroheight ou S…" at bounding box center [649, 444] width 610 height 46
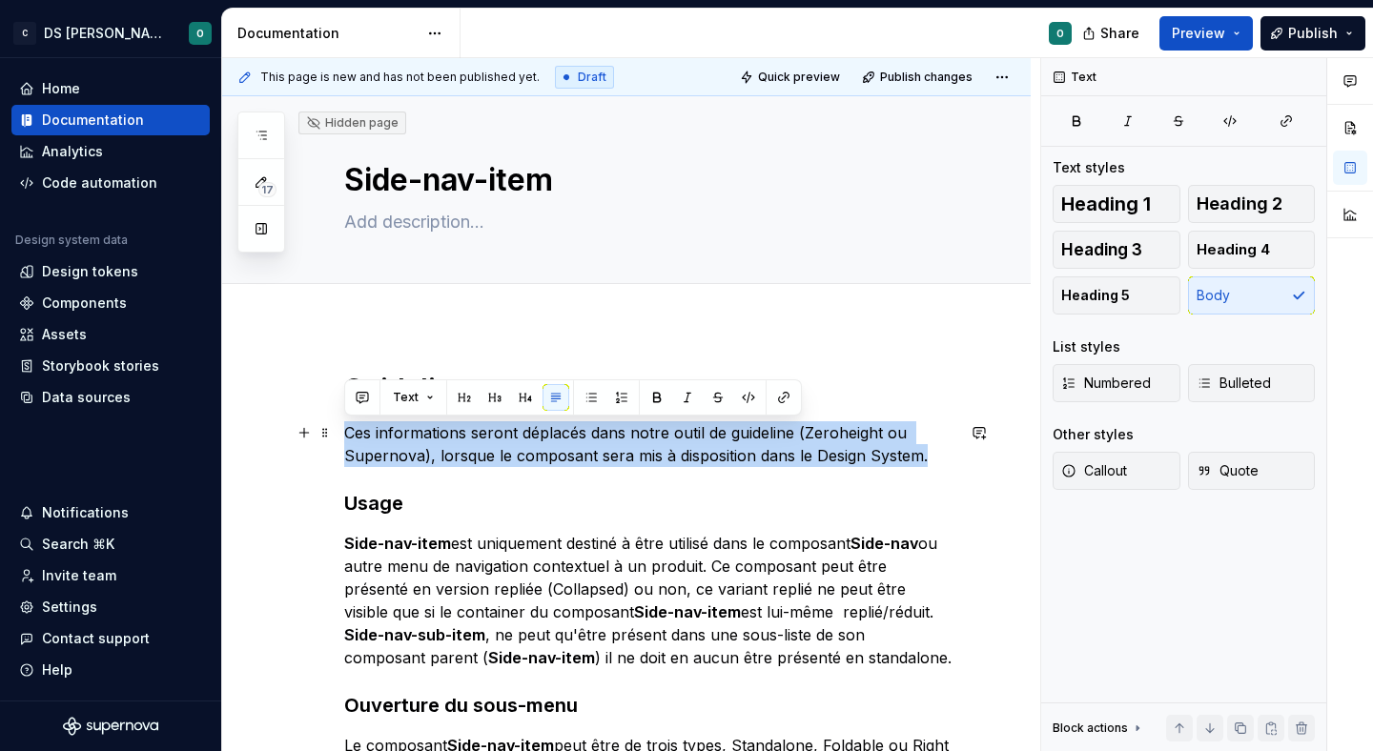
click at [488, 434] on p "Ces informations seront déplacés dans notre outil de guideline (Zeroheight ou S…" at bounding box center [649, 444] width 610 height 46
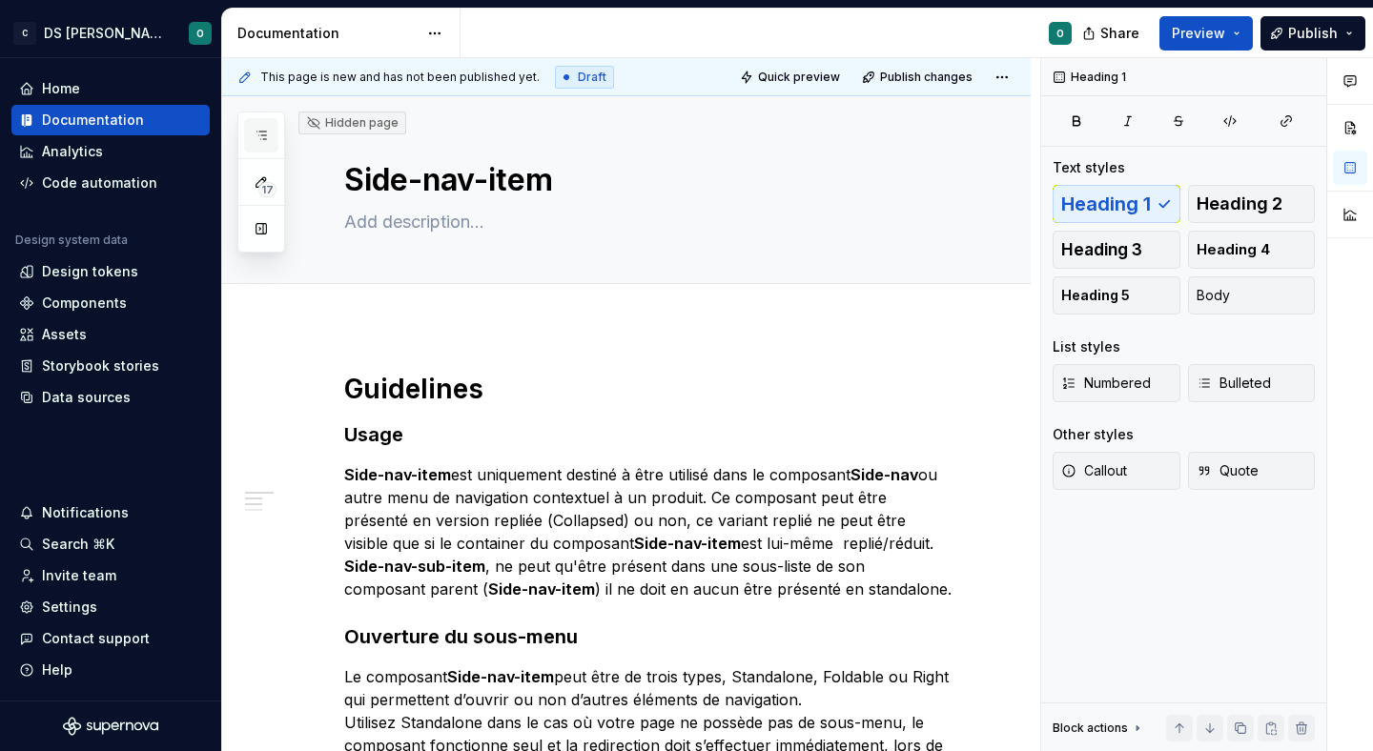
click at [263, 126] on button "button" at bounding box center [261, 135] width 34 height 34
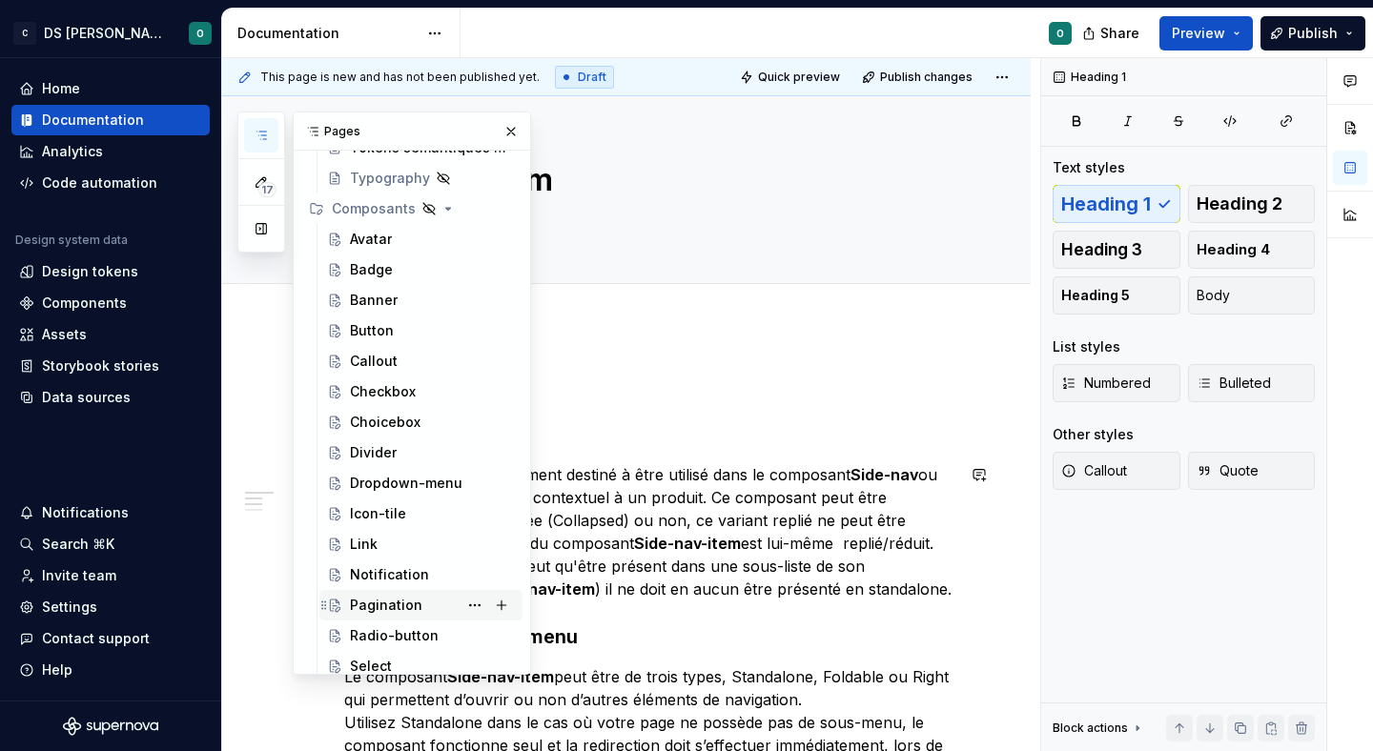
scroll to position [110, 0]
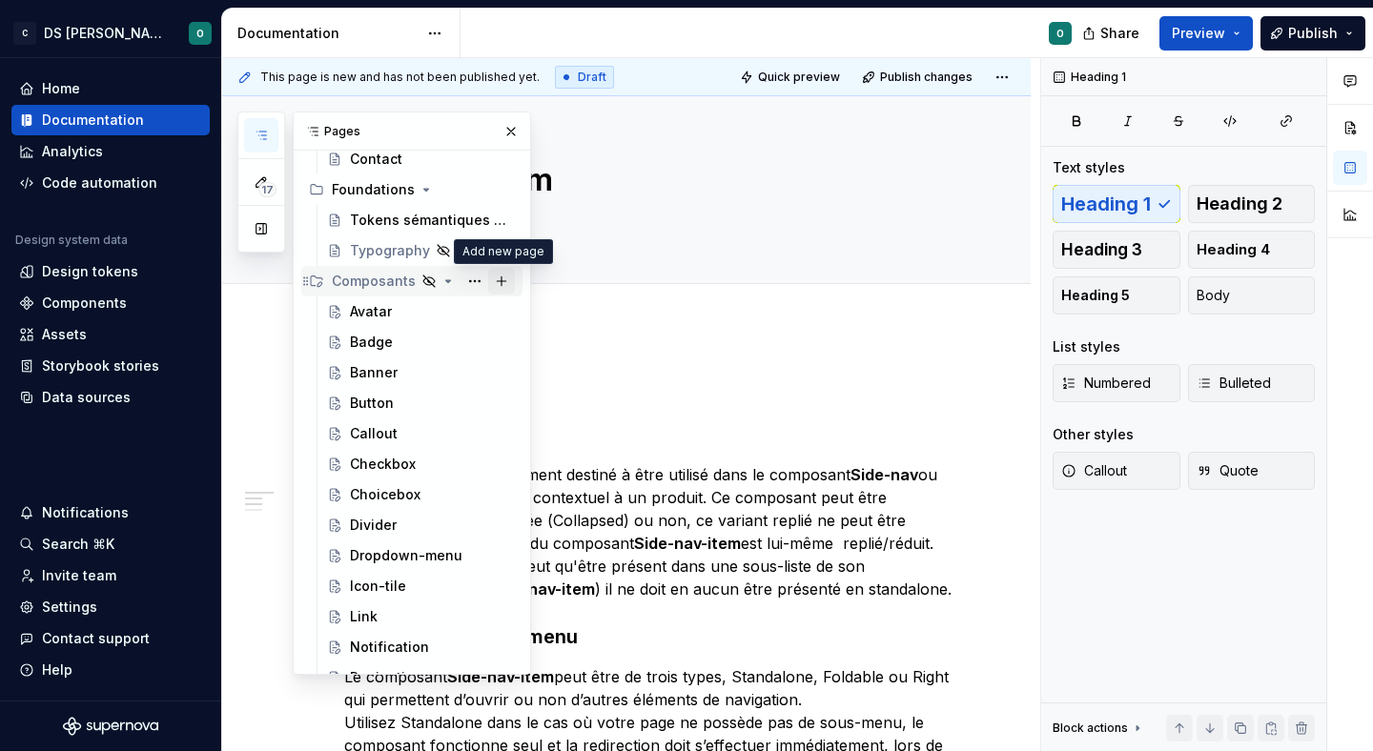
click at [500, 278] on button "Page tree" at bounding box center [501, 281] width 27 height 27
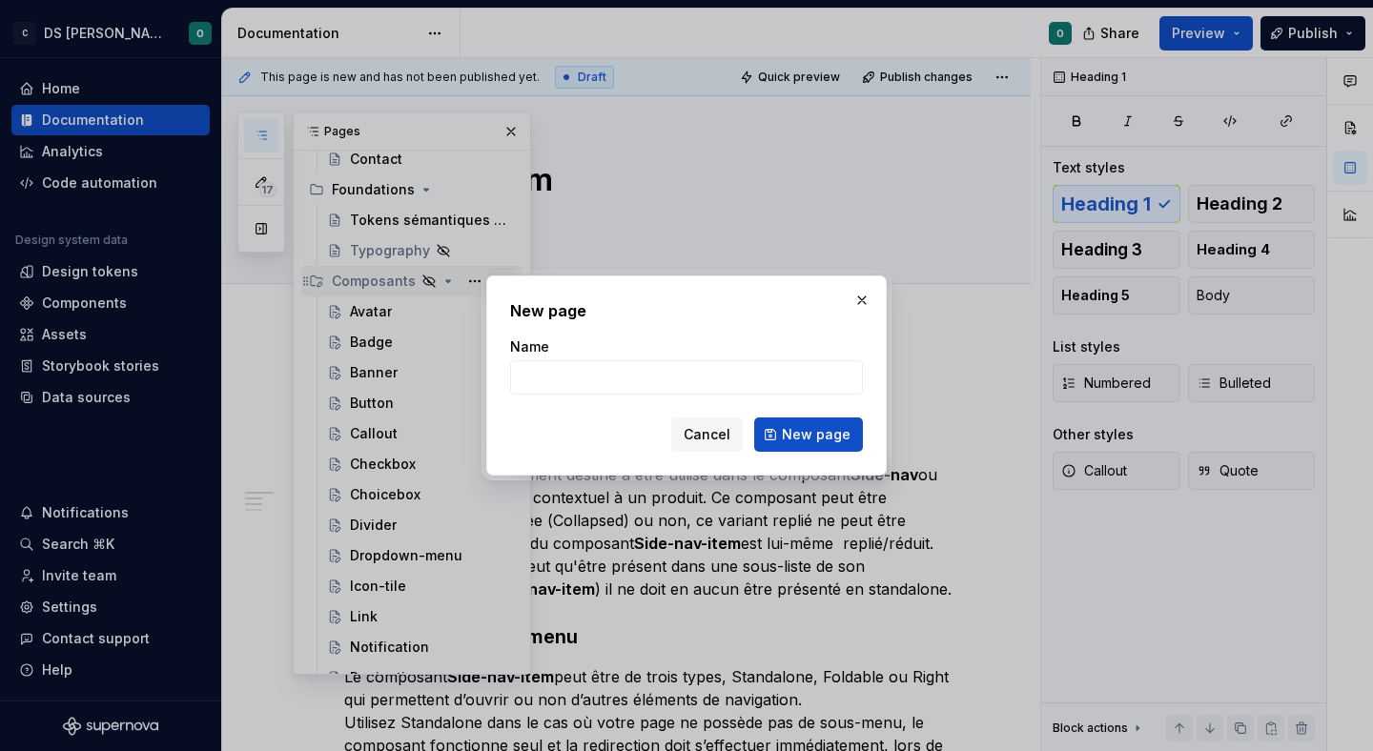
type textarea "*"
type input "Tag"
click button "New page" at bounding box center [808, 435] width 109 height 34
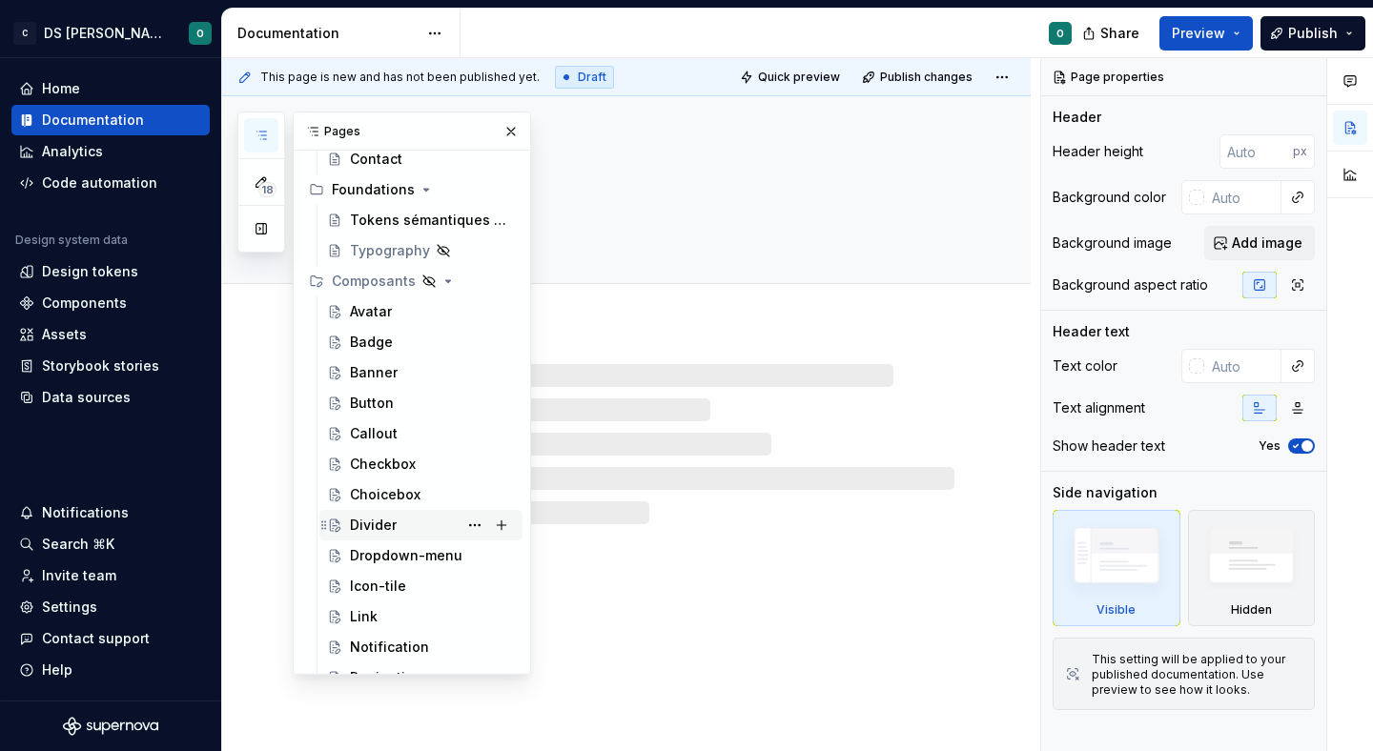
scroll to position [285, 0]
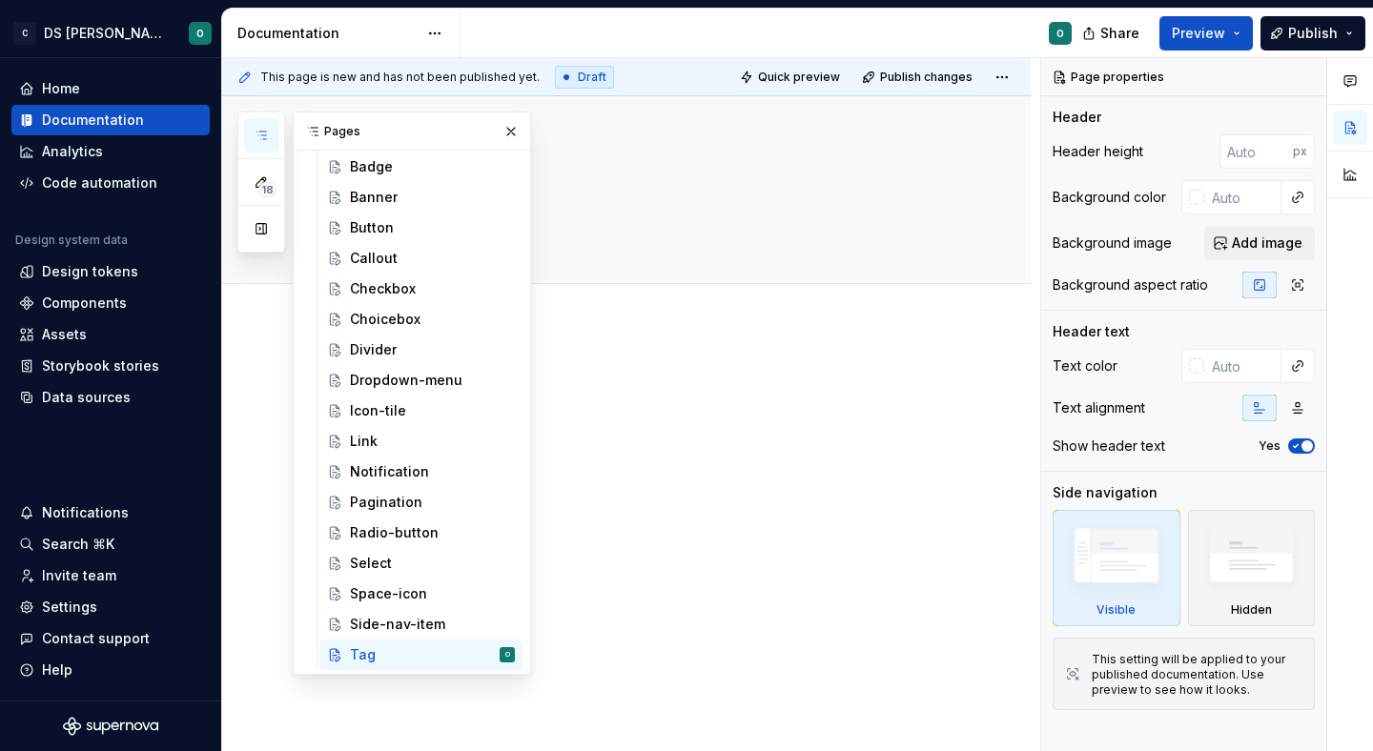
click at [689, 519] on div at bounding box center [626, 509] width 809 height 366
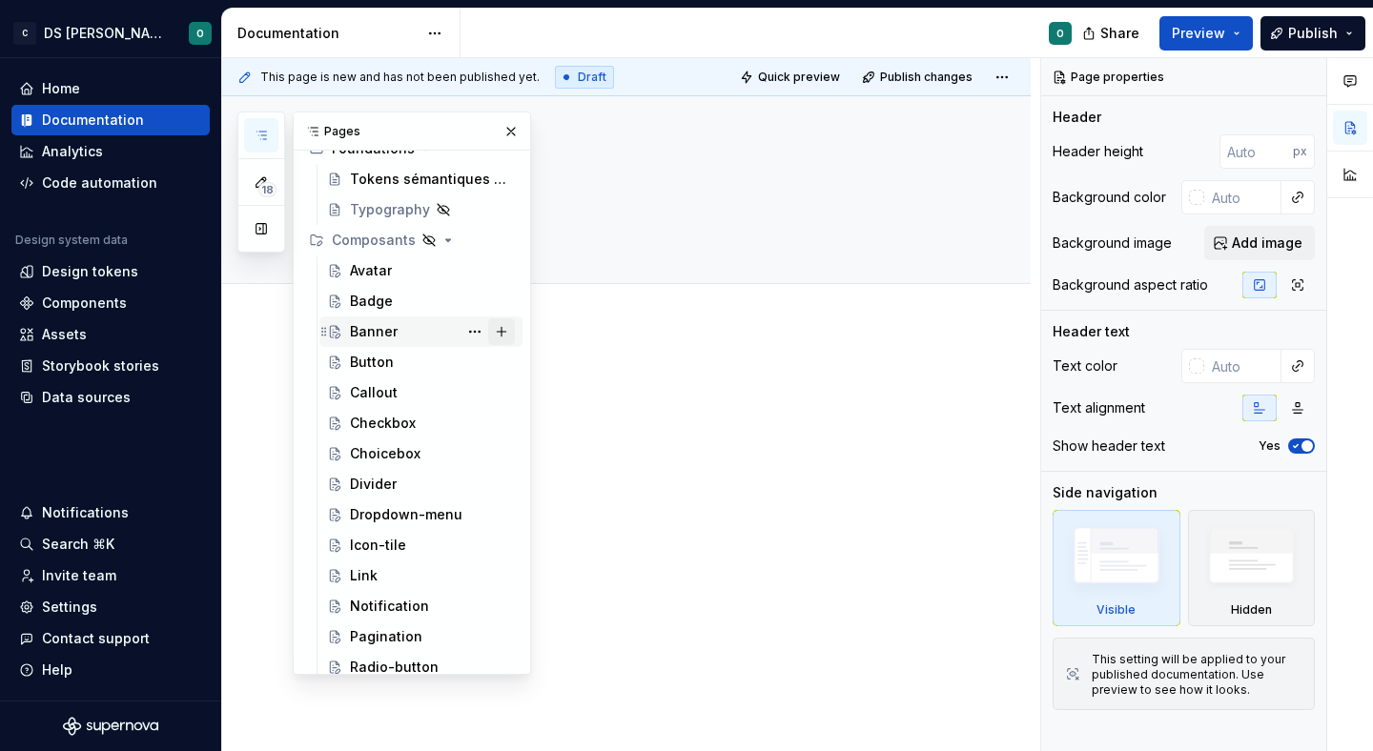
scroll to position [127, 0]
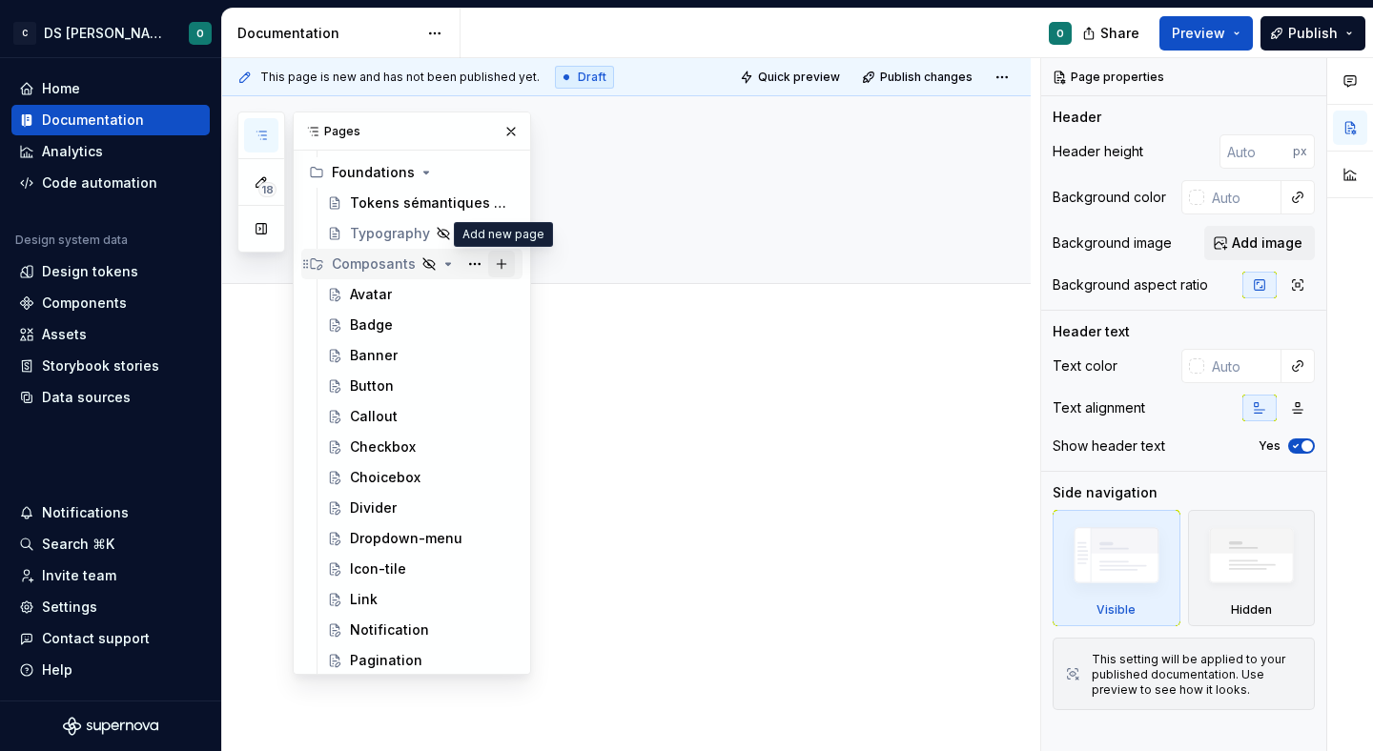
click at [508, 257] on button "Page tree" at bounding box center [501, 264] width 27 height 27
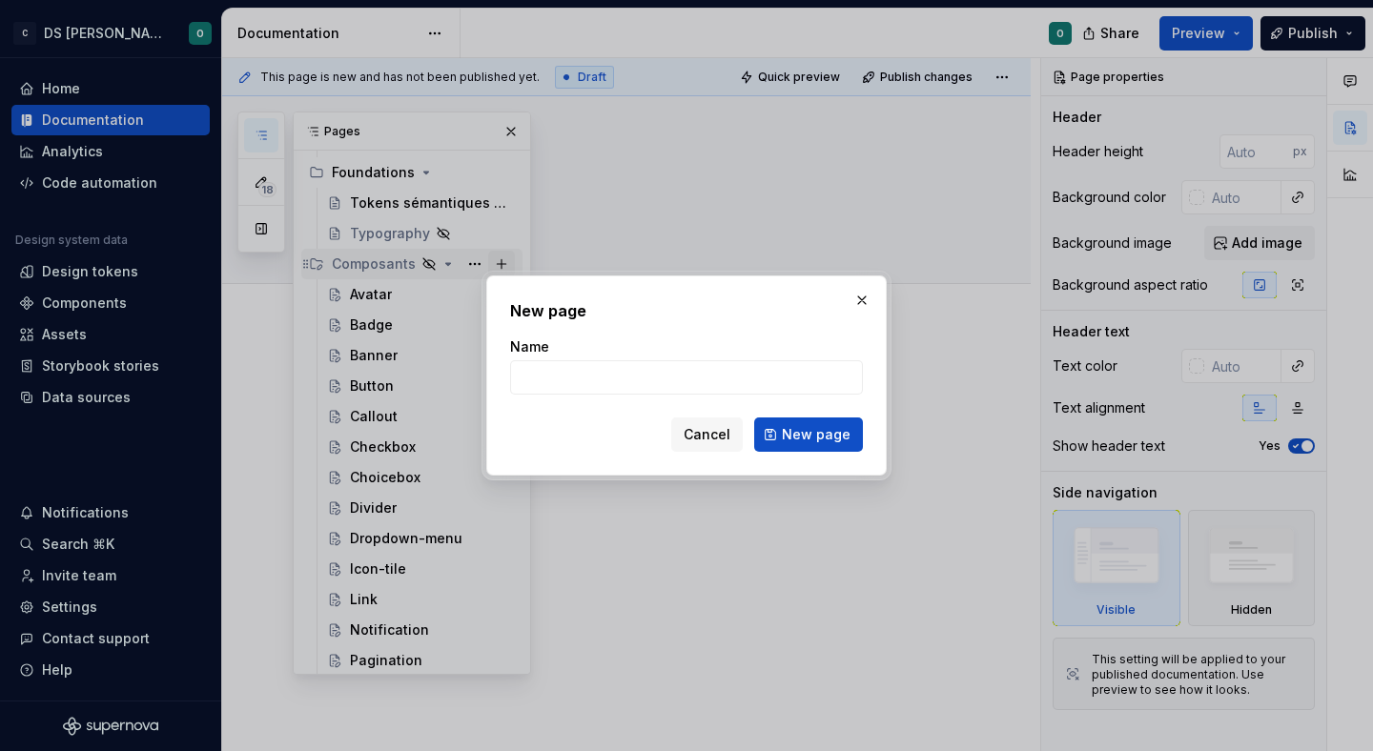
type textarea "*"
type input "Tabs"
click button "New page" at bounding box center [808, 435] width 109 height 34
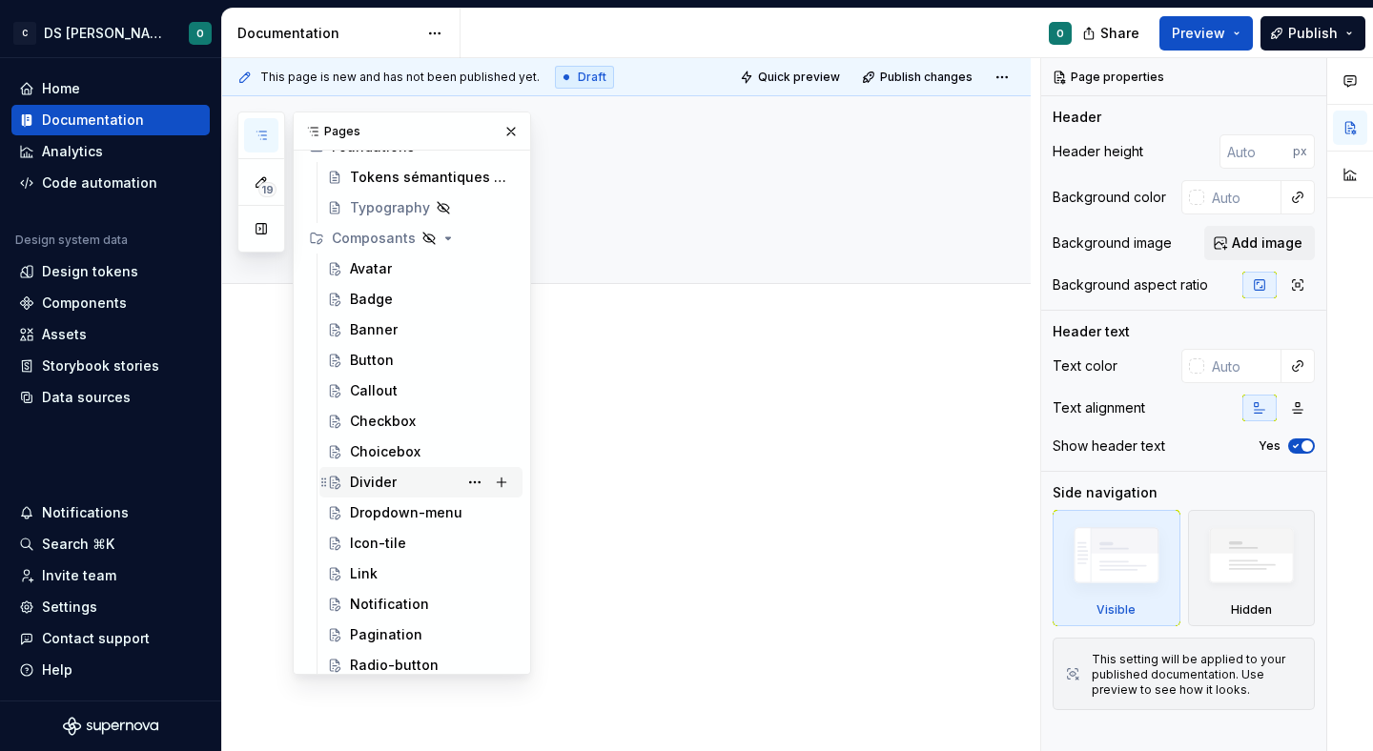
scroll to position [129, 0]
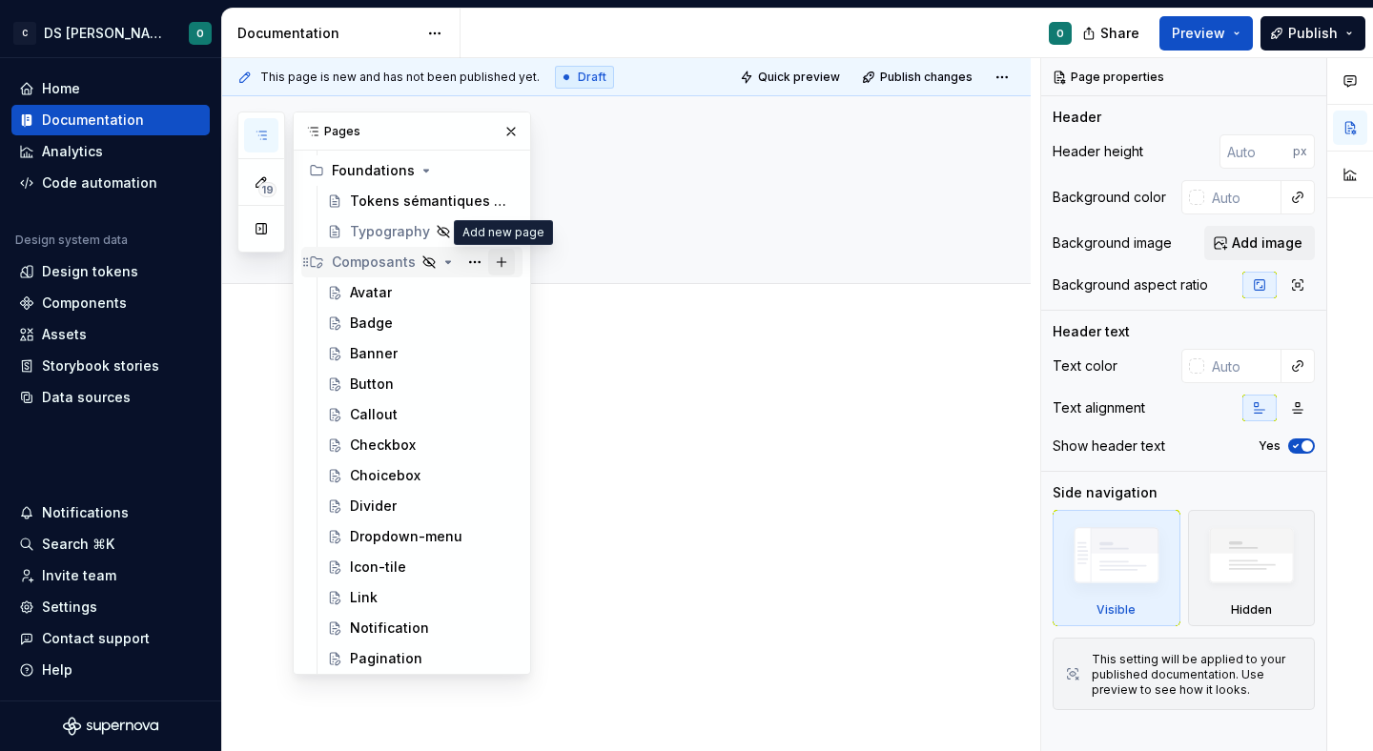
click at [501, 264] on button "Page tree" at bounding box center [501, 262] width 27 height 27
type textarea "*"
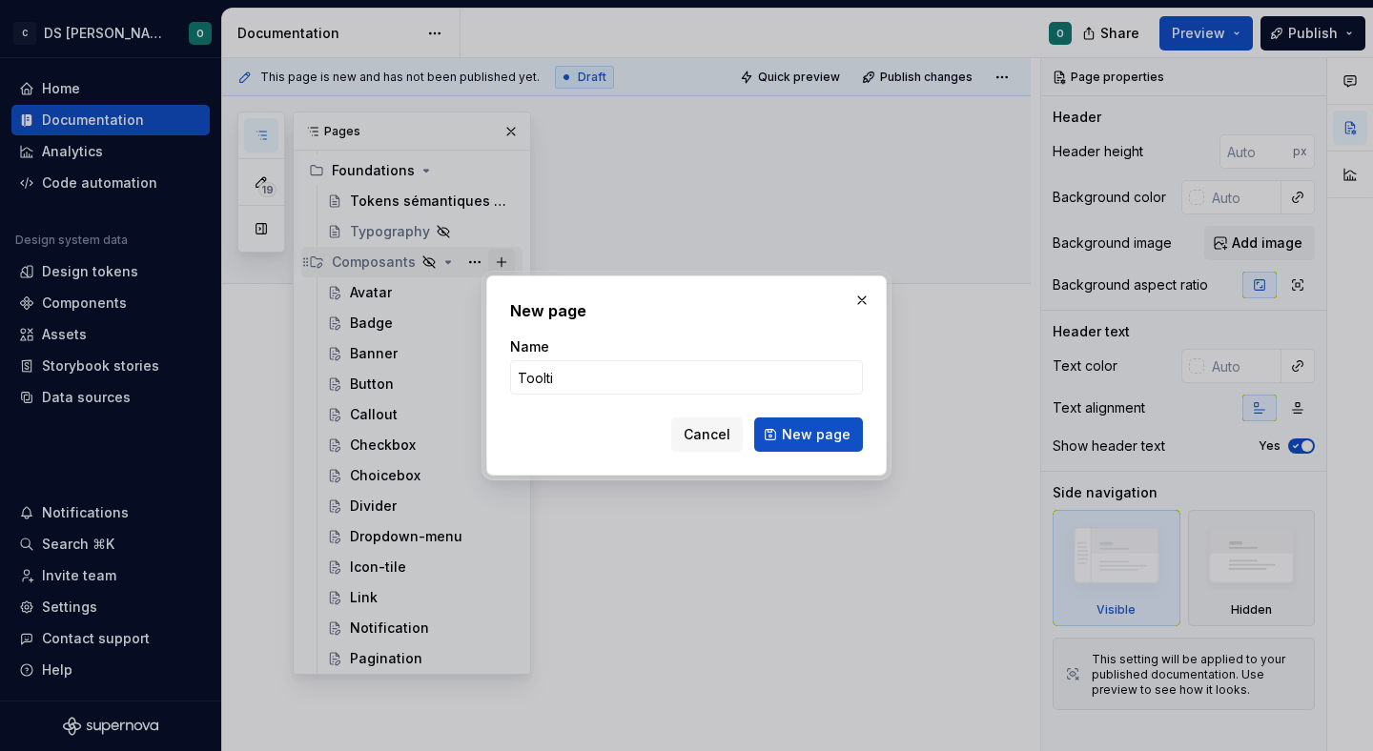
type input "Tooltip"
click button "New page" at bounding box center [808, 435] width 109 height 34
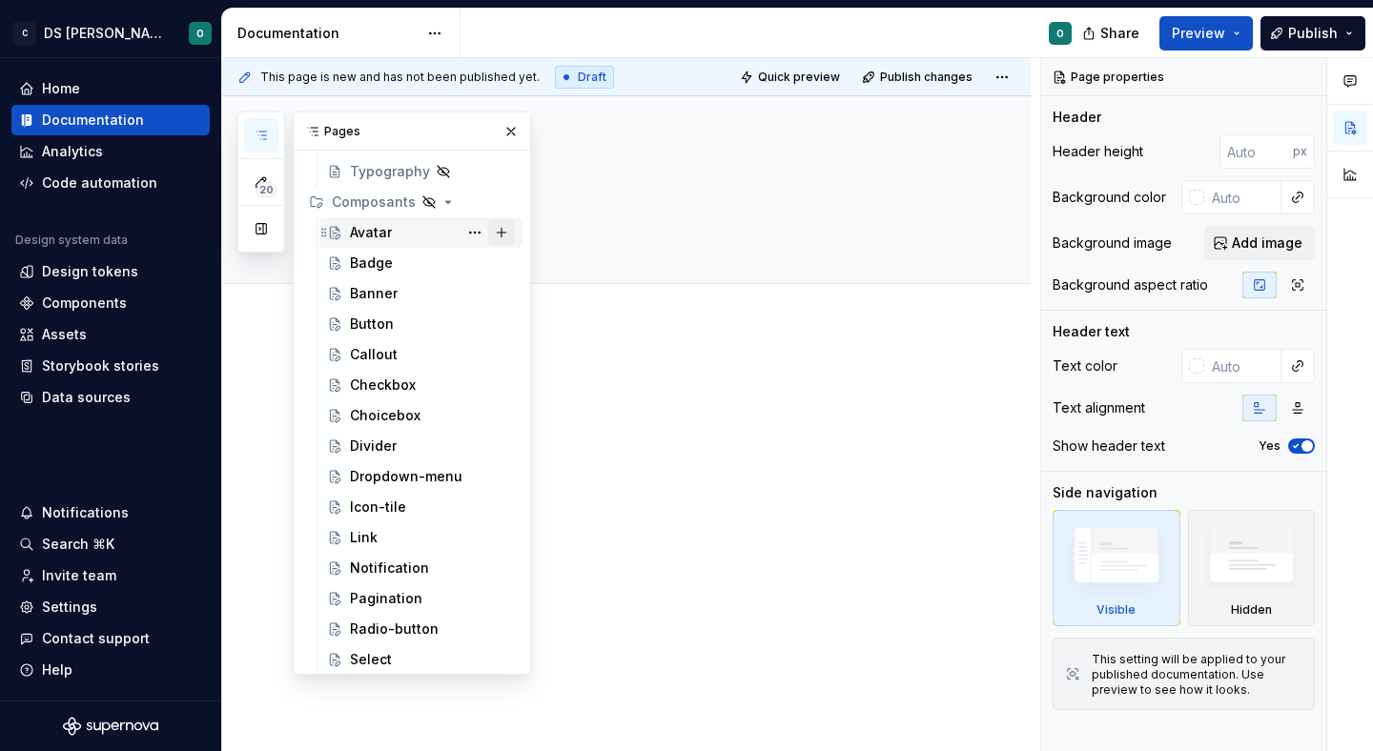
scroll to position [183, 0]
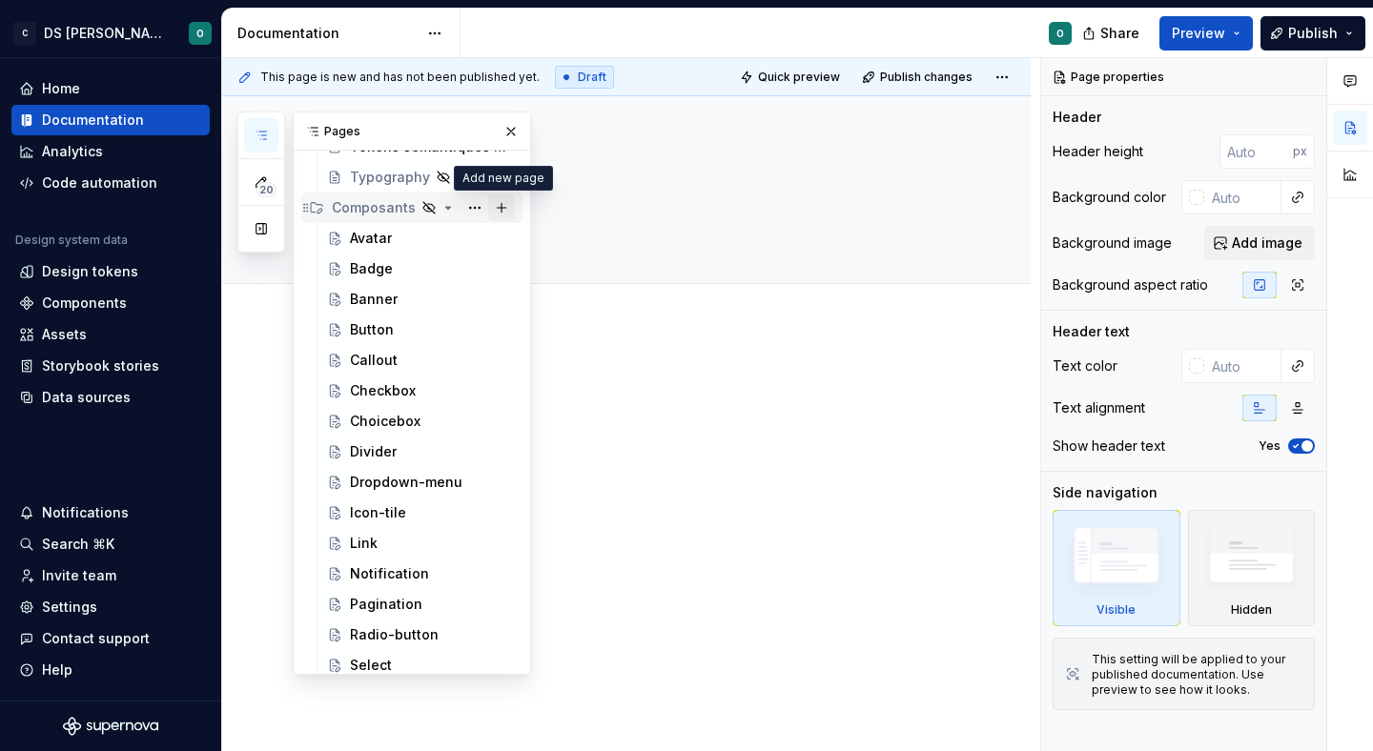
click at [503, 212] on button "Page tree" at bounding box center [501, 208] width 27 height 27
type textarea "*"
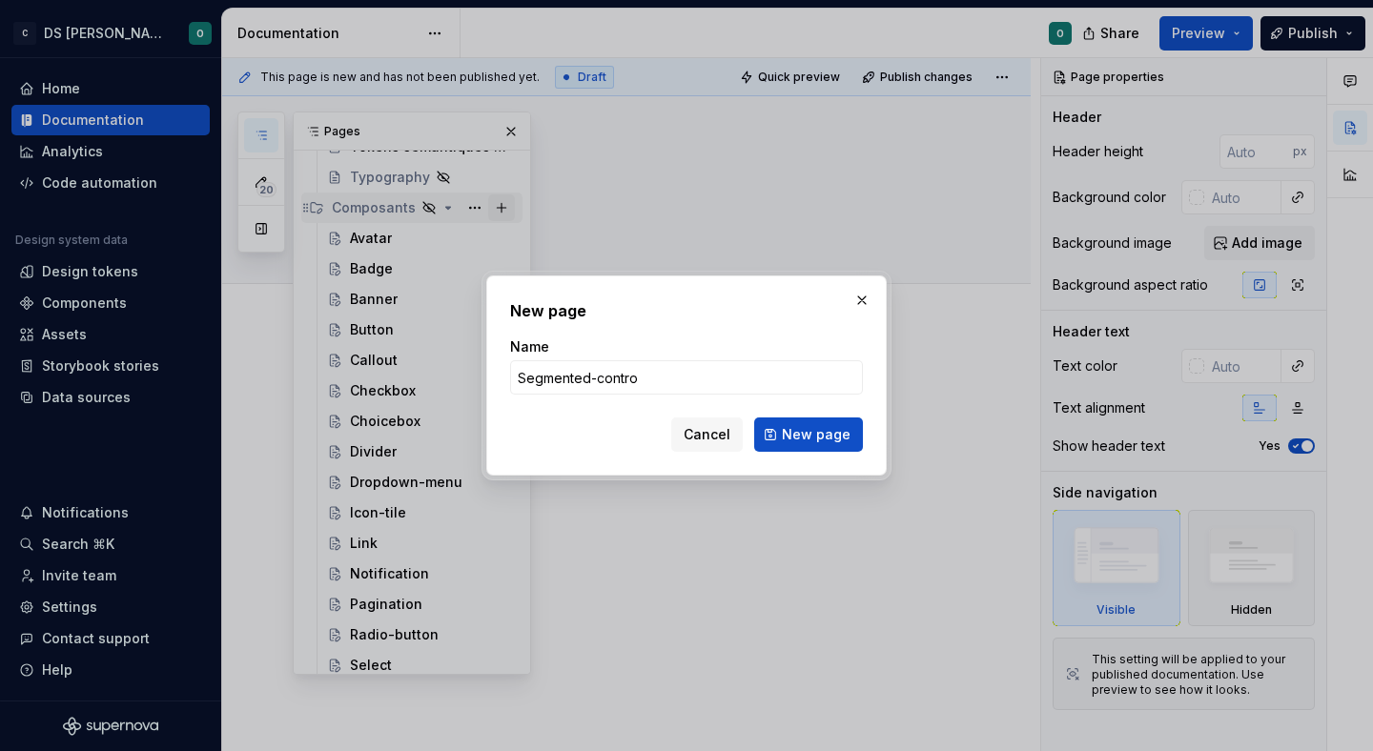
type input "Segmented-control"
click button "New page" at bounding box center [808, 435] width 109 height 34
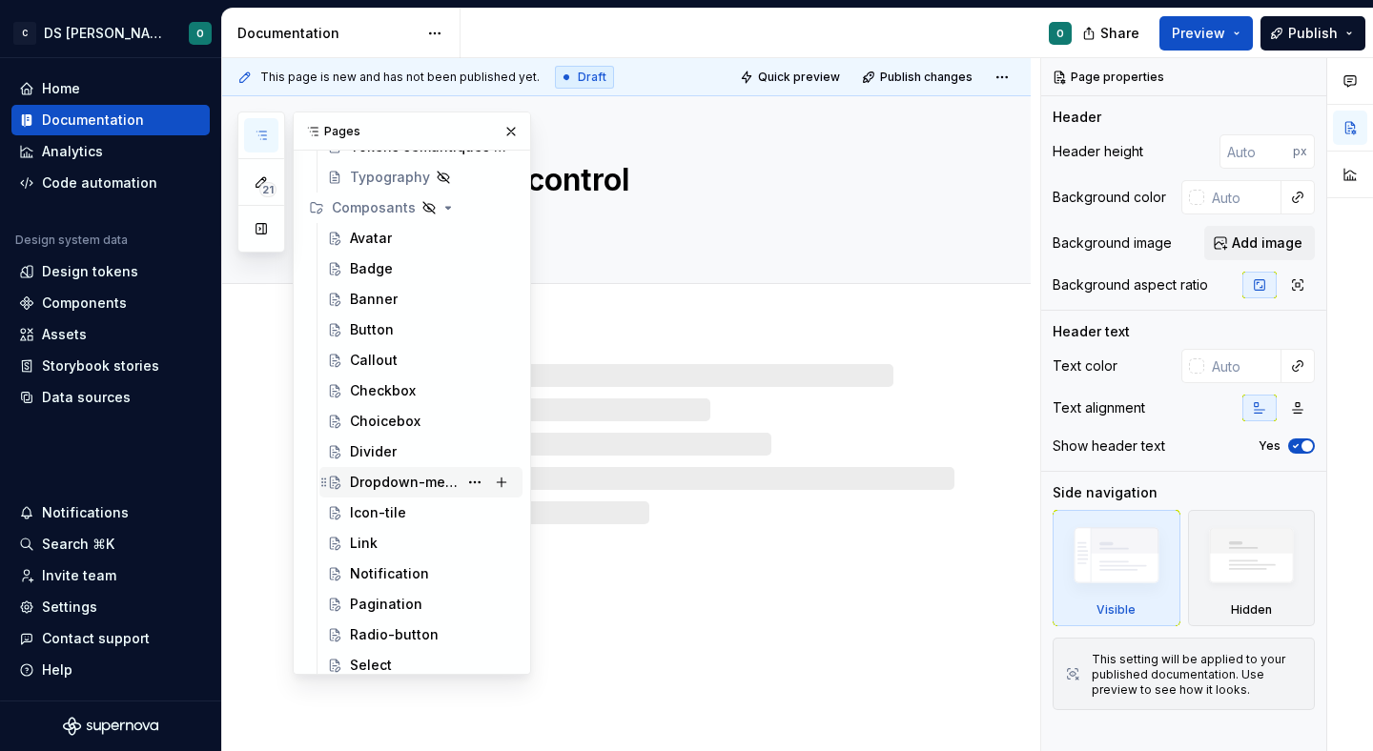
scroll to position [377, 0]
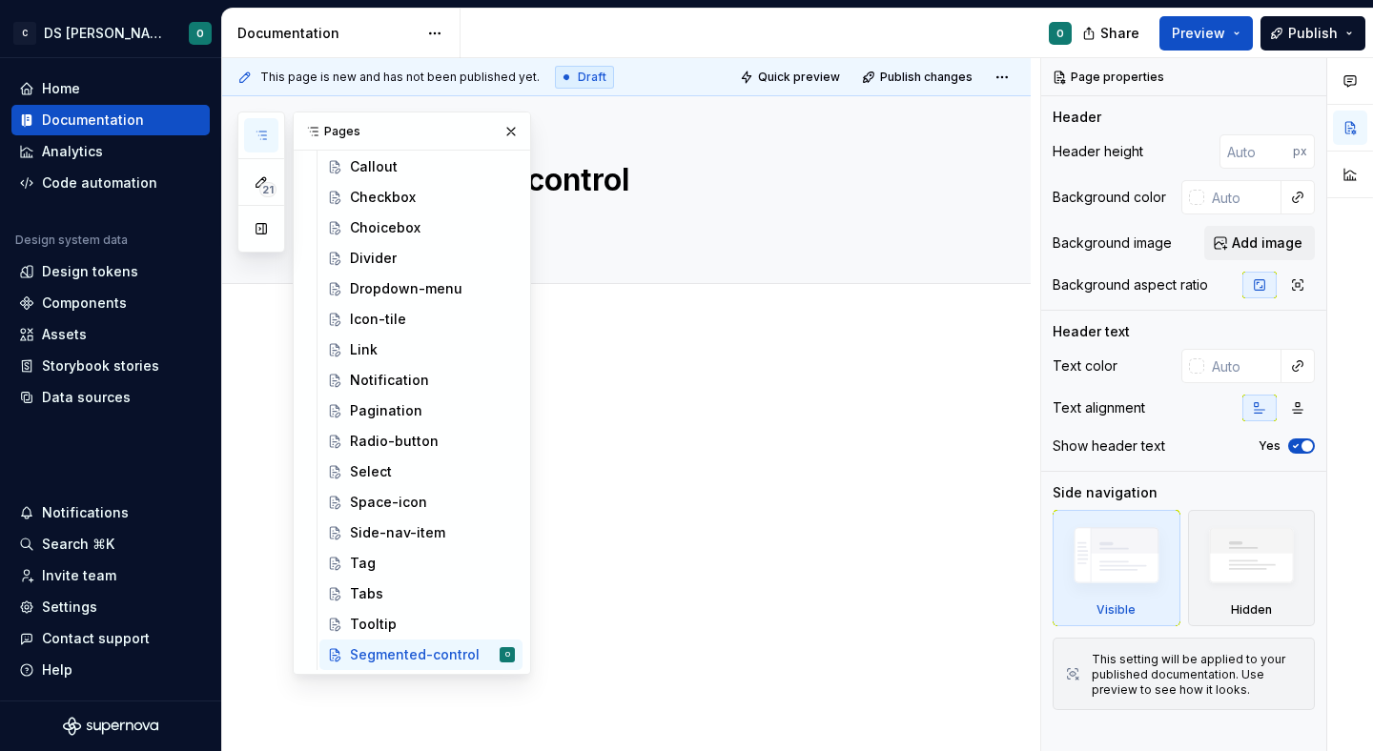
click at [692, 481] on div at bounding box center [626, 509] width 809 height 366
click at [689, 498] on div at bounding box center [626, 509] width 809 height 366
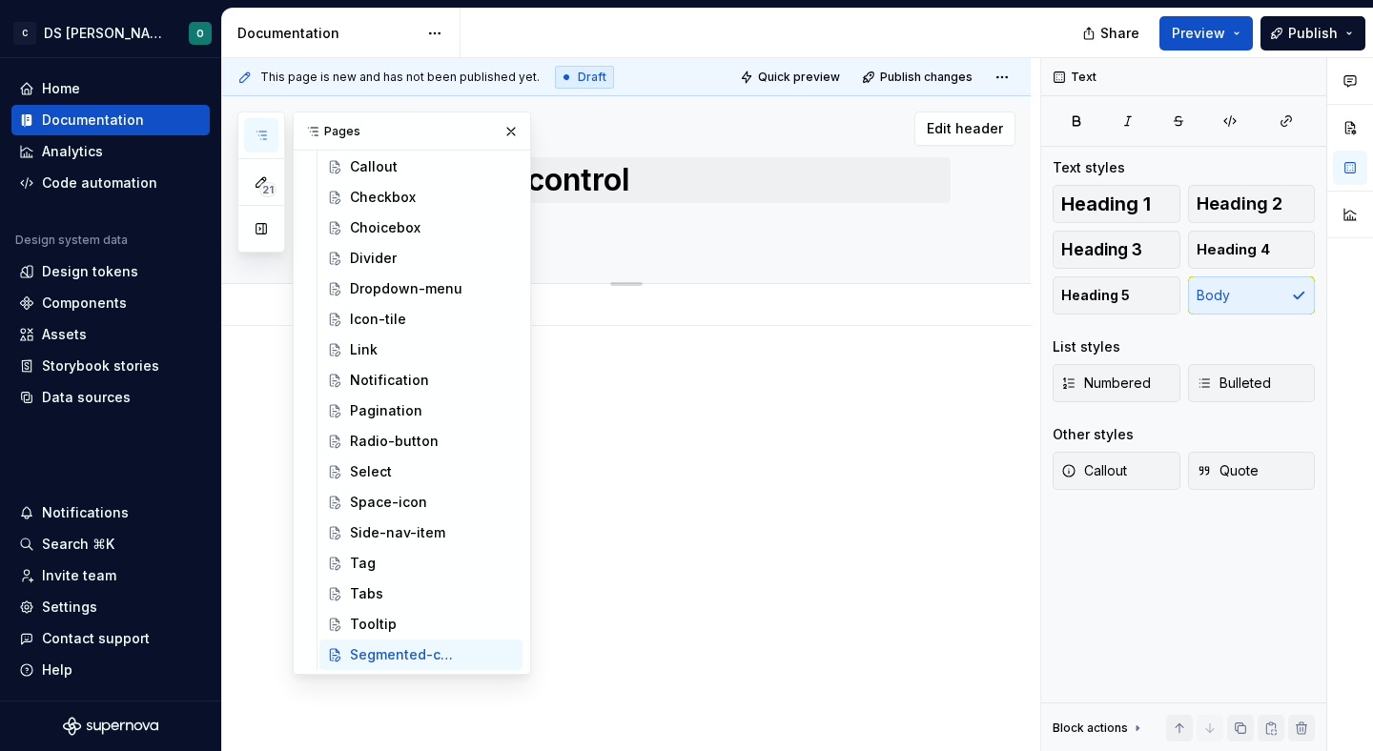
type textarea "*"
